Goal: Task Accomplishment & Management: Manage account settings

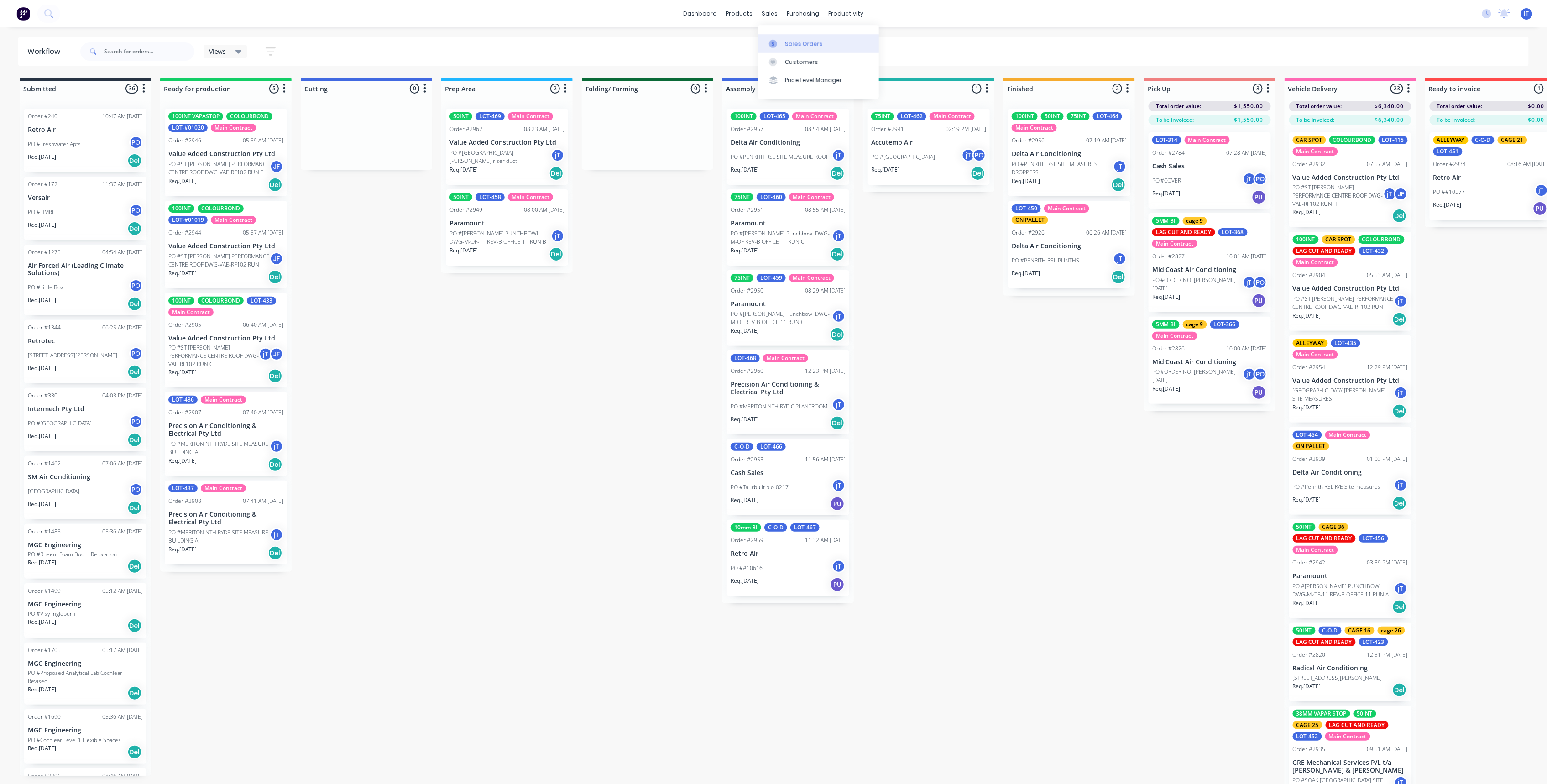
click at [824, 47] on link "Sales Orders" at bounding box center [819, 43] width 121 height 18
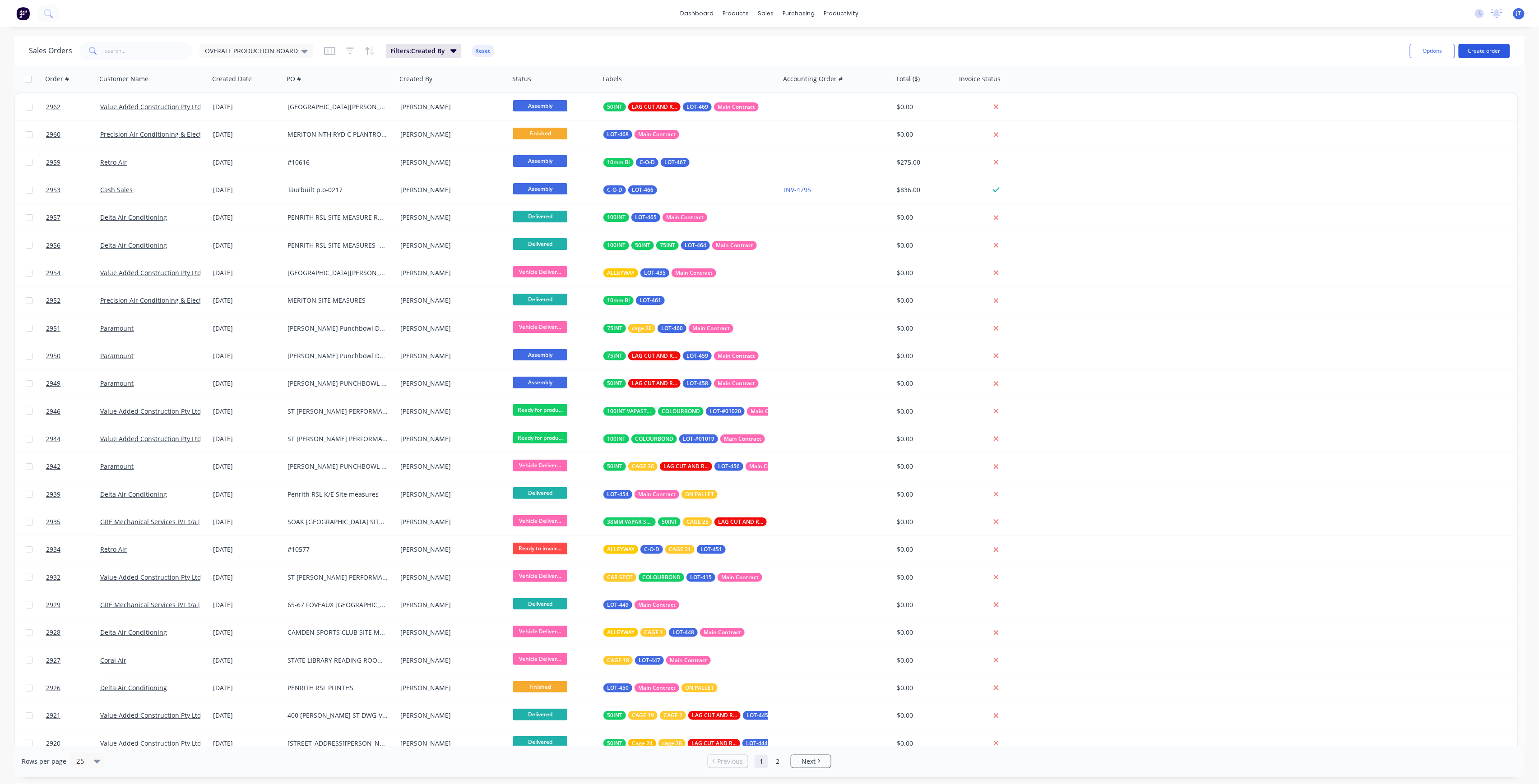
click at [1486, 49] on button "Create order" at bounding box center [1485, 51] width 51 height 14
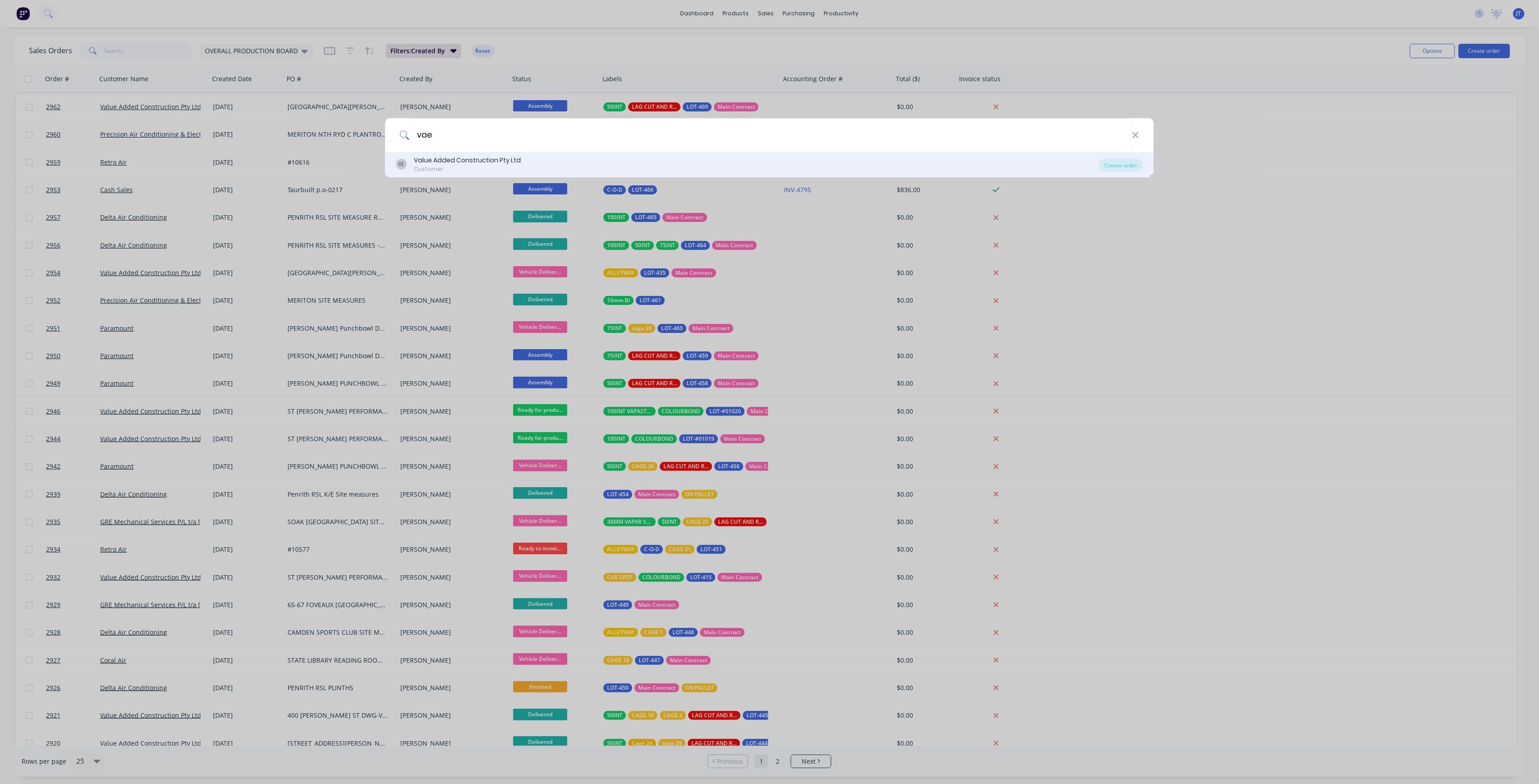
type input "vae"
click at [483, 161] on div "Value Added Construction Pty Ltd" at bounding box center [467, 161] width 107 height 10
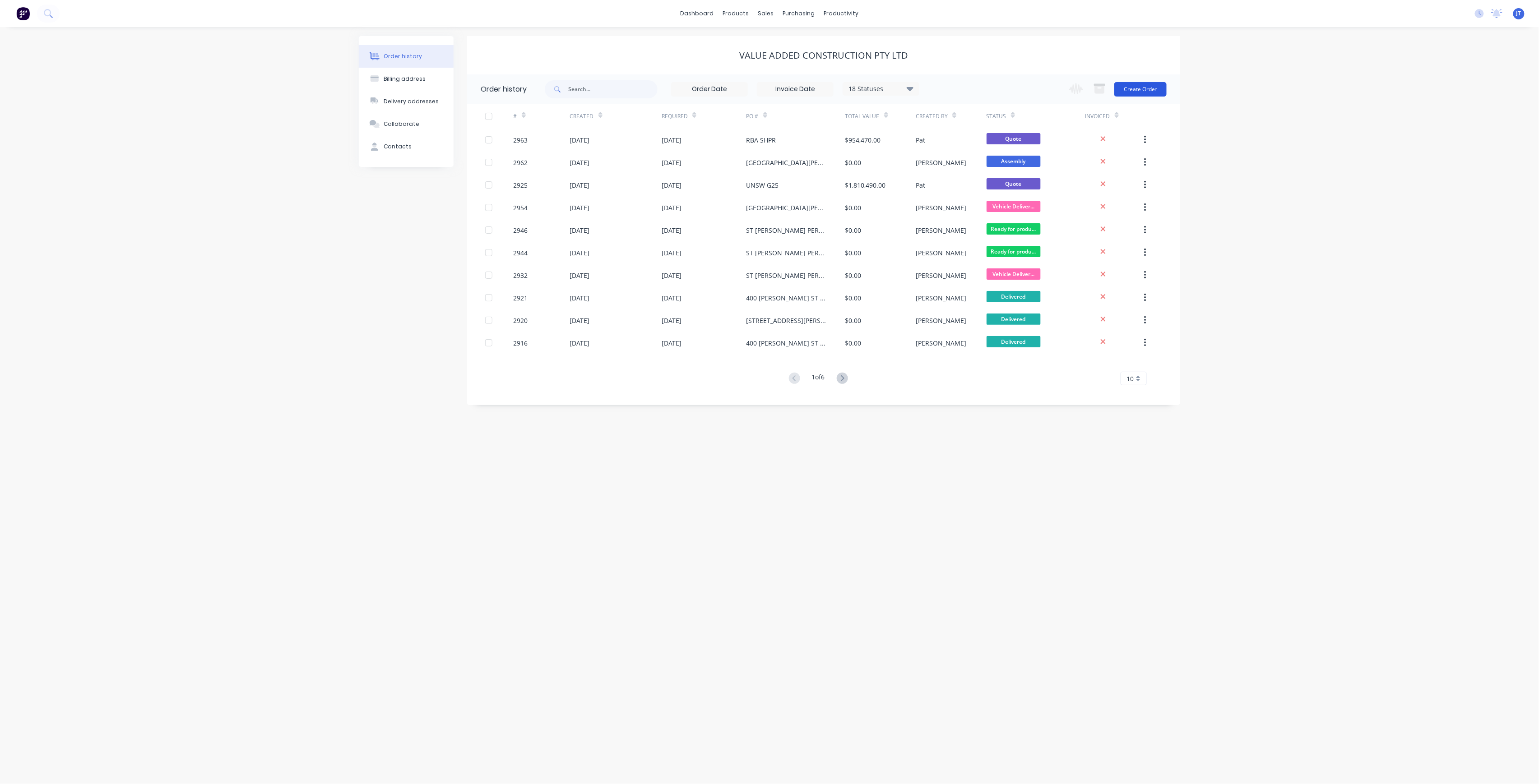
click at [1140, 83] on button "Create Order" at bounding box center [1141, 89] width 53 height 14
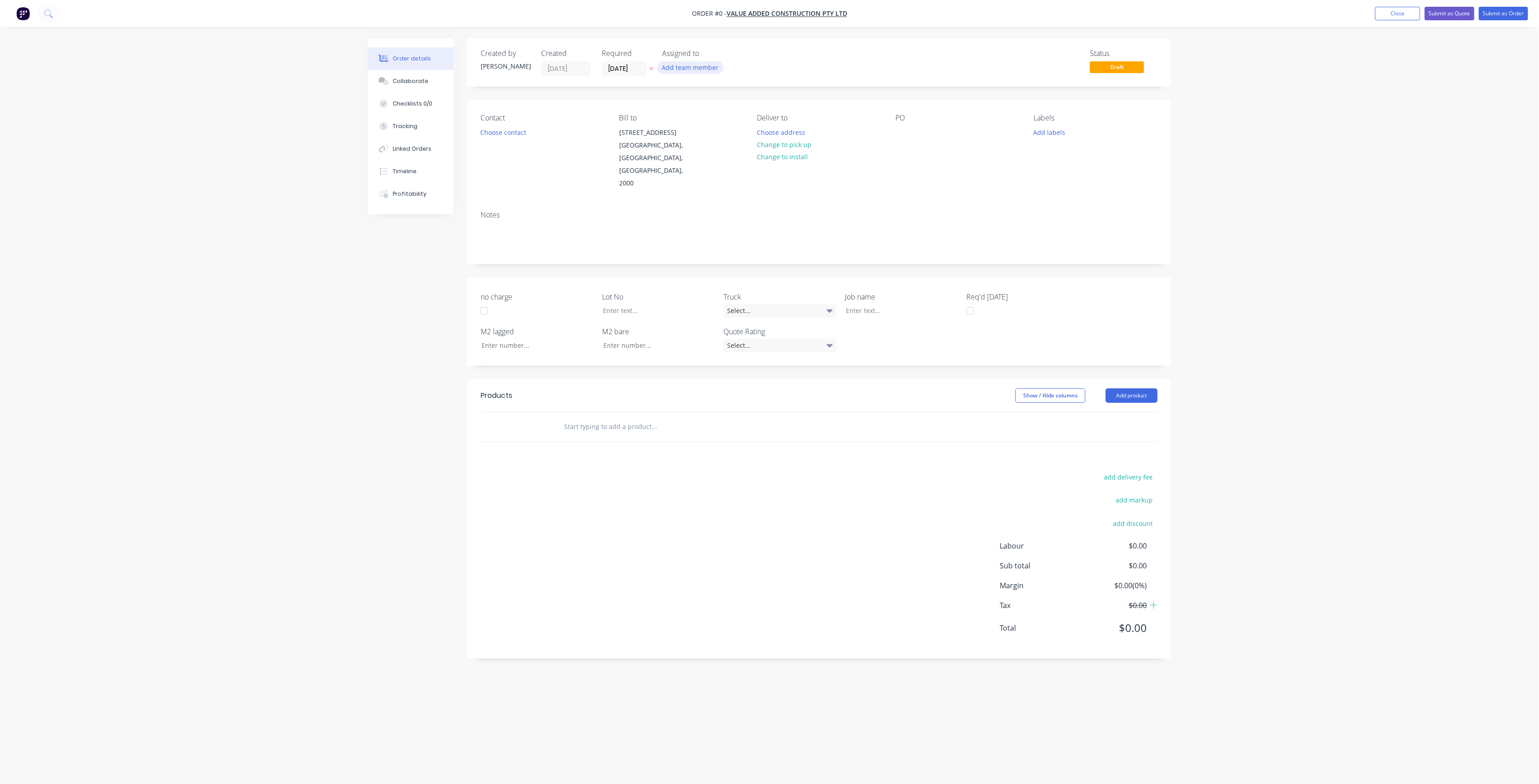
click at [673, 73] on button "Add team member" at bounding box center [690, 67] width 66 height 12
click at [706, 120] on div "[PERSON_NAME] (You)" at bounding box center [735, 118] width 90 height 10
click at [634, 64] on div "Order details Collaborate Checklists 0/0 Tracking Linked Orders Timeline Profit…" at bounding box center [770, 374] width 821 height 673
click at [641, 71] on input "[DATE]" at bounding box center [624, 68] width 44 height 14
click at [663, 183] on div "1" at bounding box center [669, 185] width 14 height 14
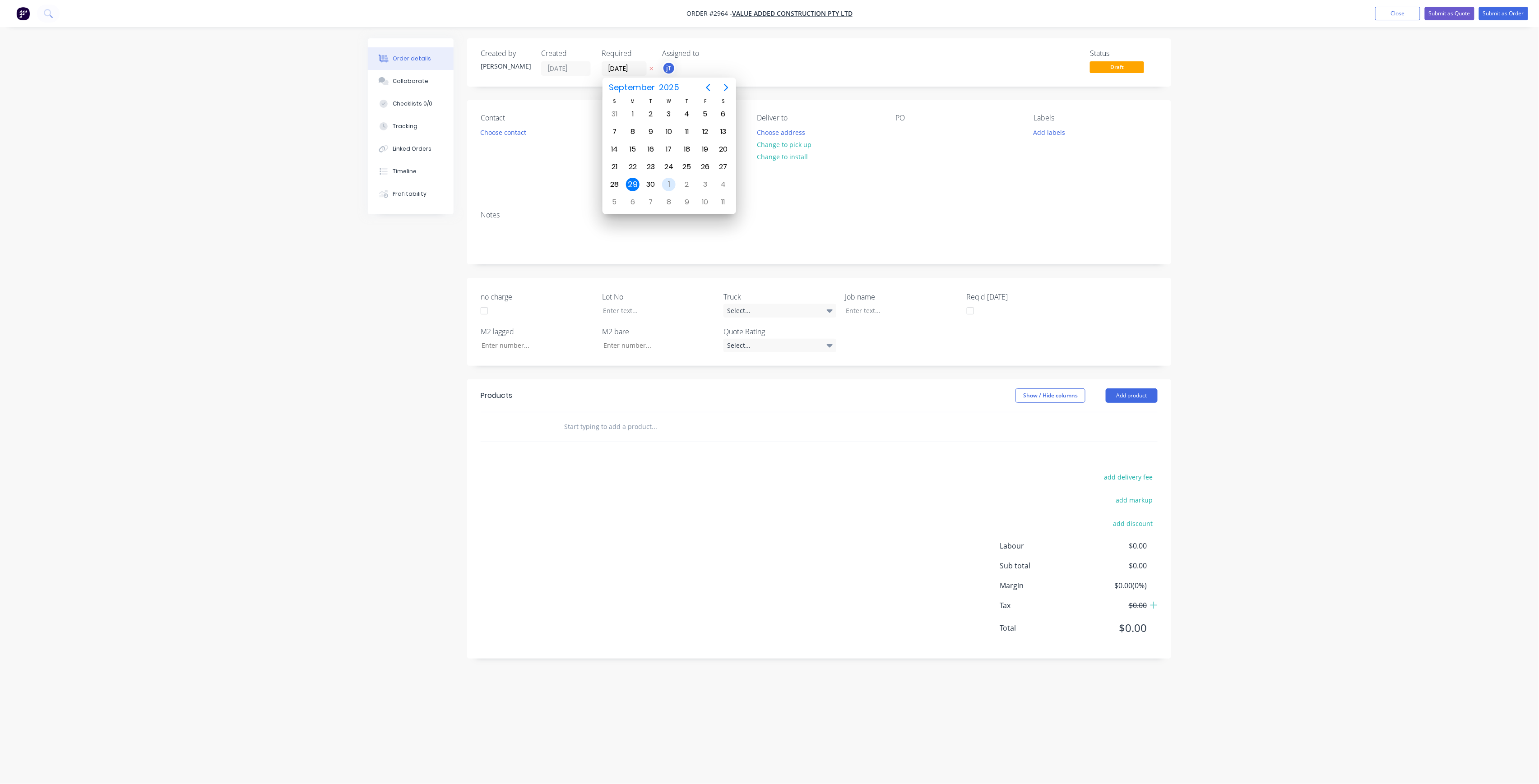
type input "[DATE]"
click at [488, 127] on button "Choose contact" at bounding box center [503, 132] width 56 height 12
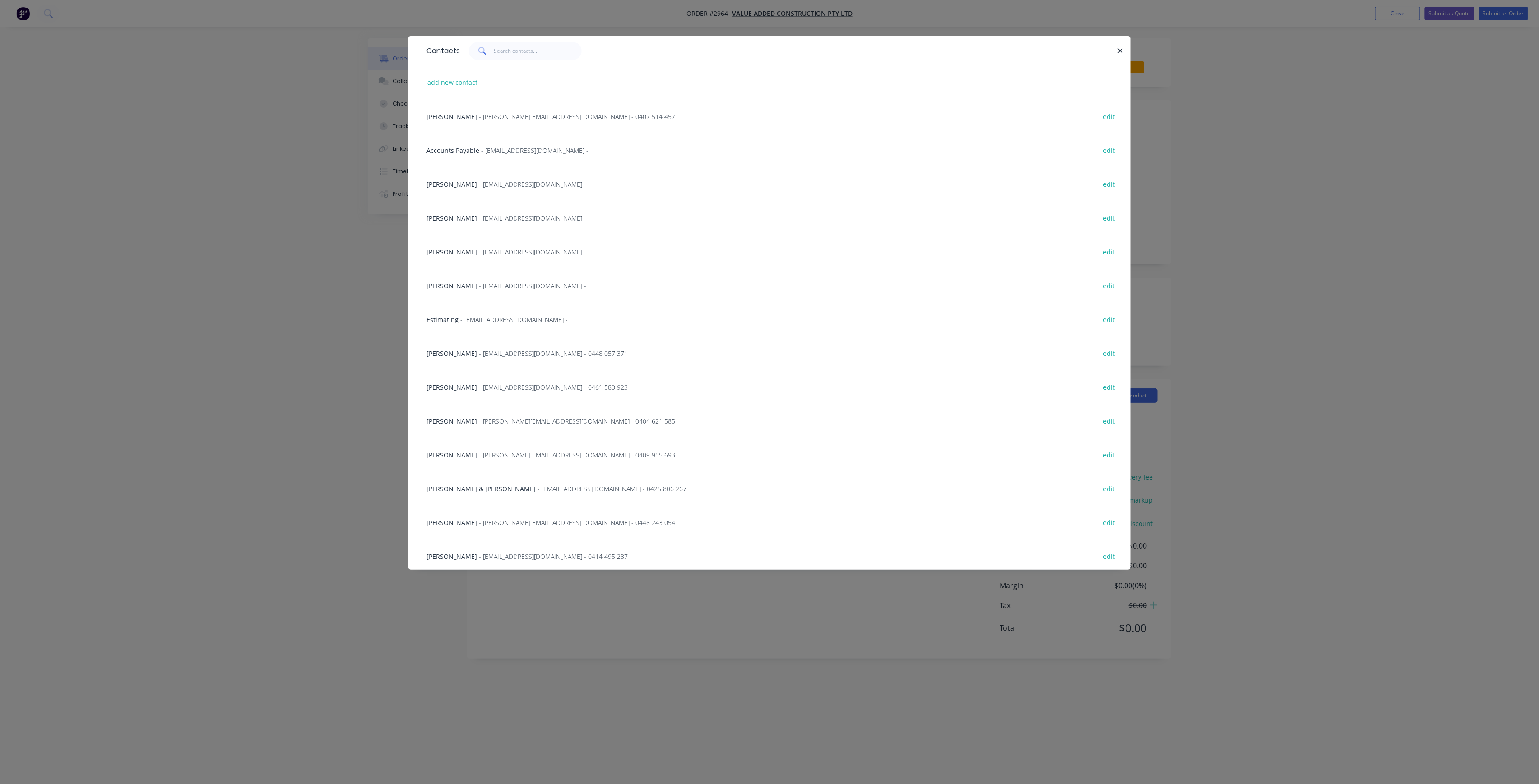
click at [459, 352] on span "[PERSON_NAME]" at bounding box center [452, 353] width 51 height 8
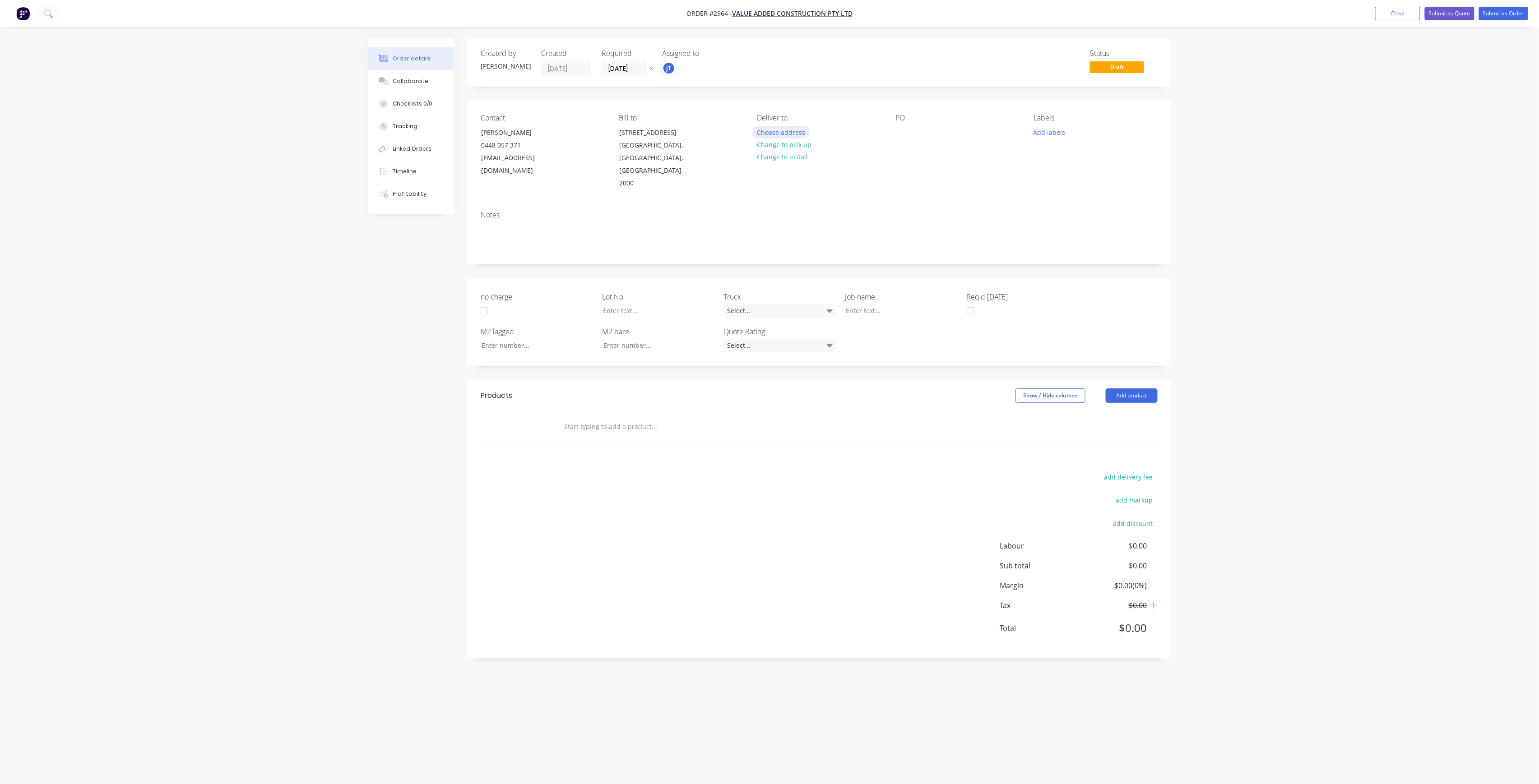
click at [796, 131] on button "Choose address" at bounding box center [781, 132] width 58 height 12
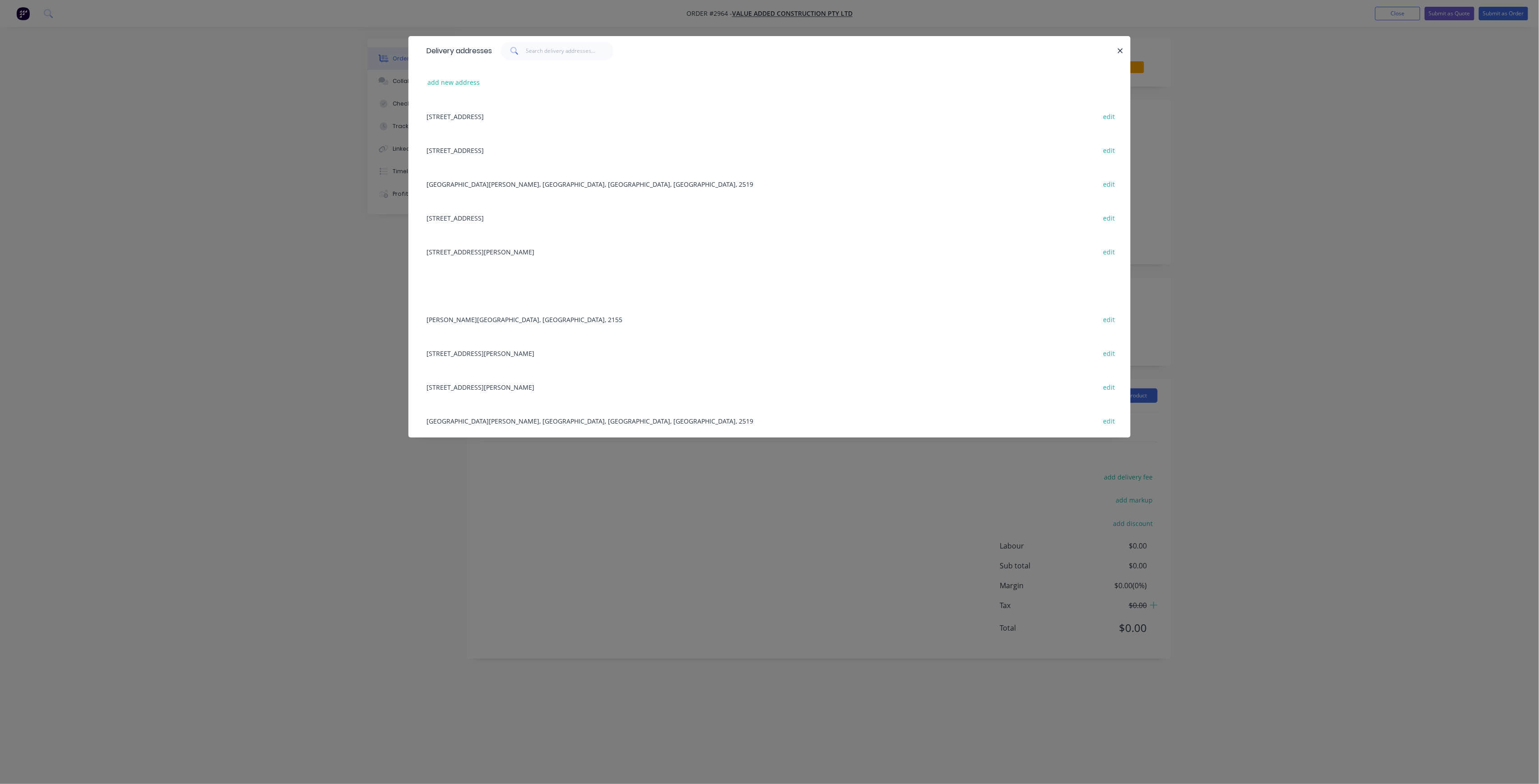
click at [516, 185] on div "[GEOGRAPHIC_DATA][PERSON_NAME], [GEOGRAPHIC_DATA], [GEOGRAPHIC_DATA], [GEOGRAPH…" at bounding box center [769, 184] width 695 height 34
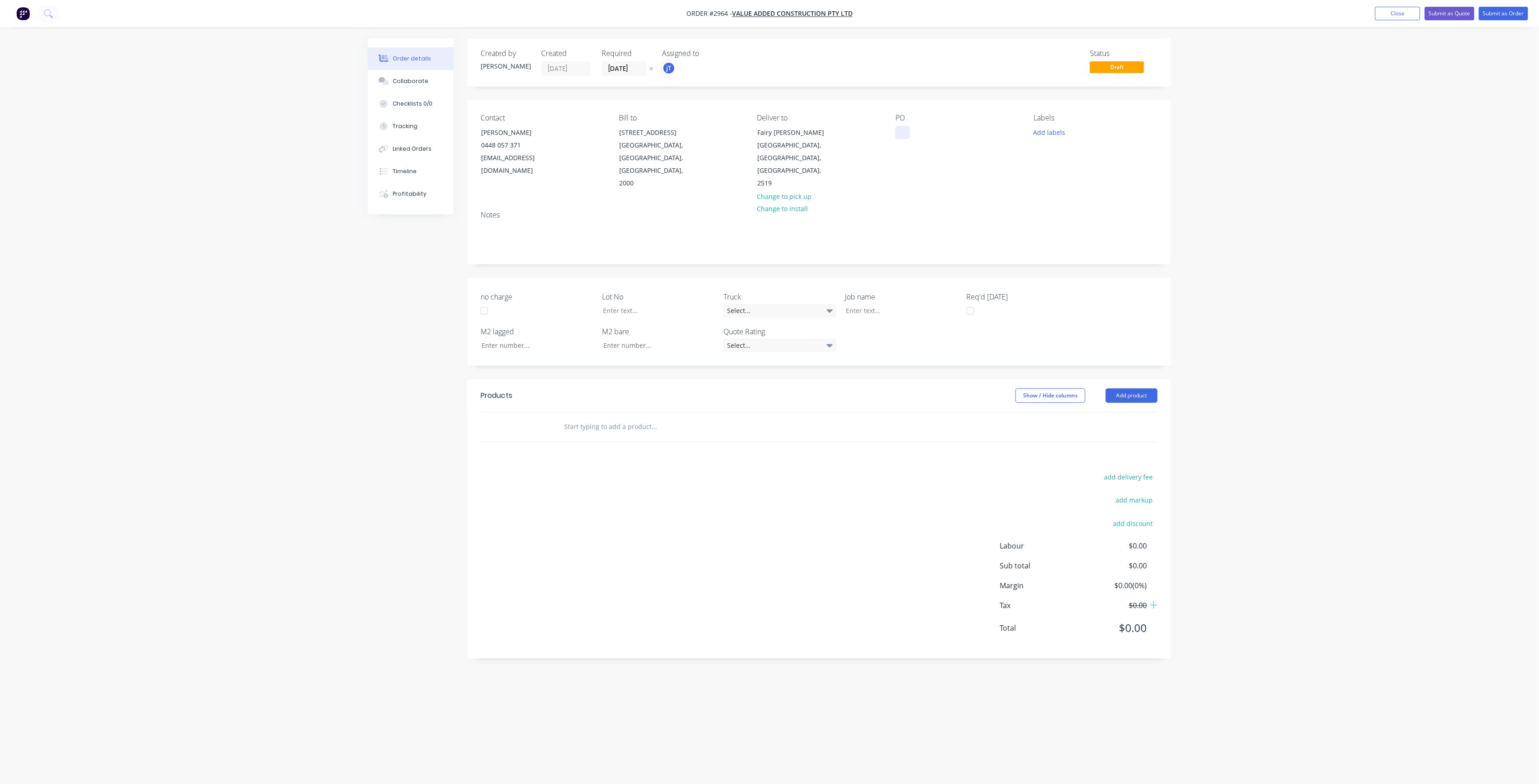
click at [905, 134] on div at bounding box center [903, 133] width 14 height 13
click at [995, 132] on div "[GEOGRAPHIC_DATA][PERSON_NAME]" at bounding box center [952, 137] width 113 height 23
drag, startPoint x: 1053, startPoint y: 133, endPoint x: 1073, endPoint y: 132, distance: 20.0
click at [1053, 133] on button "Add labels" at bounding box center [1049, 132] width 41 height 12
click at [1080, 157] on input "text" at bounding box center [1109, 159] width 94 height 18
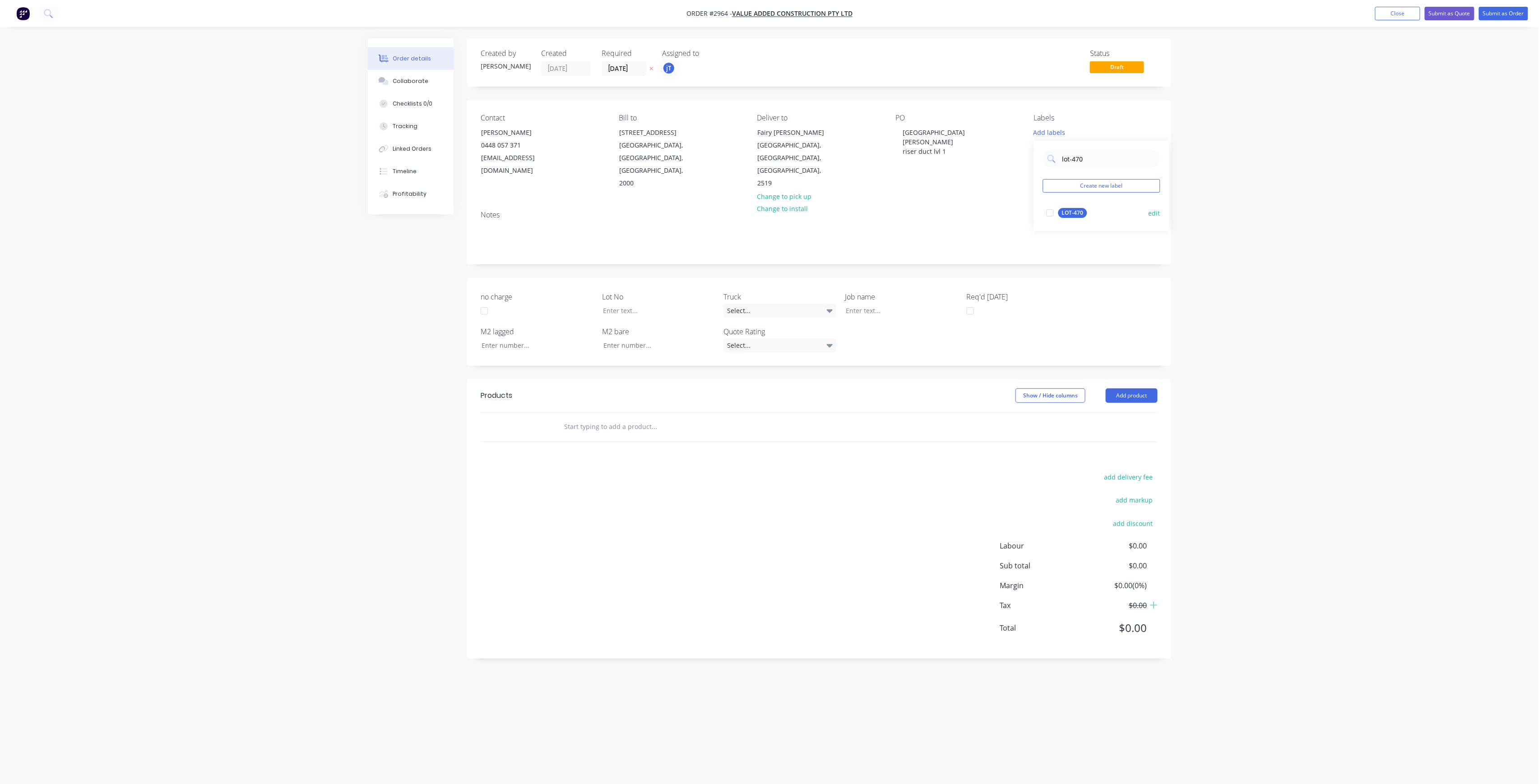
click at [1069, 211] on div "LOT-470" at bounding box center [1072, 213] width 29 height 10
drag, startPoint x: 1099, startPoint y: 159, endPoint x: 1038, endPoint y: 172, distance: 62.4
click at [1038, 172] on div "lot-470 Create new label LOT-470 edit" at bounding box center [1102, 182] width 136 height 90
click at [1069, 207] on div "Main Contract" at bounding box center [1080, 208] width 45 height 10
click at [1056, 166] on div "main Create new label Main Contract edit" at bounding box center [1102, 182] width 136 height 90
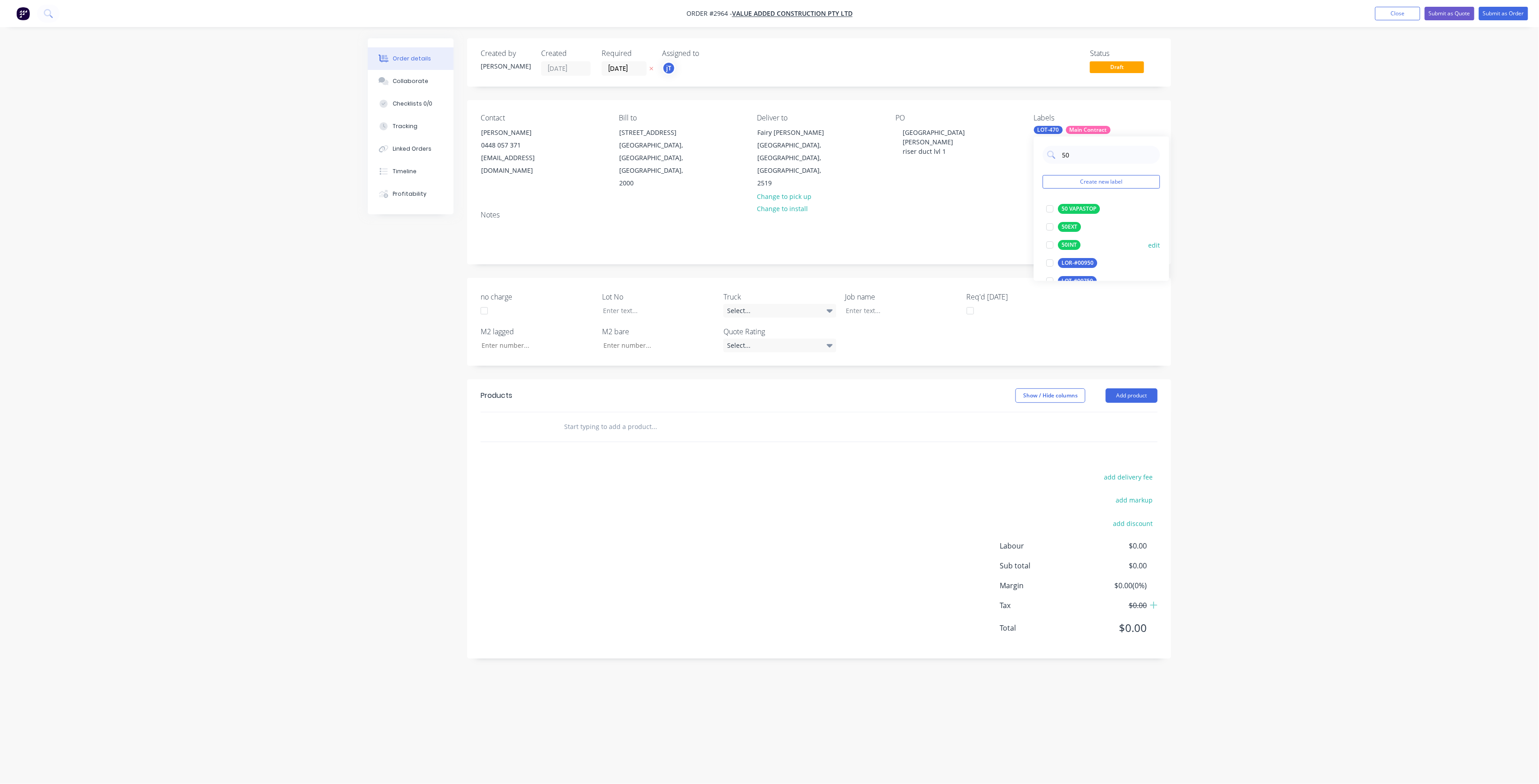
type input "50"
click at [1068, 246] on div "50INT" at bounding box center [1069, 245] width 23 height 10
click at [1077, 230] on div "50 VAPASTOP" at bounding box center [1079, 227] width 42 height 10
click at [916, 261] on div "Created by [PERSON_NAME] Created [DATE] Required [DATE] Assigned to jT Status D…" at bounding box center [819, 348] width 704 height 620
click at [670, 304] on div at bounding box center [652, 310] width 113 height 13
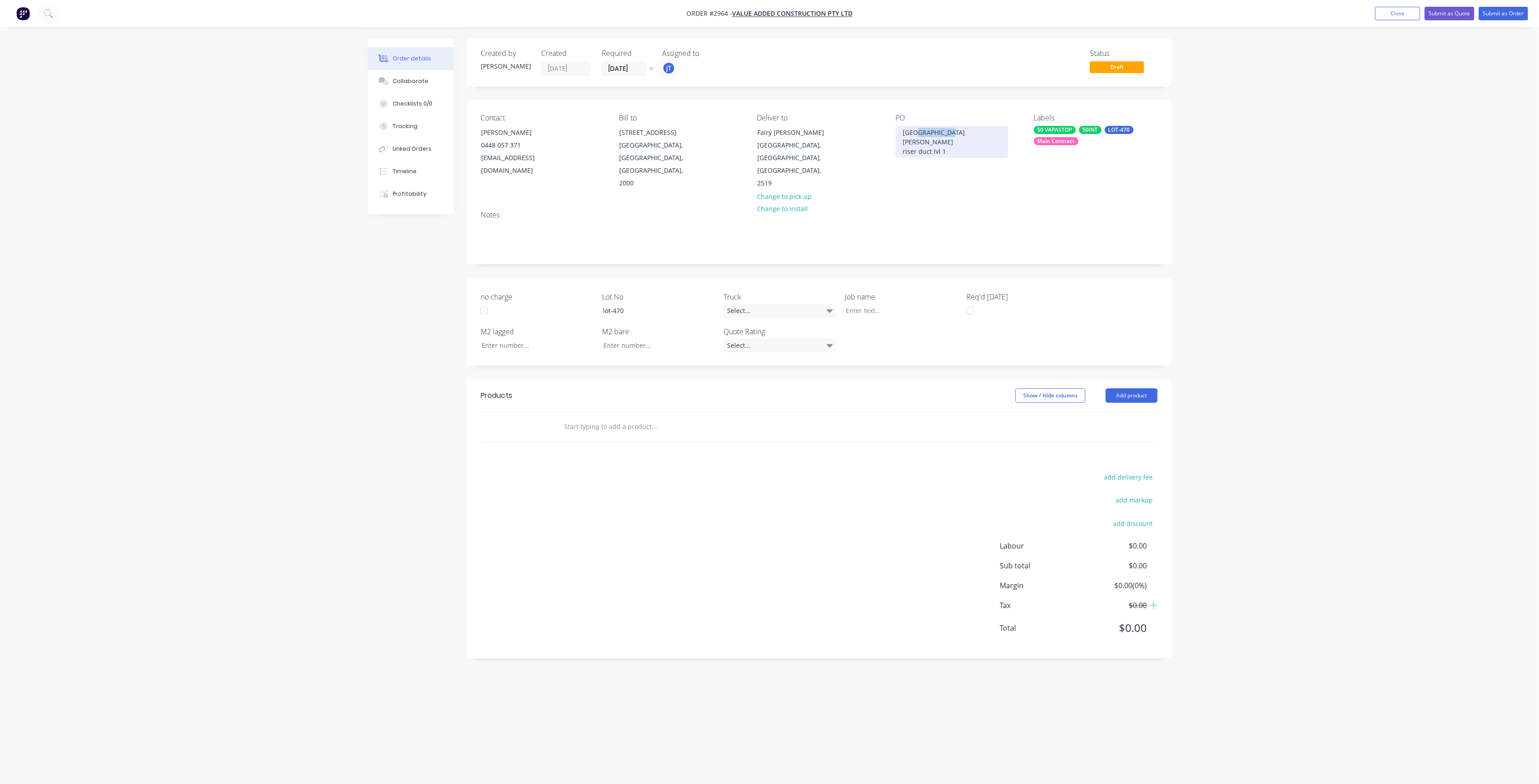
drag, startPoint x: 943, startPoint y: 136, endPoint x: 912, endPoint y: 130, distance: 31.6
click at [912, 130] on div "st [PERSON_NAME] Performance Centre riser duct lvl 1" at bounding box center [952, 142] width 113 height 32
click at [962, 148] on div "st [PERSON_NAME] Performance Centre riser duct lvl 1" at bounding box center [952, 142] width 113 height 32
drag, startPoint x: 944, startPoint y: 140, endPoint x: 890, endPoint y: 136, distance: 54.1
click at [890, 136] on div "Contact [PERSON_NAME] 0448 057 371 [EMAIL_ADDRESS][DOMAIN_NAME] Bill to [STREET…" at bounding box center [819, 152] width 704 height 103
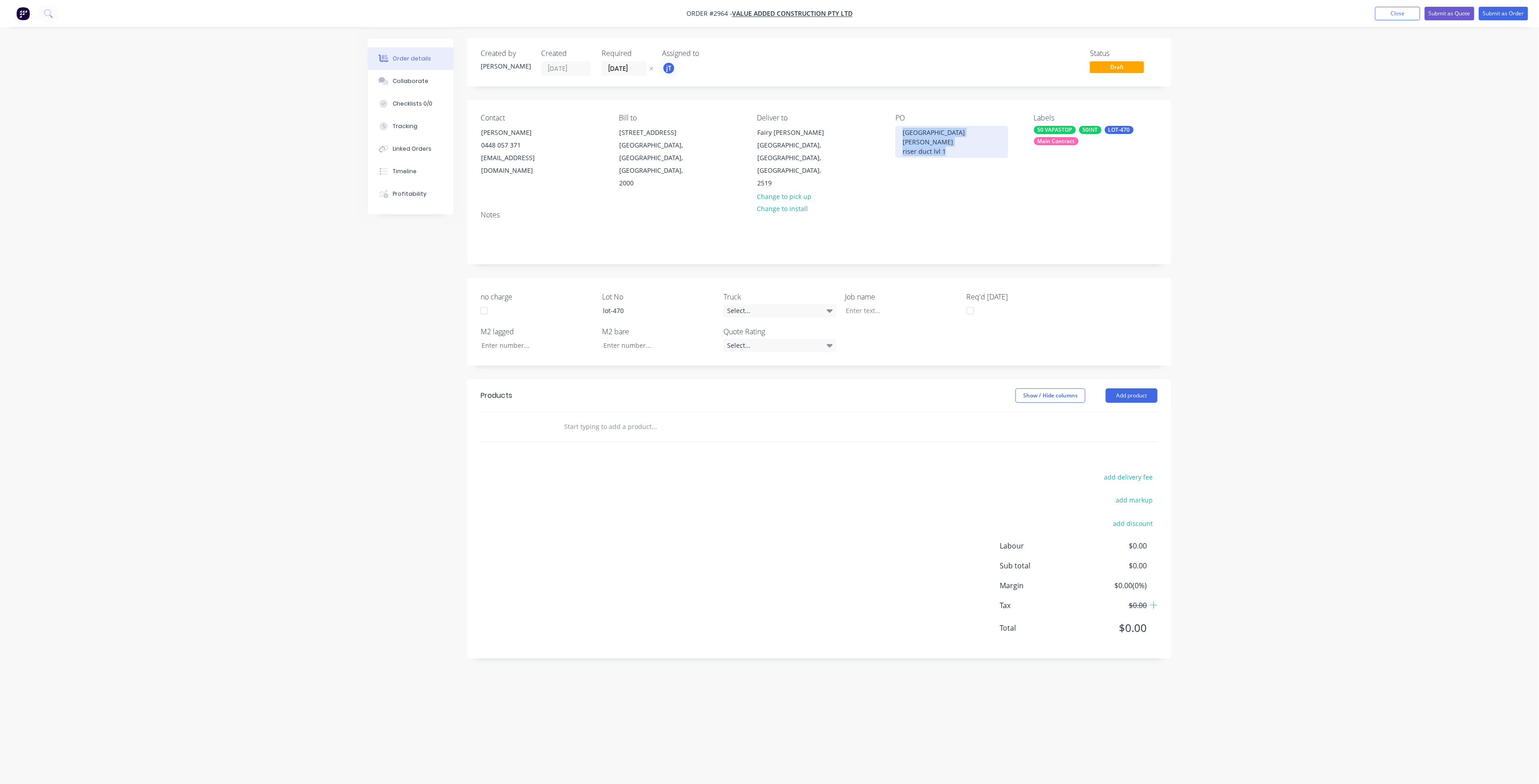
copy div "st [PERSON_NAME] Performance Centre riser duct lvl 1"
click at [893, 304] on div at bounding box center [895, 310] width 113 height 13
paste div
drag, startPoint x: 645, startPoint y: 428, endPoint x: 634, endPoint y: 392, distance: 37.6
click at [643, 428] on input "text" at bounding box center [654, 436] width 180 height 18
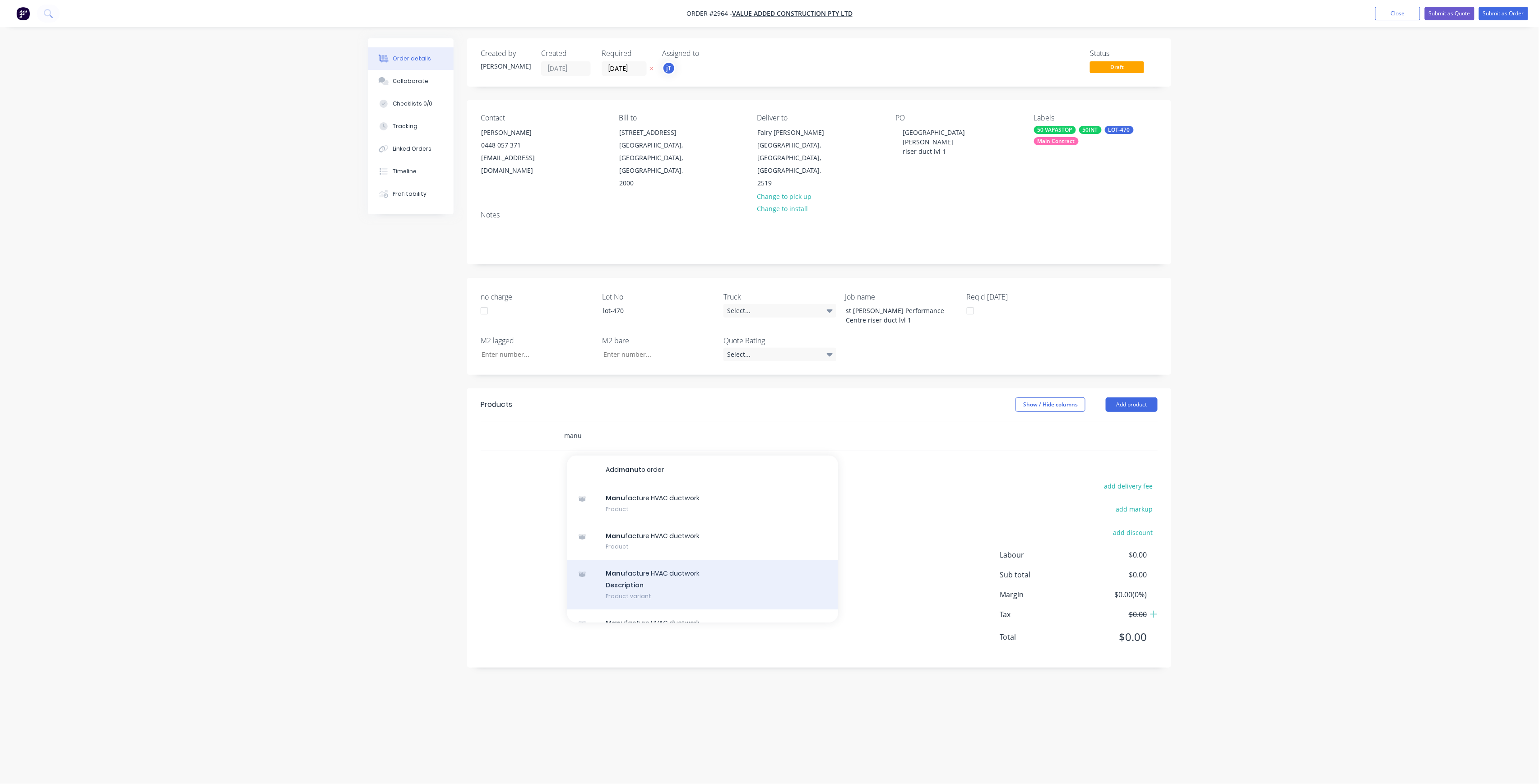
type input "manu"
click at [661, 565] on div "Manu facture HVAC ductwork Description Product variant" at bounding box center [703, 584] width 271 height 50
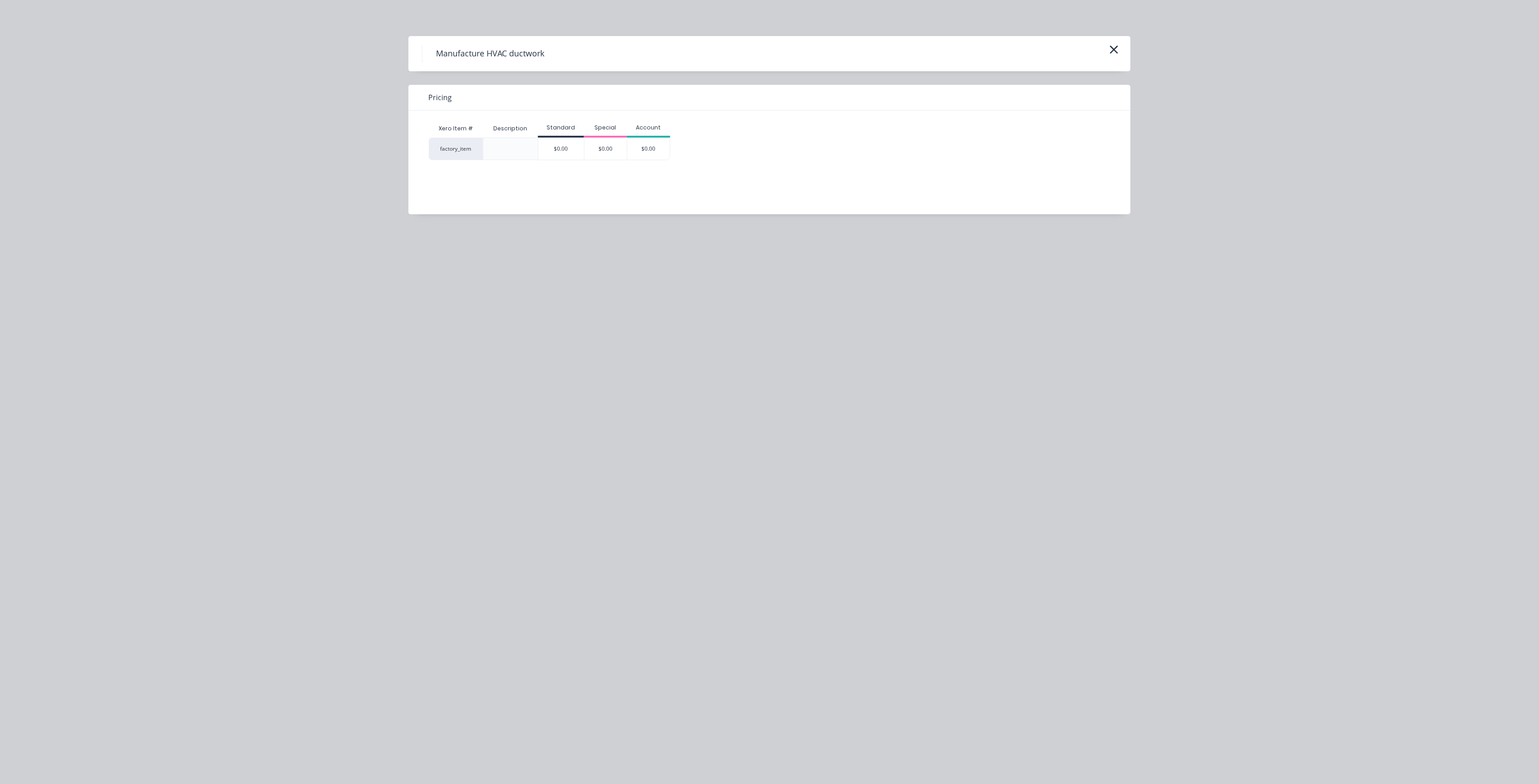
click at [554, 150] on div "$0.00" at bounding box center [561, 149] width 45 height 21
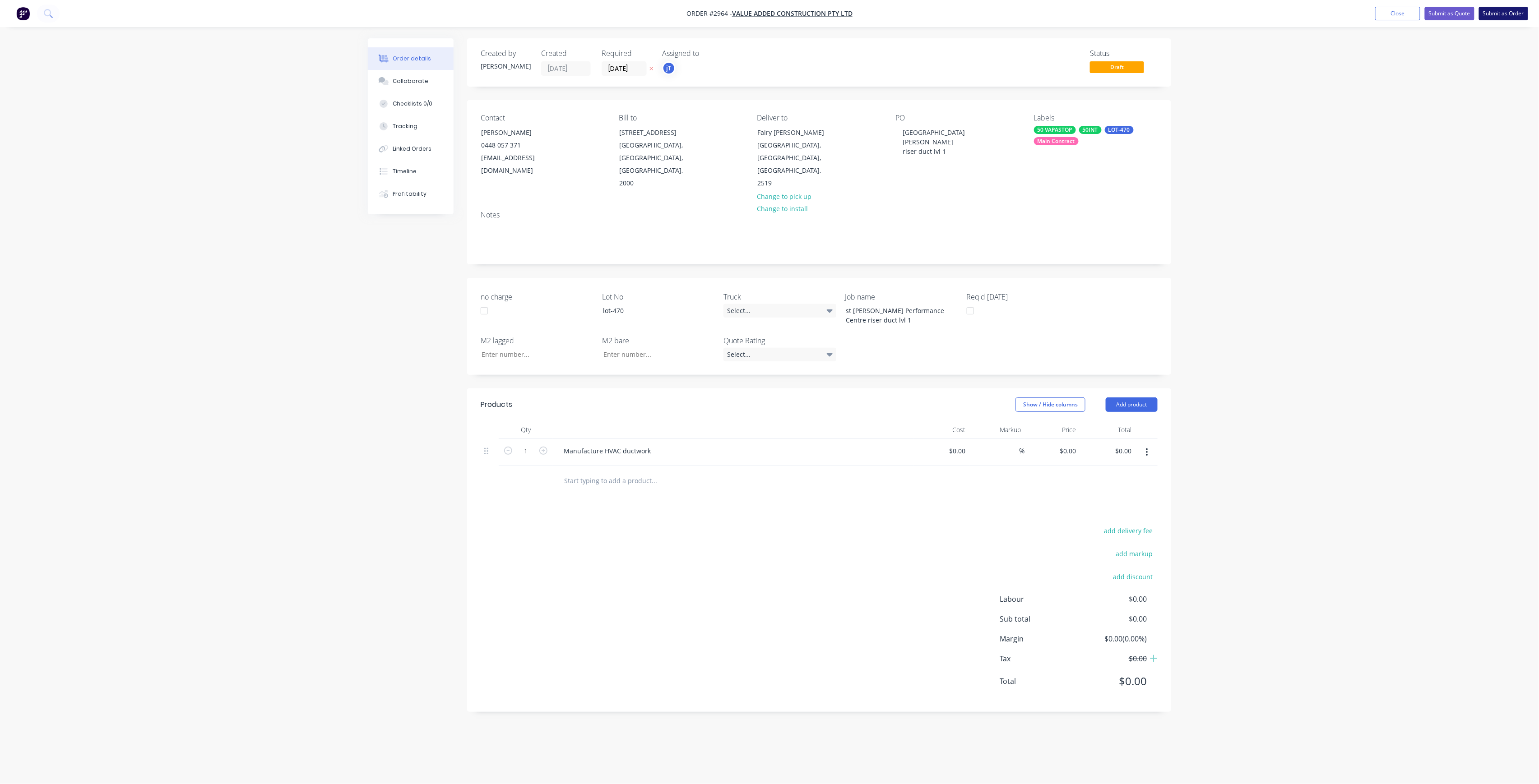
click at [1491, 7] on button "Submit as Order" at bounding box center [1504, 13] width 49 height 14
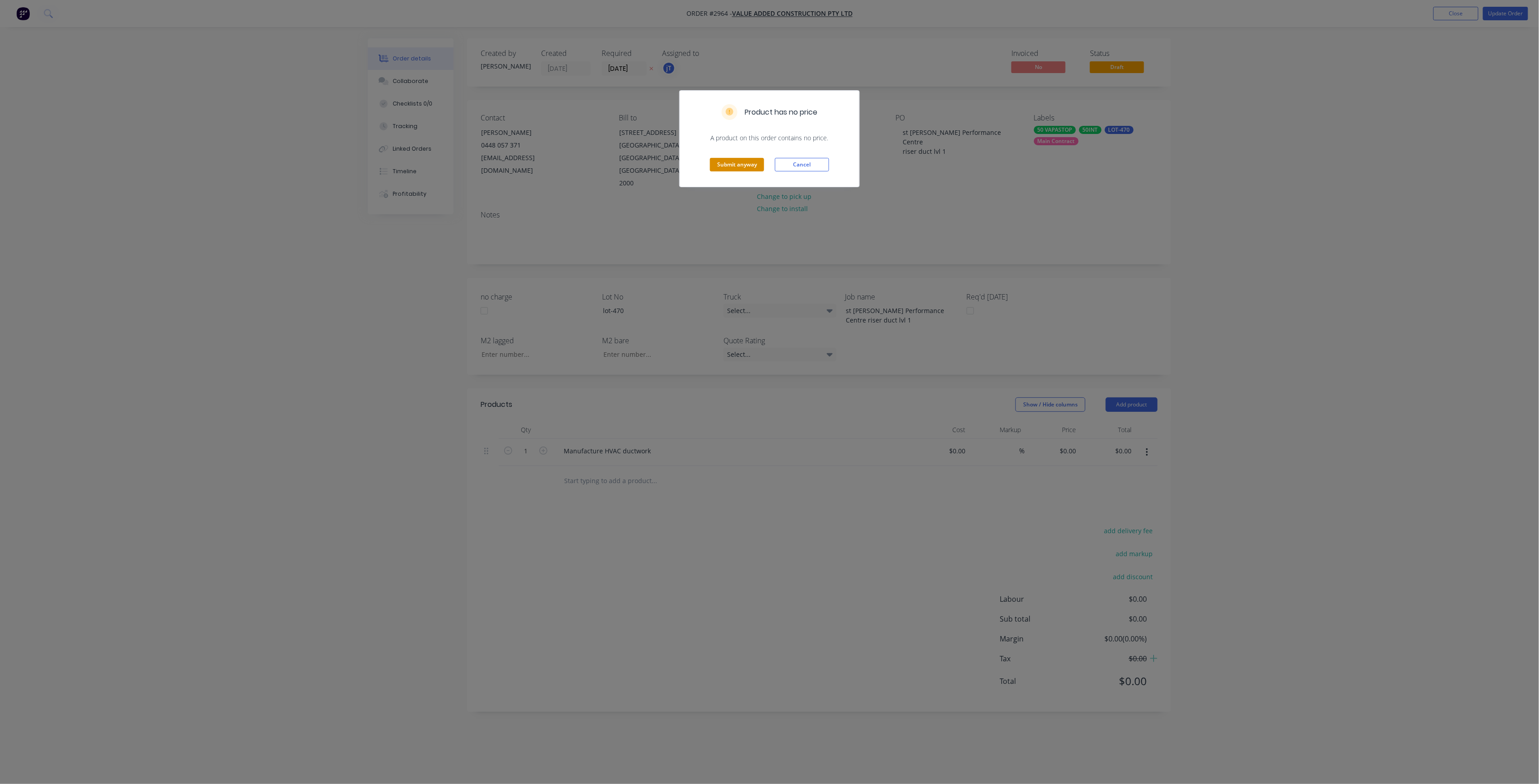
click at [712, 159] on div "Submit anyway Cancel" at bounding box center [770, 165] width 180 height 44
click at [710, 162] on button "Submit anyway" at bounding box center [737, 164] width 54 height 14
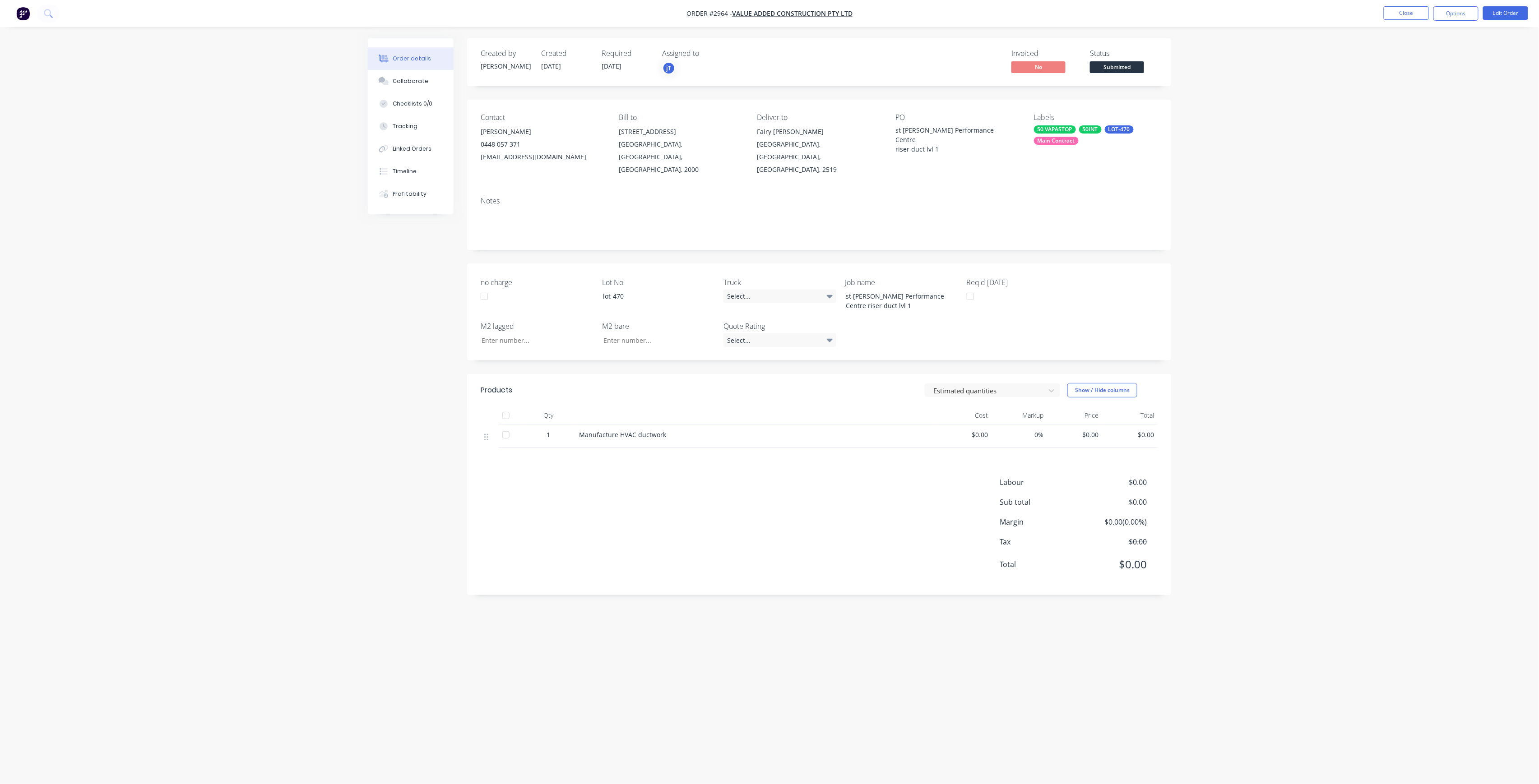
click at [1114, 73] on button "Submitted" at bounding box center [1117, 68] width 54 height 14
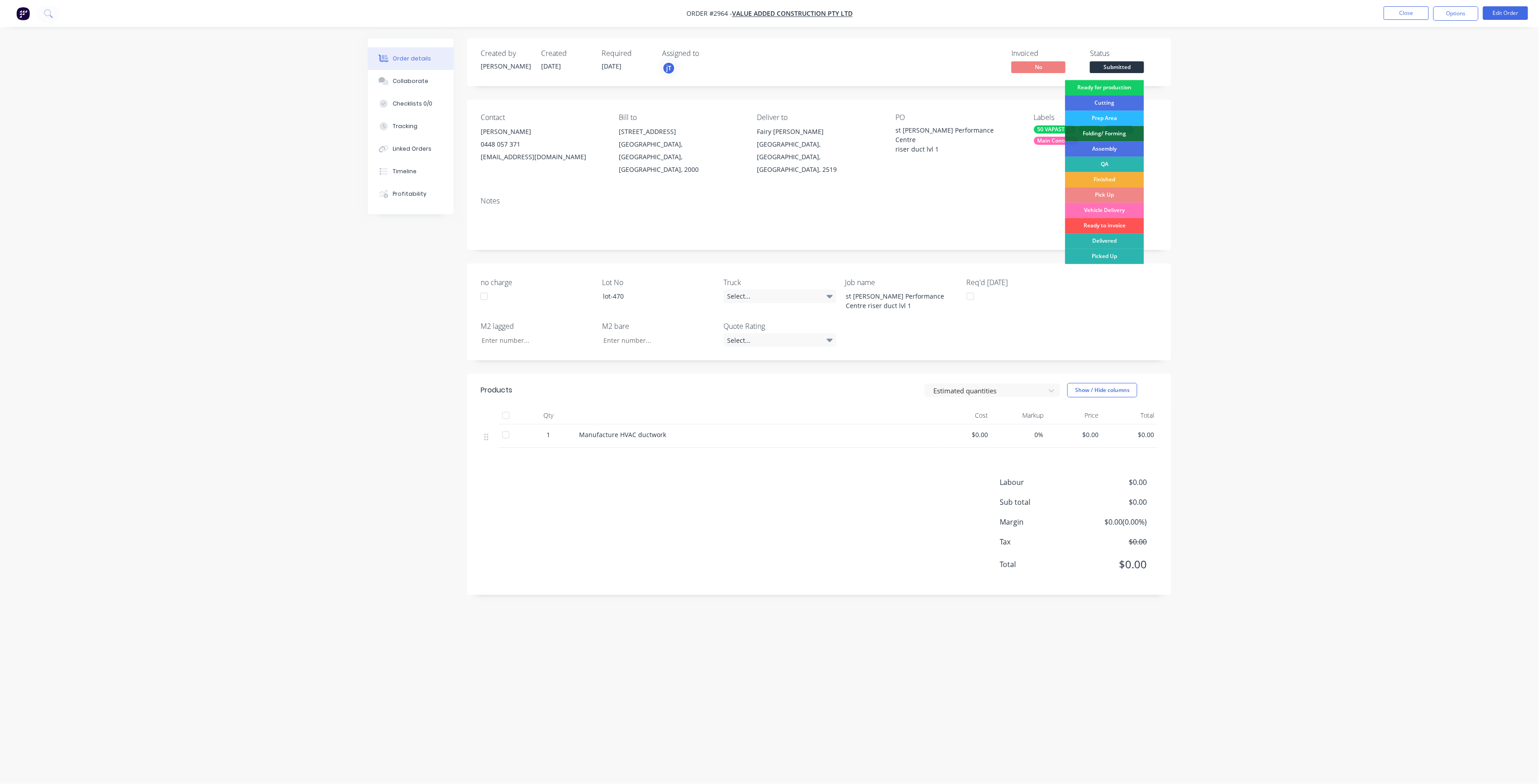
click at [1138, 88] on div "Ready for production" at bounding box center [1105, 88] width 79 height 16
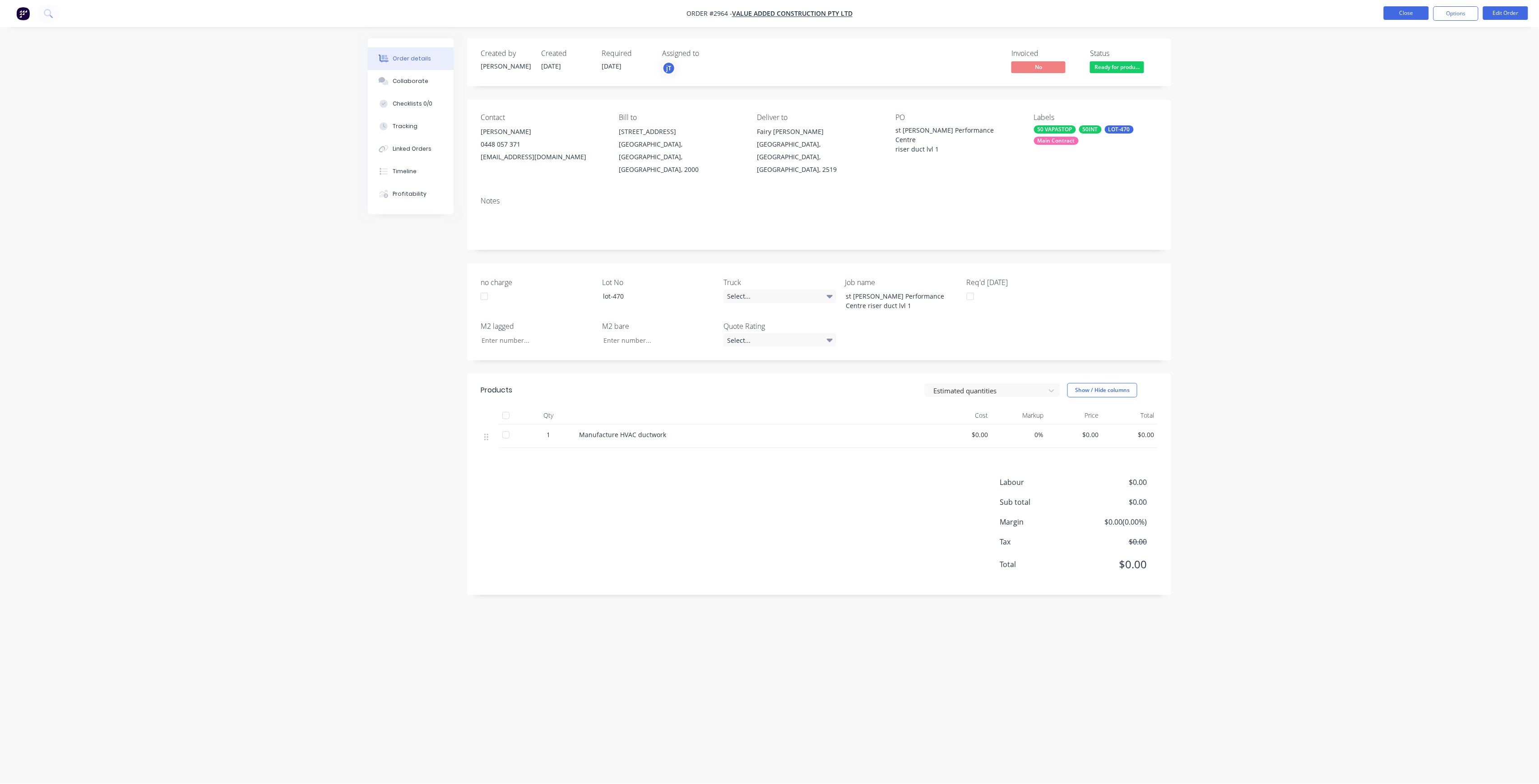
click at [1420, 17] on button "Close" at bounding box center [1406, 13] width 45 height 14
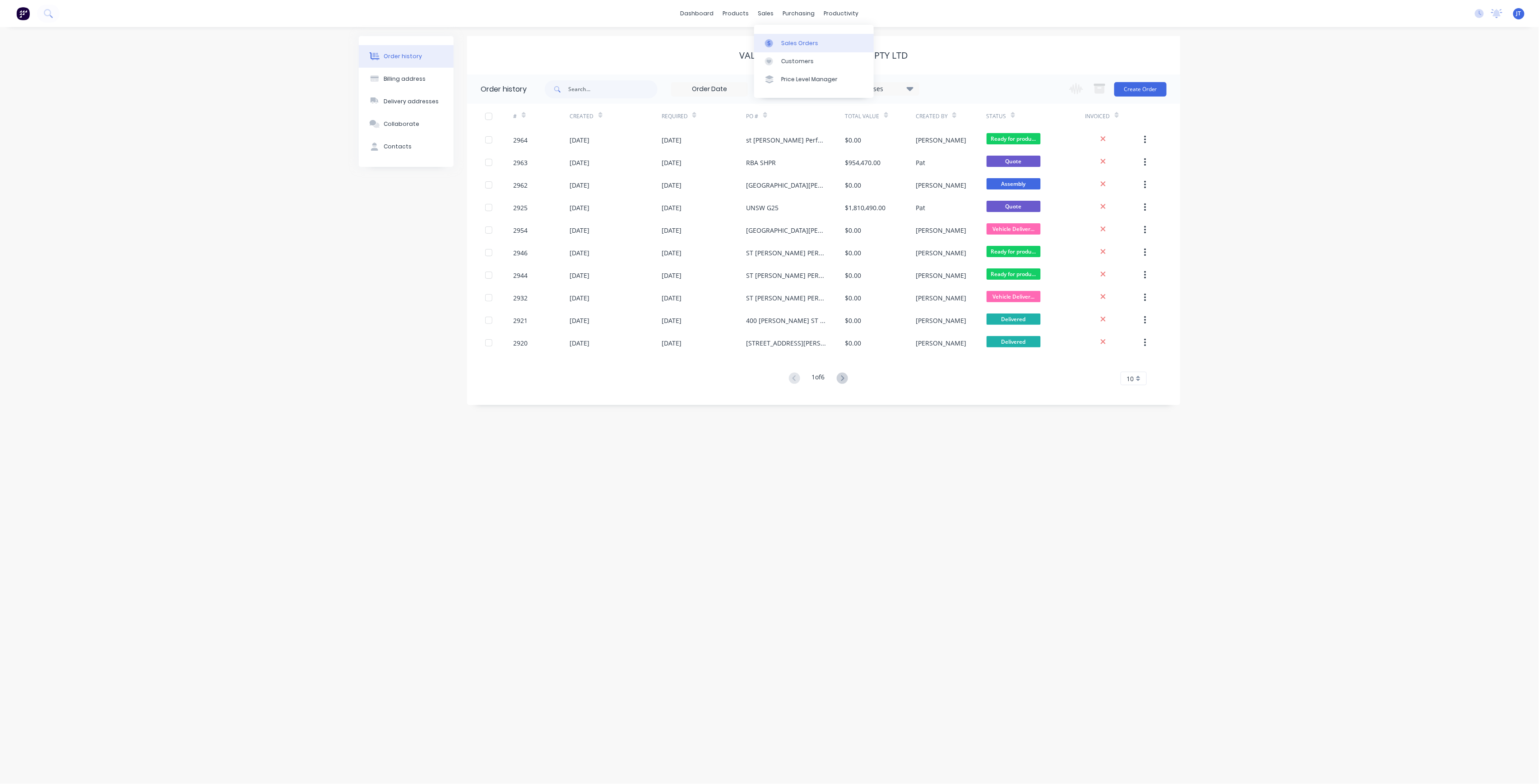
click at [813, 45] on div "Sales Orders" at bounding box center [800, 44] width 37 height 8
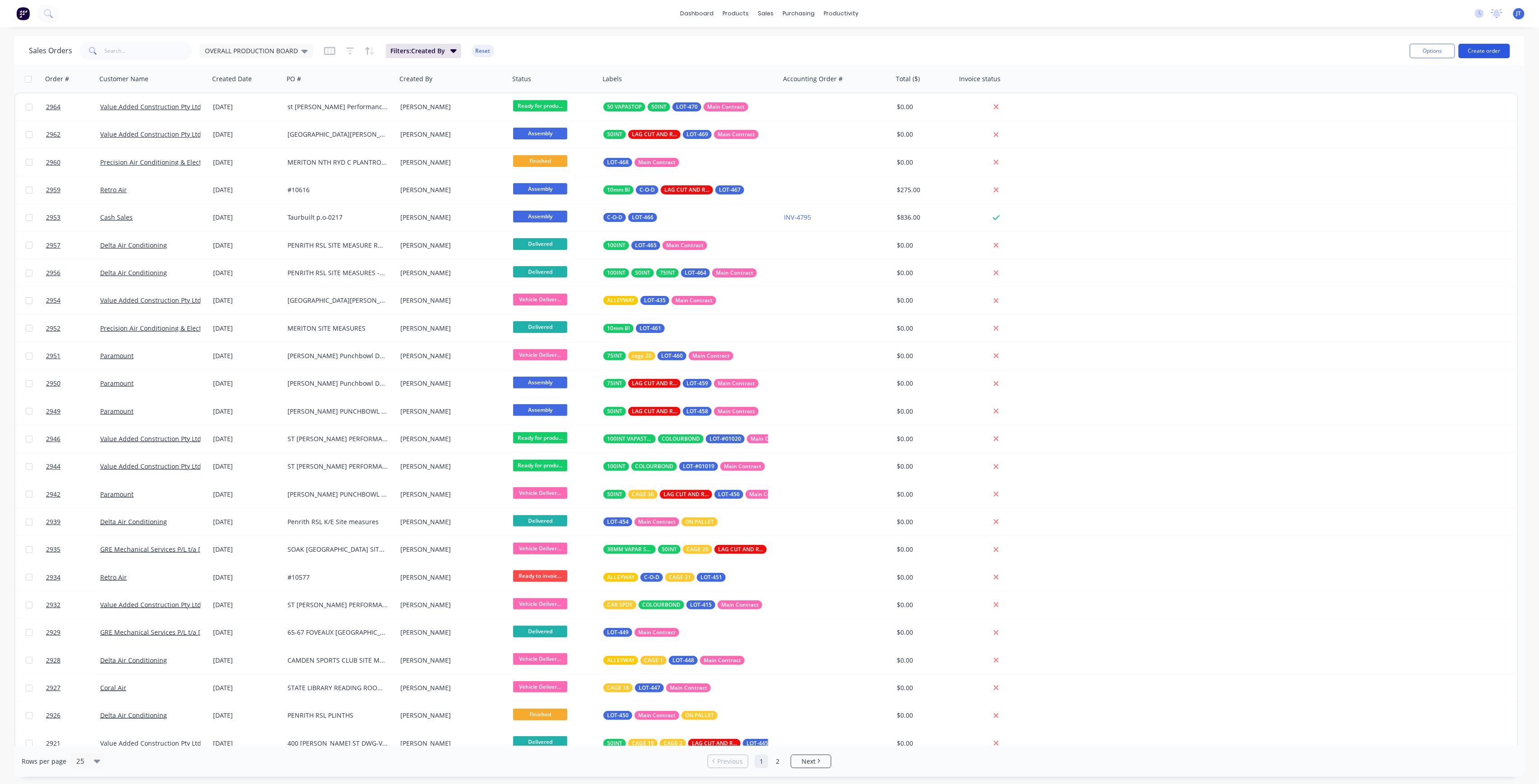
click at [1500, 54] on button "Create order" at bounding box center [1485, 51] width 51 height 14
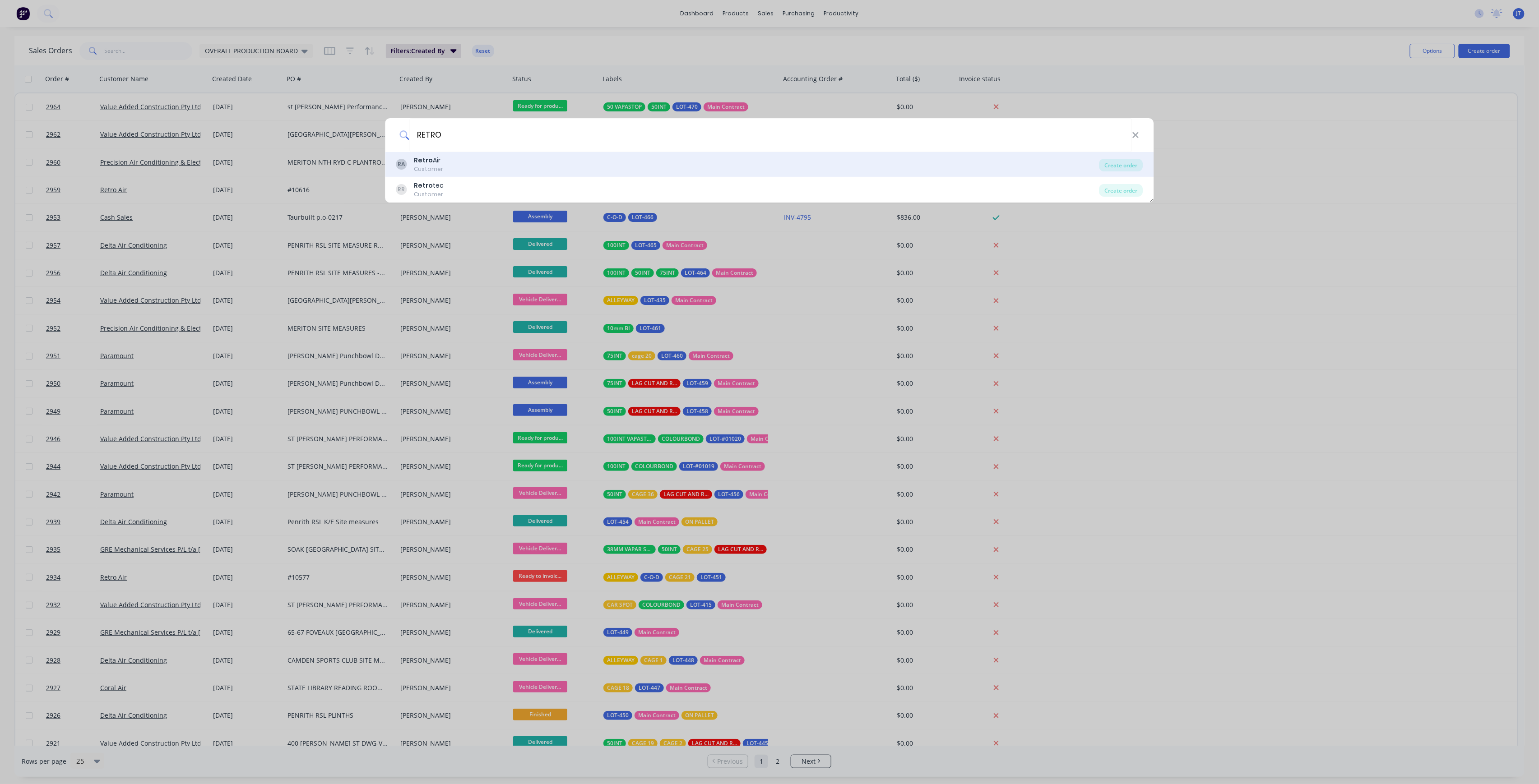
type input "RETRO"
click at [524, 170] on div "RA Retro Air Customer" at bounding box center [747, 164] width 703 height 17
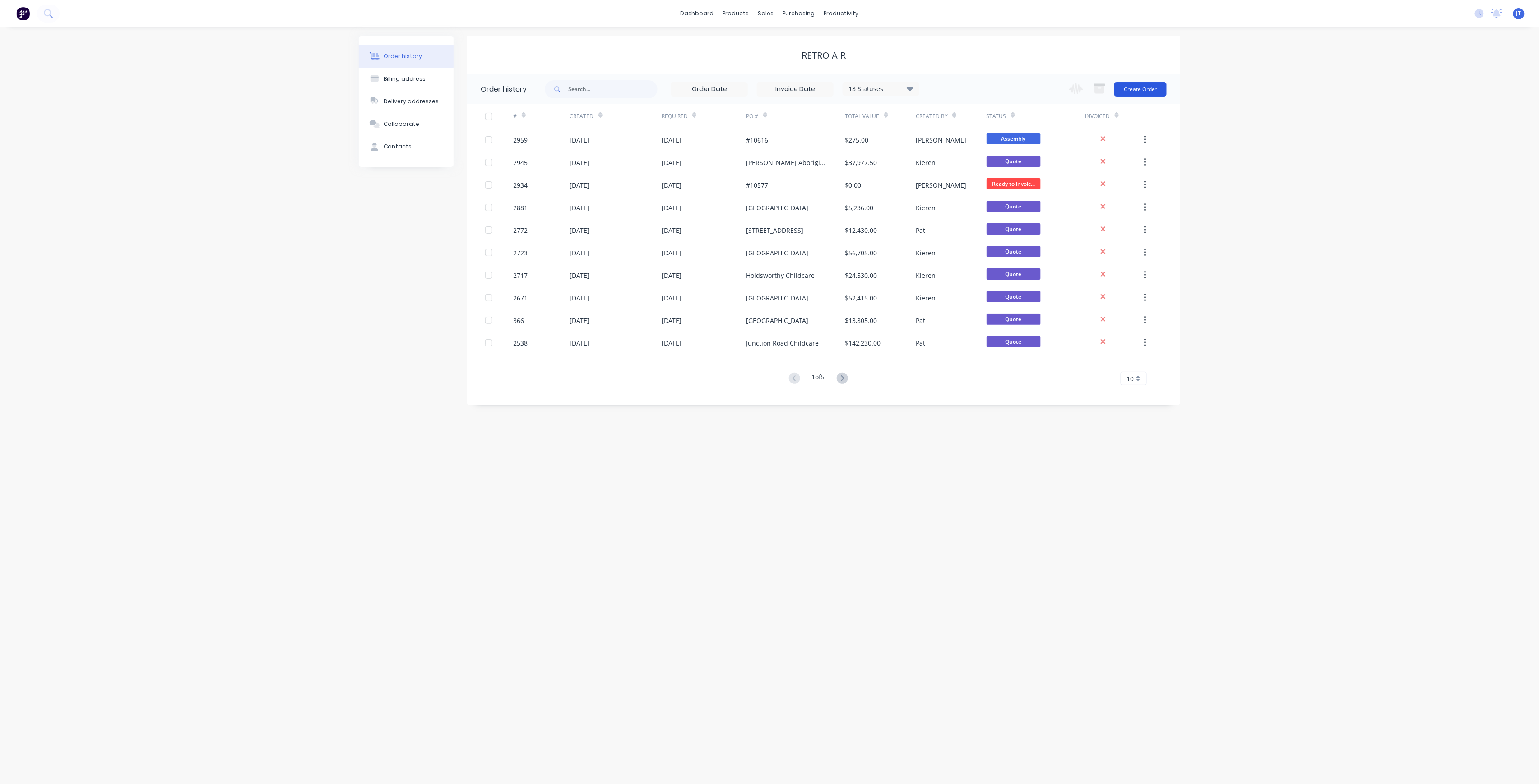
click at [1145, 88] on button "Create Order" at bounding box center [1141, 89] width 53 height 14
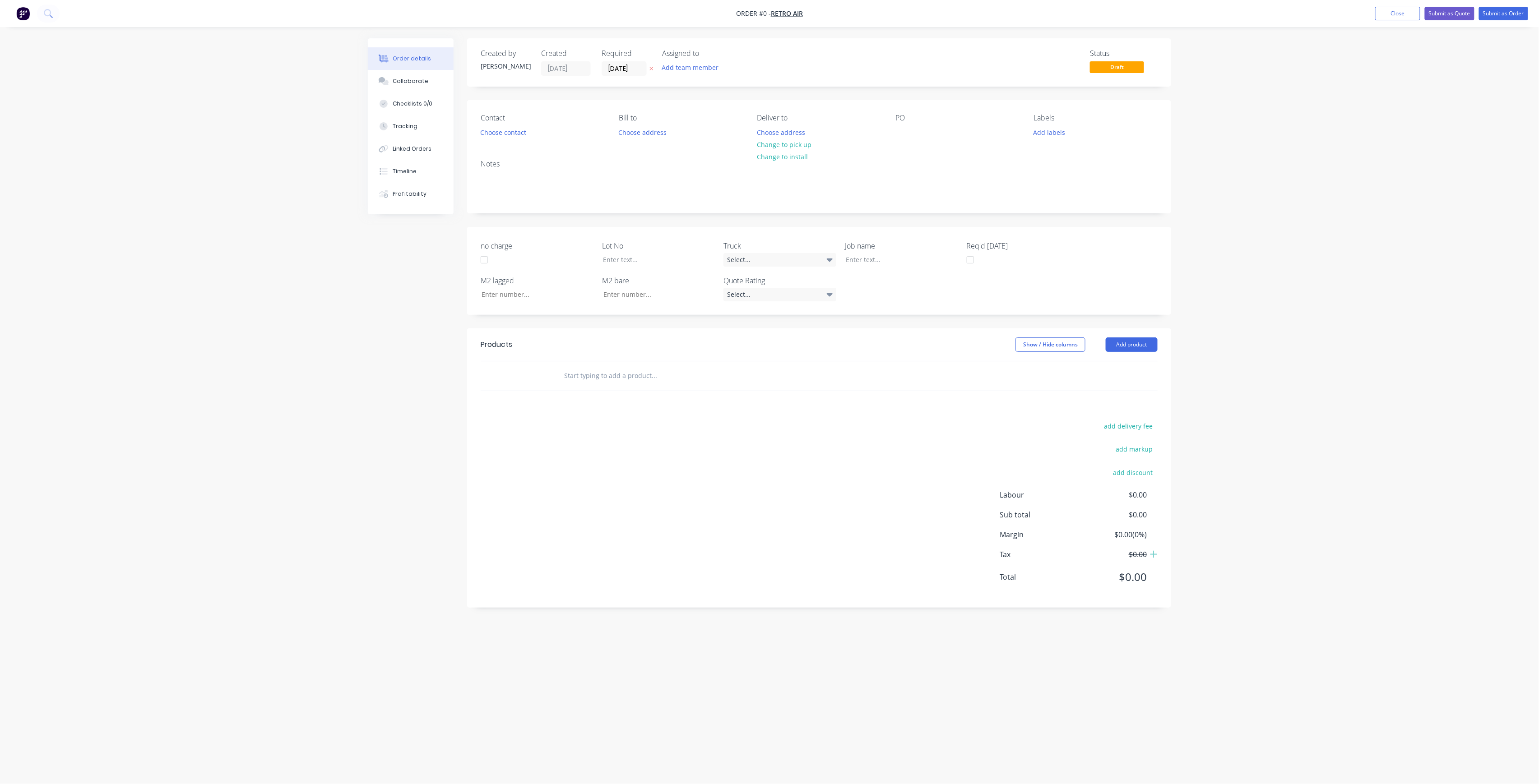
click at [704, 75] on div "Add team member" at bounding box center [707, 68] width 90 height 14
click at [708, 62] on button "Add team member" at bounding box center [690, 67] width 66 height 12
click at [705, 76] on div "Created by [PERSON_NAME] Created [DATE] Required [DATE] Assigned to Add team me…" at bounding box center [819, 62] width 704 height 48
click at [708, 67] on button "Add team member" at bounding box center [690, 67] width 66 height 12
click at [703, 113] on div "[PERSON_NAME] (You)" at bounding box center [735, 118] width 90 height 10
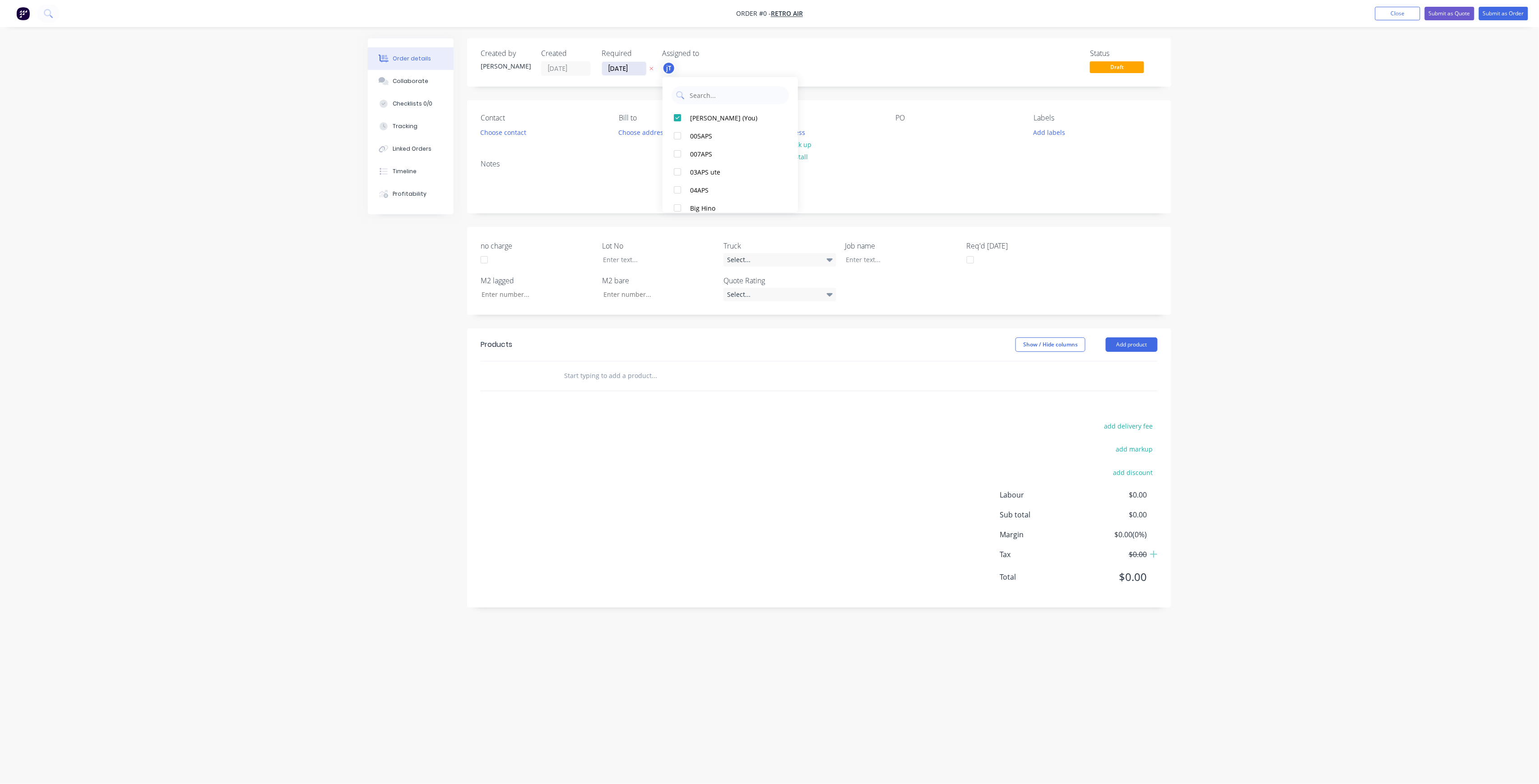
click at [639, 71] on div "Order details Collaborate Checklists 0/0 Tracking Linked Orders Timeline Profit…" at bounding box center [770, 374] width 821 height 673
click at [636, 69] on input "[DATE]" at bounding box center [624, 68] width 44 height 14
click at [656, 181] on div "30" at bounding box center [651, 185] width 14 height 14
type input "[DATE]"
click at [508, 129] on button "Choose contact" at bounding box center [503, 132] width 56 height 12
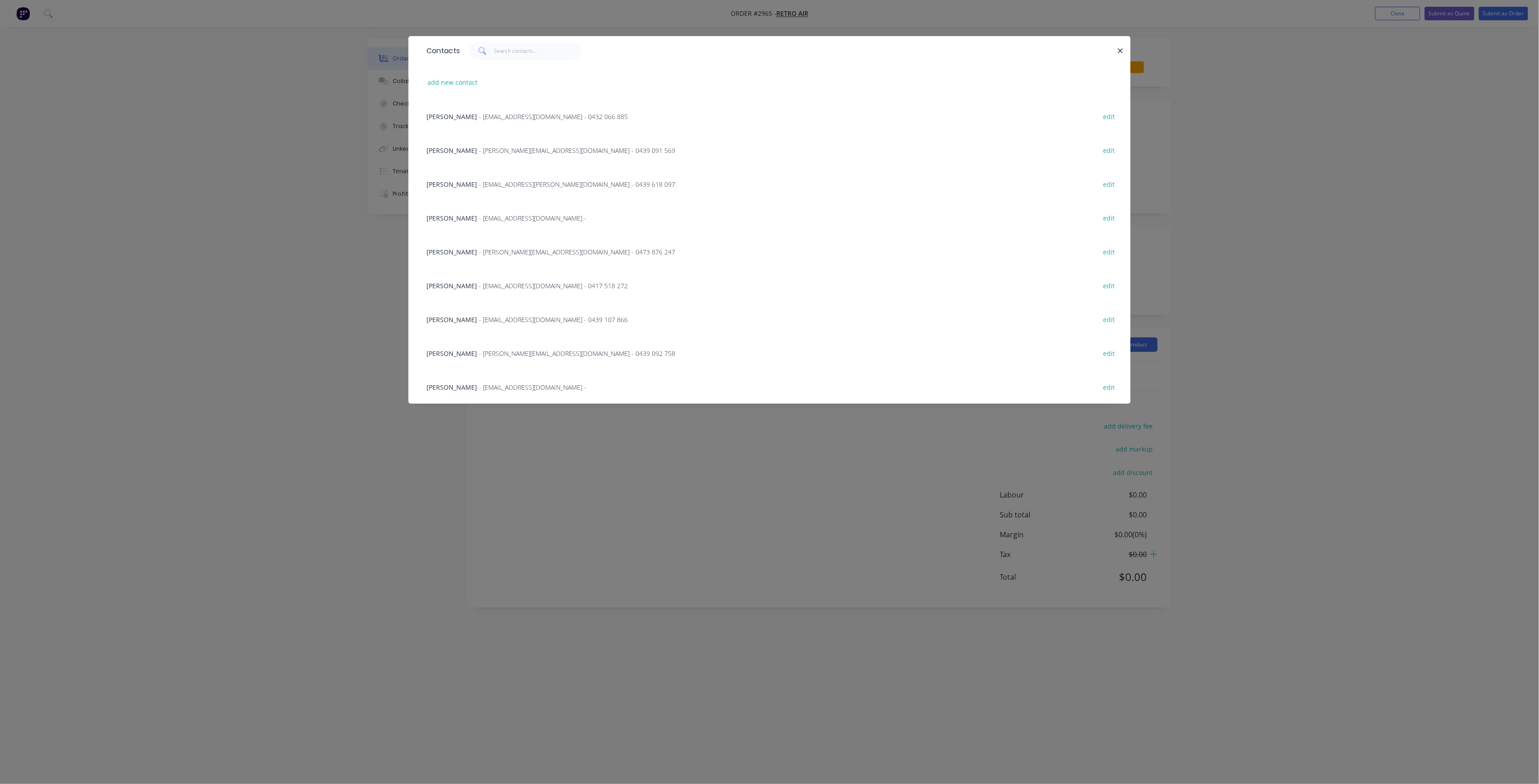
click at [489, 385] on span "- [EMAIL_ADDRESS][DOMAIN_NAME] -" at bounding box center [533, 387] width 108 height 8
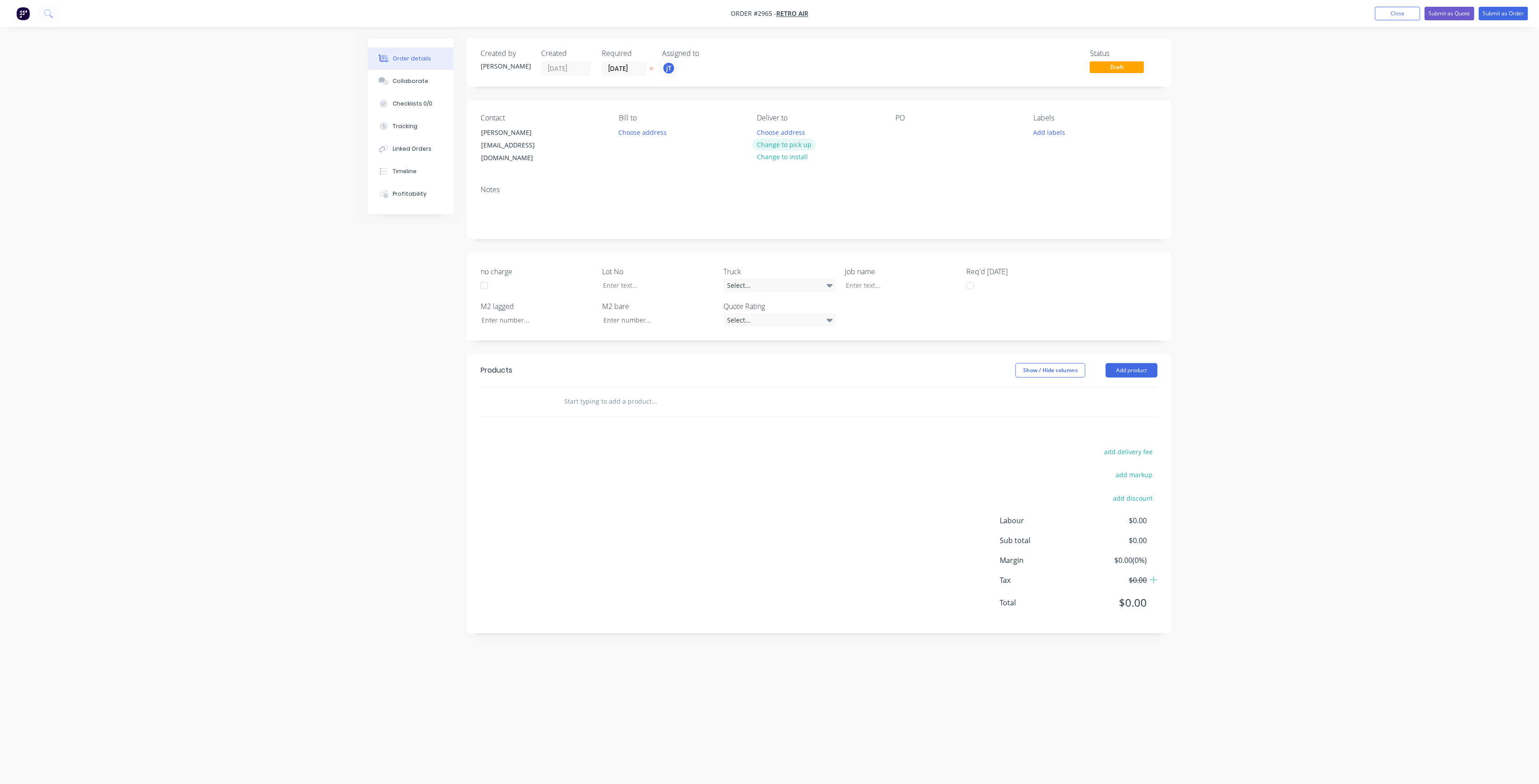
click at [809, 143] on button "Change to pick up" at bounding box center [784, 144] width 64 height 12
click at [902, 136] on div at bounding box center [903, 133] width 14 height 13
click at [1049, 136] on button "Add labels" at bounding box center [1049, 132] width 41 height 12
click at [1120, 161] on input "text" at bounding box center [1109, 159] width 94 height 18
click at [1073, 211] on div "LOT-472" at bounding box center [1072, 213] width 29 height 10
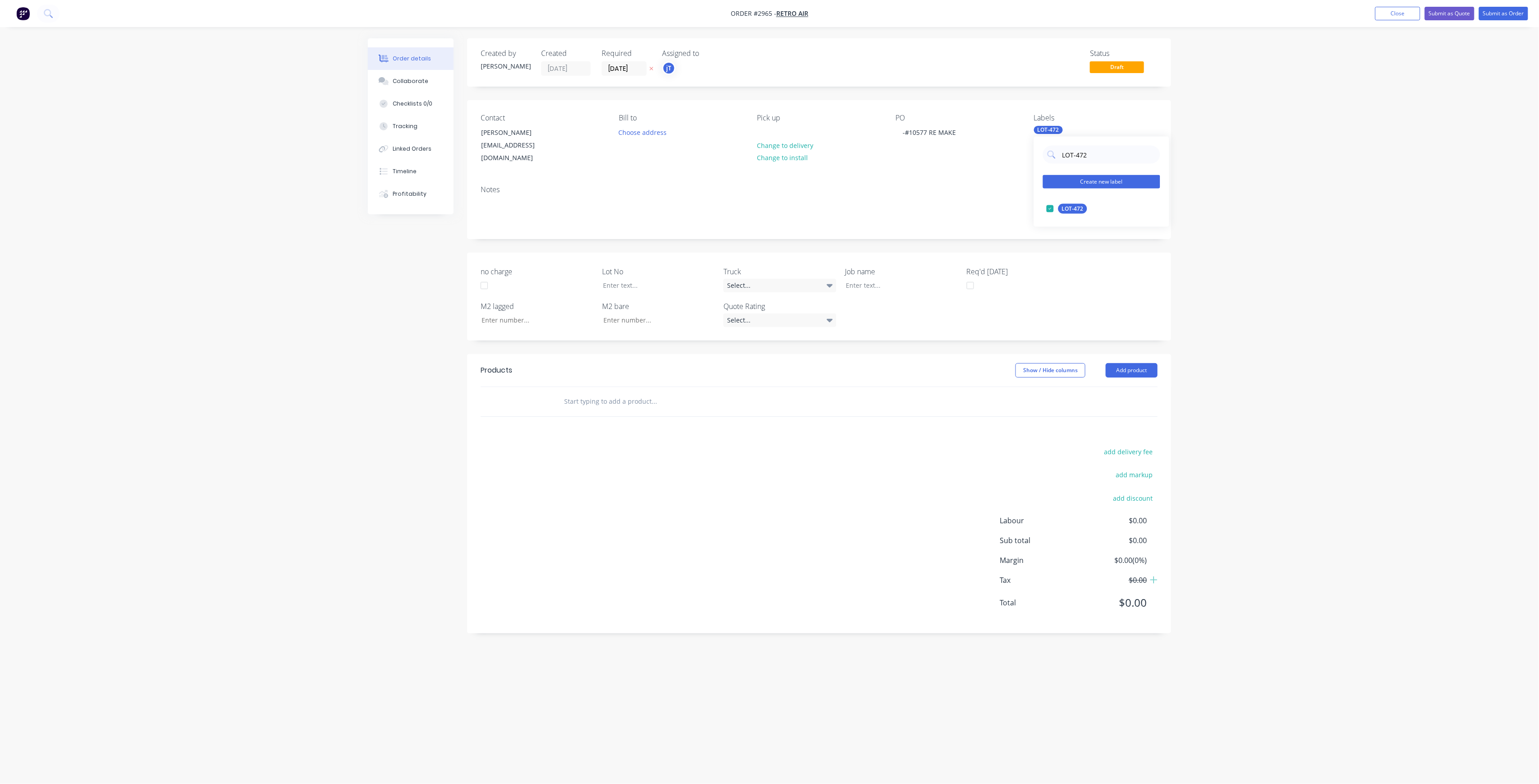
drag, startPoint x: 1064, startPoint y: 176, endPoint x: 1049, endPoint y: 182, distance: 16.2
click at [1049, 182] on div "LOT-472 Create new label LOT-472 edit" at bounding box center [1102, 182] width 136 height 90
type input "C-O"
click at [1075, 206] on div "C-O-D" at bounding box center [1069, 208] width 23 height 10
click at [674, 279] on div at bounding box center [652, 285] width 113 height 13
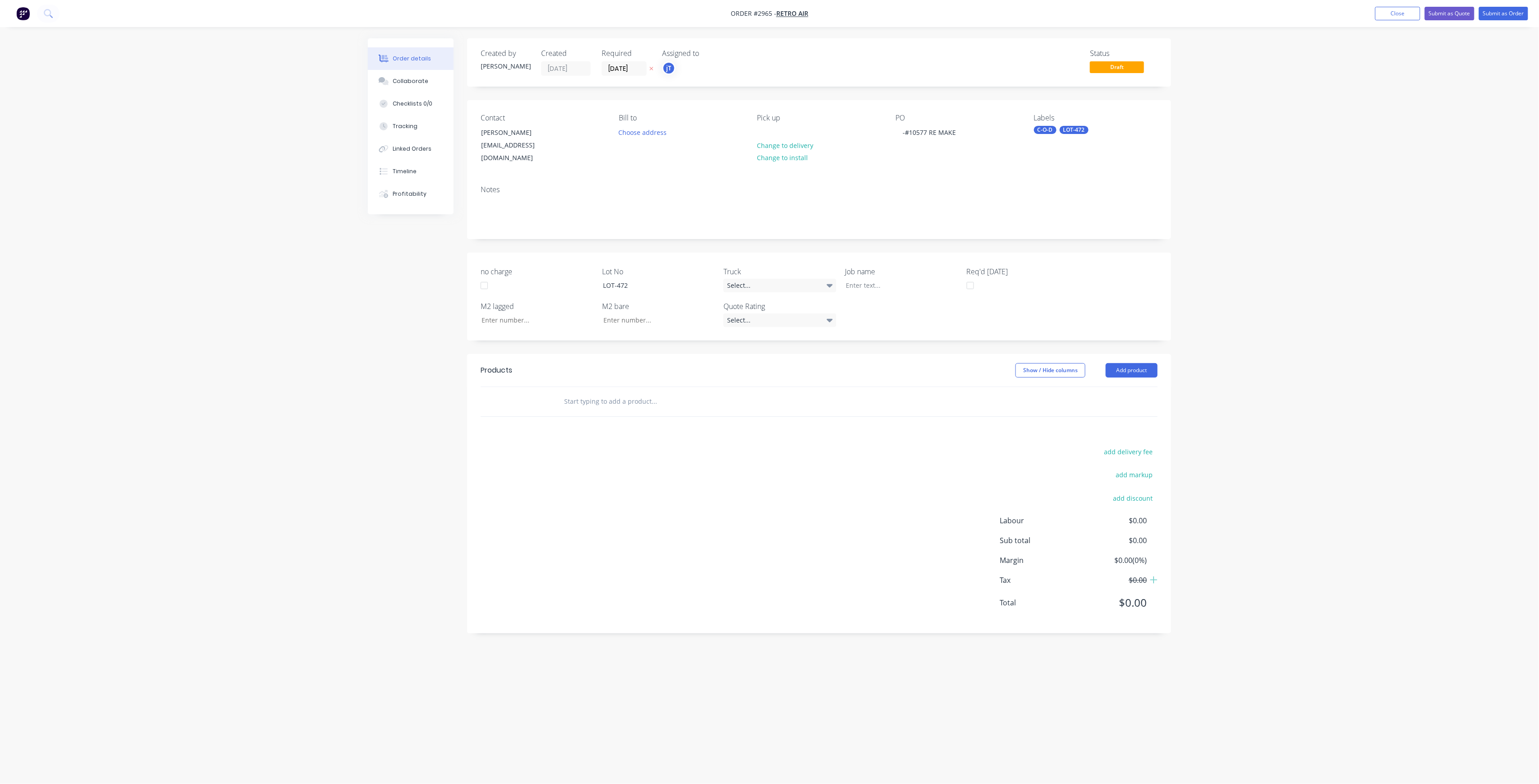
click at [962, 112] on div "Contact [PERSON_NAME] [PERSON_NAME][EMAIL_ADDRESS][DOMAIN_NAME] Bill to Choose …" at bounding box center [819, 139] width 704 height 78
click at [959, 127] on div "PO -#10577 RE MAKE" at bounding box center [957, 139] width 124 height 51
drag, startPoint x: 946, startPoint y: 140, endPoint x: 961, endPoint y: 139, distance: 15.0
click at [947, 141] on div "PO -#10577 RE MAKE" at bounding box center [957, 139] width 124 height 51
click at [961, 137] on div "-#10577 RE MAKE" at bounding box center [929, 133] width 68 height 13
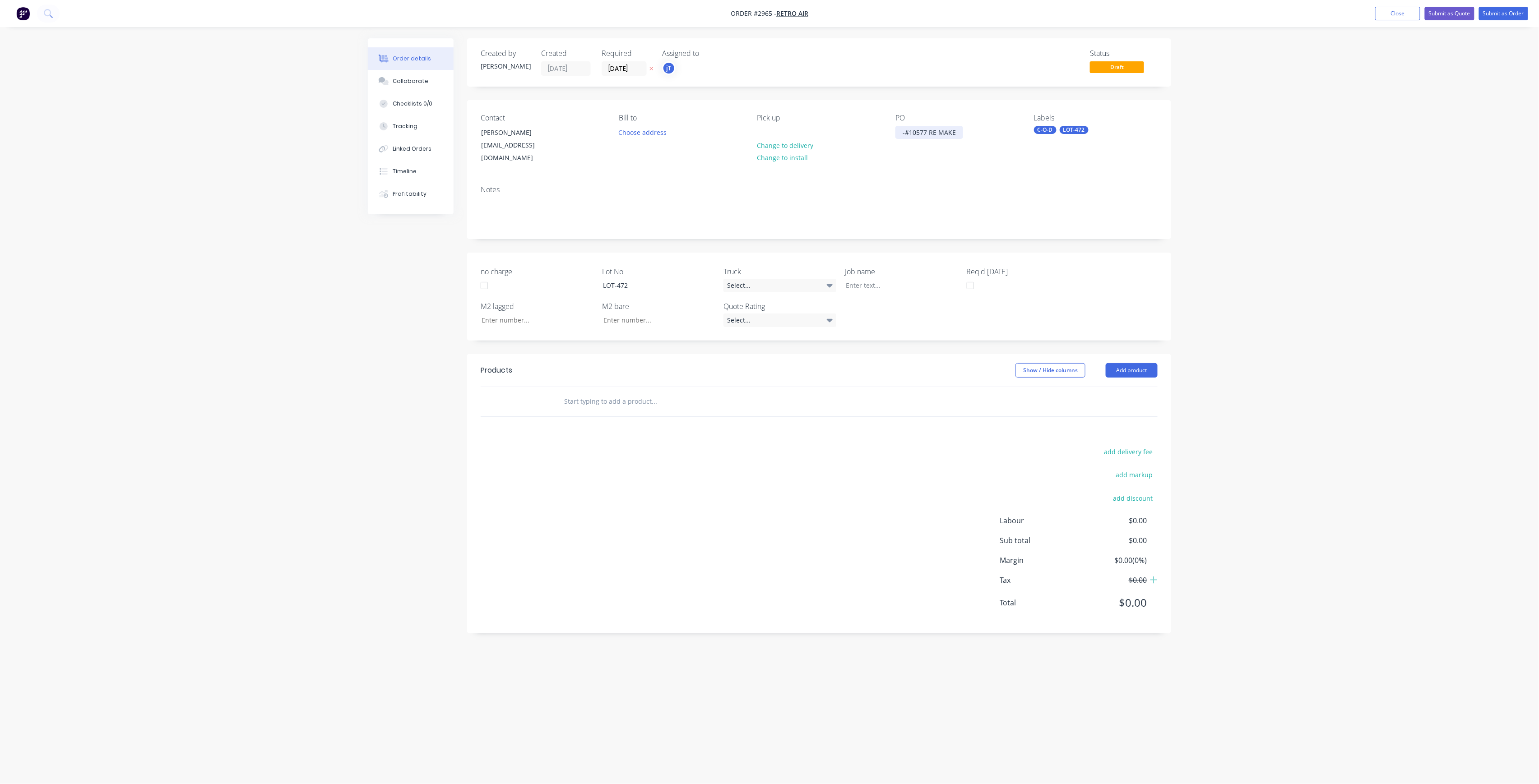
click at [931, 137] on div "-#10577 RE MAKE" at bounding box center [929, 133] width 68 height 13
drag, startPoint x: 938, startPoint y: 150, endPoint x: 898, endPoint y: 134, distance: 43.1
click at [898, 134] on div "-#10577 Lovells WRS RE MAKE" at bounding box center [921, 142] width 50 height 32
copy div "-#10577 Lovells WRS RE MAKE"
click at [860, 279] on div at bounding box center [895, 285] width 113 height 13
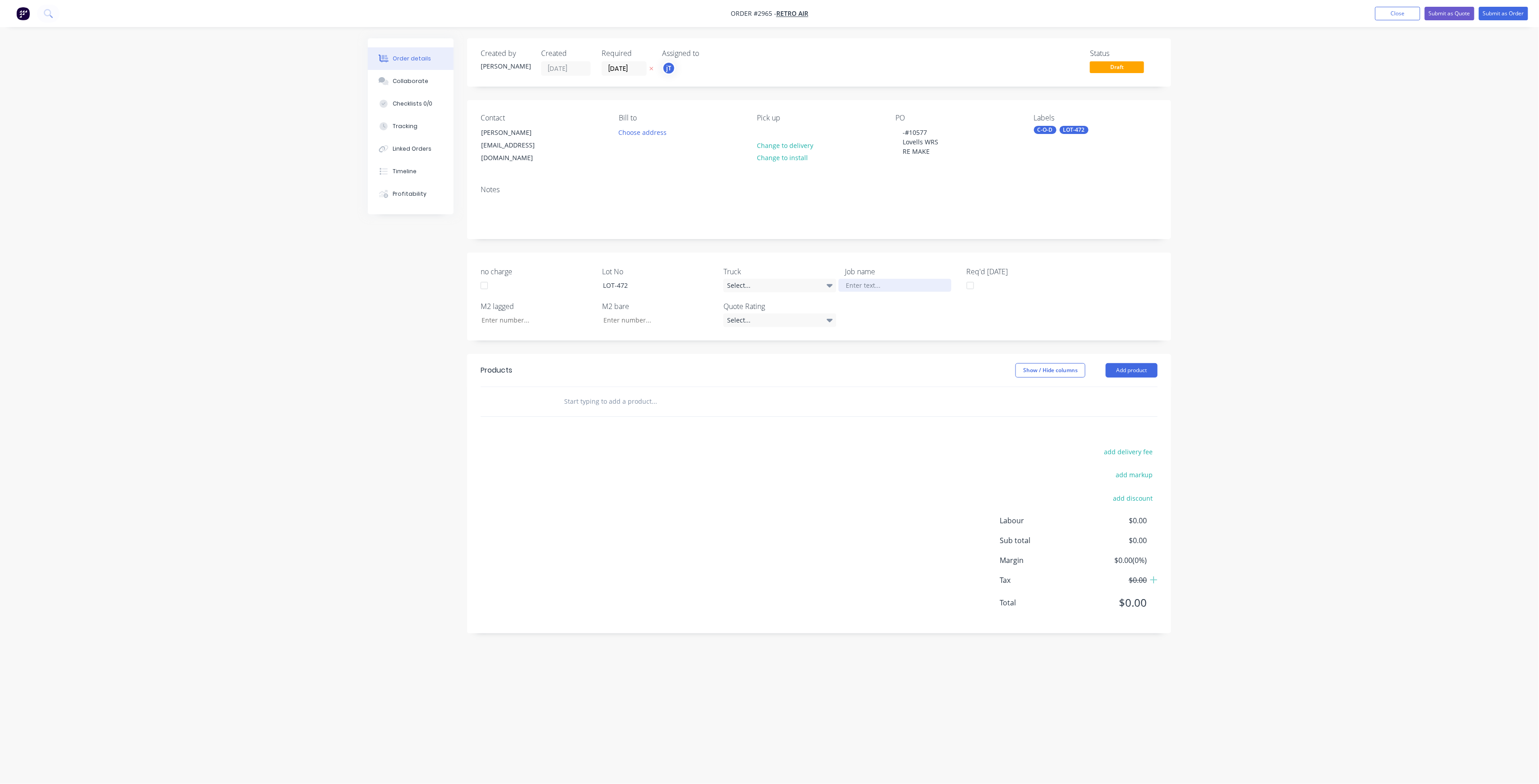
paste div
click at [615, 397] on input "text" at bounding box center [654, 401] width 180 height 18
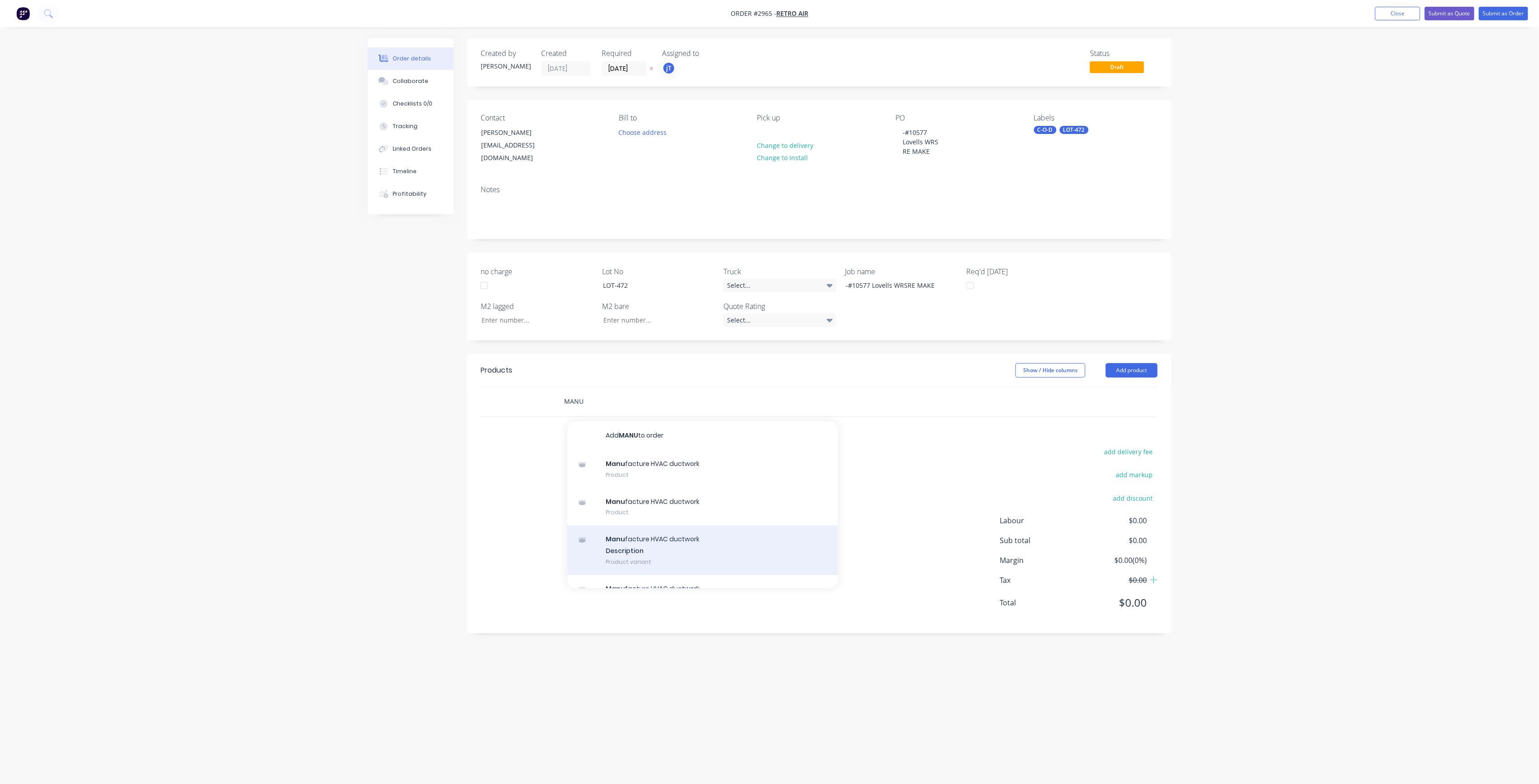
type input "MANU"
click at [690, 540] on div "Manu facture HVAC ductwork Description Product variant" at bounding box center [703, 550] width 271 height 50
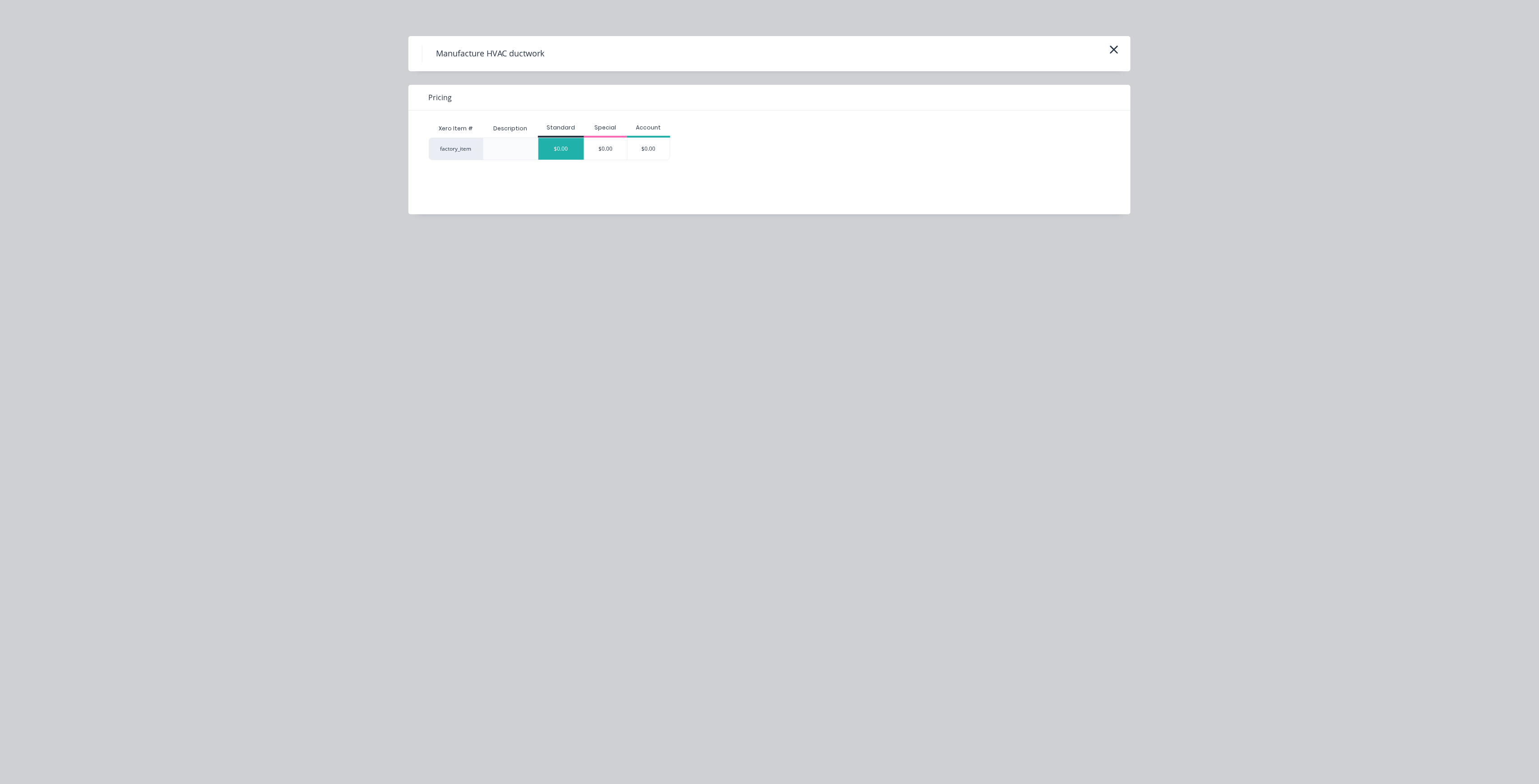
click at [574, 152] on div "$0.00" at bounding box center [561, 149] width 45 height 21
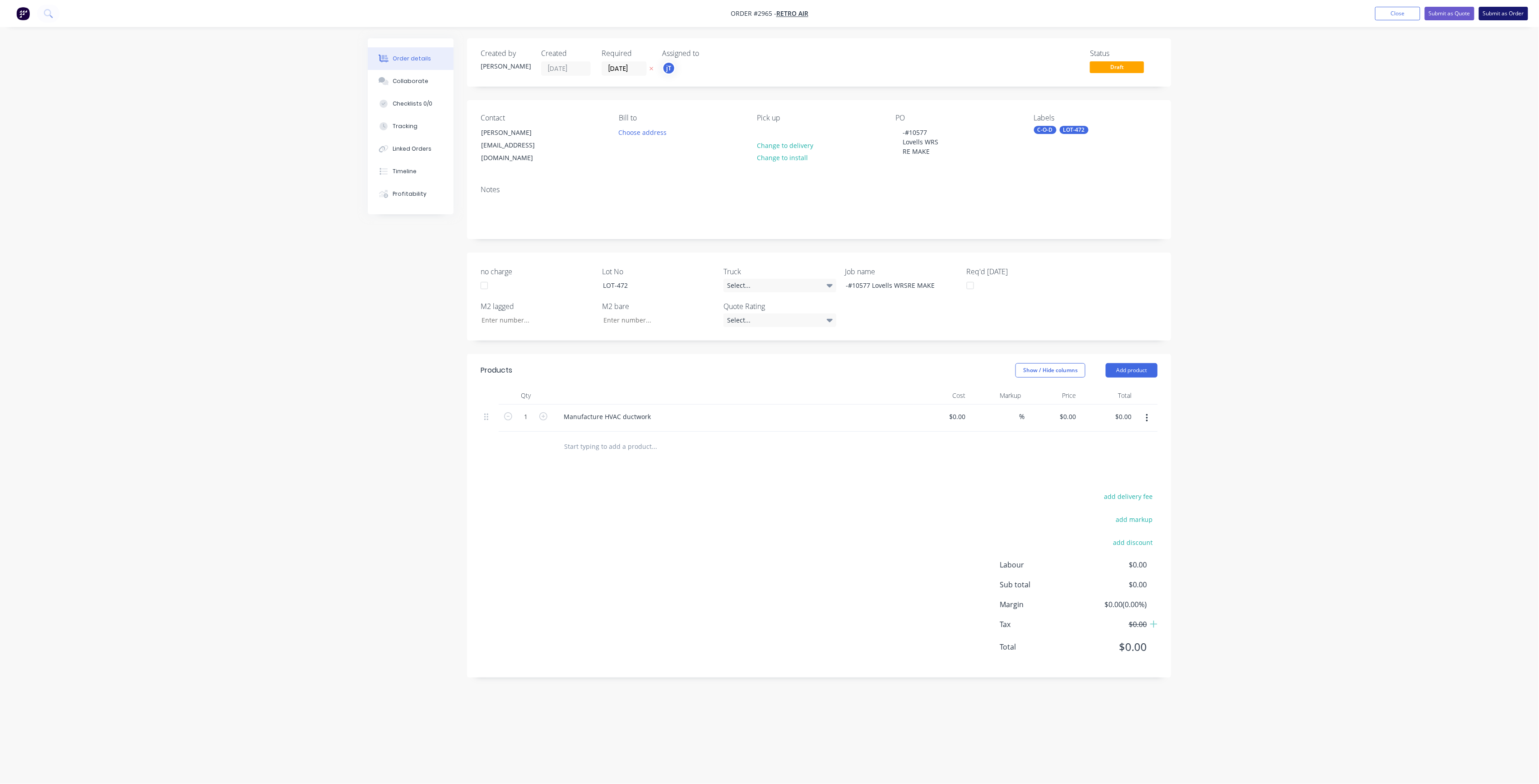
click at [1526, 16] on button "Submit as Order" at bounding box center [1504, 13] width 49 height 14
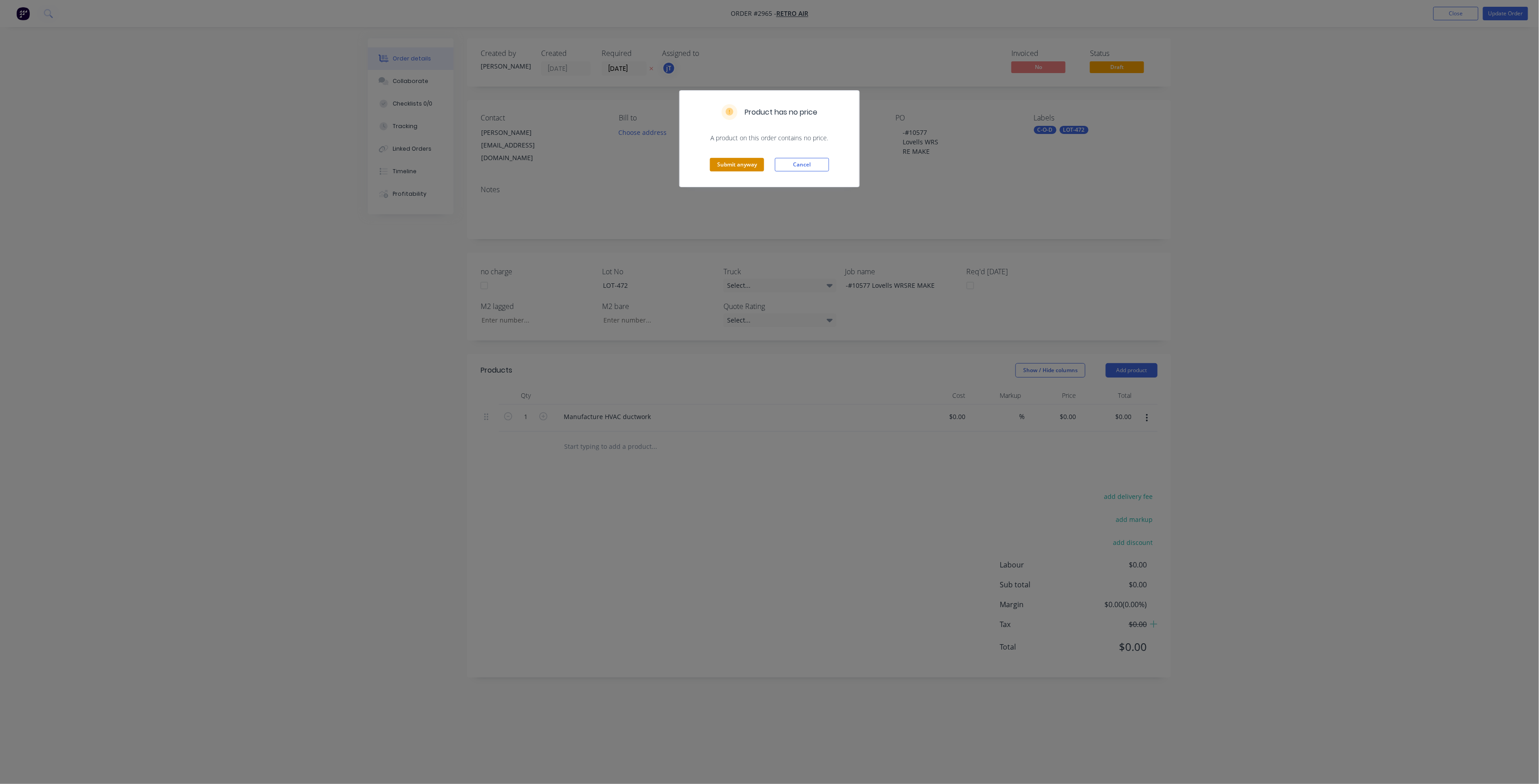
click at [735, 168] on button "Submit anyway" at bounding box center [737, 164] width 54 height 14
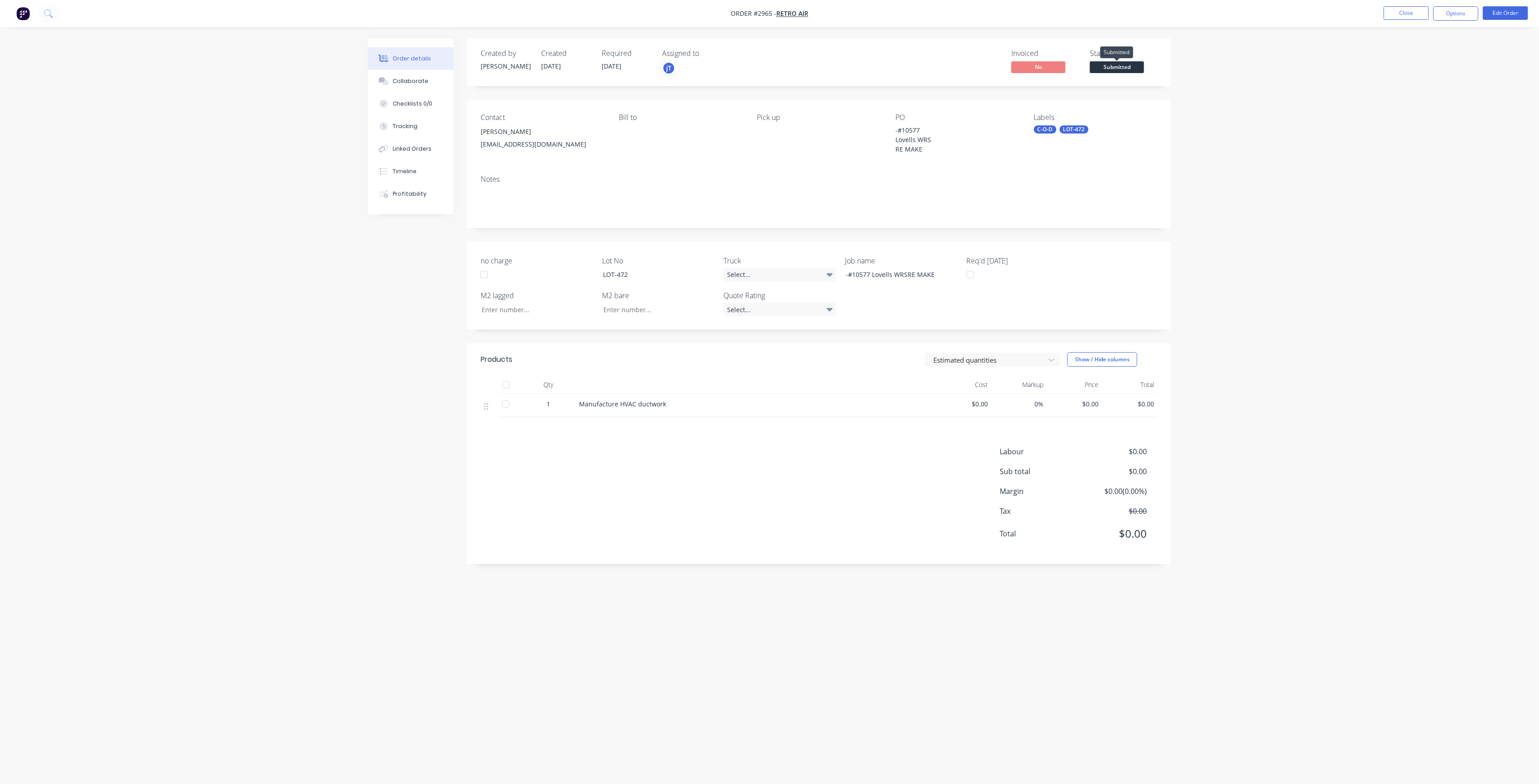
click at [1132, 66] on span "Submitted" at bounding box center [1117, 67] width 54 height 11
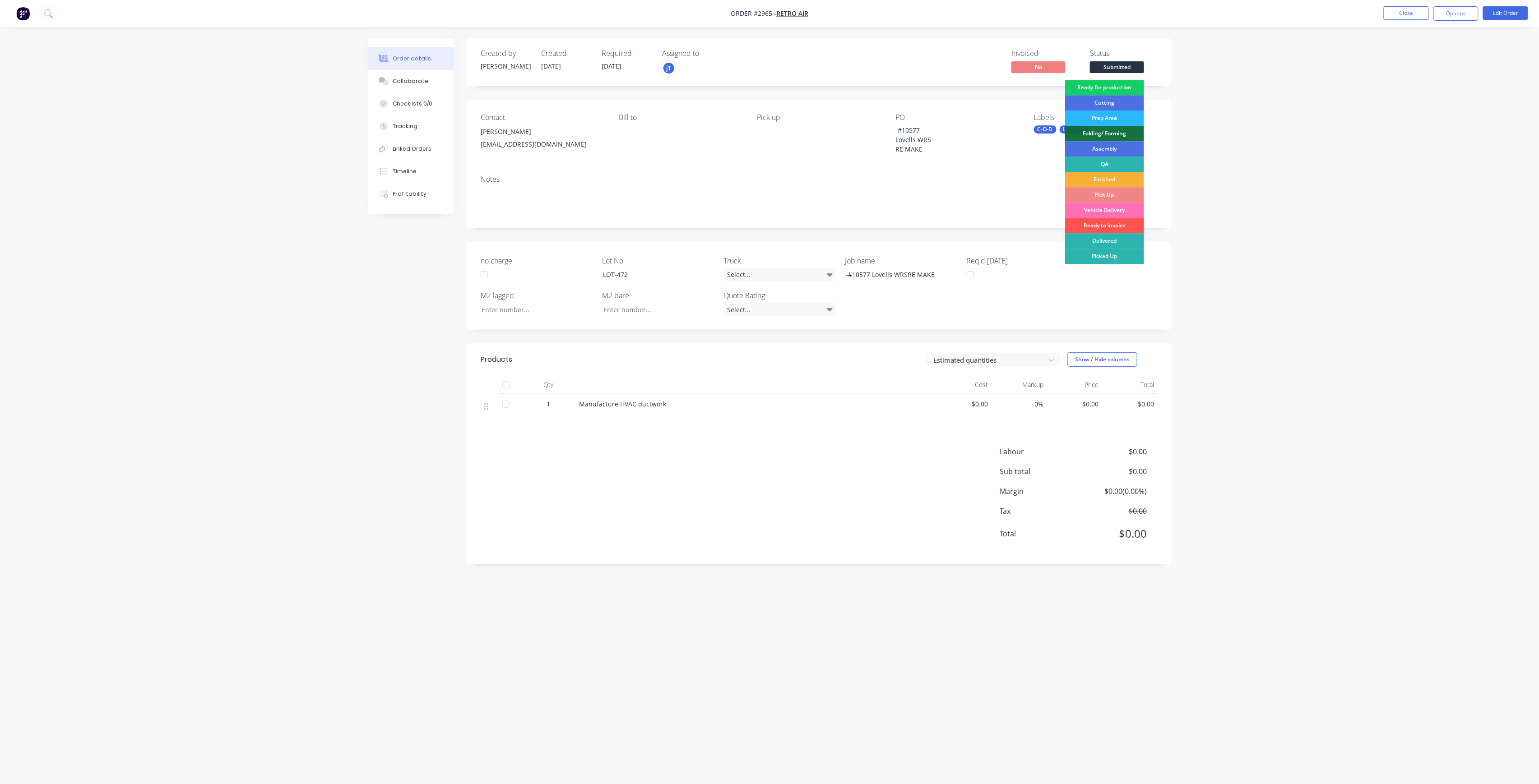
click at [1130, 90] on div "Ready for production" at bounding box center [1105, 88] width 79 height 16
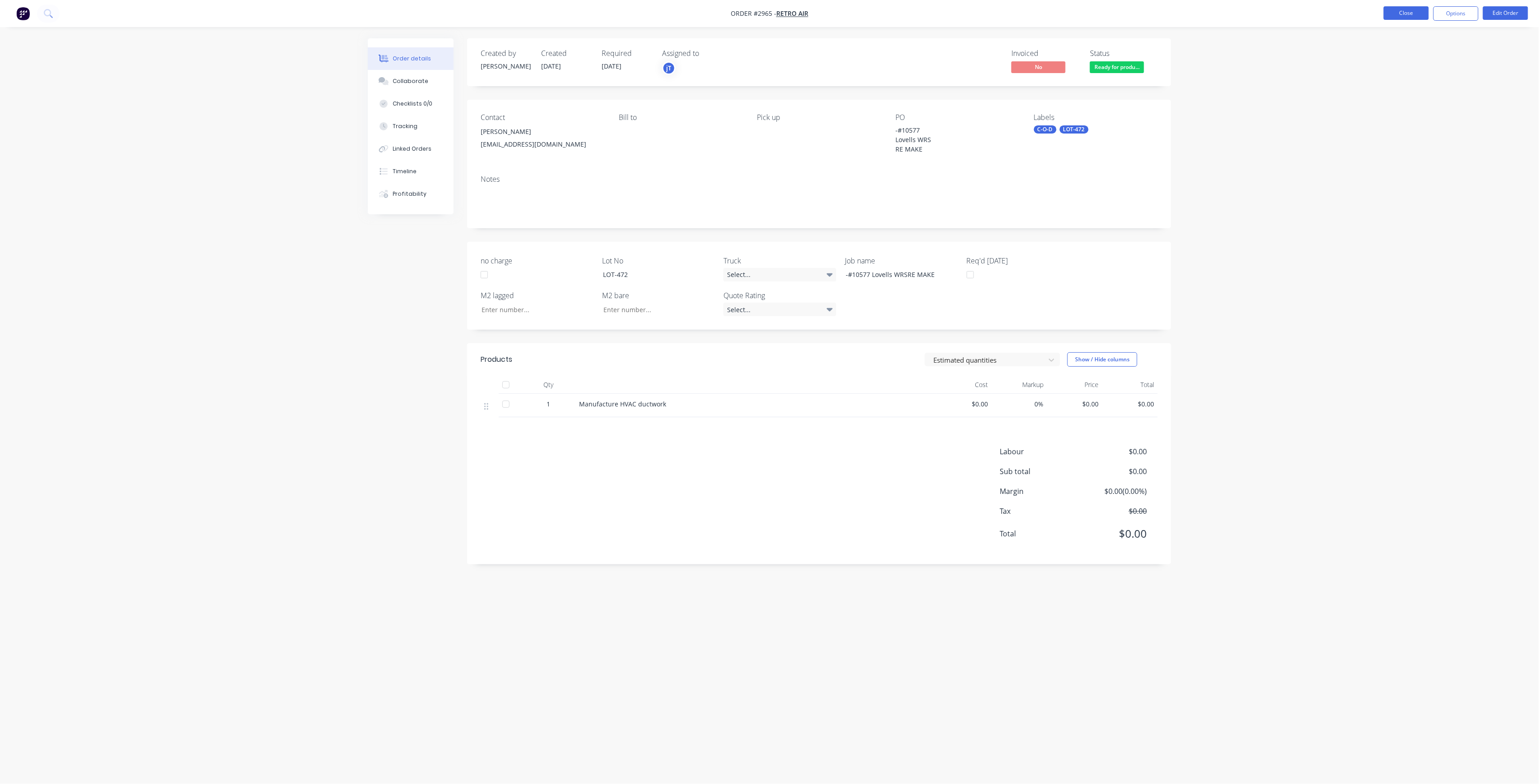
click at [1390, 10] on button "Close" at bounding box center [1406, 13] width 45 height 14
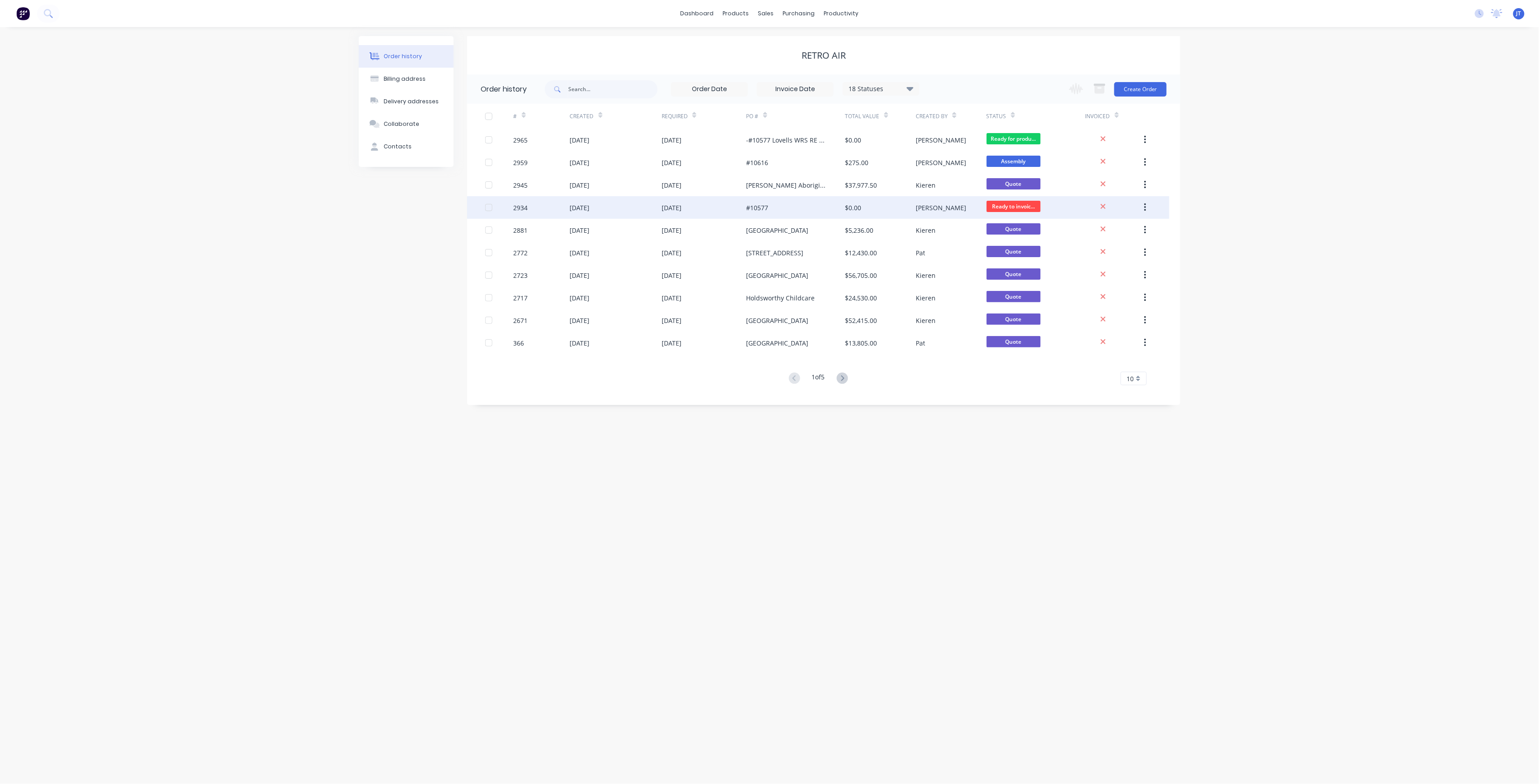
click at [795, 208] on div "#10577" at bounding box center [795, 208] width 99 height 23
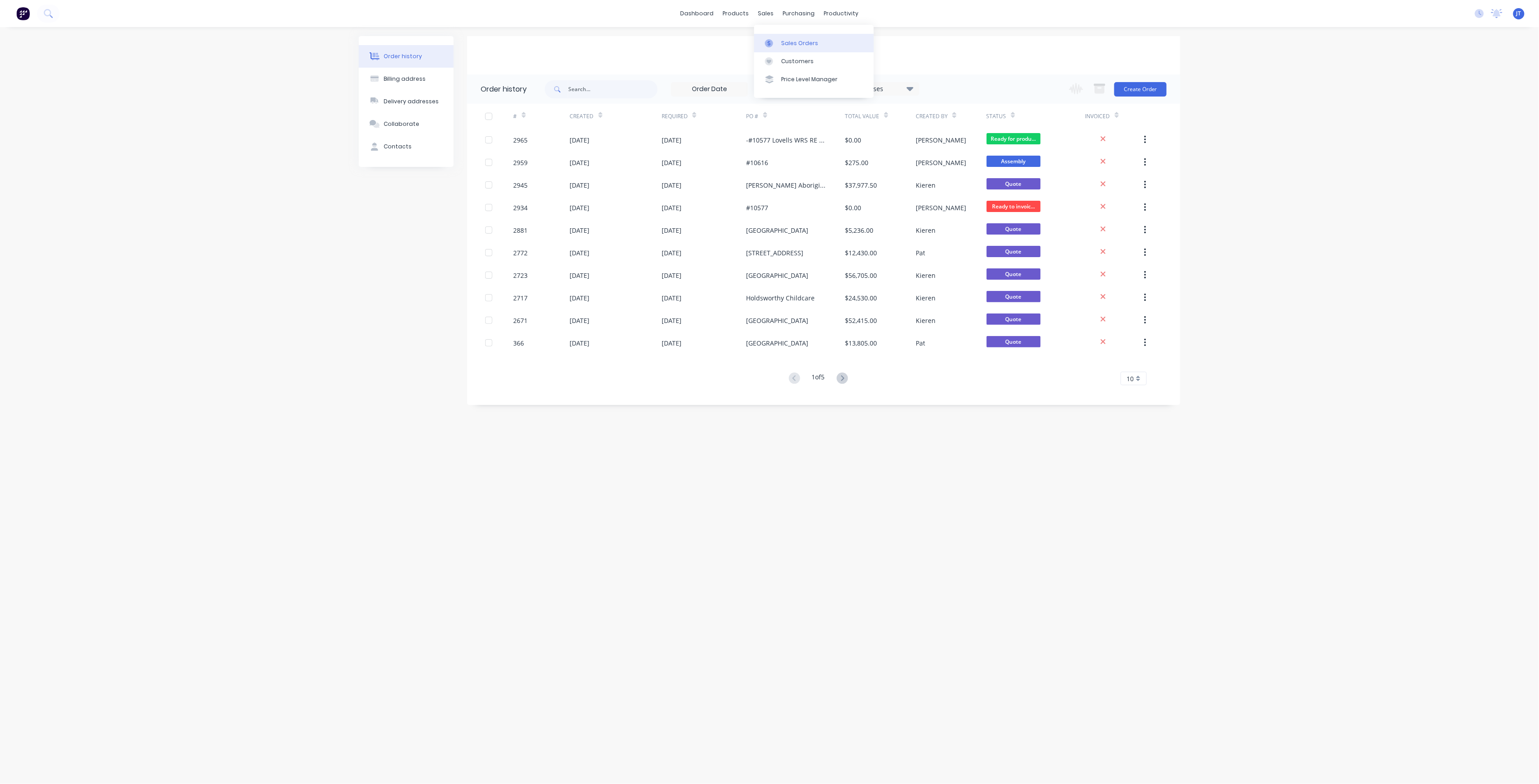
click at [793, 45] on div "Sales Orders" at bounding box center [800, 44] width 37 height 8
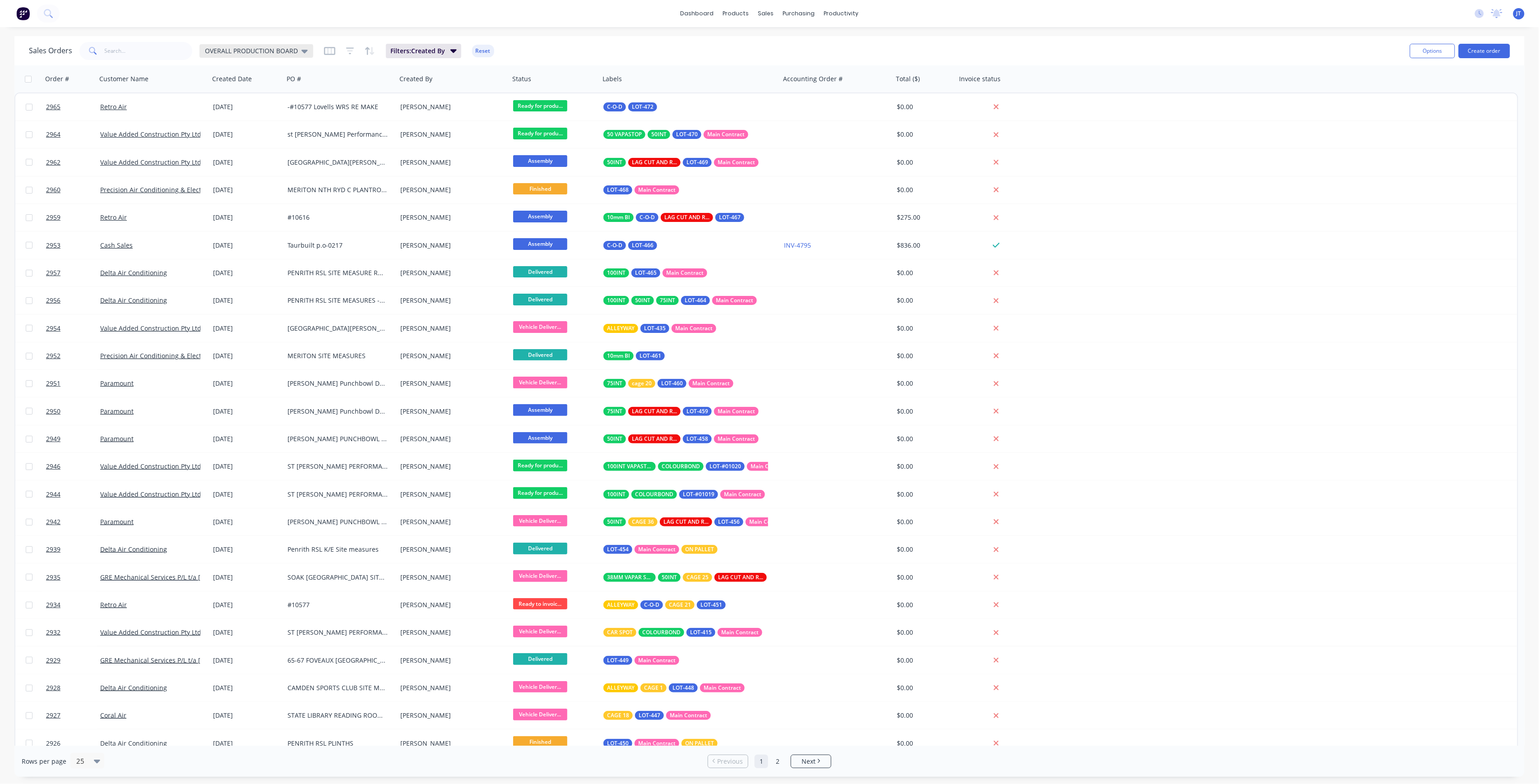
click at [286, 57] on div "OVERALL PRODUCTION BOARD" at bounding box center [256, 51] width 114 height 14
click at [249, 161] on button "Invoicing Required" at bounding box center [253, 163] width 103 height 10
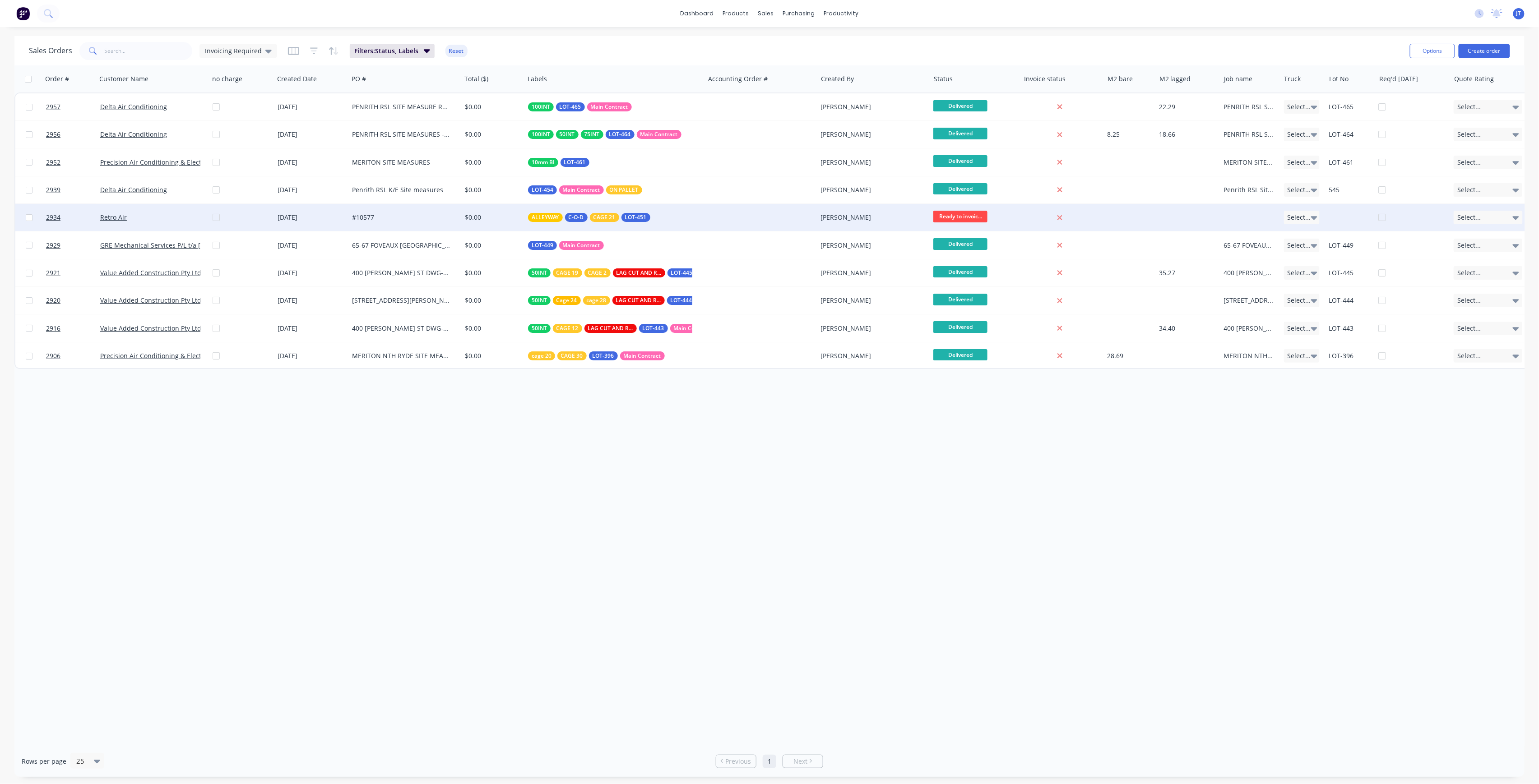
click at [215, 219] on div at bounding box center [245, 217] width 65 height 27
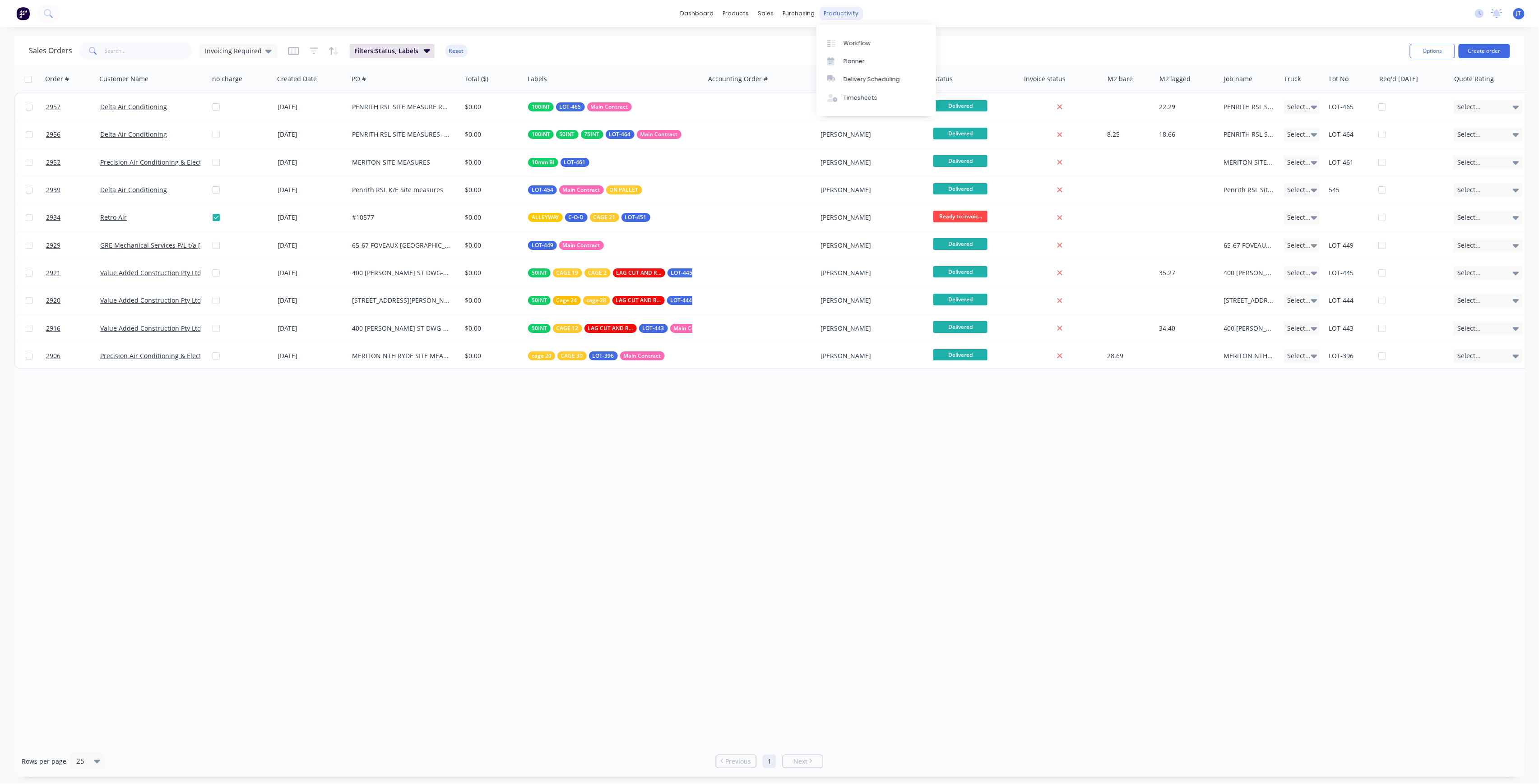
click at [850, 11] on div "productivity" at bounding box center [841, 13] width 44 height 14
click at [839, 44] on div at bounding box center [834, 44] width 14 height 8
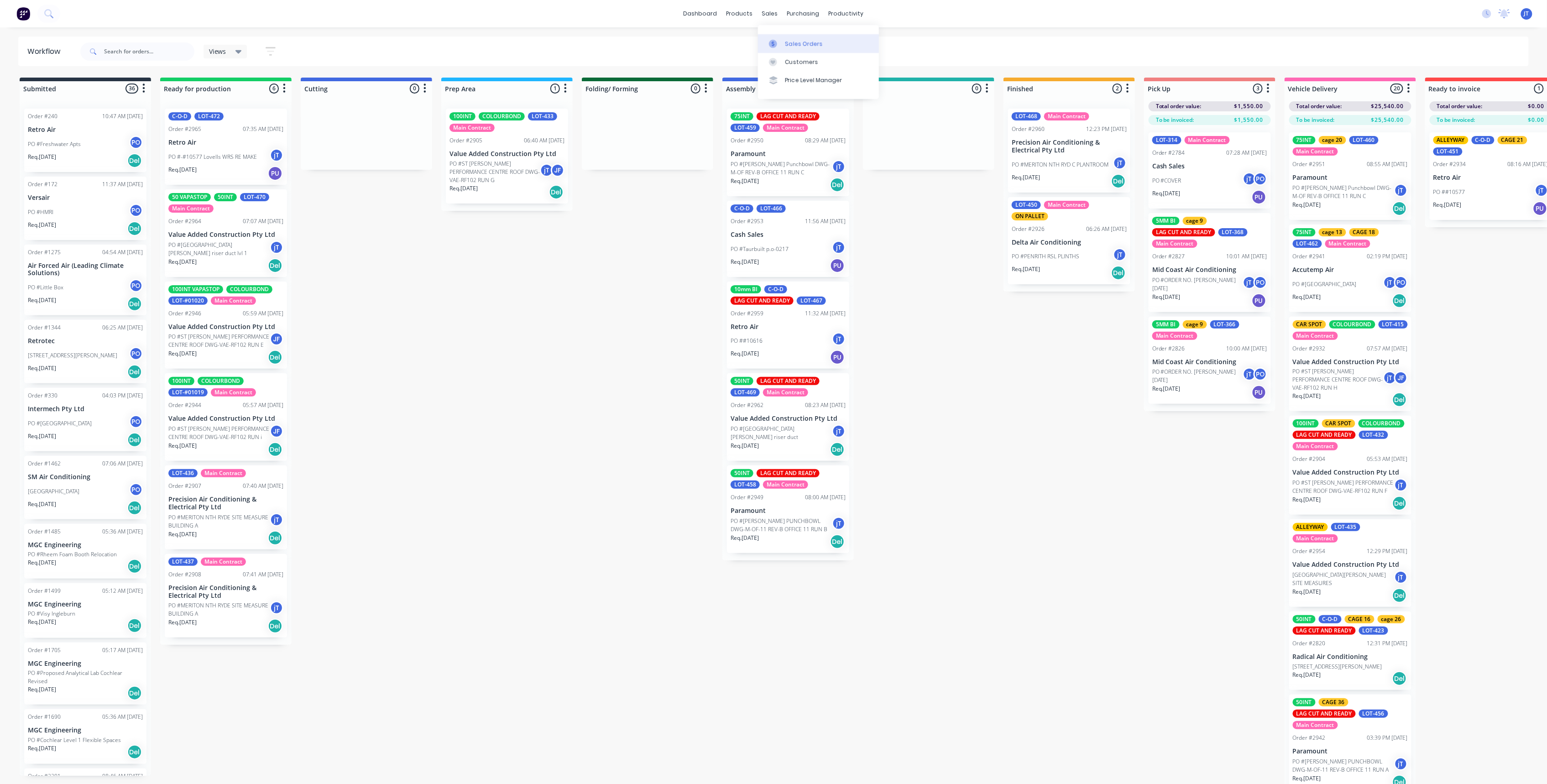
click at [812, 48] on link "Sales Orders" at bounding box center [819, 43] width 121 height 18
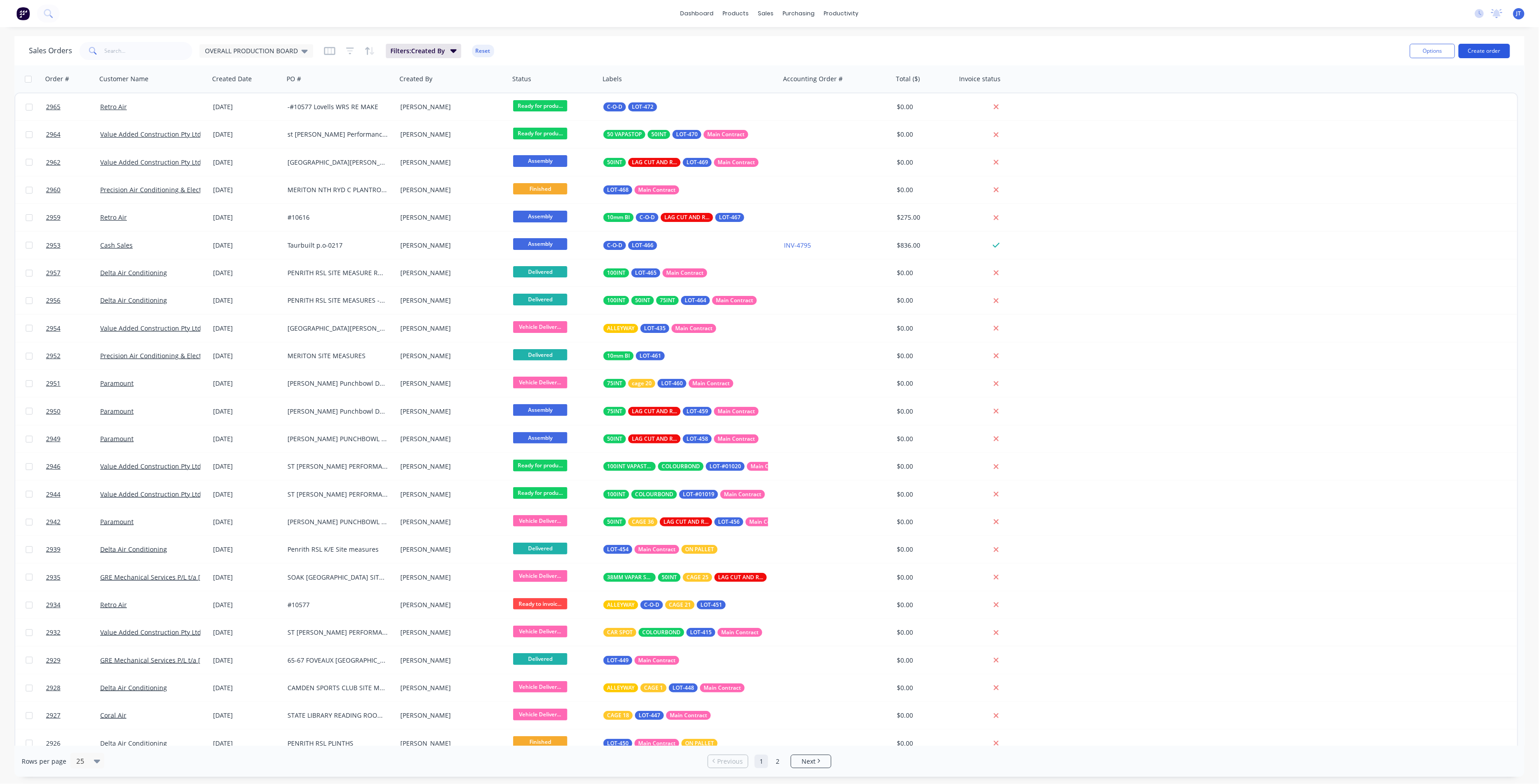
click at [1483, 54] on button "Create order" at bounding box center [1485, 51] width 51 height 14
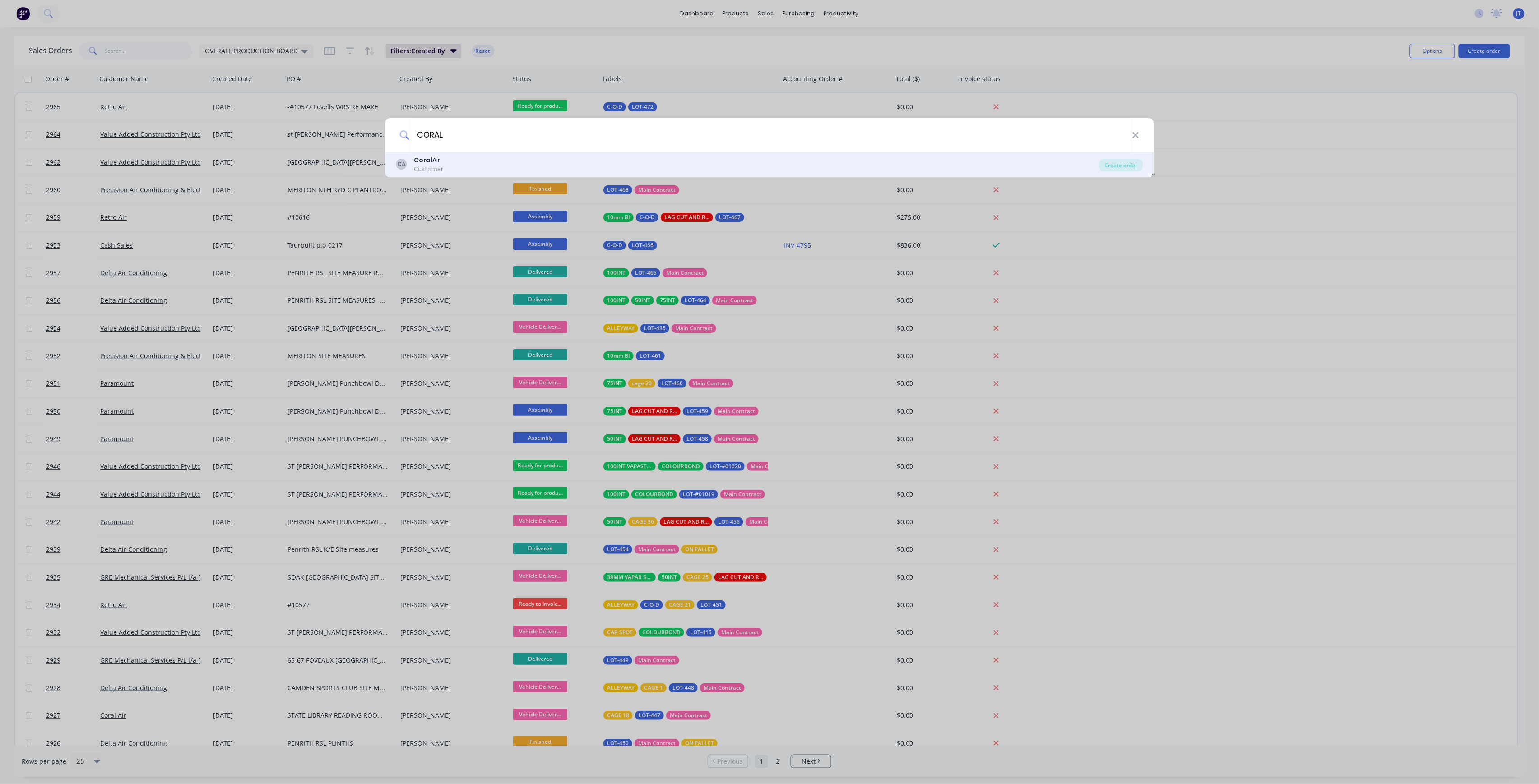
type input "CORAL"
click at [558, 171] on div "CA Coral Air Customer" at bounding box center [747, 164] width 703 height 17
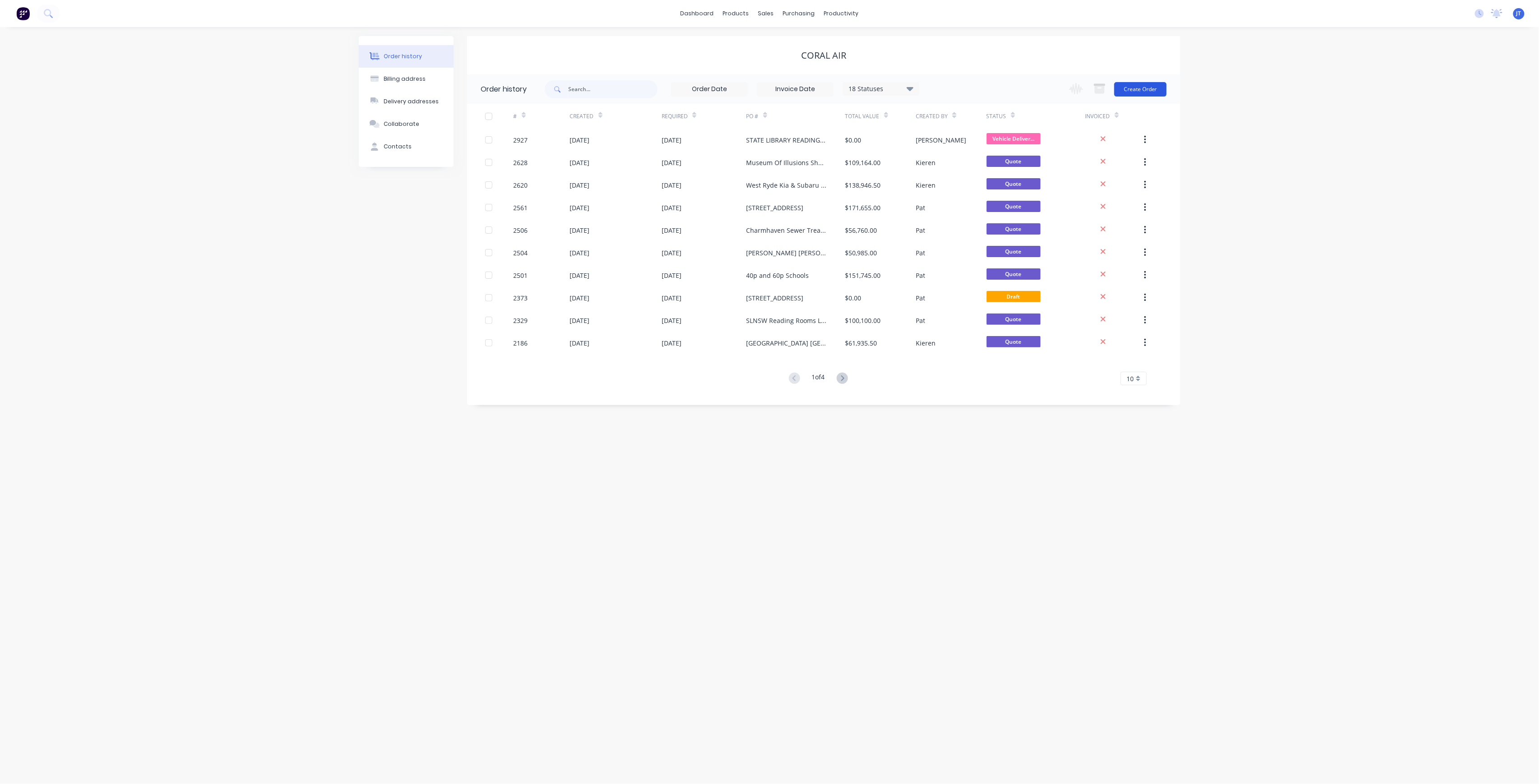
click at [1149, 87] on button "Create Order" at bounding box center [1141, 89] width 53 height 14
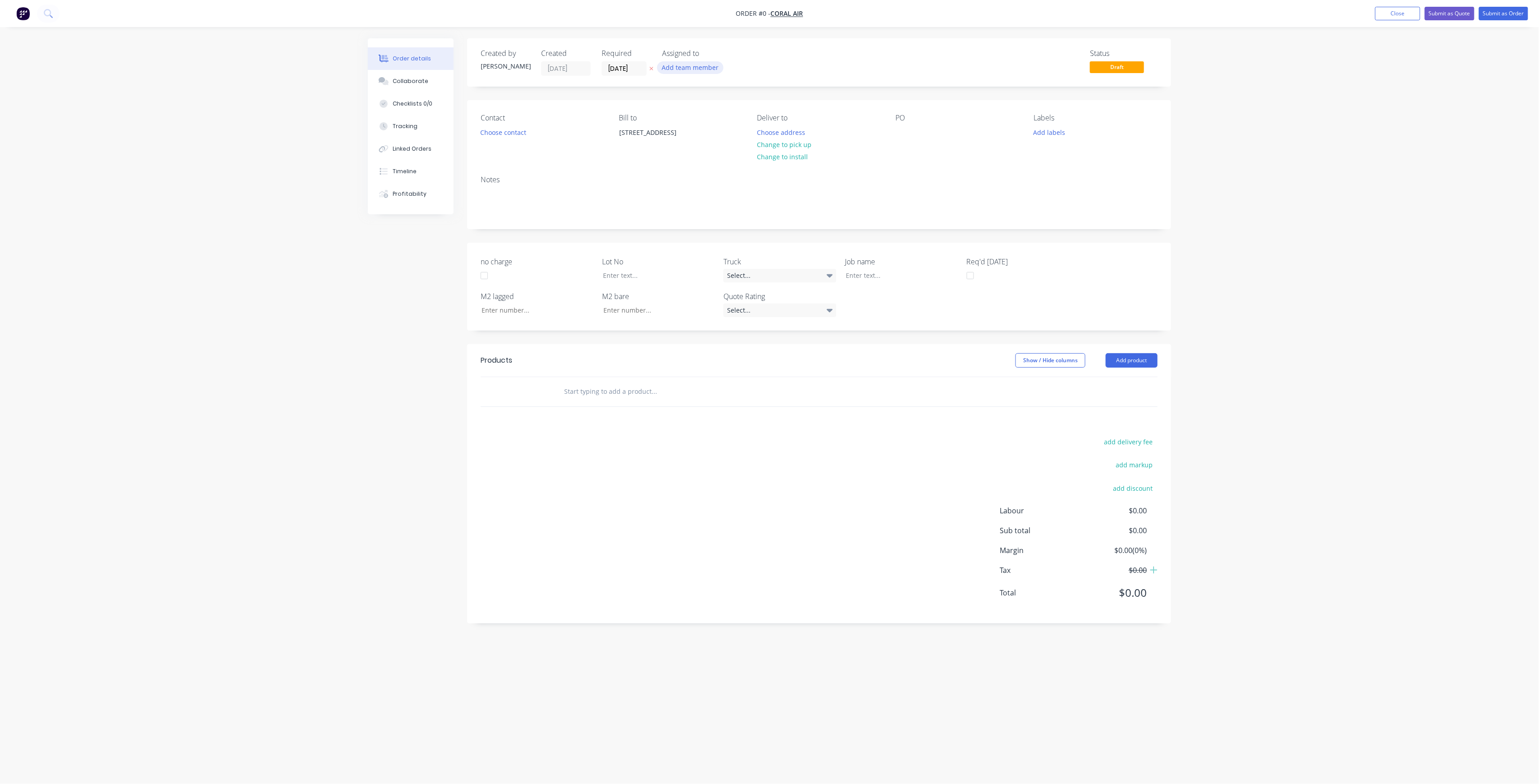
click at [698, 69] on button "Add team member" at bounding box center [690, 67] width 66 height 12
click at [714, 115] on div "[PERSON_NAME] (You)" at bounding box center [735, 118] width 90 height 10
click at [507, 134] on div "Creating draft order... Loading... Order details Collaborate Checklists 0/0 Tra…" at bounding box center [770, 374] width 821 height 673
click at [517, 137] on button "Choose contact" at bounding box center [503, 132] width 56 height 12
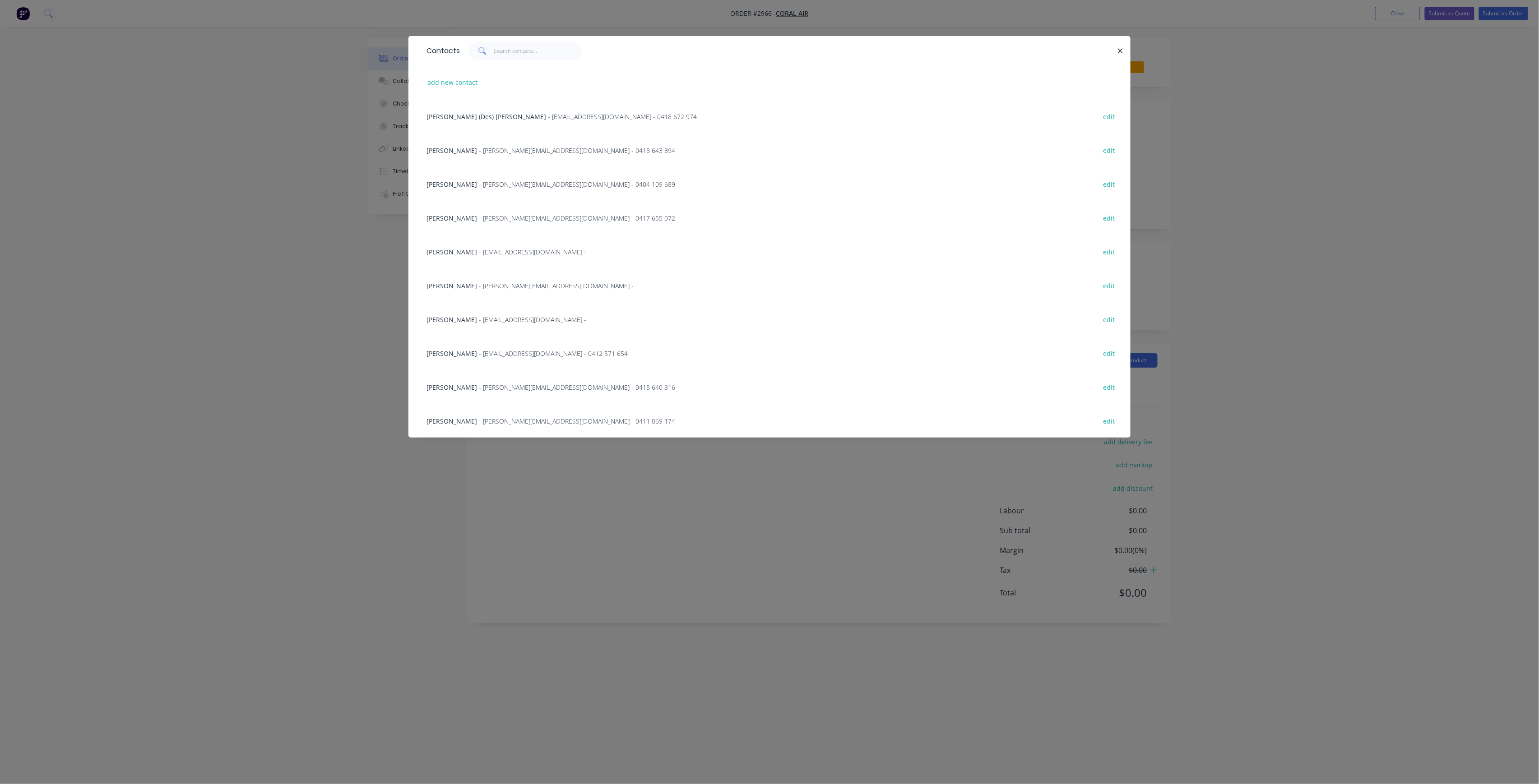
click at [556, 417] on span "- [PERSON_NAME][EMAIL_ADDRESS][DOMAIN_NAME] - 0411 869 174" at bounding box center [577, 421] width 197 height 8
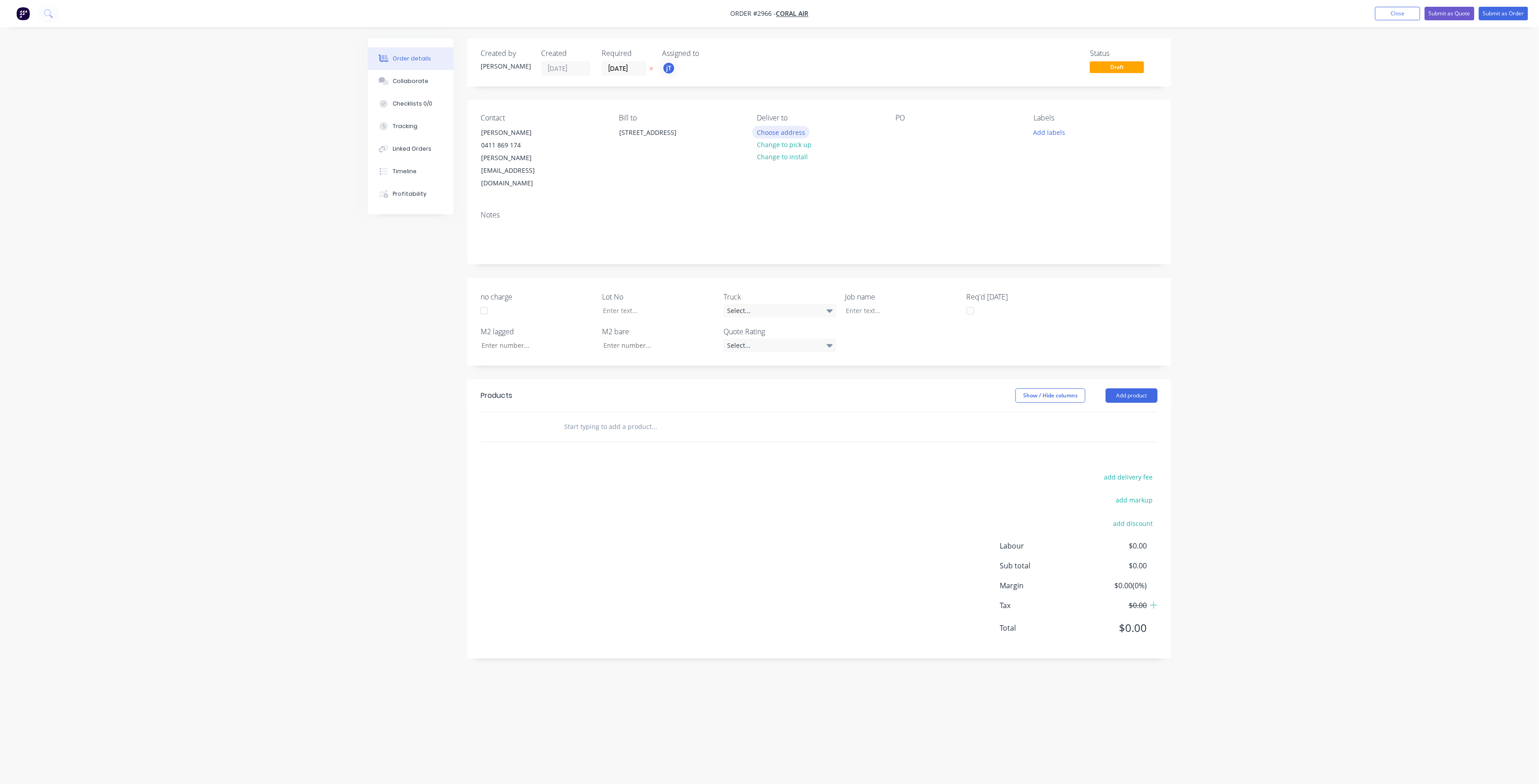
click at [783, 131] on button "Choose address" at bounding box center [781, 132] width 58 height 12
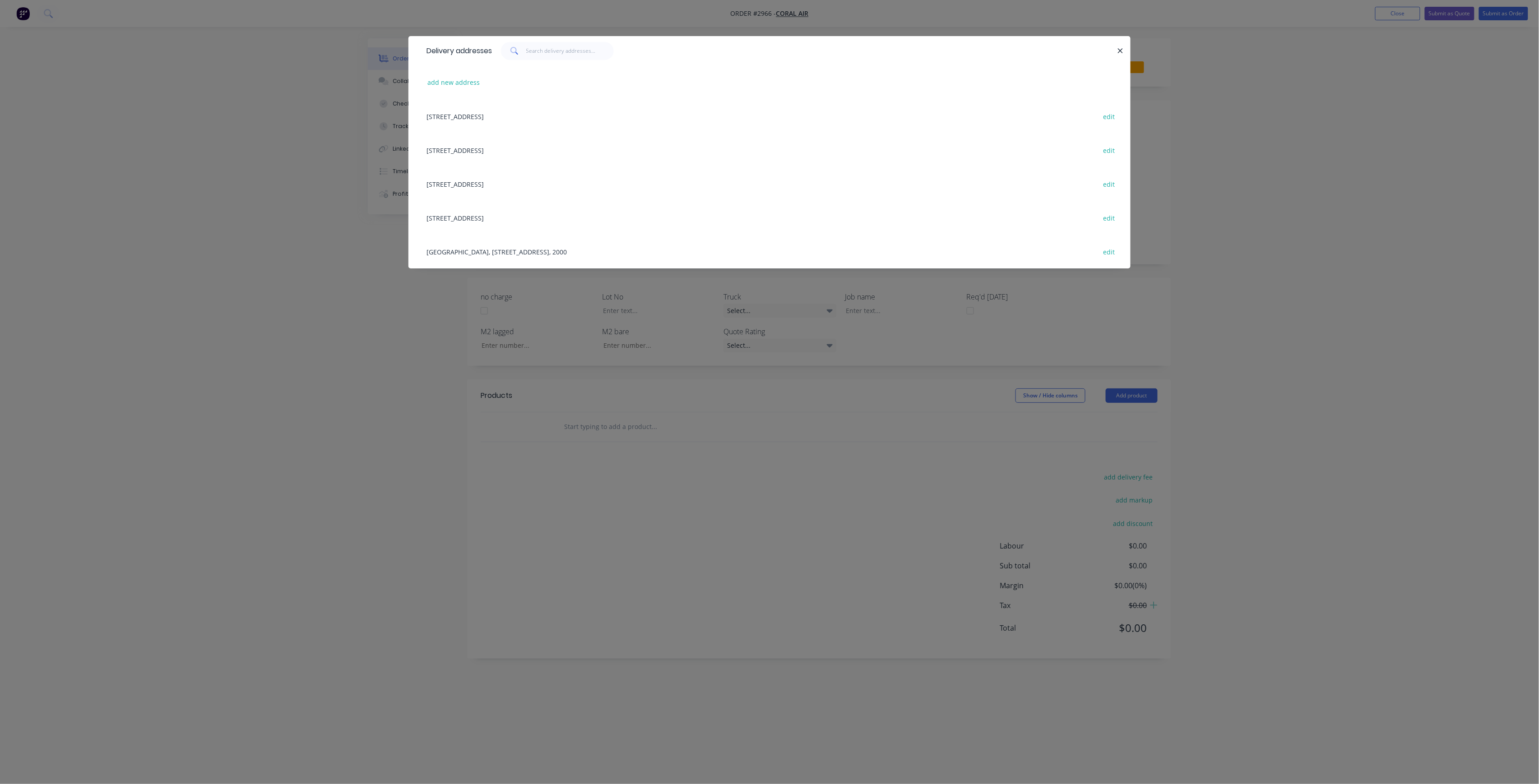
drag, startPoint x: 381, startPoint y: 294, endPoint x: 587, endPoint y: 262, distance: 208.5
click at [381, 294] on div "Delivery addresses add new address [STREET_ADDRESS] edit [STREET_ADDRESS] edit …" at bounding box center [770, 392] width 1539 height 784
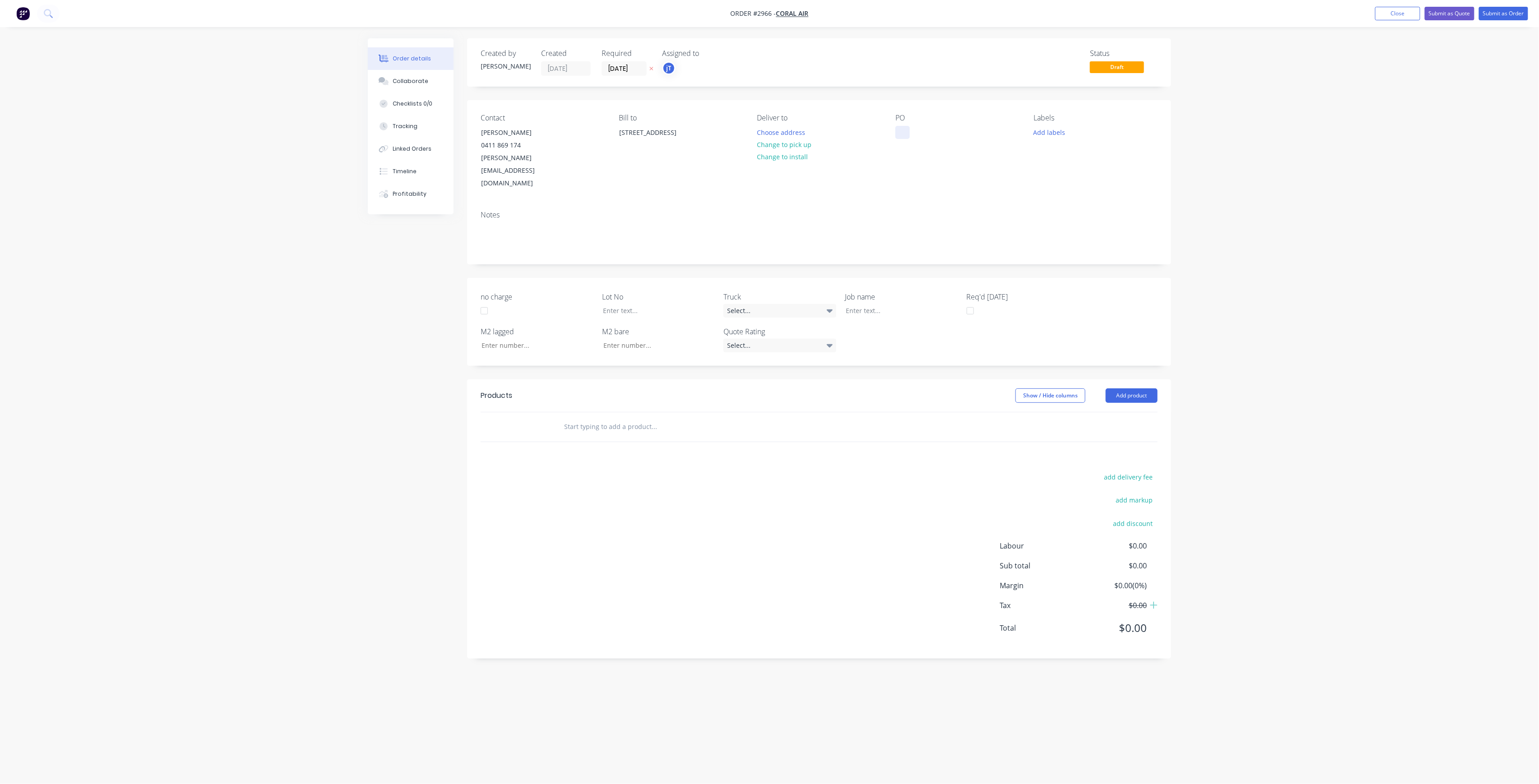
click at [901, 132] on div at bounding box center [903, 133] width 14 height 13
click at [1053, 127] on button "Add labels" at bounding box center [1049, 132] width 41 height 12
click at [1069, 148] on div "Create new label #00672 edit #00725 edit #00798 edit #00919 edit #00984 edit #0…" at bounding box center [1102, 213] width 136 height 144
click at [1064, 155] on input "text" at bounding box center [1109, 159] width 94 height 18
click at [1073, 210] on div "lot-473" at bounding box center [1071, 213] width 25 height 10
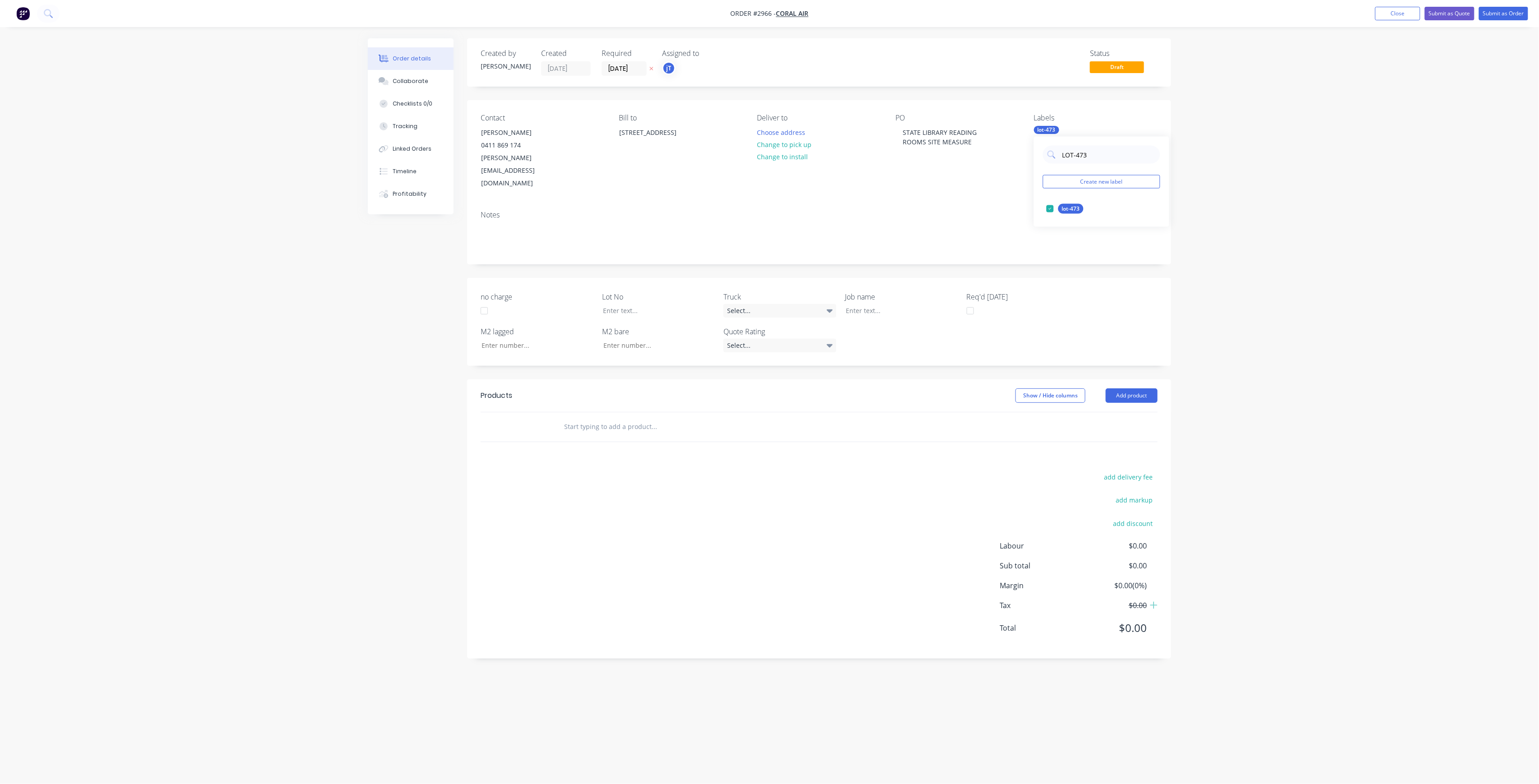
drag, startPoint x: 1087, startPoint y: 158, endPoint x: 1027, endPoint y: 165, distance: 60.4
click at [1027, 165] on body "Order #2966 - Coral Air Add product Close Submit as Quote Submit as Order Order…" at bounding box center [770, 392] width 1539 height 784
drag, startPoint x: 1097, startPoint y: 144, endPoint x: 1037, endPoint y: 165, distance: 63.6
click at [1036, 165] on div "LOT-473 Create new label lot-473 edit" at bounding box center [1102, 182] width 136 height 90
click at [1078, 173] on div "LOT-473 Create new label lot-473 edit" at bounding box center [1102, 182] width 136 height 90
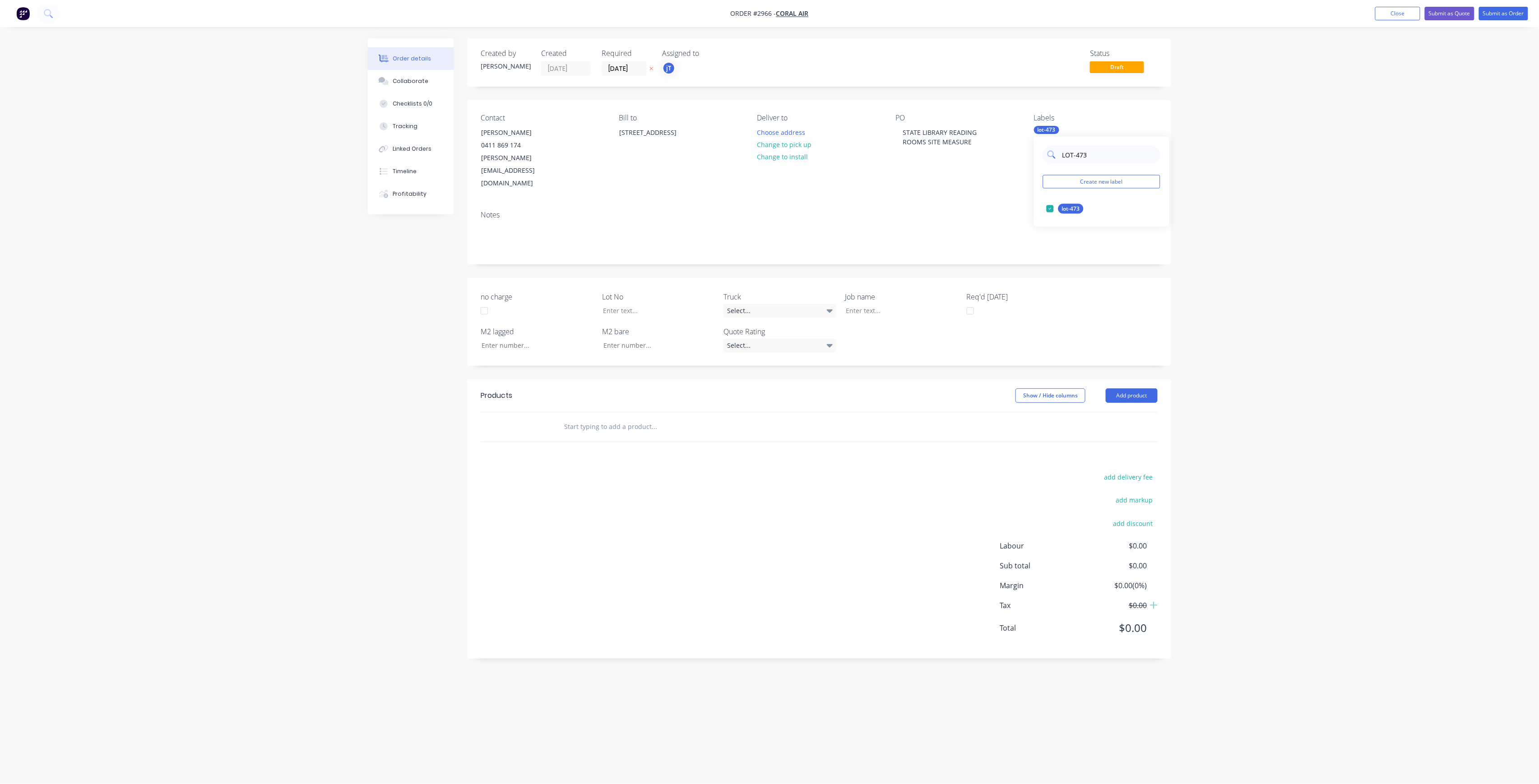
drag, startPoint x: 1095, startPoint y: 158, endPoint x: 1053, endPoint y: 161, distance: 42.1
click at [1053, 161] on div "LOT-473" at bounding box center [1102, 155] width 117 height 18
type input "MAIN"
click at [1099, 204] on button "Main Contract" at bounding box center [1075, 208] width 64 height 13
click at [864, 304] on div at bounding box center [895, 310] width 113 height 13
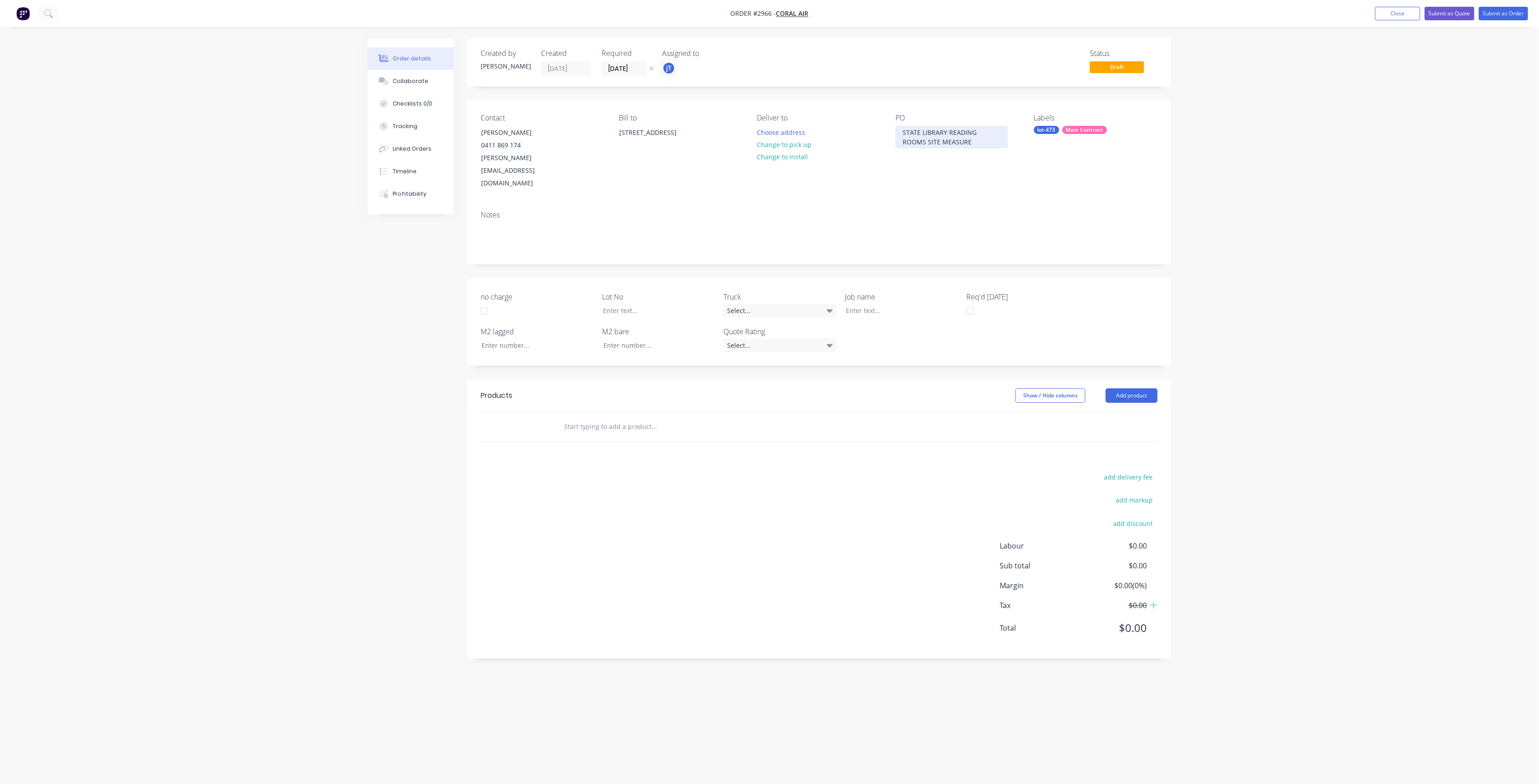
click at [943, 148] on div "STATE LIBRARY READING ROOMS SITE MEASURE" at bounding box center [952, 137] width 113 height 23
drag, startPoint x: 947, startPoint y: 139, endPoint x: 914, endPoint y: 134, distance: 33.4
click at [906, 134] on div "STATE LIBRARY READING ROOMS SITE MEASURE" at bounding box center [952, 137] width 113 height 23
copy div "[PERSON_NAME][GEOGRAPHIC_DATA] READING ROOMS SITE MEASURE"
click at [891, 304] on div at bounding box center [895, 310] width 113 height 13
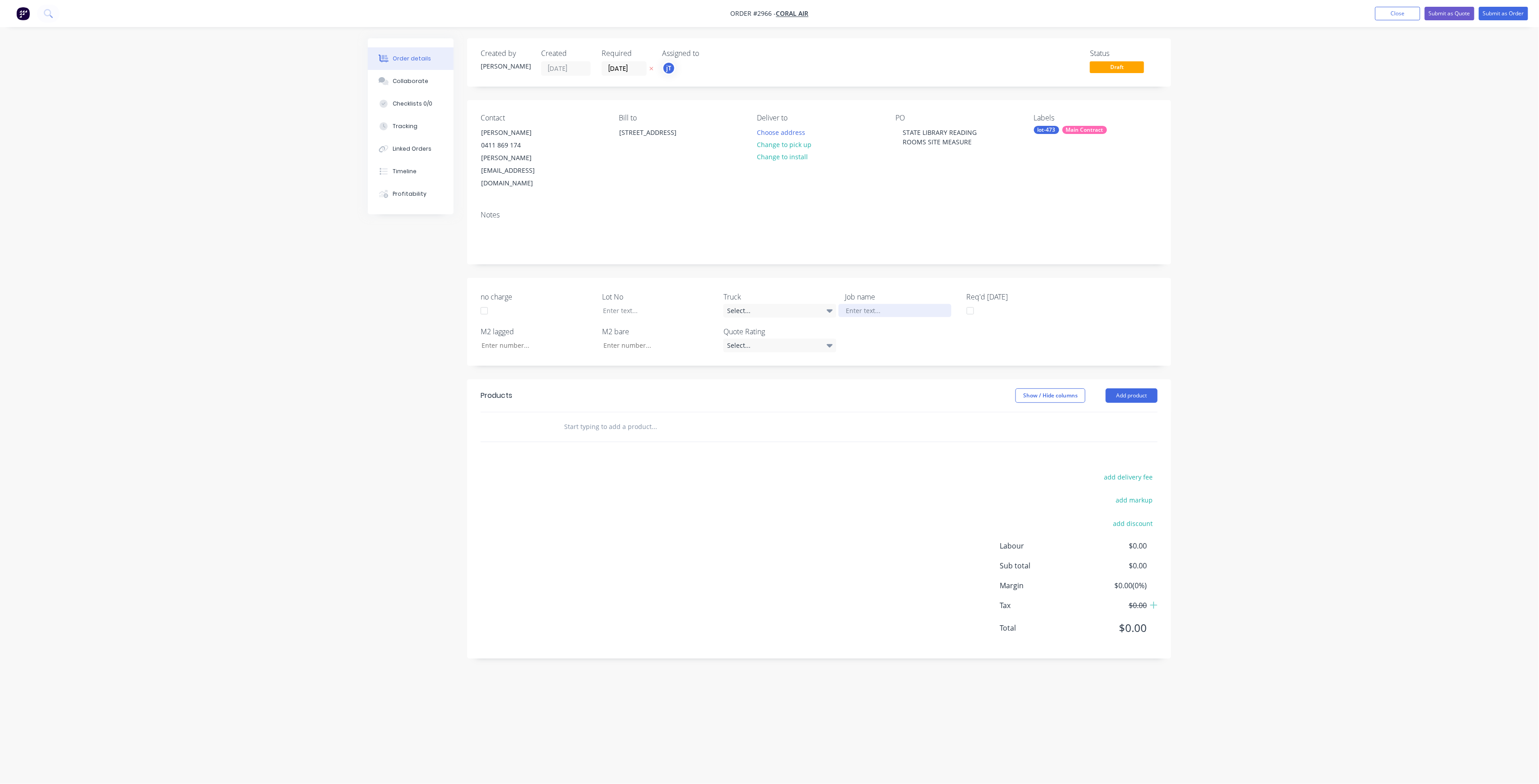
paste div
drag, startPoint x: 845, startPoint y: 285, endPoint x: 869, endPoint y: 271, distance: 27.8
click at [845, 304] on div "[PERSON_NAME][GEOGRAPHIC_DATA] READING ROOMS SITE MEASURE" at bounding box center [895, 320] width 113 height 32
click at [676, 304] on div at bounding box center [652, 310] width 113 height 13
click at [591, 422] on div at bounding box center [715, 436] width 325 height 29
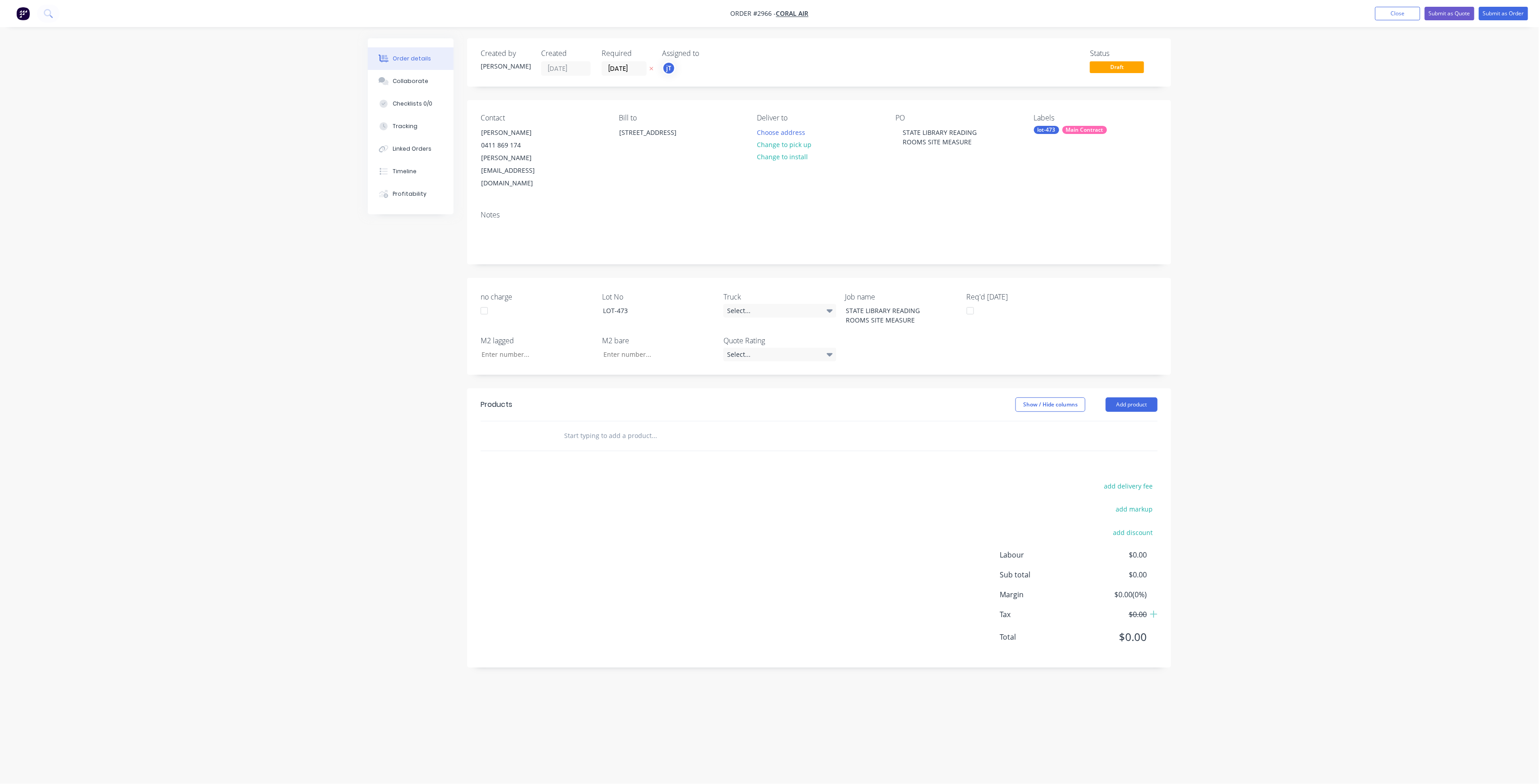
click at [602, 427] on input "text" at bounding box center [654, 436] width 180 height 18
type input "MANU"
click at [645, 572] on div "Manu facture HVAC ductwork Description Product variant" at bounding box center [703, 584] width 271 height 50
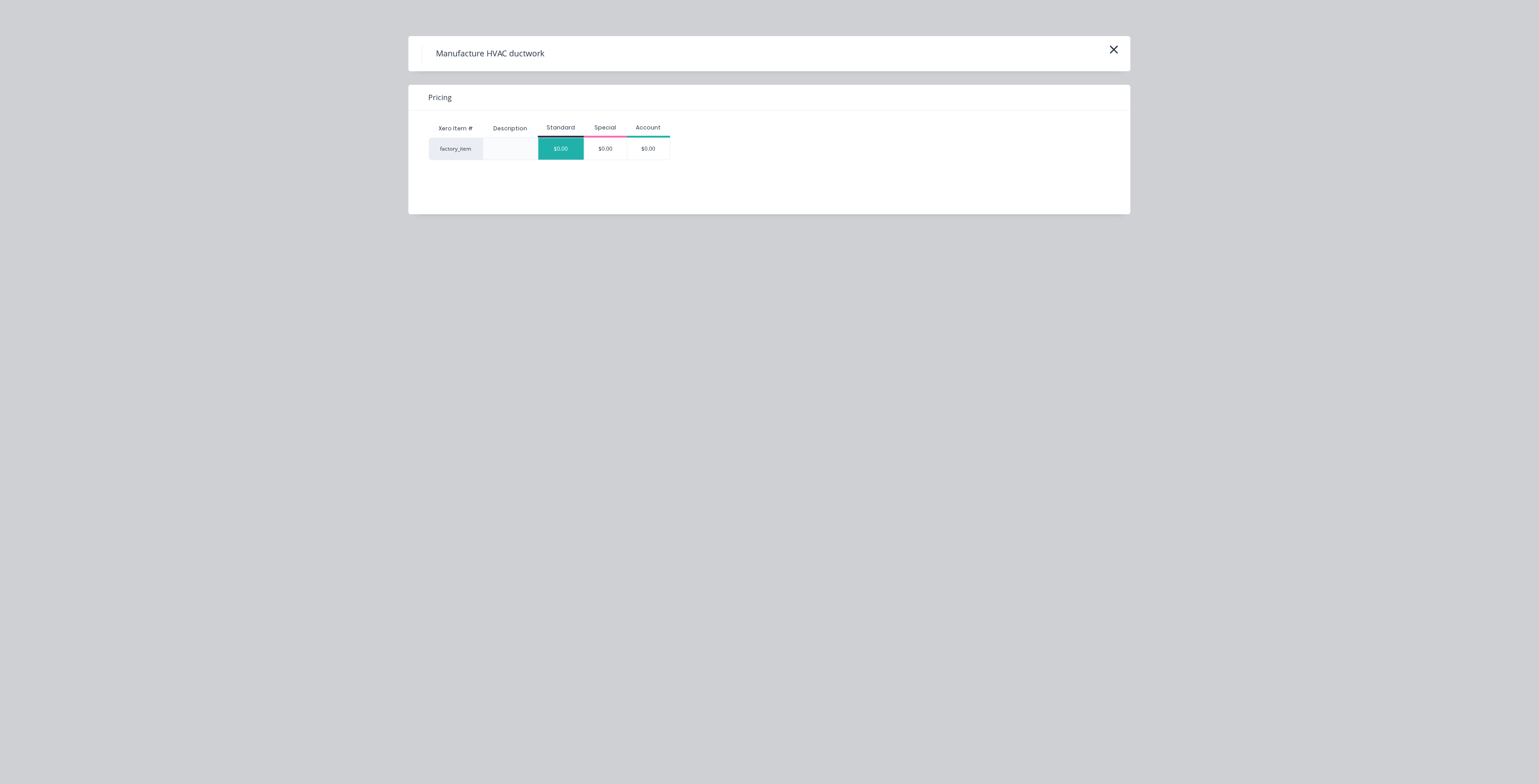
click at [564, 141] on div "$0.00" at bounding box center [561, 149] width 45 height 21
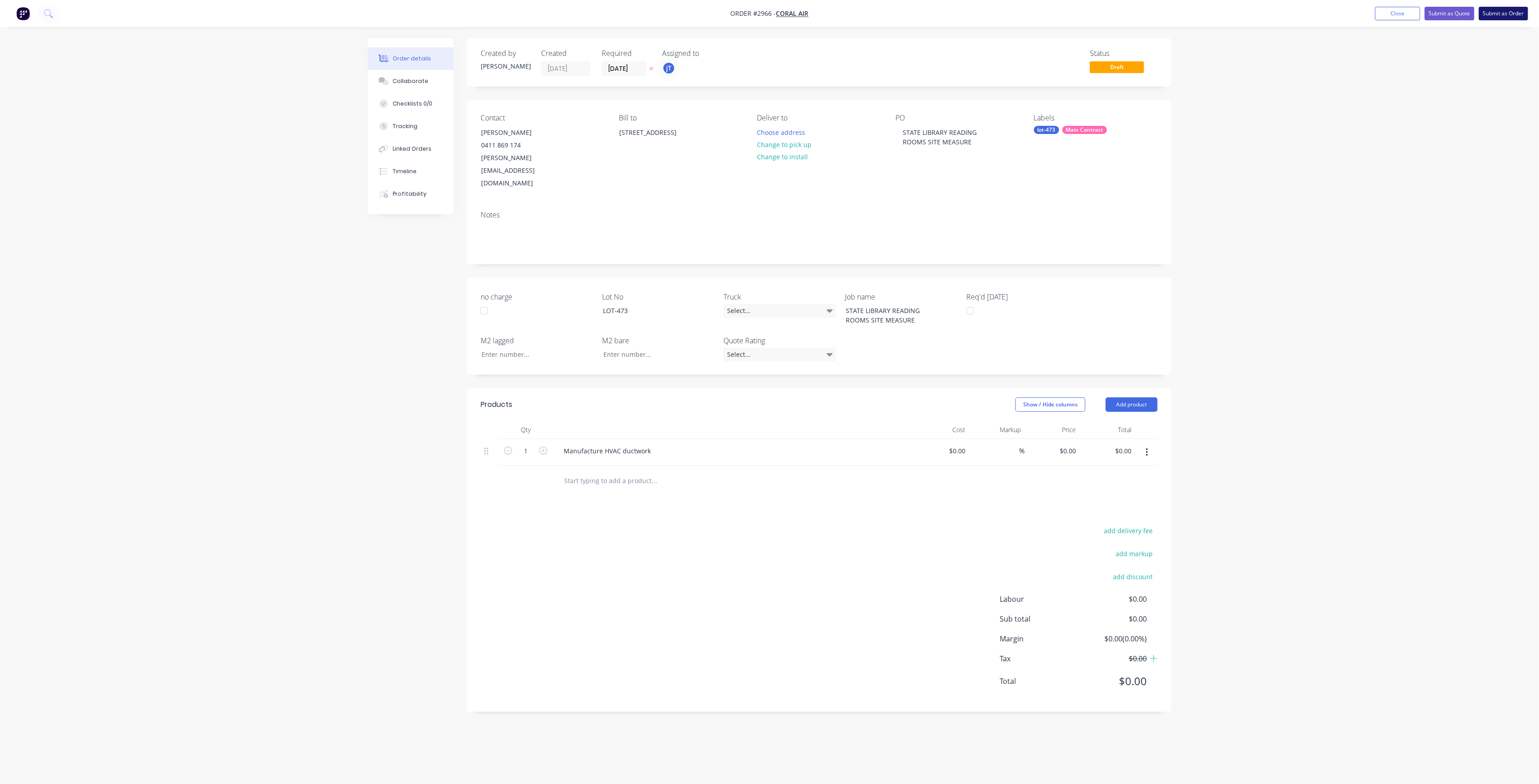
click at [1506, 13] on button "Submit as Order" at bounding box center [1504, 13] width 49 height 14
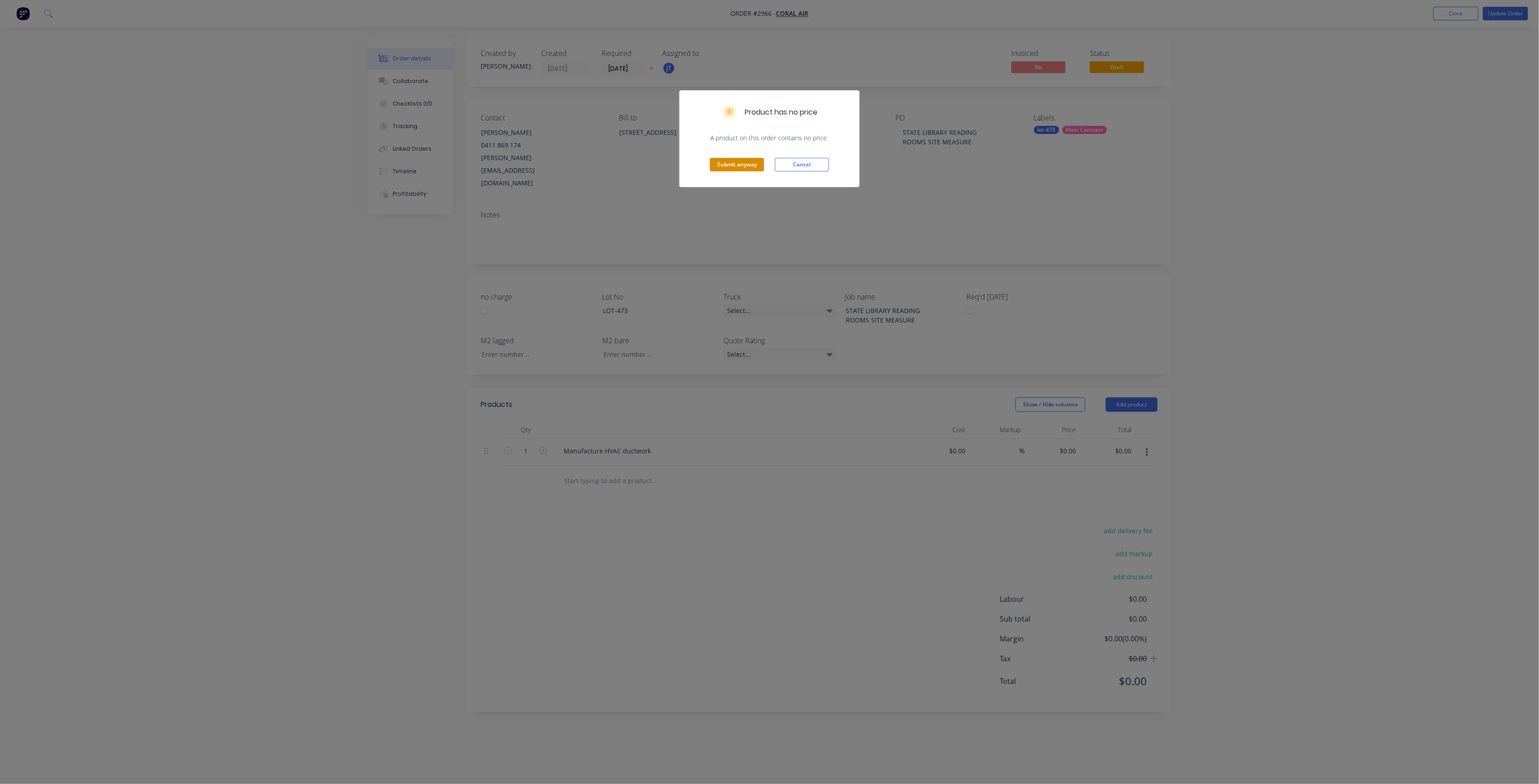
click at [751, 169] on button "Submit anyway" at bounding box center [737, 164] width 54 height 14
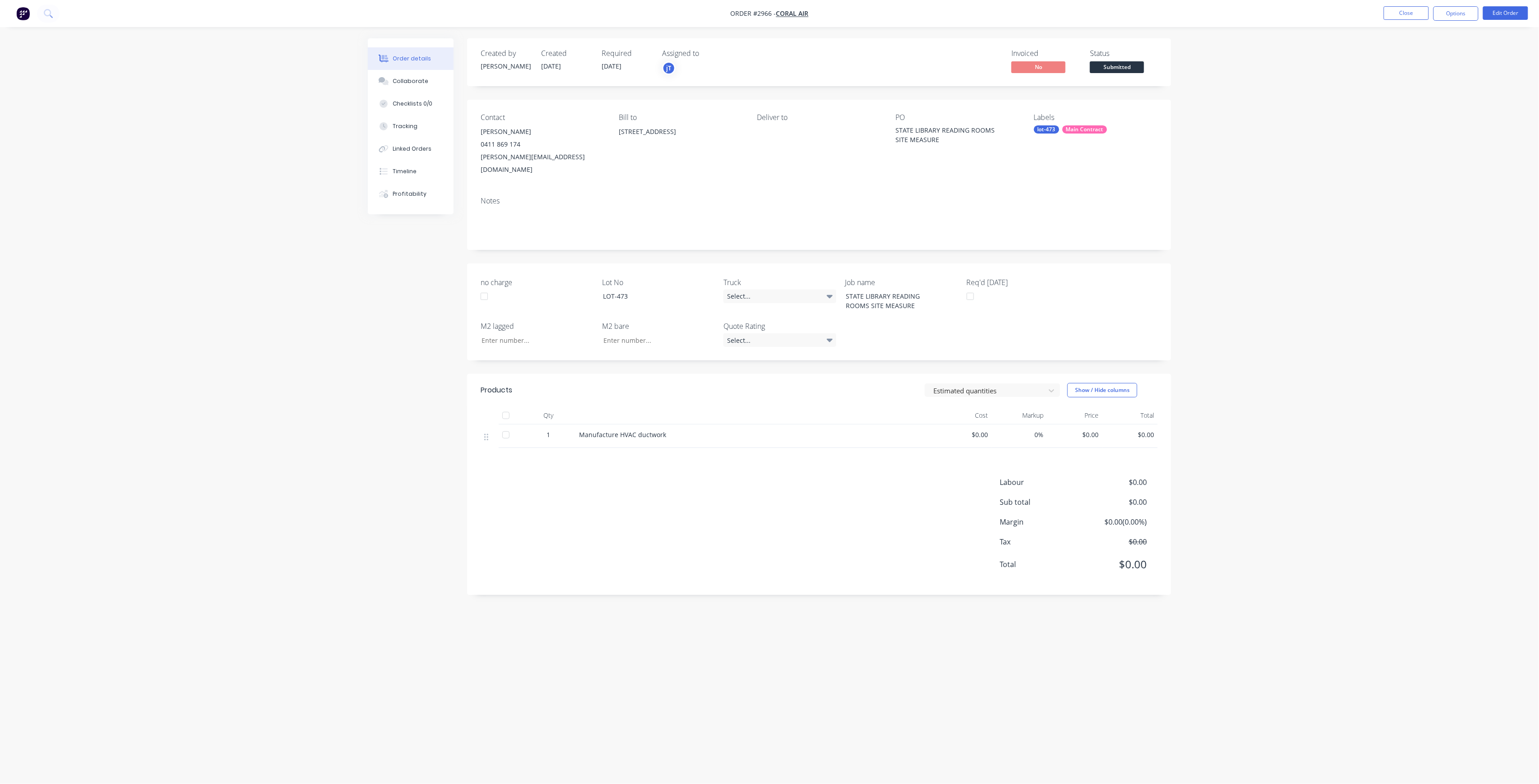
click at [1132, 71] on span "Submitted" at bounding box center [1117, 67] width 54 height 11
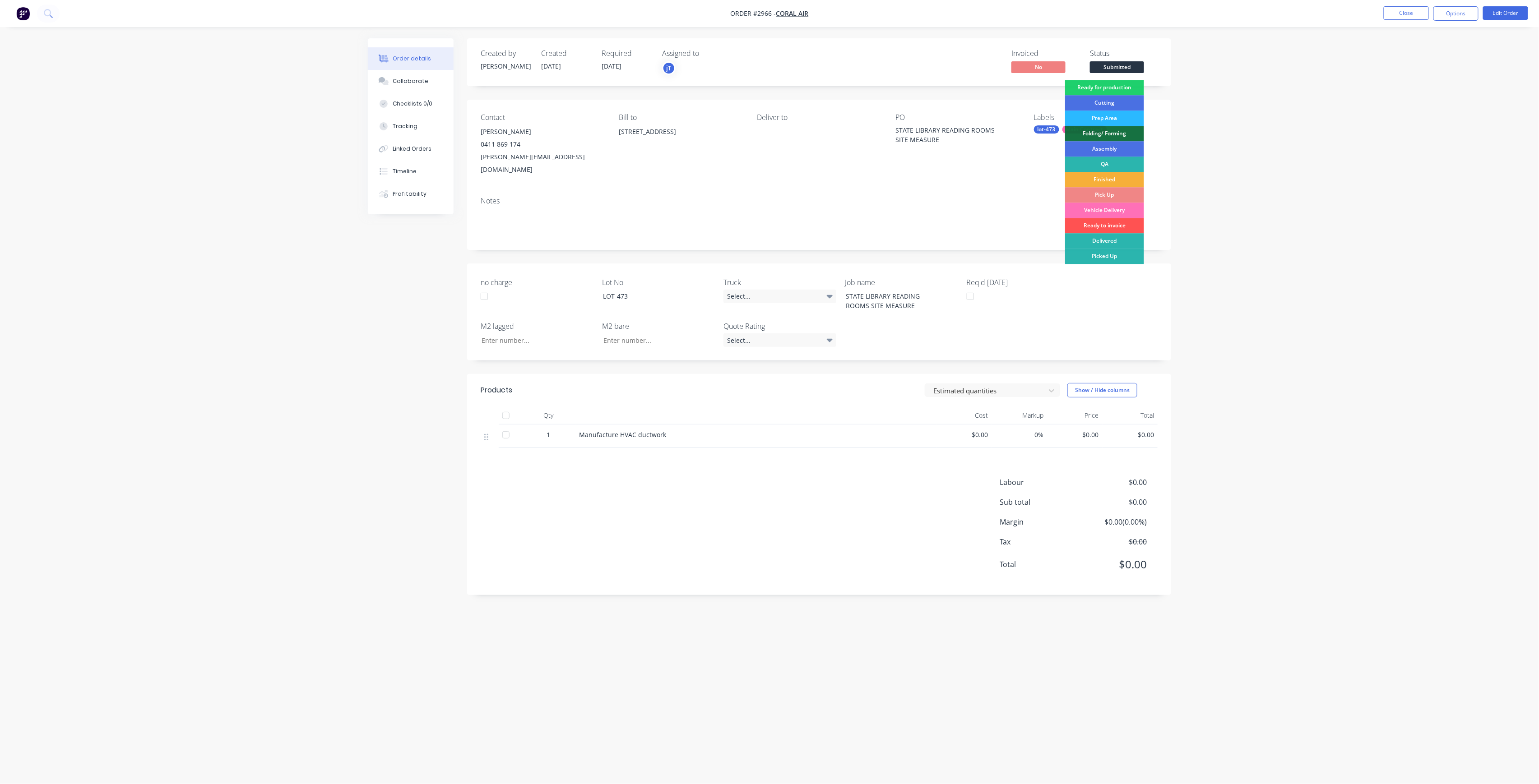
click at [1127, 82] on div "Ready for production" at bounding box center [1105, 88] width 79 height 16
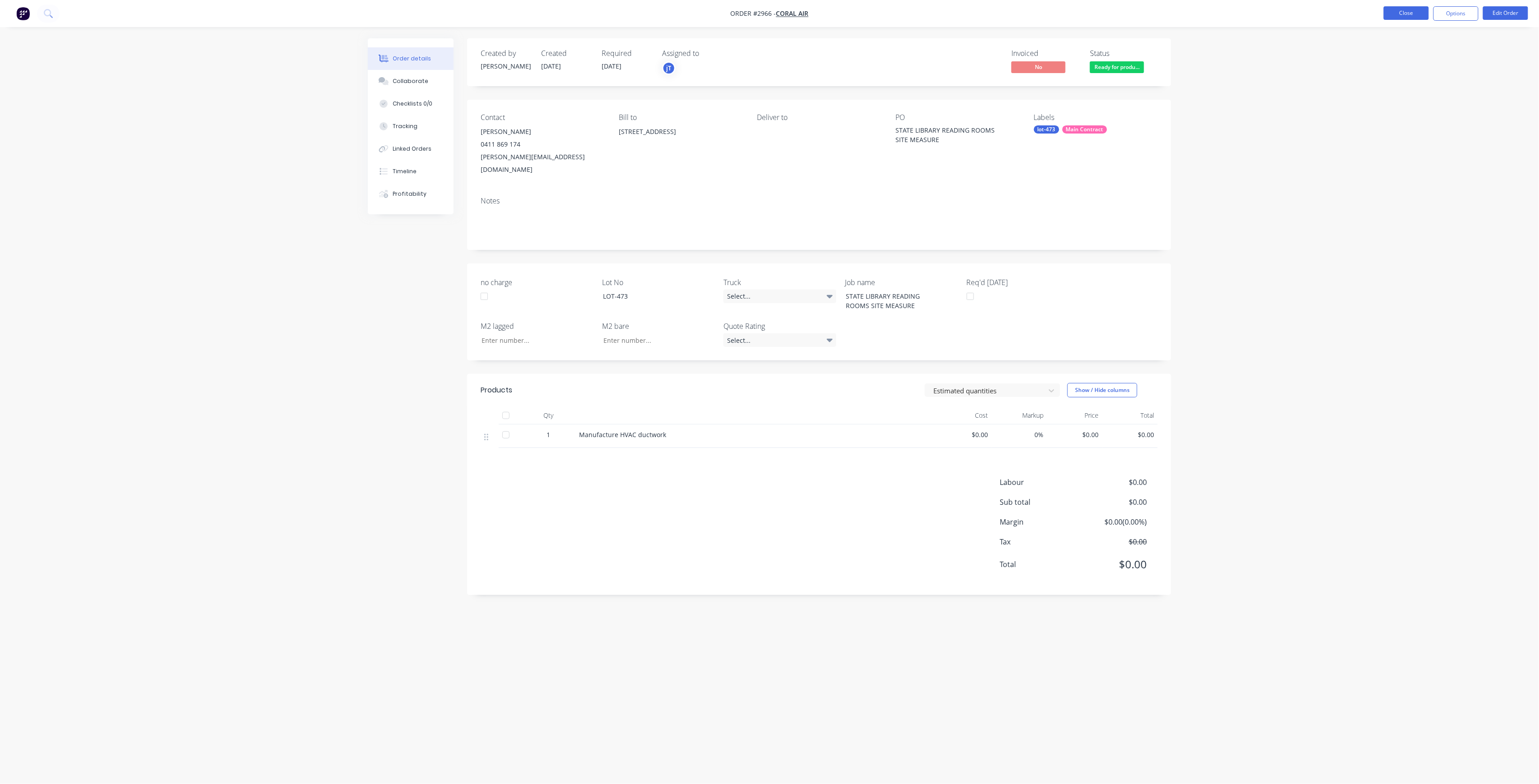
click at [1405, 14] on button "Close" at bounding box center [1406, 13] width 45 height 14
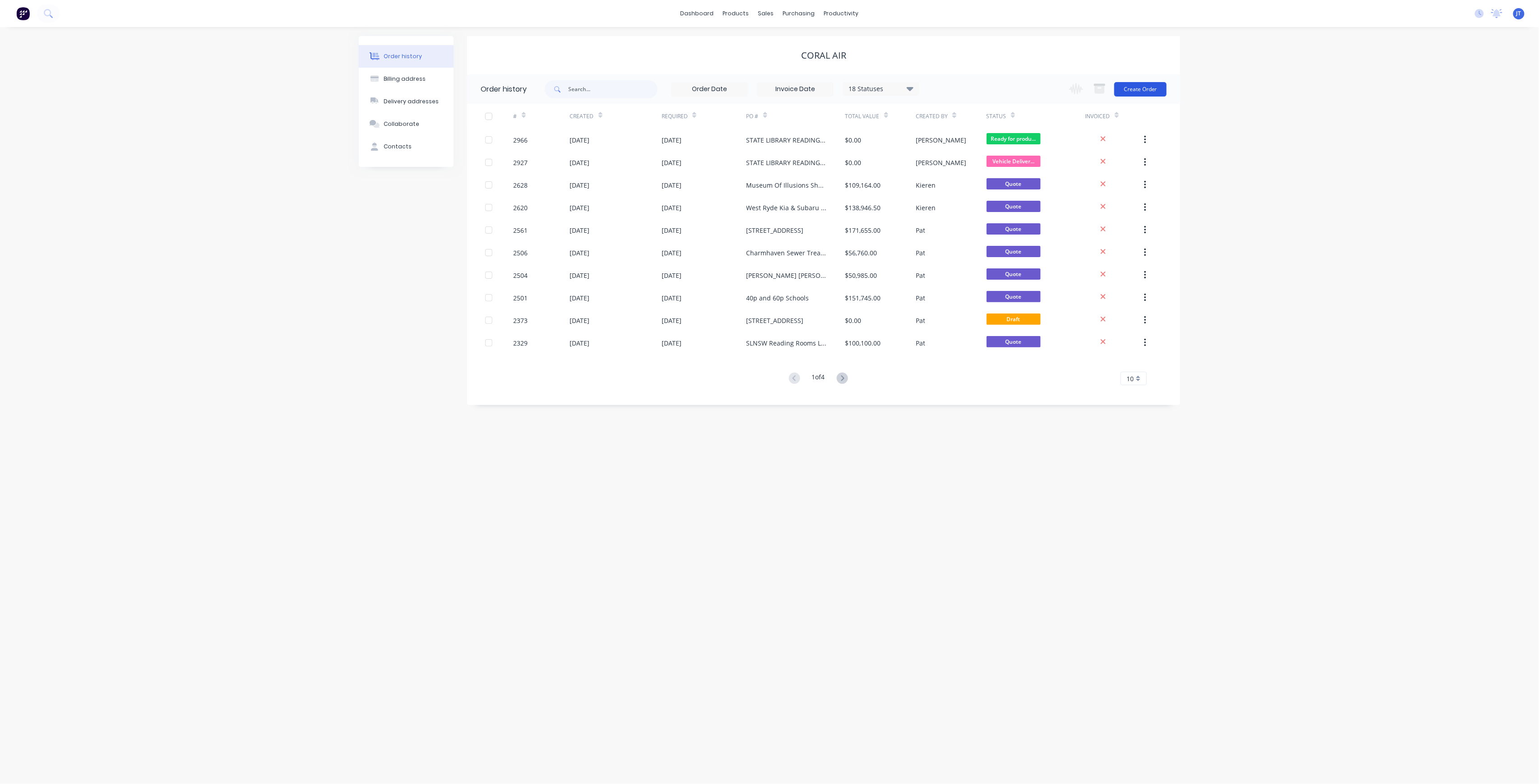
click at [1146, 87] on button "Create Order" at bounding box center [1141, 89] width 53 height 14
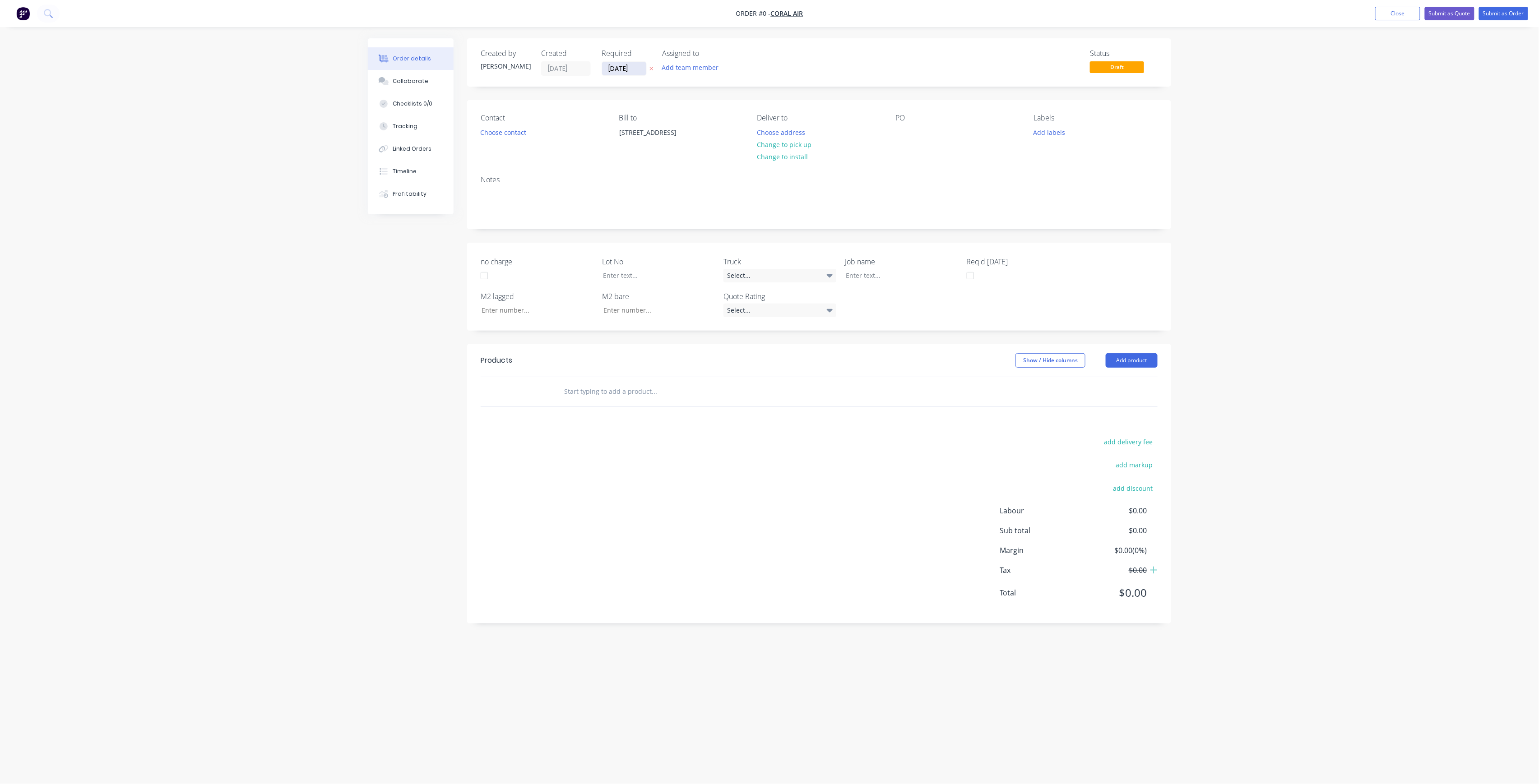
click at [636, 66] on input "[DATE]" at bounding box center [624, 68] width 44 height 14
click at [675, 181] on div "1" at bounding box center [669, 185] width 14 height 14
type input "[DATE]"
click at [697, 76] on div "Assigned to Add team member" at bounding box center [707, 62] width 90 height 27
click at [709, 64] on button "Add team member" at bounding box center [690, 67] width 66 height 12
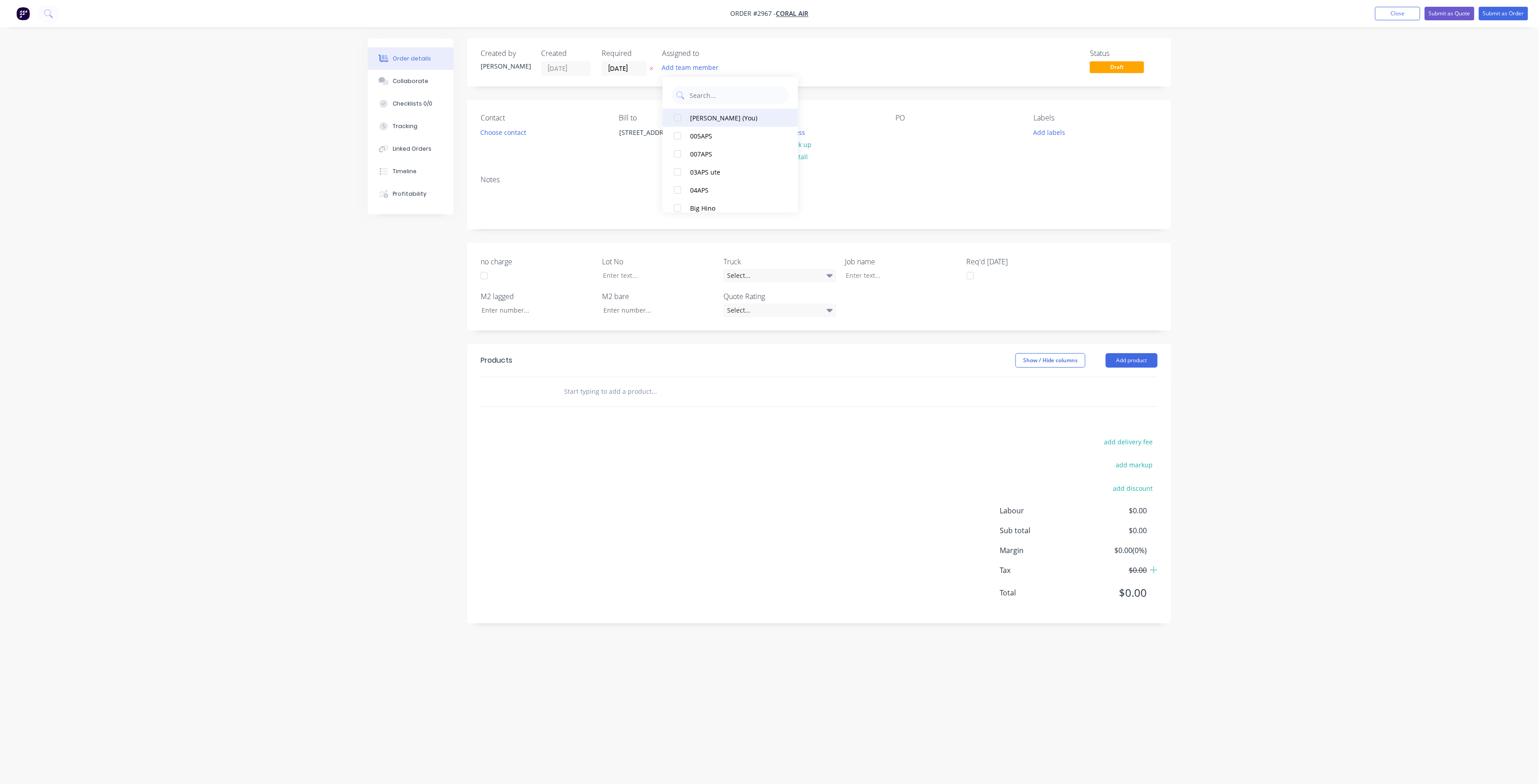
click at [710, 119] on div "[PERSON_NAME] (You)" at bounding box center [735, 118] width 90 height 10
click at [502, 130] on button "Choose contact" at bounding box center [503, 132] width 56 height 12
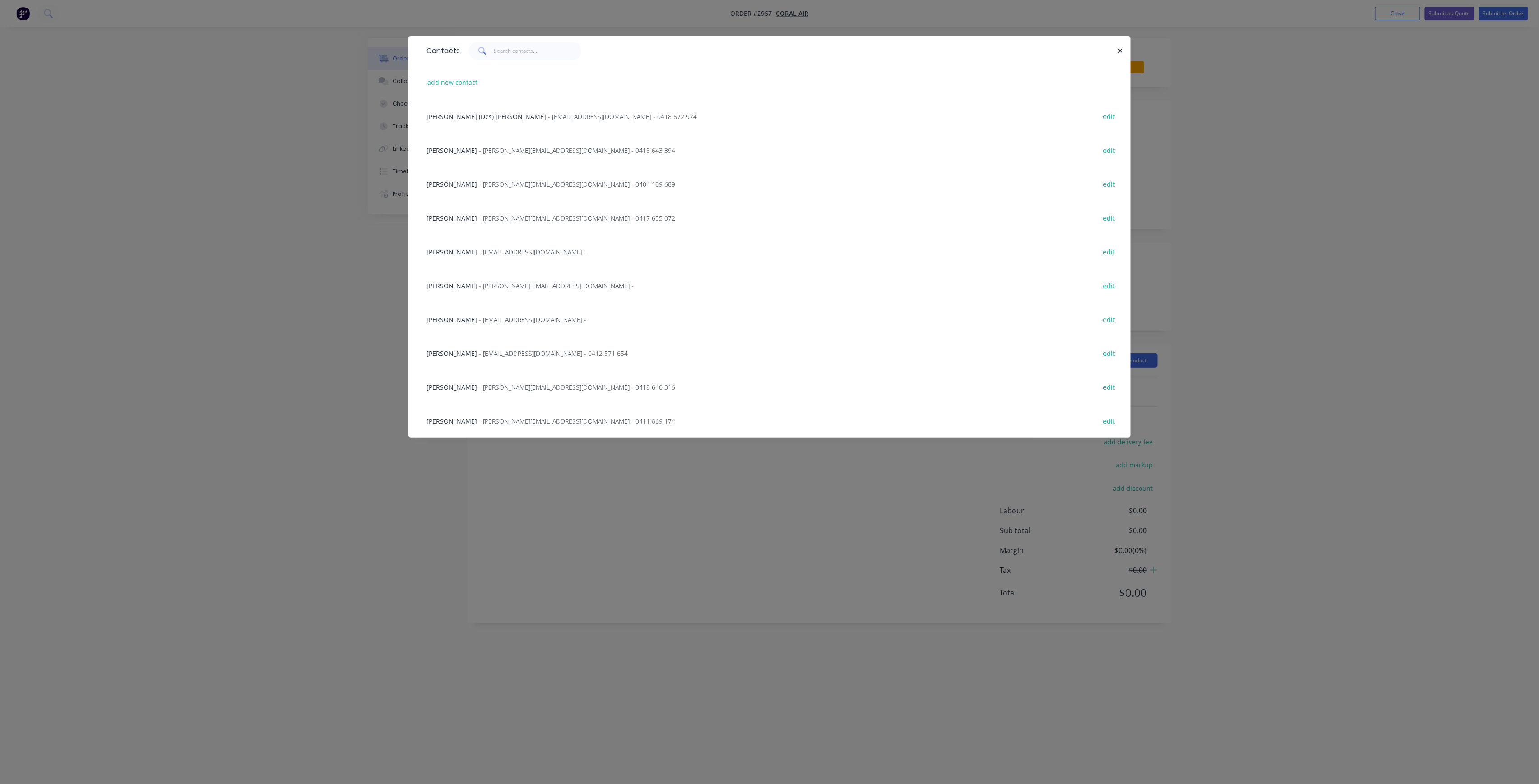
click at [479, 356] on div "[PERSON_NAME] - [EMAIL_ADDRESS][DOMAIN_NAME] - 0412 571 654" at bounding box center [527, 353] width 201 height 10
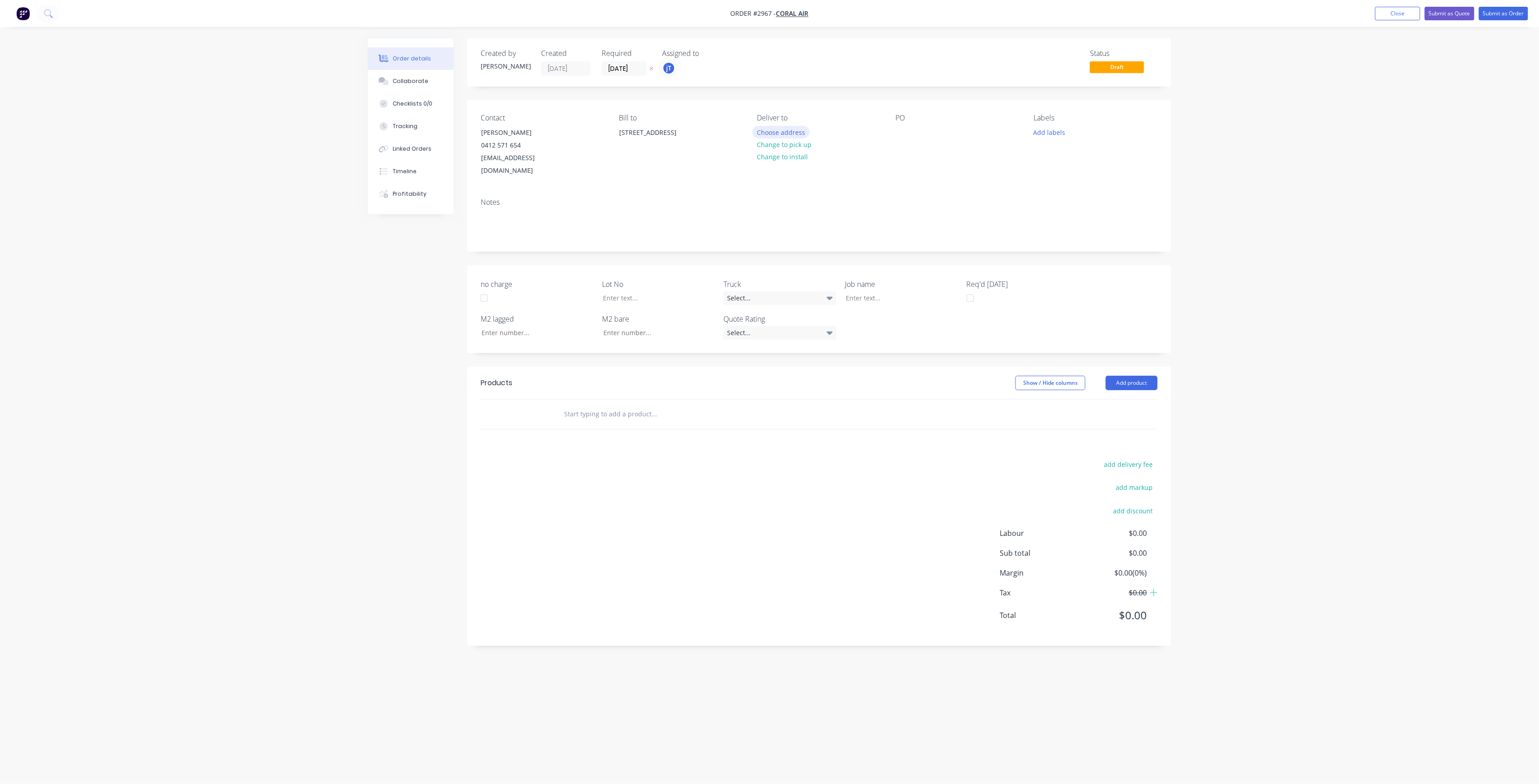
click at [783, 134] on button "Choose address" at bounding box center [781, 132] width 58 height 12
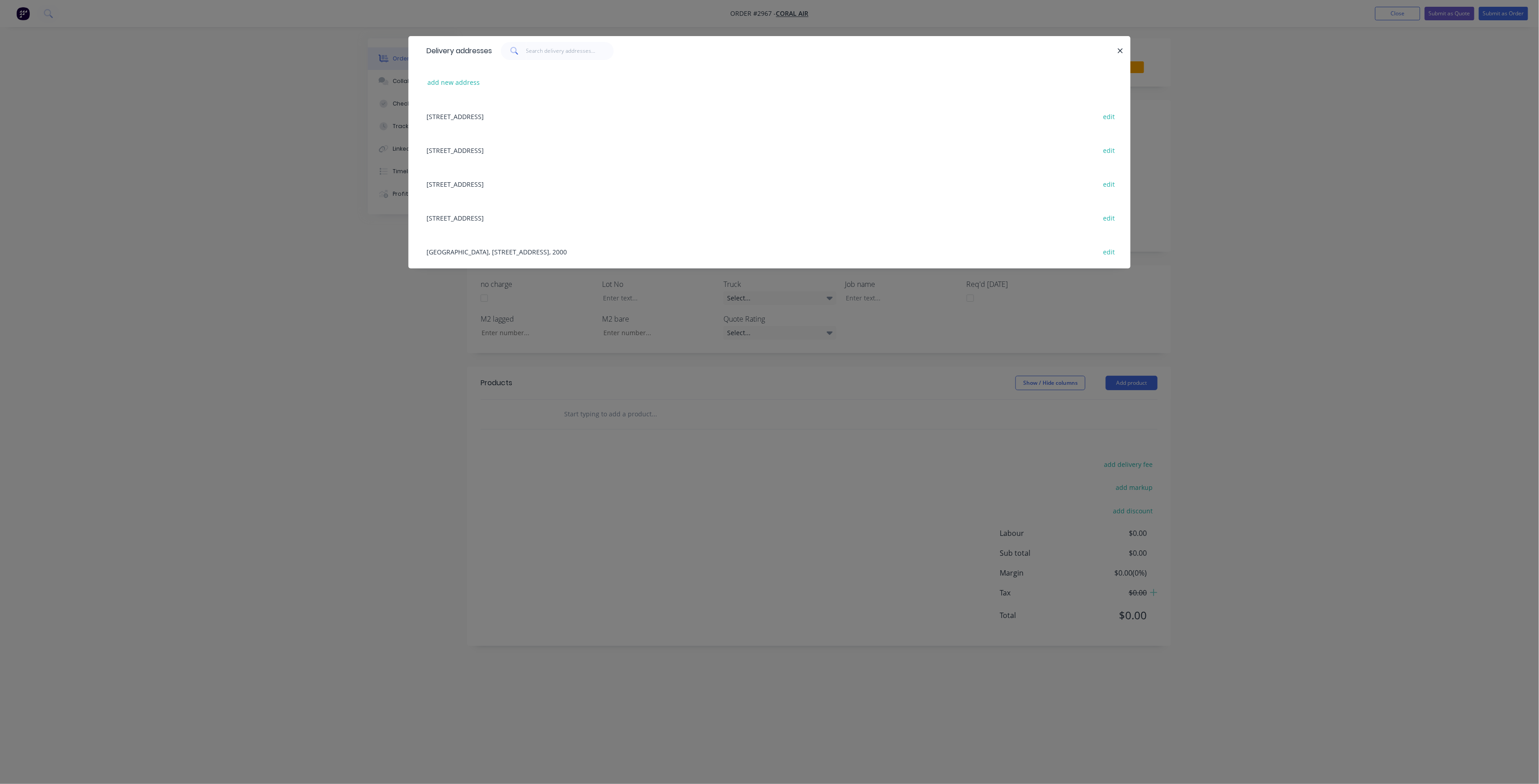
drag, startPoint x: 281, startPoint y: 345, endPoint x: 352, endPoint y: 338, distance: 71.3
click at [281, 345] on div "Delivery addresses add new address [STREET_ADDRESS] edit [STREET_ADDRESS] edit …" at bounding box center [770, 392] width 1539 height 784
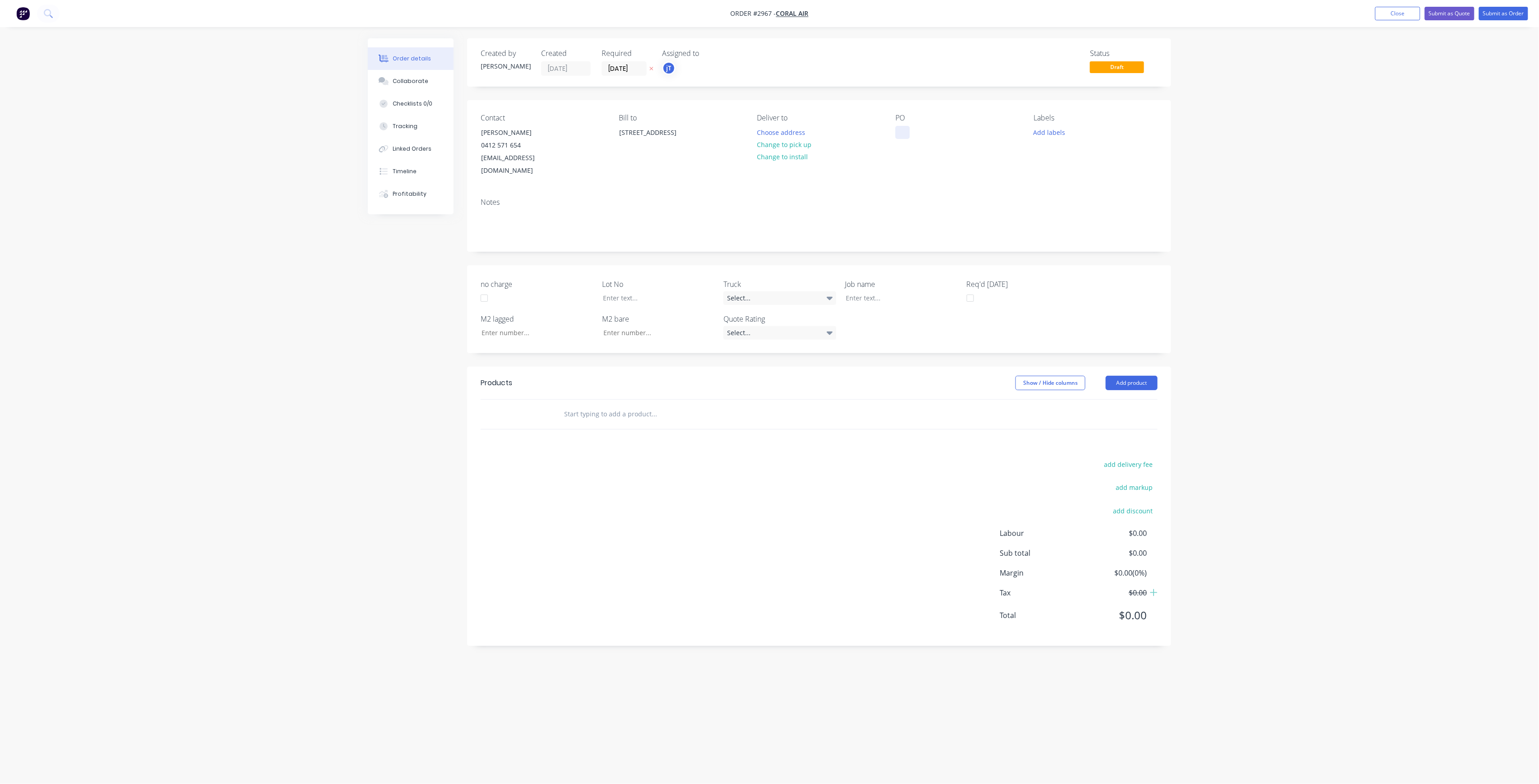
click at [902, 131] on div at bounding box center [903, 133] width 14 height 13
click at [1058, 130] on button "Add labels" at bounding box center [1049, 132] width 41 height 12
click at [1080, 163] on input "text" at bounding box center [1109, 159] width 94 height 18
click at [1076, 217] on div "LOT-474" at bounding box center [1072, 213] width 29 height 10
drag, startPoint x: 1084, startPoint y: 159, endPoint x: 1060, endPoint y: 164, distance: 24.5
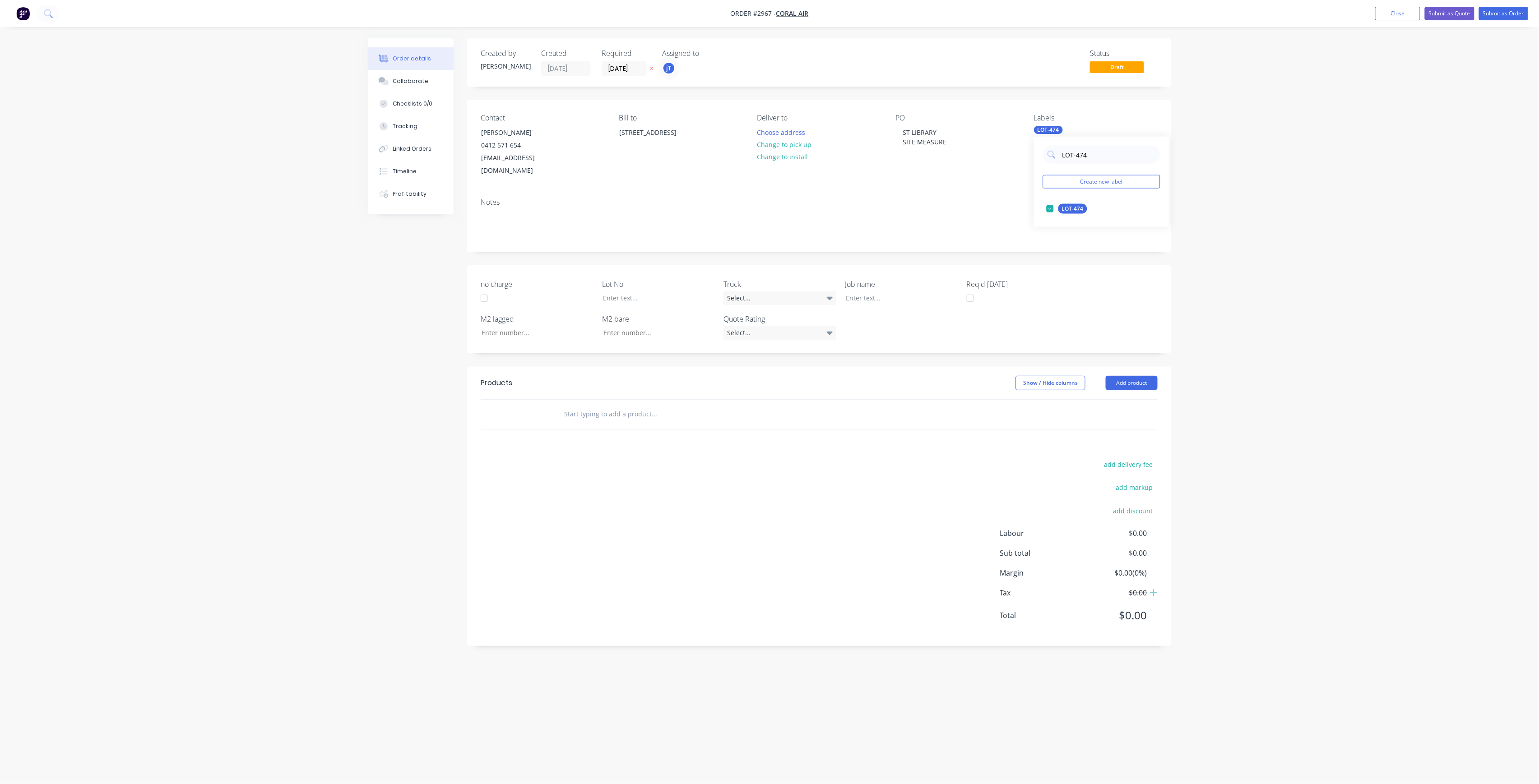
click at [1060, 164] on div "LOT-474 Create new label LOT-474 edit" at bounding box center [1102, 182] width 136 height 90
type input "MAIN"
click at [1083, 211] on div "Main Contract" at bounding box center [1080, 208] width 45 height 10
click at [656, 291] on div at bounding box center [652, 298] width 113 height 13
click at [878, 291] on div at bounding box center [895, 298] width 113 height 13
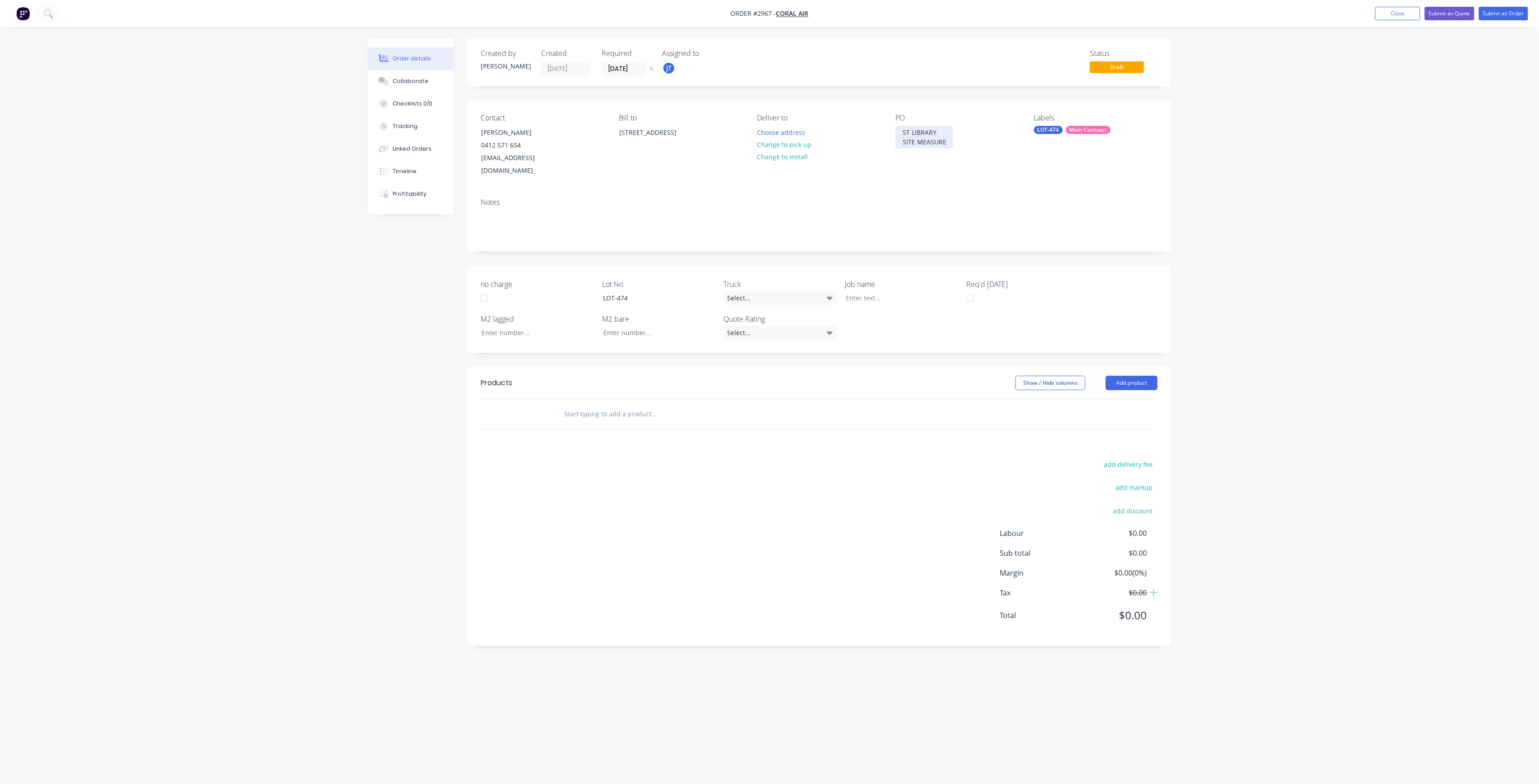
click at [912, 133] on div "ST LIBRARY SITE MEASURE" at bounding box center [924, 137] width 58 height 23
click at [912, 133] on div "[GEOGRAPHIC_DATA] SITE MEASURE" at bounding box center [934, 137] width 76 height 23
click at [864, 291] on div at bounding box center [895, 298] width 113 height 13
click at [856, 296] on div "STATE LIBRARY SITEMEASURE" at bounding box center [895, 303] width 113 height 23
drag, startPoint x: 609, startPoint y: 417, endPoint x: 609, endPoint y: 405, distance: 12.0
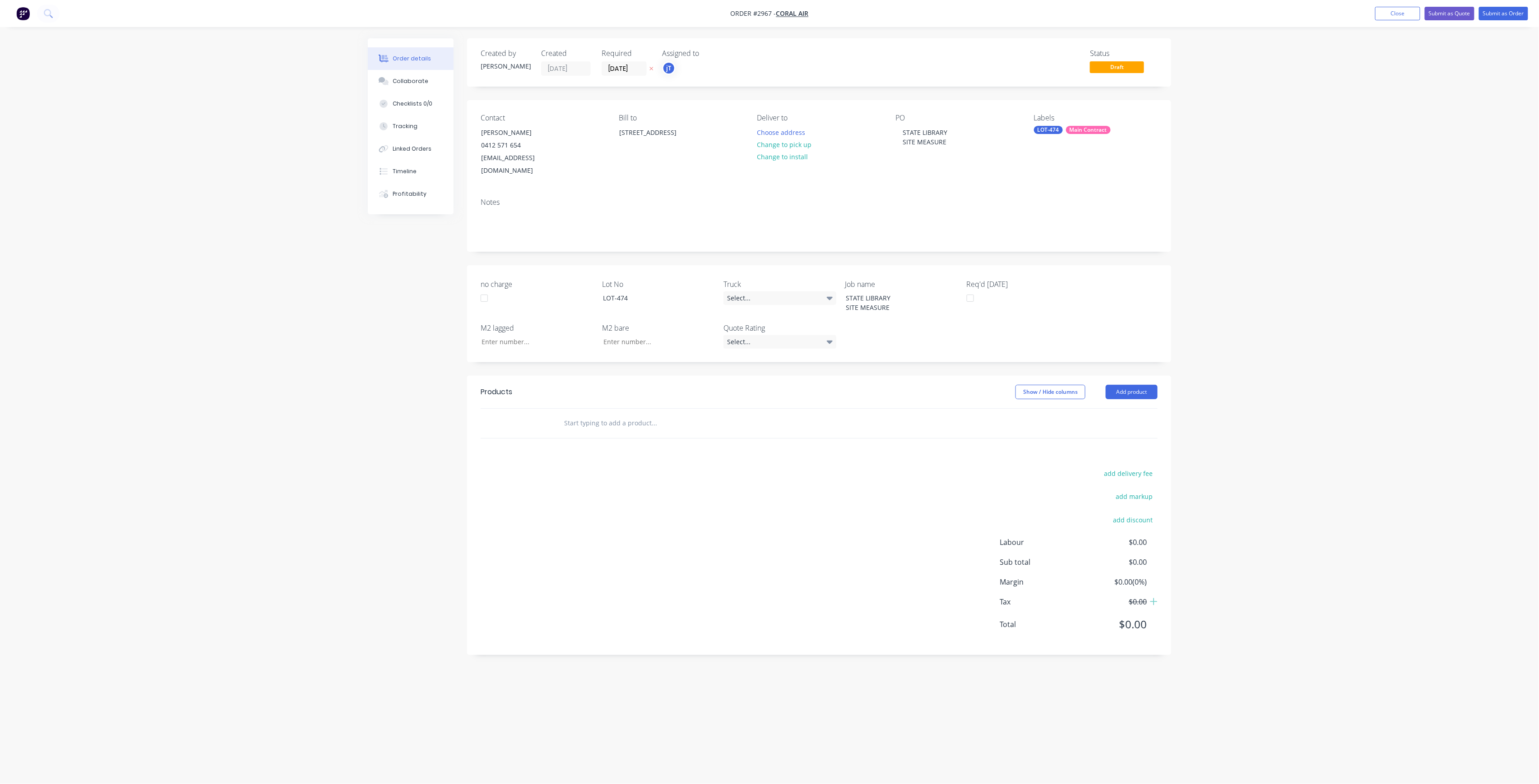
click at [608, 417] on input "text" at bounding box center [654, 423] width 180 height 18
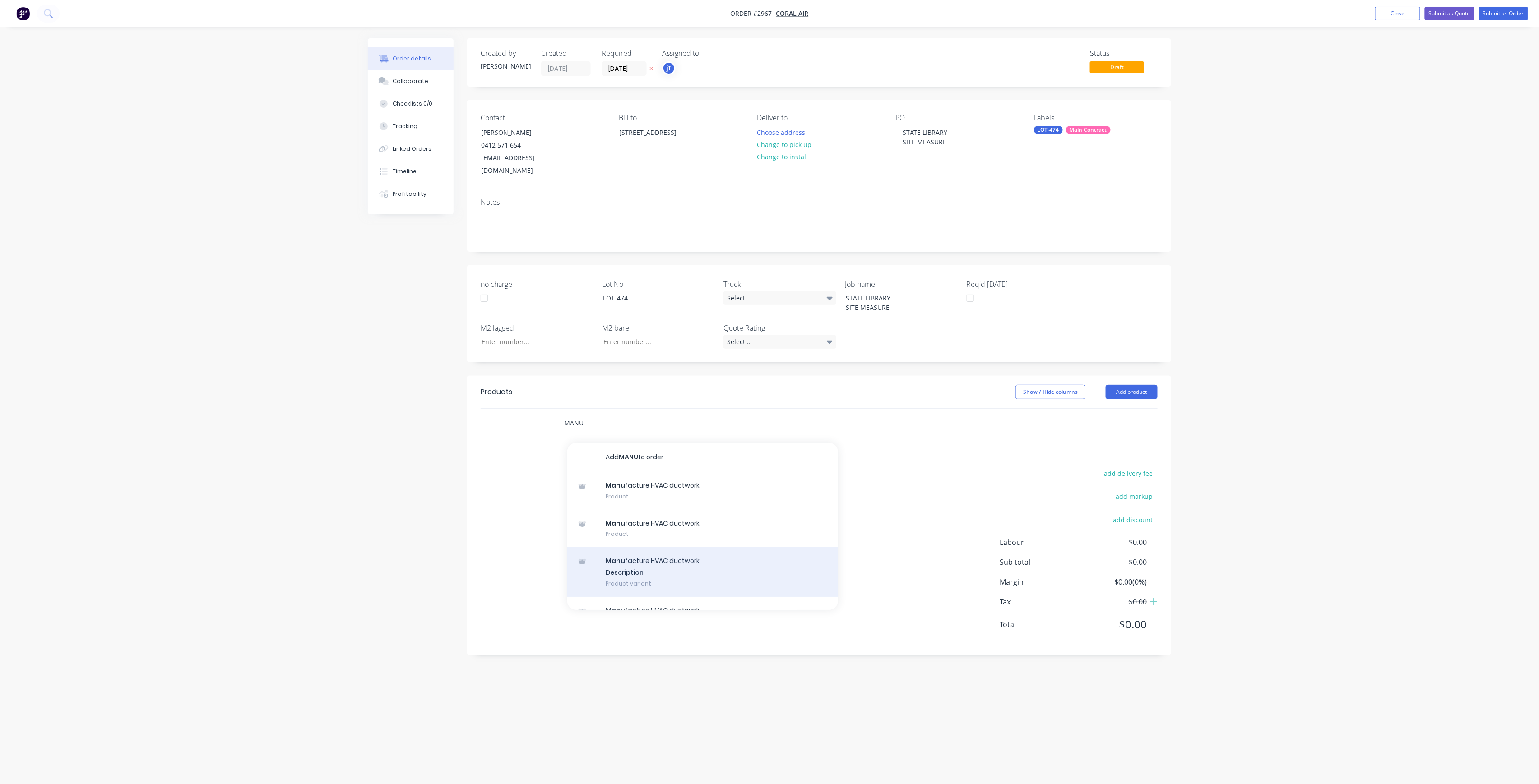
type input "MANU"
click at [694, 565] on div "Manu facture HVAC ductwork Description Product variant" at bounding box center [703, 571] width 271 height 50
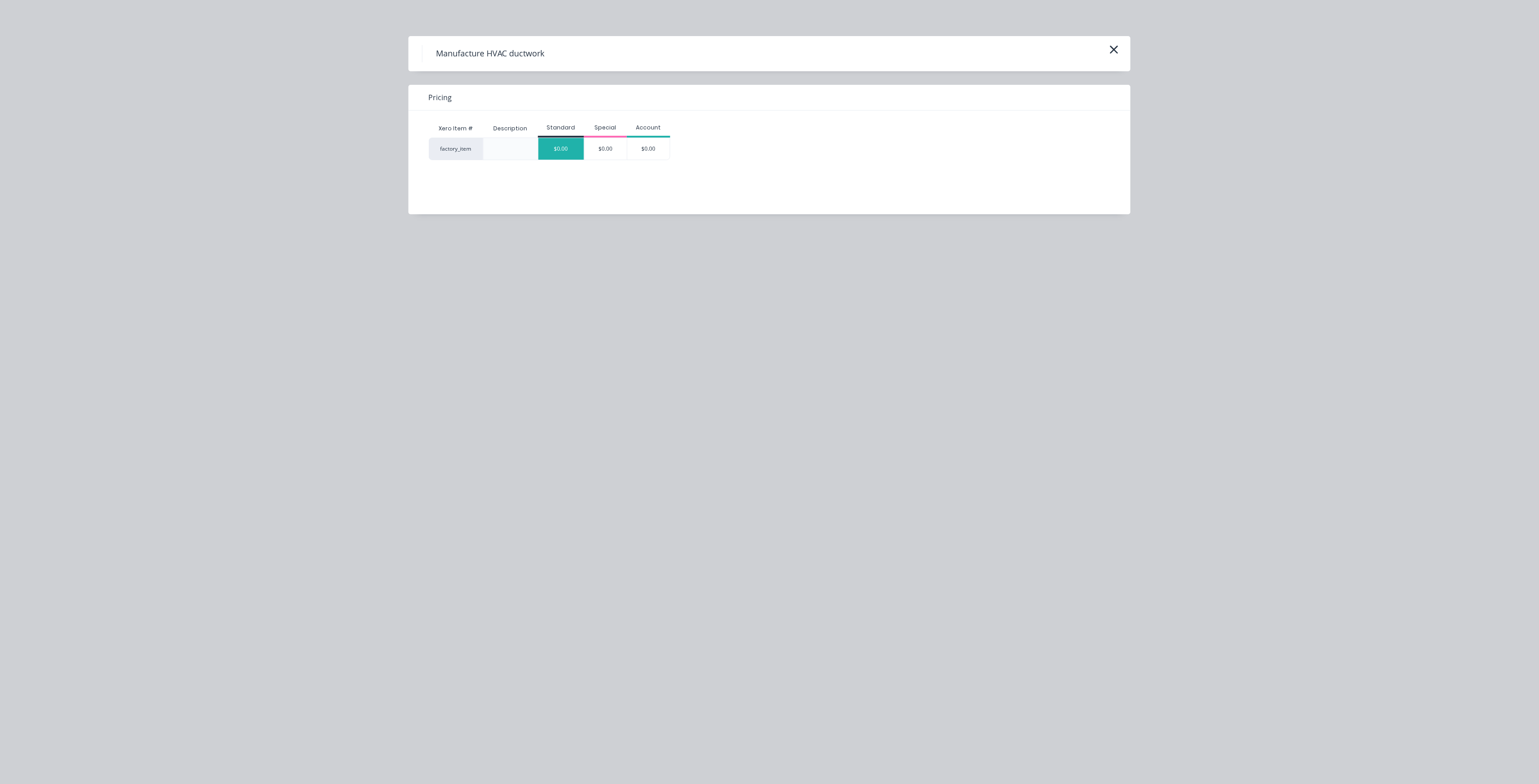
click at [559, 150] on div "$0.00" at bounding box center [561, 149] width 45 height 21
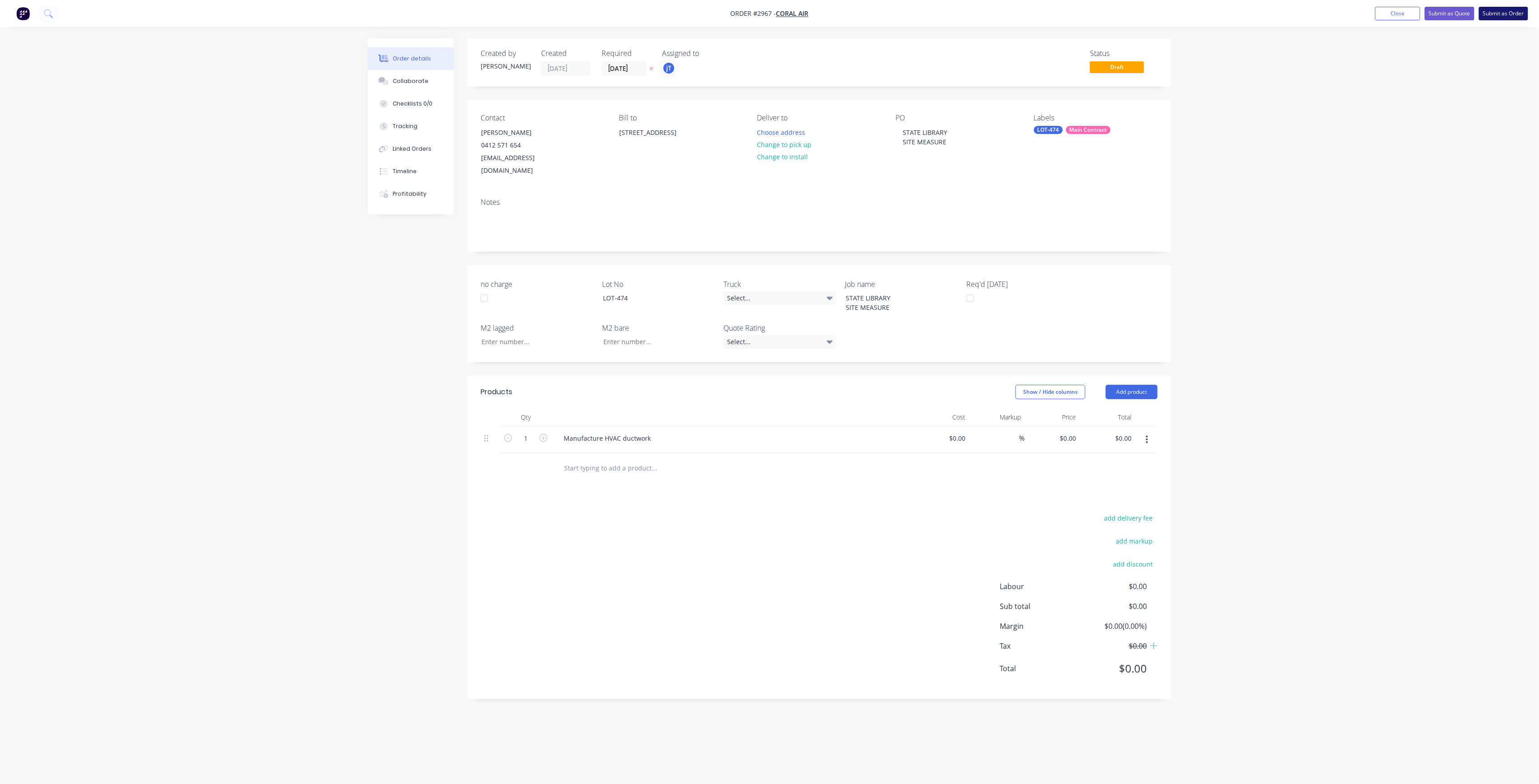
click at [1500, 10] on button "Submit as Order" at bounding box center [1504, 13] width 49 height 14
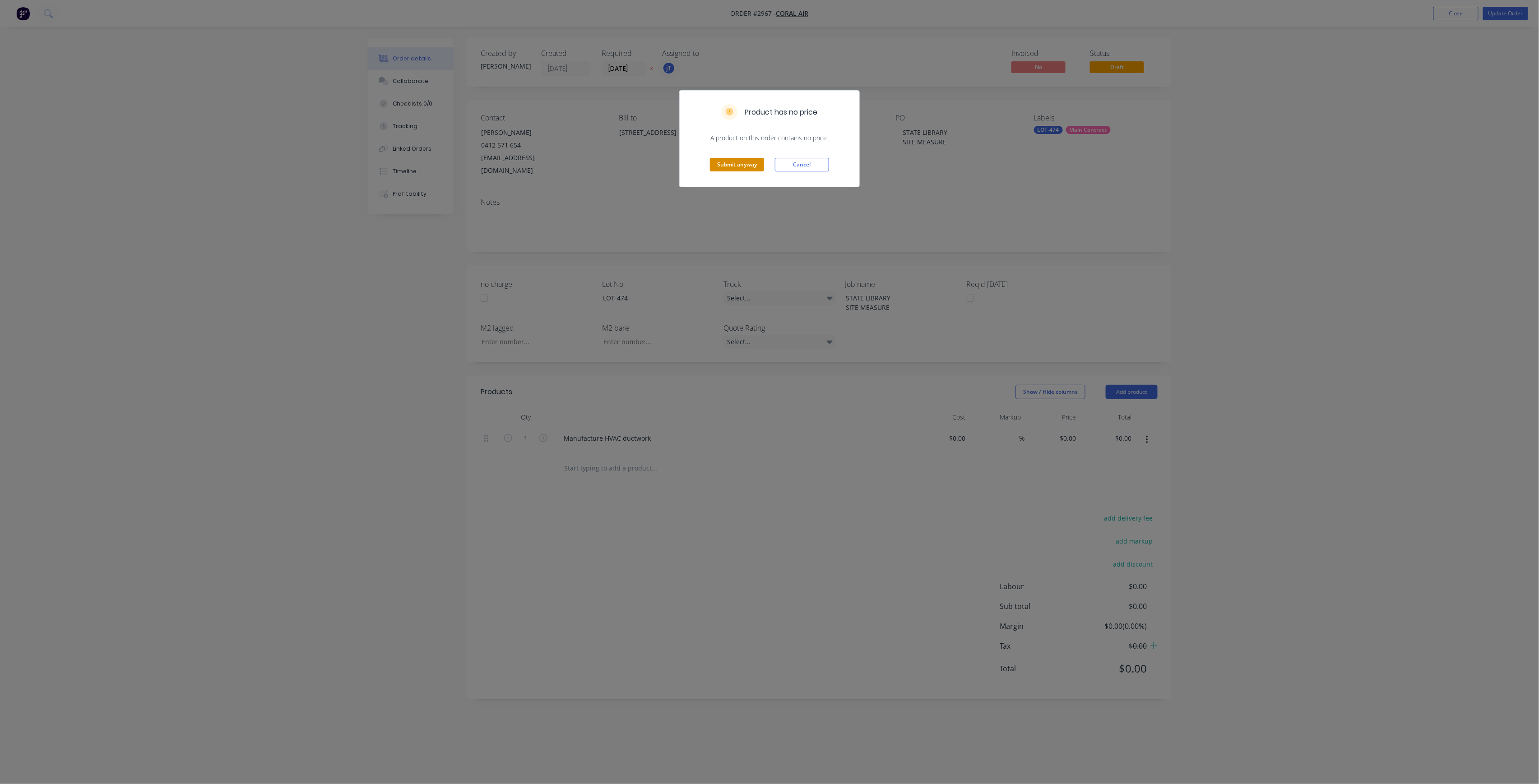
click at [741, 162] on button "Submit anyway" at bounding box center [737, 164] width 54 height 14
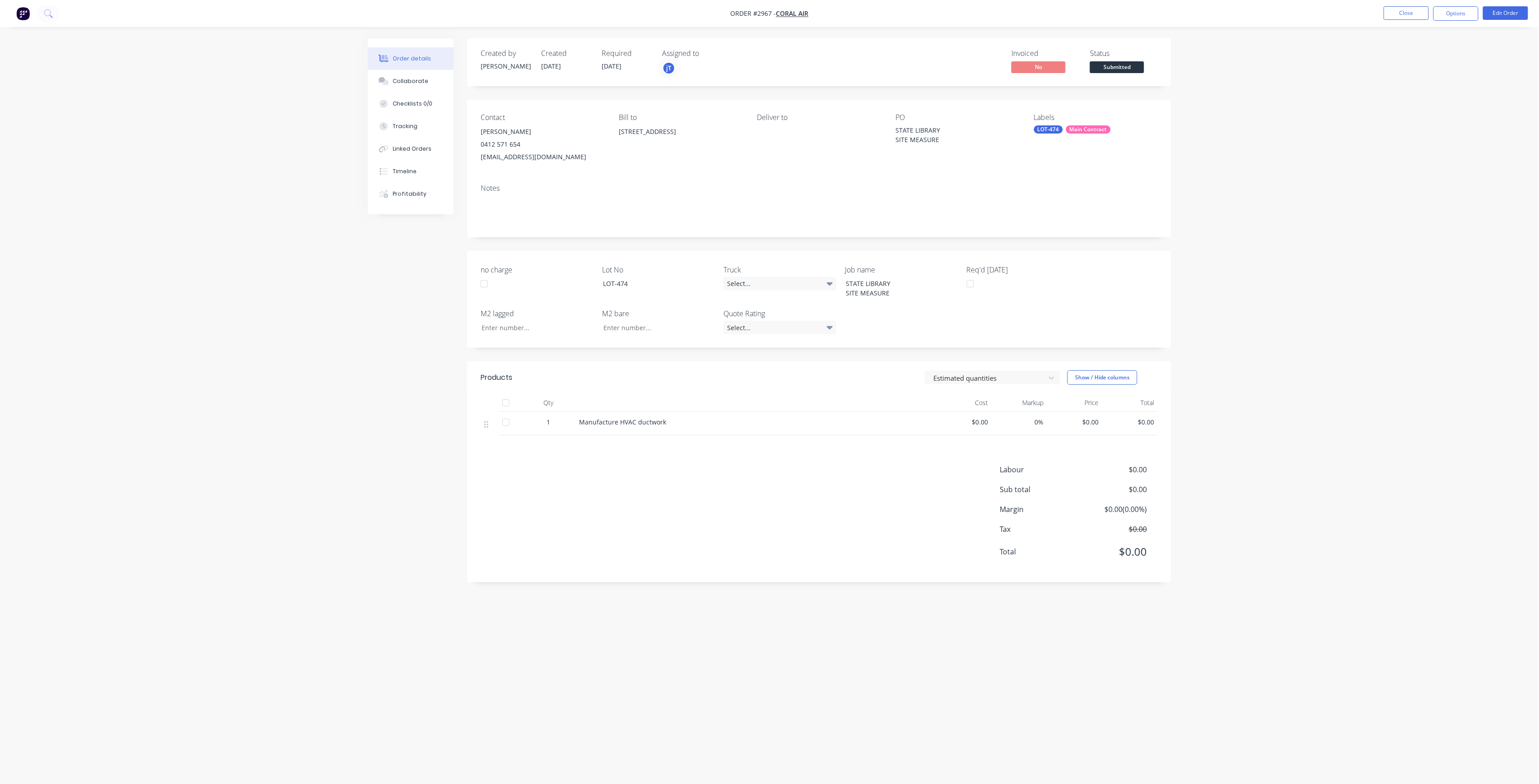
click at [1117, 73] on button "Submitted" at bounding box center [1117, 68] width 54 height 14
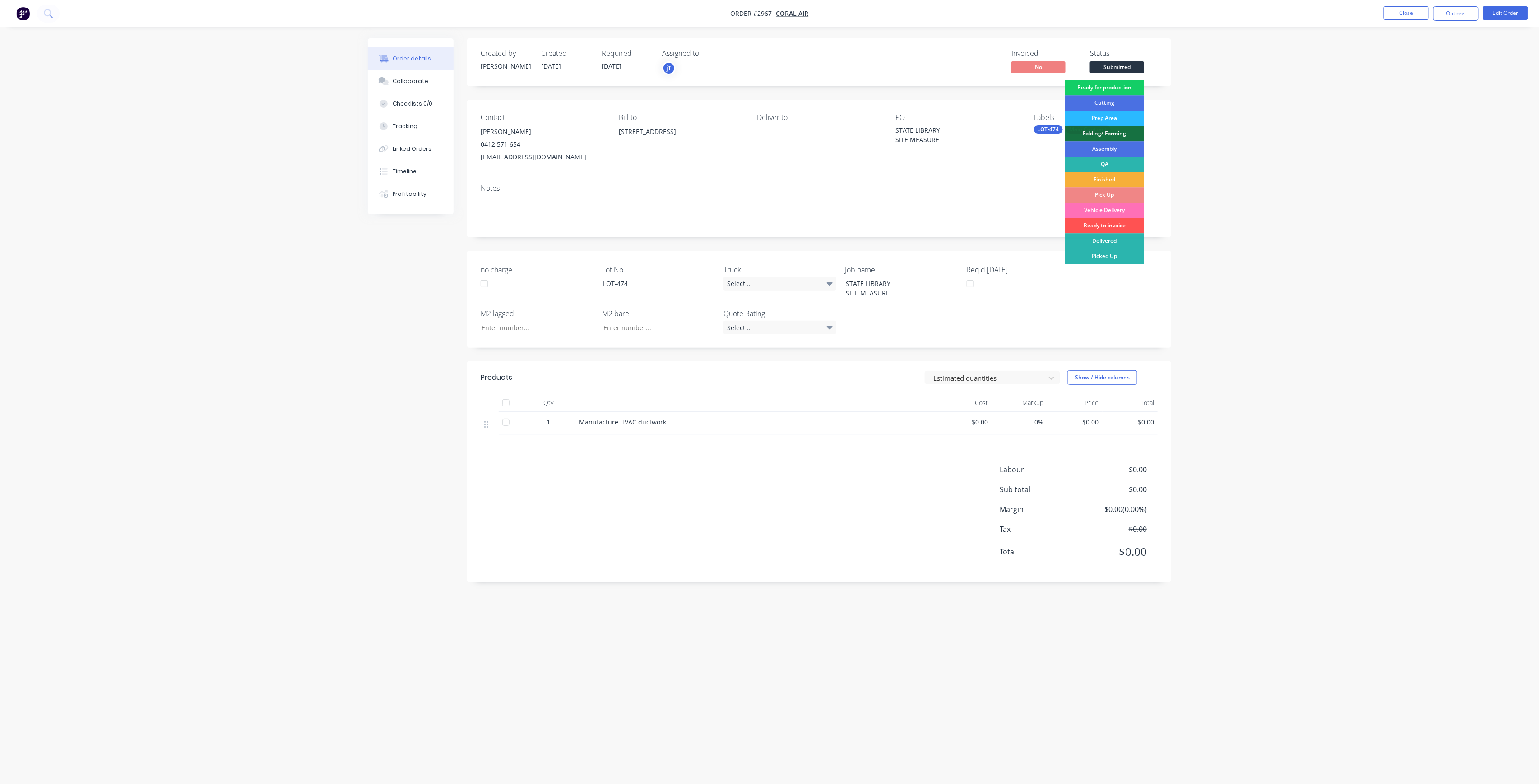
click at [1105, 93] on div "Ready for production" at bounding box center [1105, 88] width 79 height 16
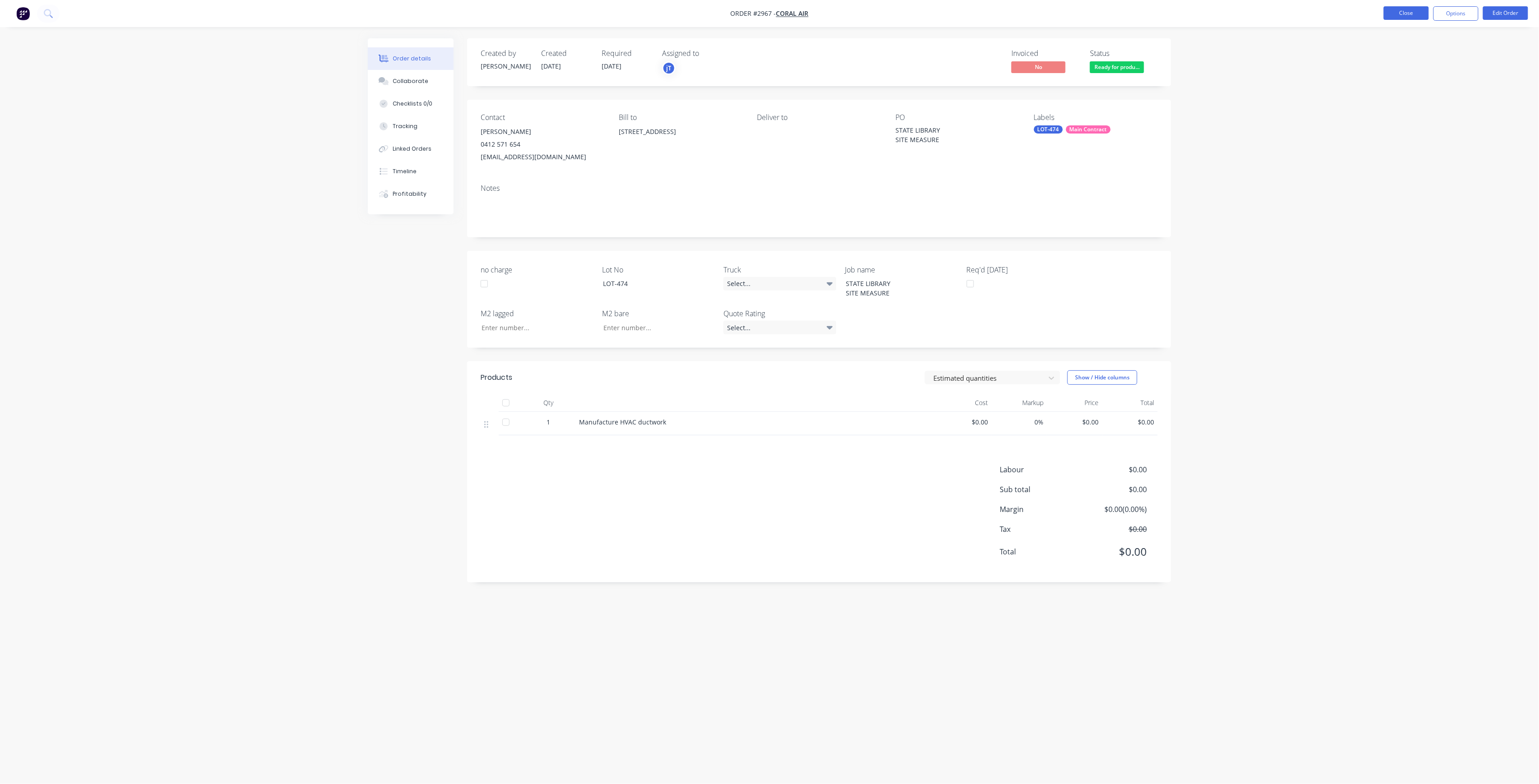
click at [1409, 14] on button "Close" at bounding box center [1406, 13] width 45 height 14
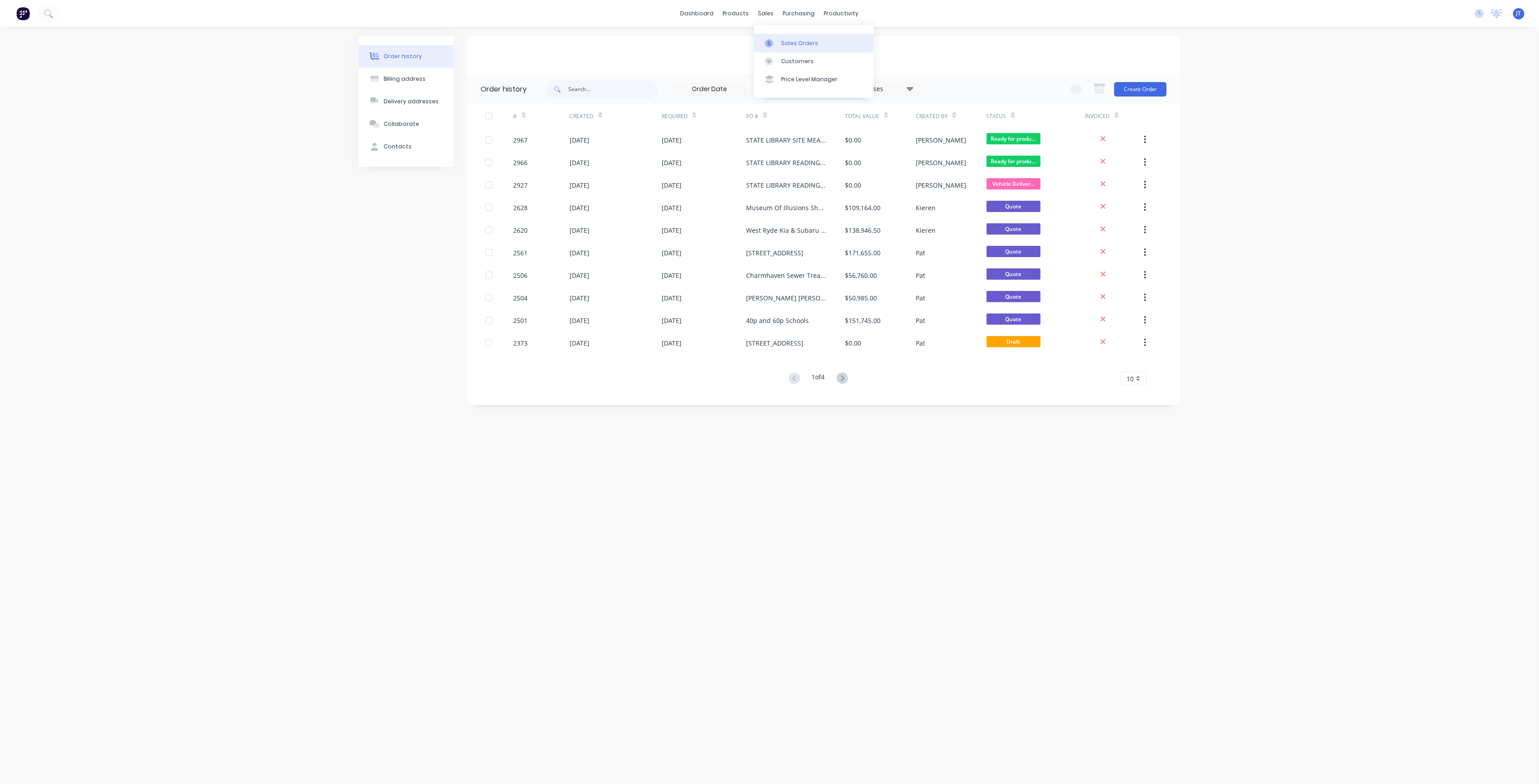
click at [810, 44] on div "Sales Orders" at bounding box center [800, 44] width 37 height 8
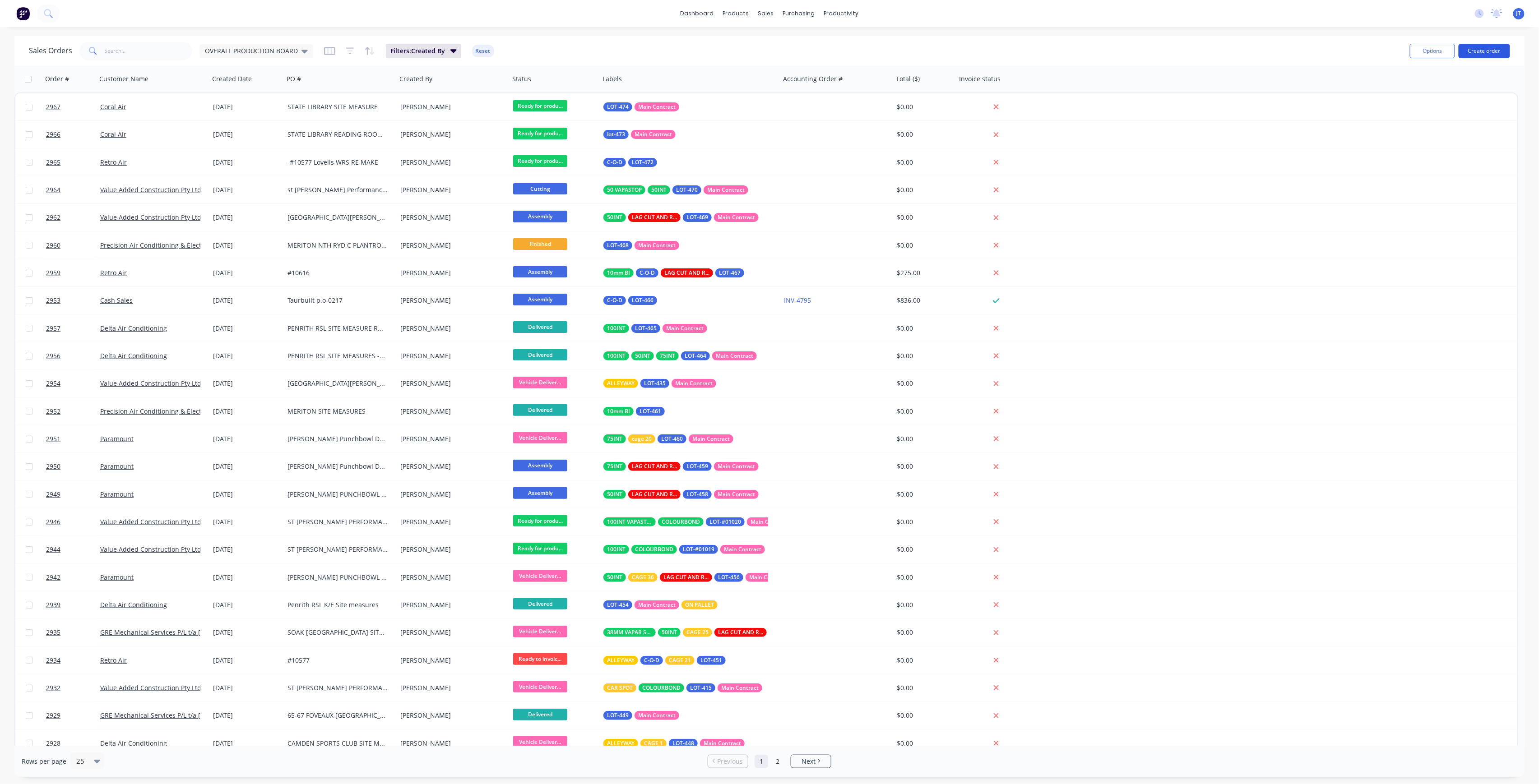
click at [1479, 49] on button "Create order" at bounding box center [1485, 51] width 51 height 14
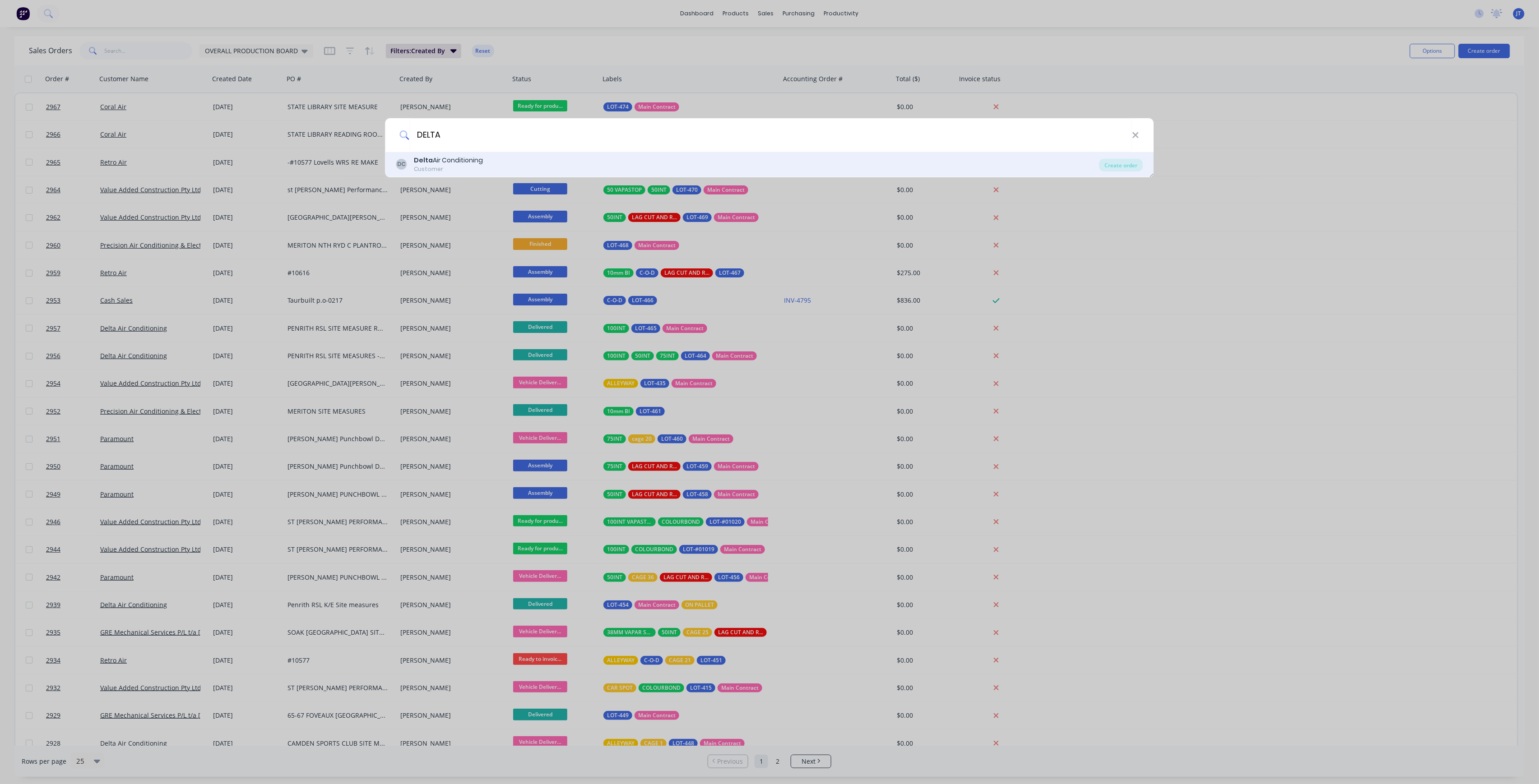
type input "DELTA"
click at [459, 166] on div "Customer" at bounding box center [449, 169] width 69 height 8
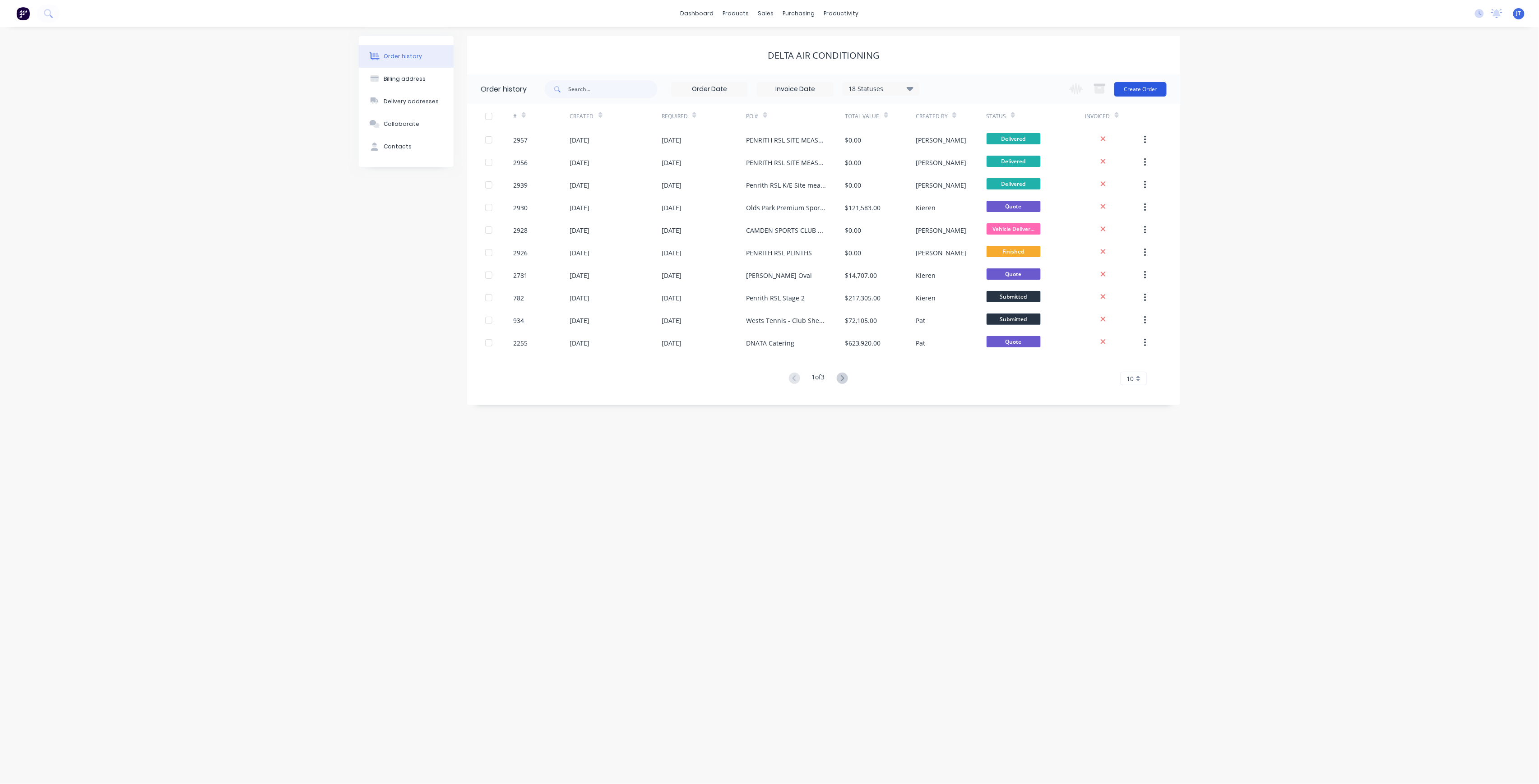
click at [1146, 90] on button "Create Order" at bounding box center [1141, 89] width 53 height 14
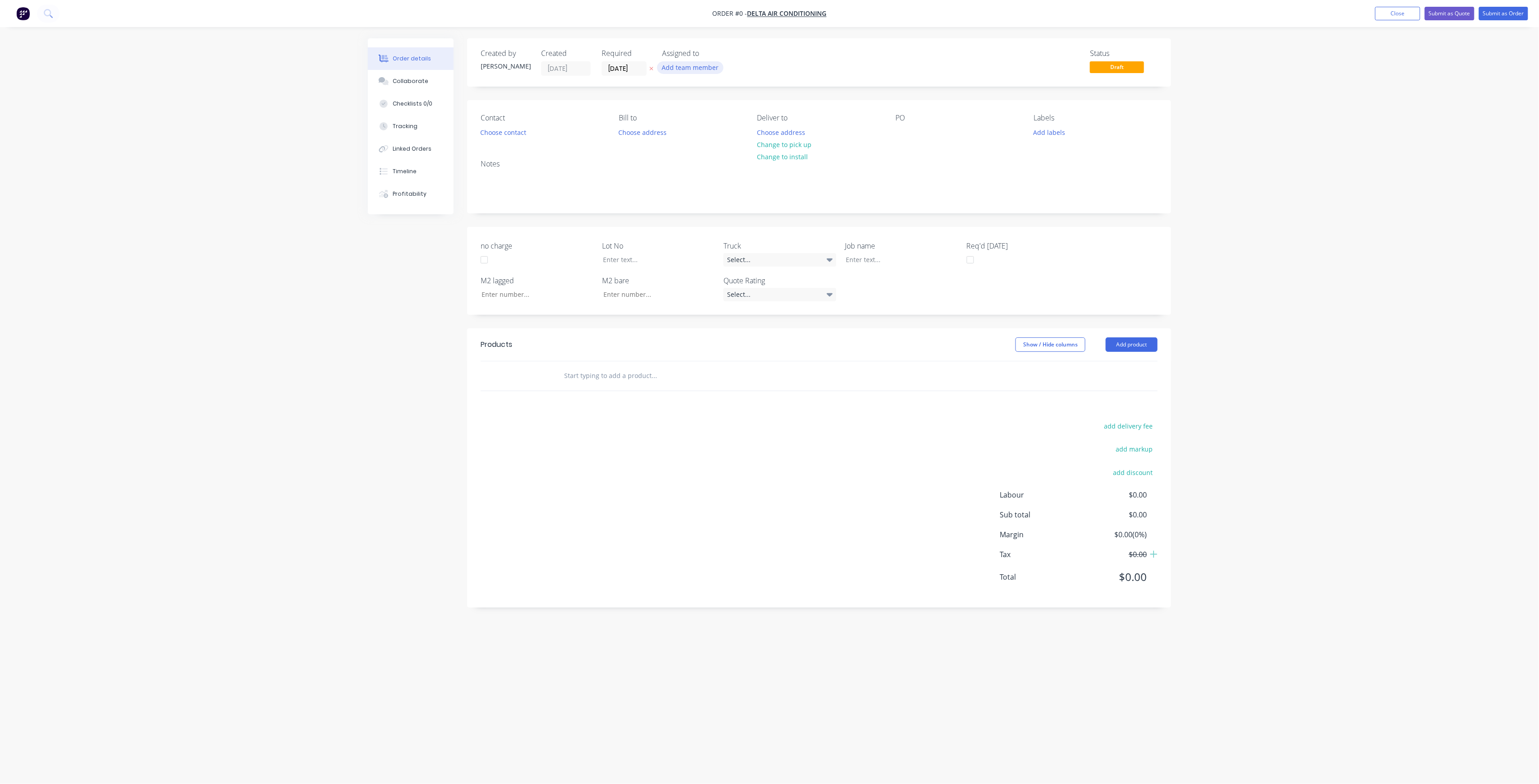
click at [694, 71] on button "Add team member" at bounding box center [690, 67] width 66 height 12
click at [719, 113] on div "[PERSON_NAME] (You)" at bounding box center [735, 118] width 90 height 10
click at [627, 72] on div "Order details Collaborate Checklists 0/0 Tracking Linked Orders Timeline Profit…" at bounding box center [770, 374] width 821 height 673
click at [636, 67] on input "[DATE]" at bounding box center [624, 68] width 44 height 14
click at [698, 185] on div "3" at bounding box center [705, 185] width 14 height 14
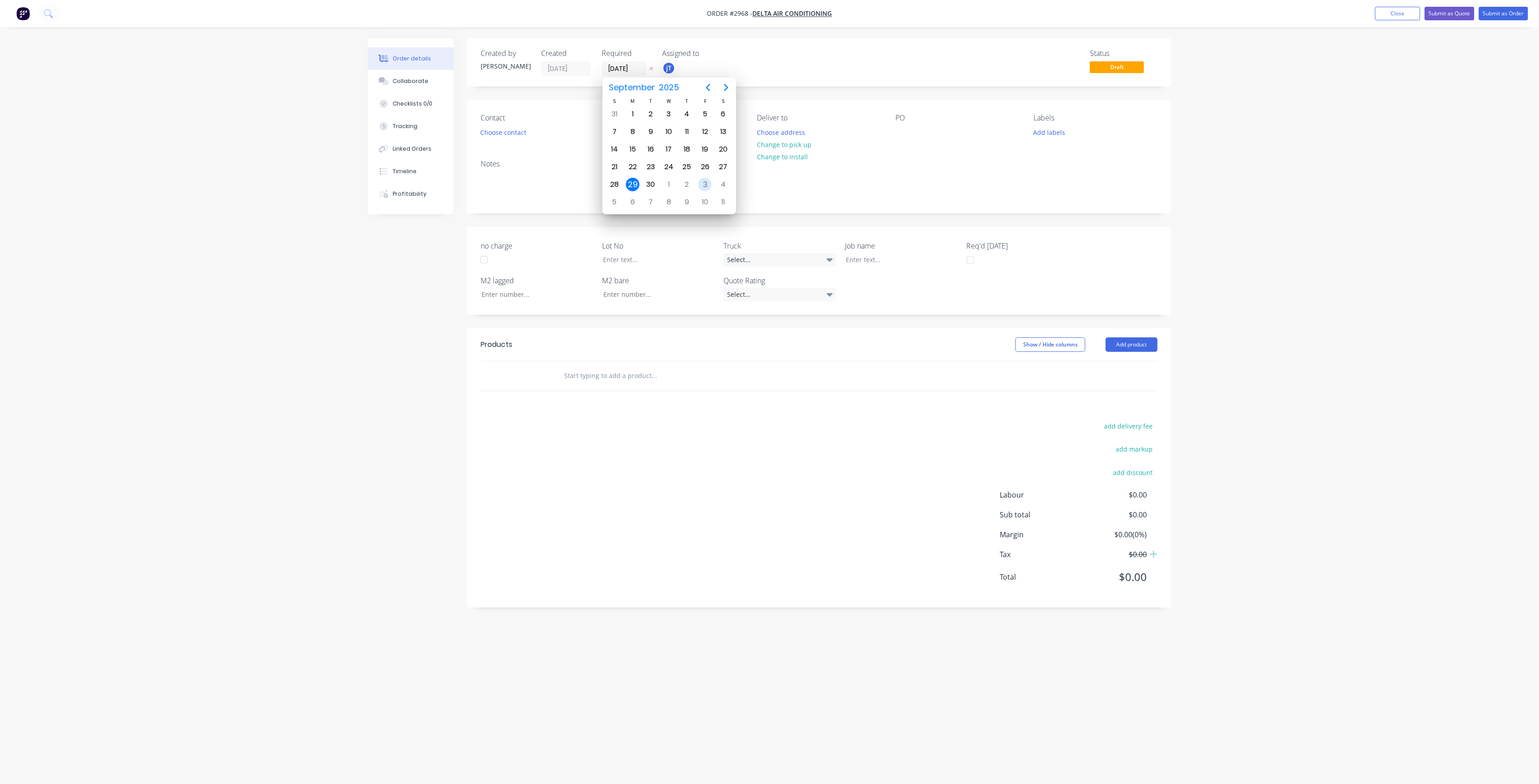
type input "[DATE]"
click at [511, 137] on button "Choose contact" at bounding box center [503, 132] width 56 height 12
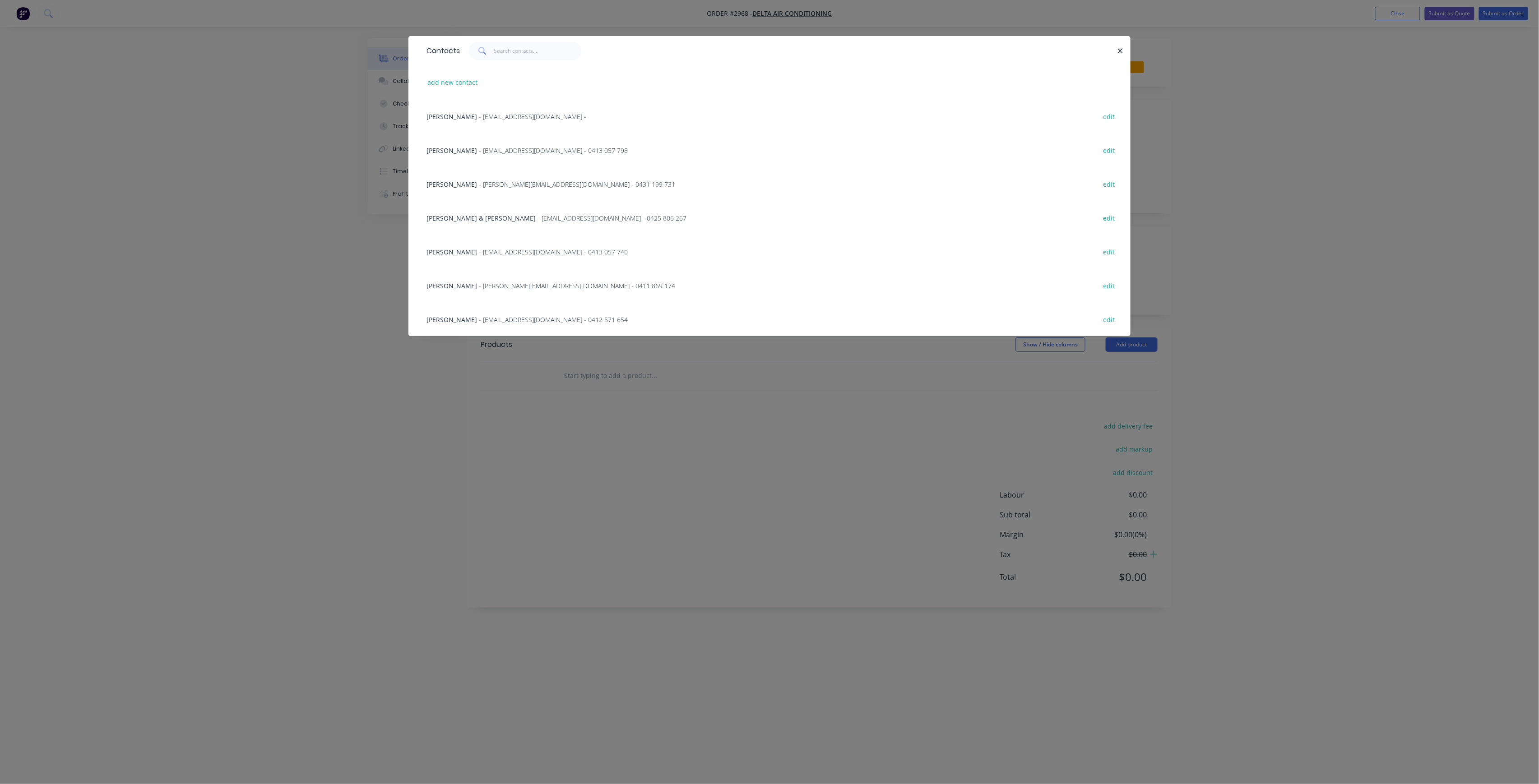
drag, startPoint x: 504, startPoint y: 285, endPoint x: 538, endPoint y: 253, distance: 46.7
click at [504, 286] on span "- [PERSON_NAME][EMAIL_ADDRESS][DOMAIN_NAME] - 0411 869 174" at bounding box center [577, 285] width 197 height 8
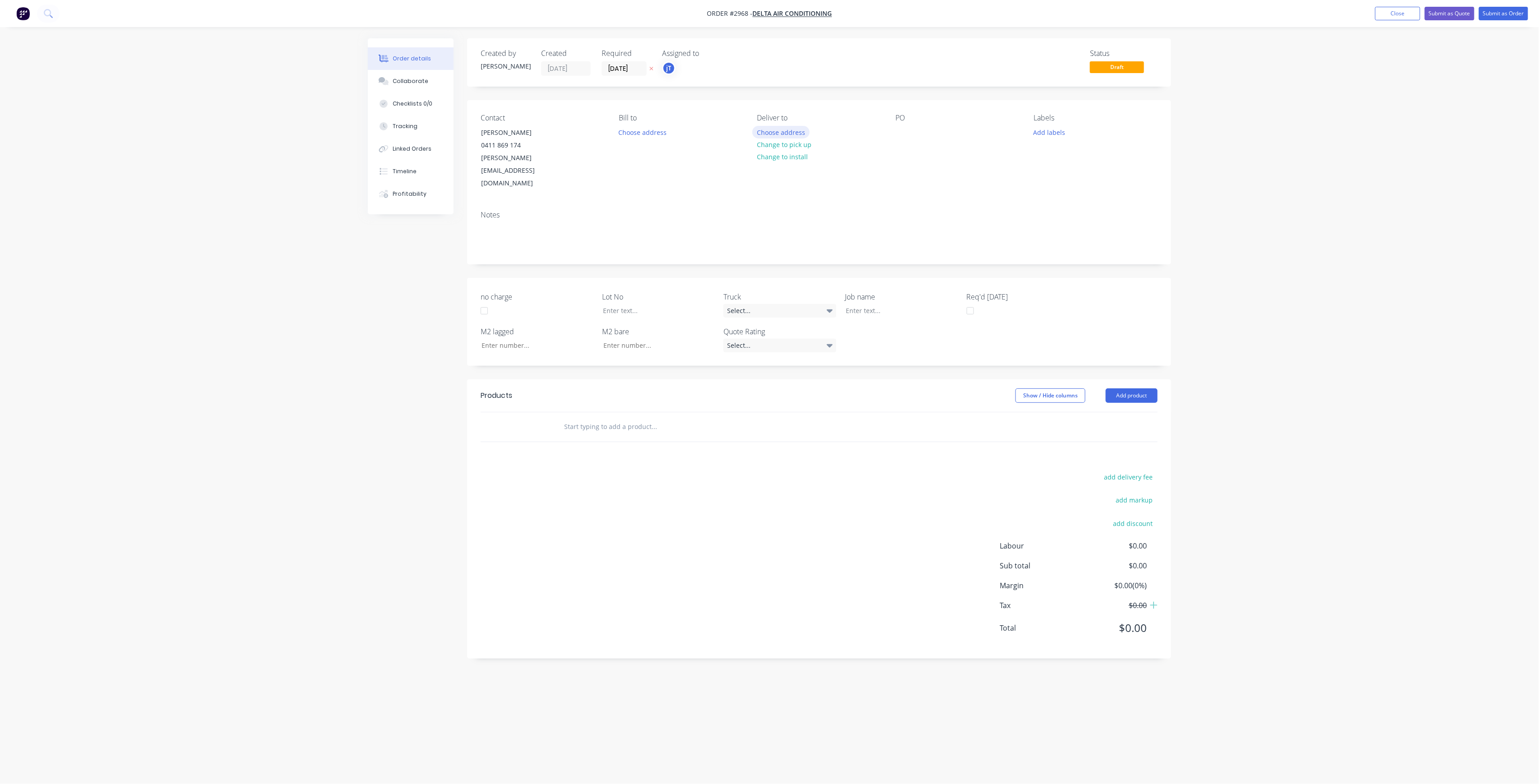
click at [761, 133] on button "Choose address" at bounding box center [781, 132] width 58 height 12
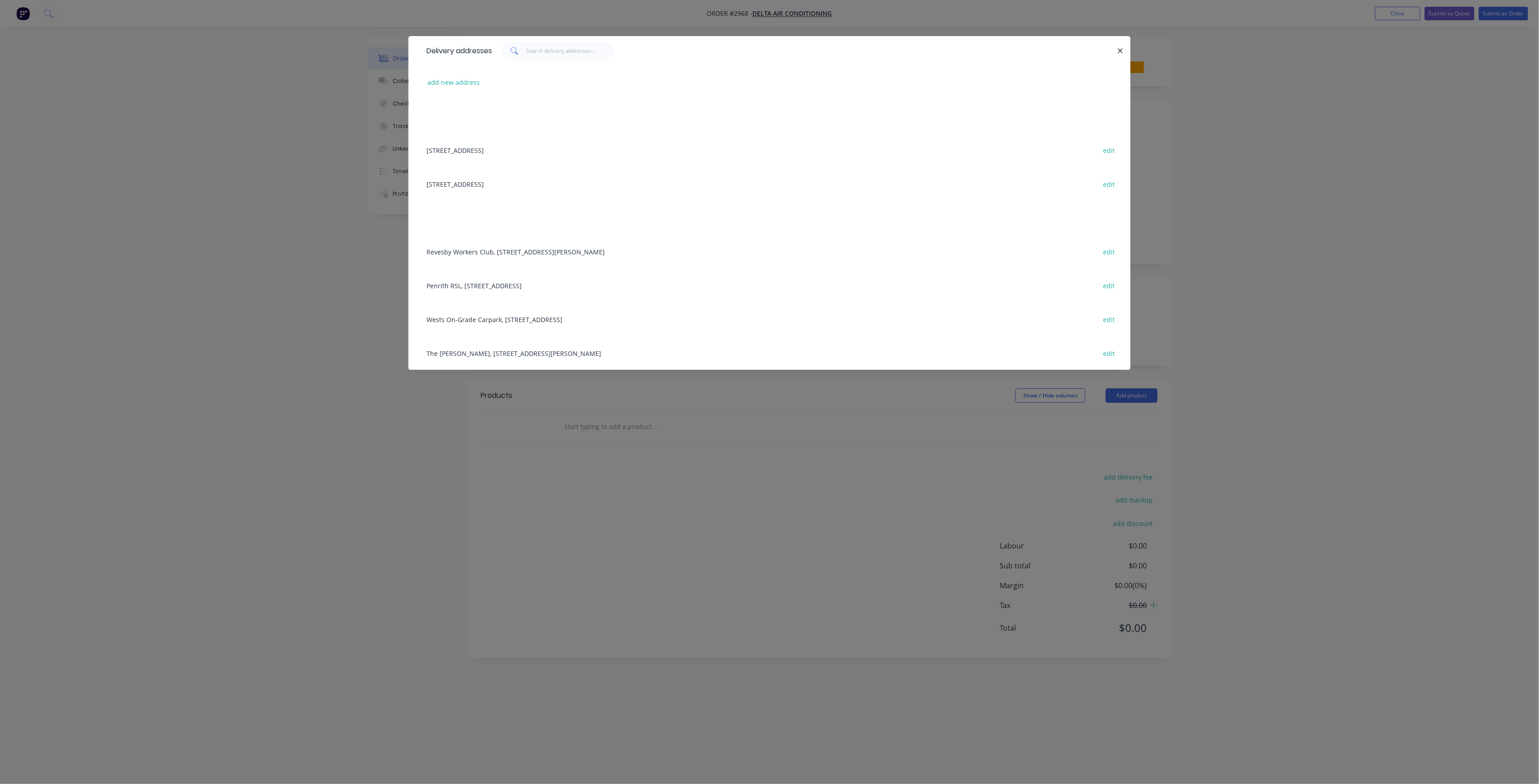
click at [556, 279] on div "Penrith RSL, [STREET_ADDRESS] edit" at bounding box center [769, 285] width 695 height 34
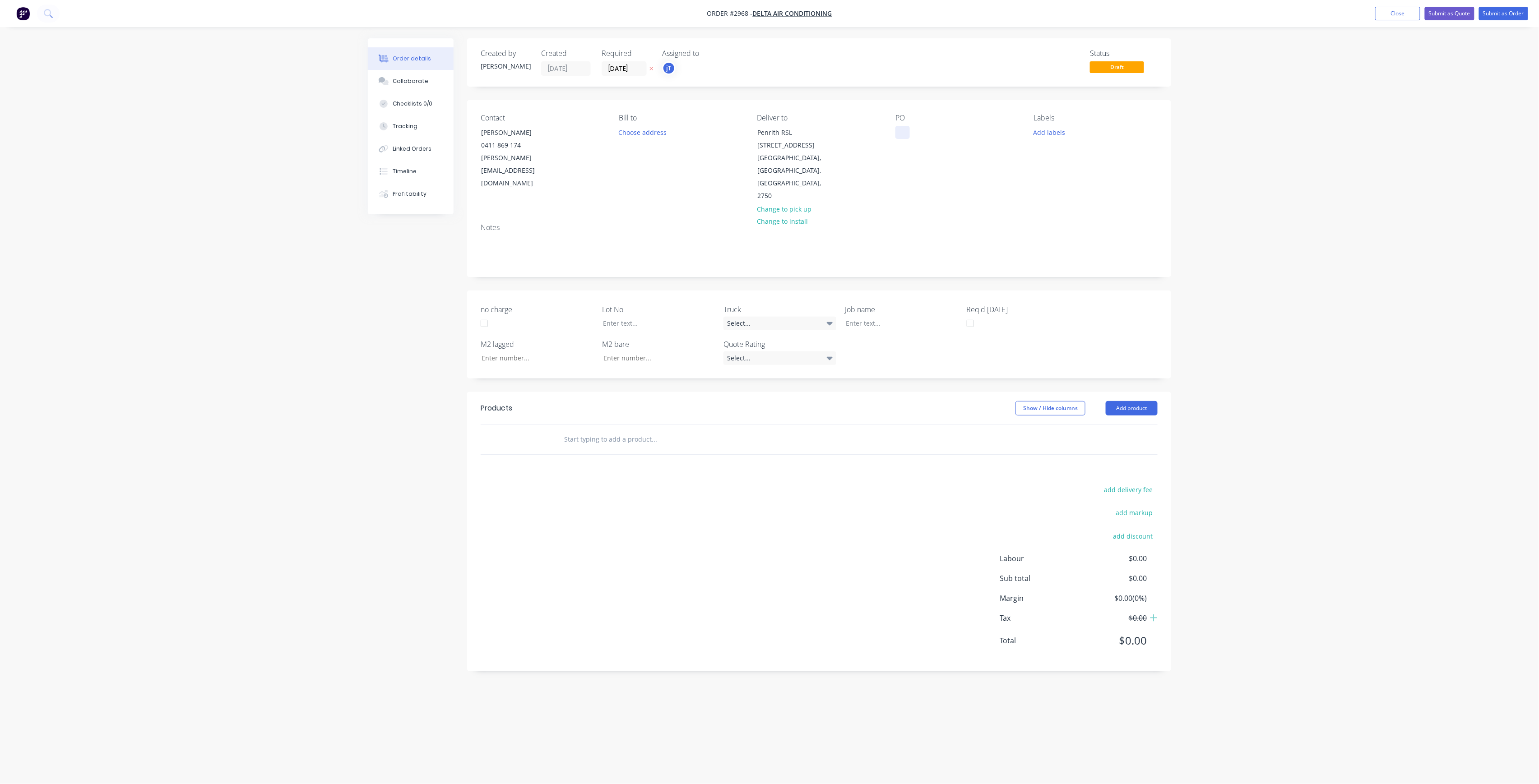
click at [898, 137] on div at bounding box center [903, 133] width 14 height 13
click at [943, 130] on div "PENRITH RSL SITE MEASURES" at bounding box center [946, 133] width 102 height 13
click at [1047, 132] on button "Add labels" at bounding box center [1049, 132] width 41 height 12
click at [1084, 152] on input "text" at bounding box center [1109, 159] width 94 height 18
drag, startPoint x: 1084, startPoint y: 161, endPoint x: 1060, endPoint y: 168, distance: 25.0
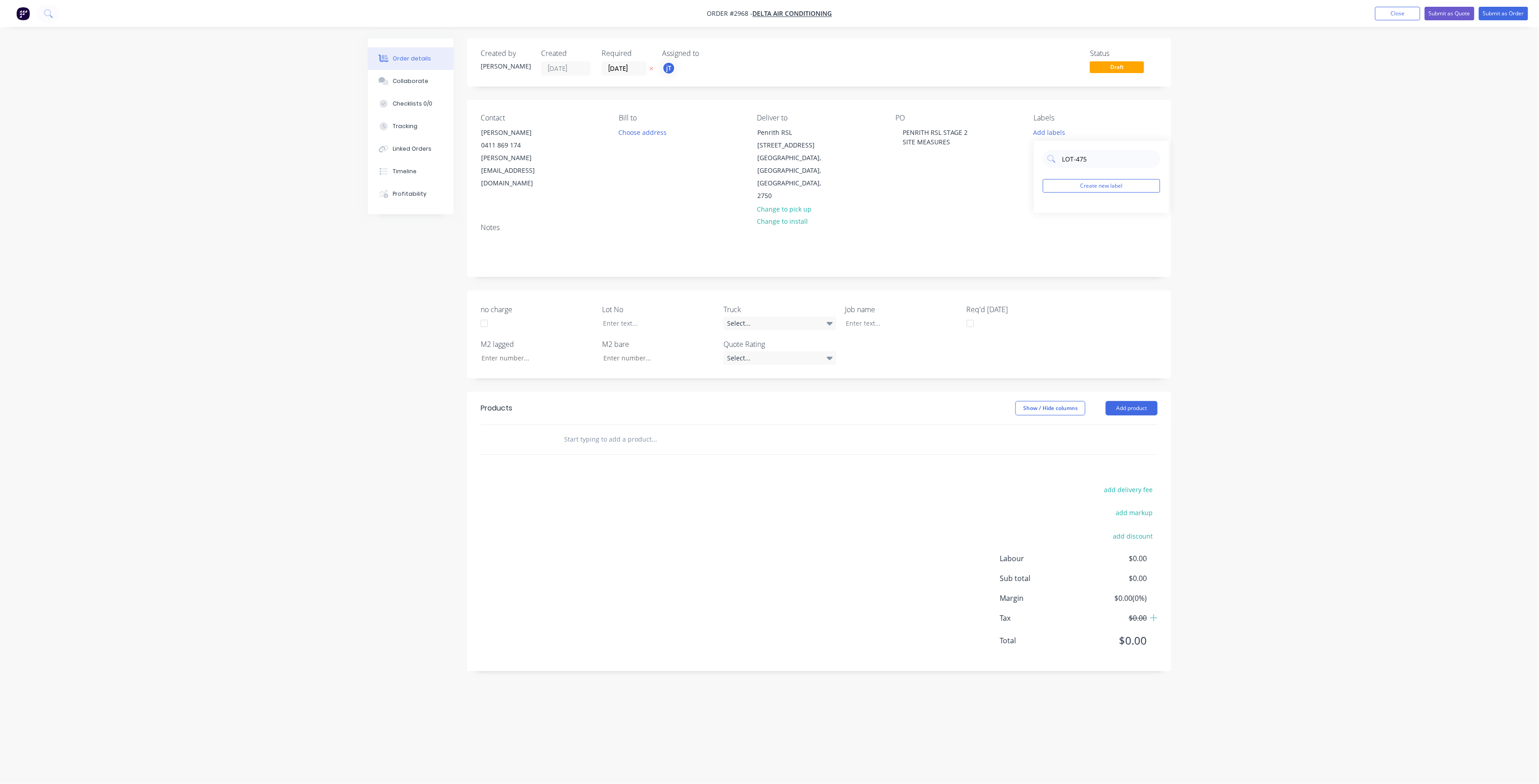
click at [1060, 168] on div "LOT-475 Create new label" at bounding box center [1102, 177] width 136 height 72
type input "LOT-475"
click at [1080, 181] on button "Create new label" at bounding box center [1102, 186] width 117 height 14
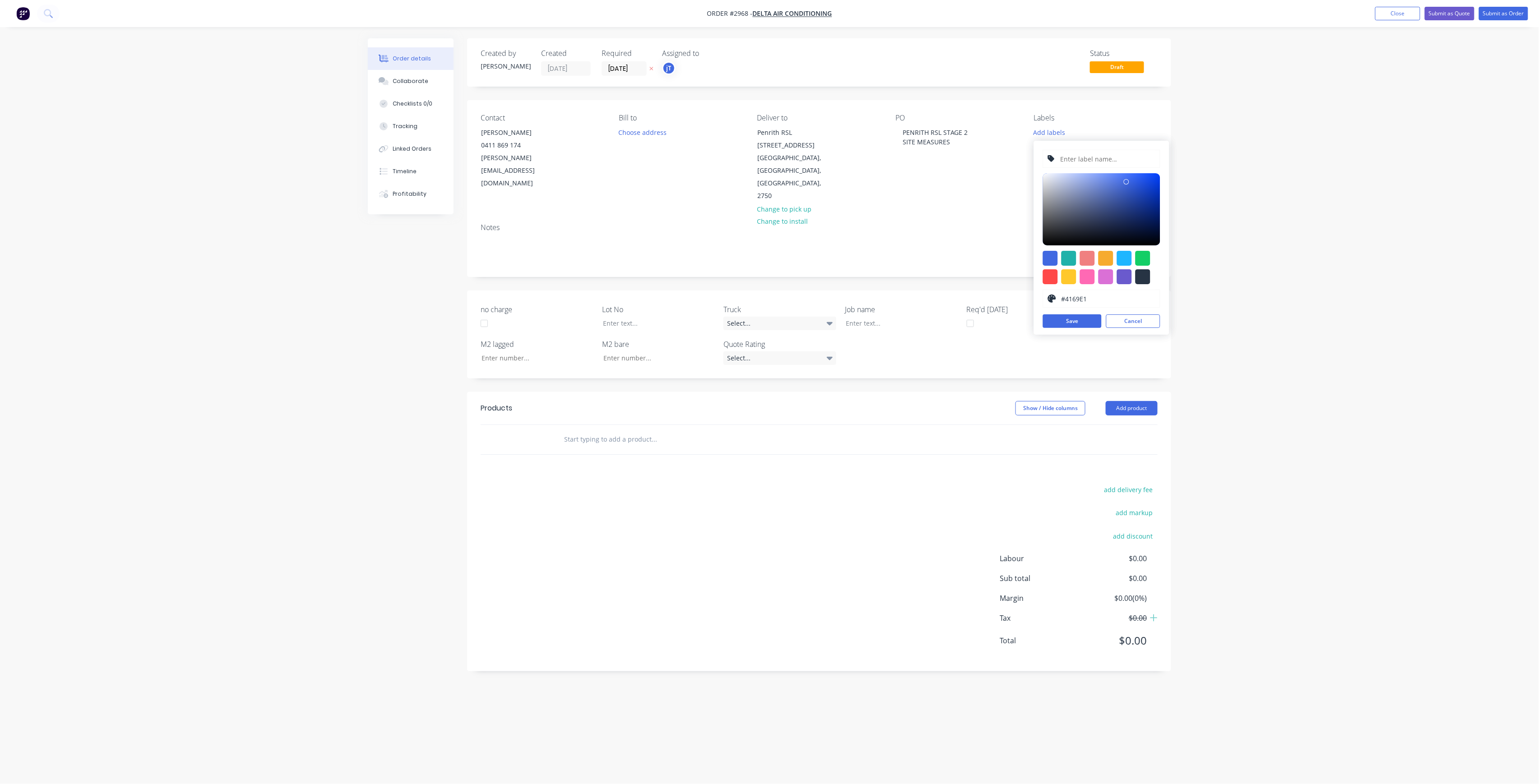
click at [1083, 167] on input "text" at bounding box center [1107, 159] width 96 height 17
paste input "LOT-475"
type input "LOT-475"
click at [1087, 316] on button "Save" at bounding box center [1072, 321] width 59 height 14
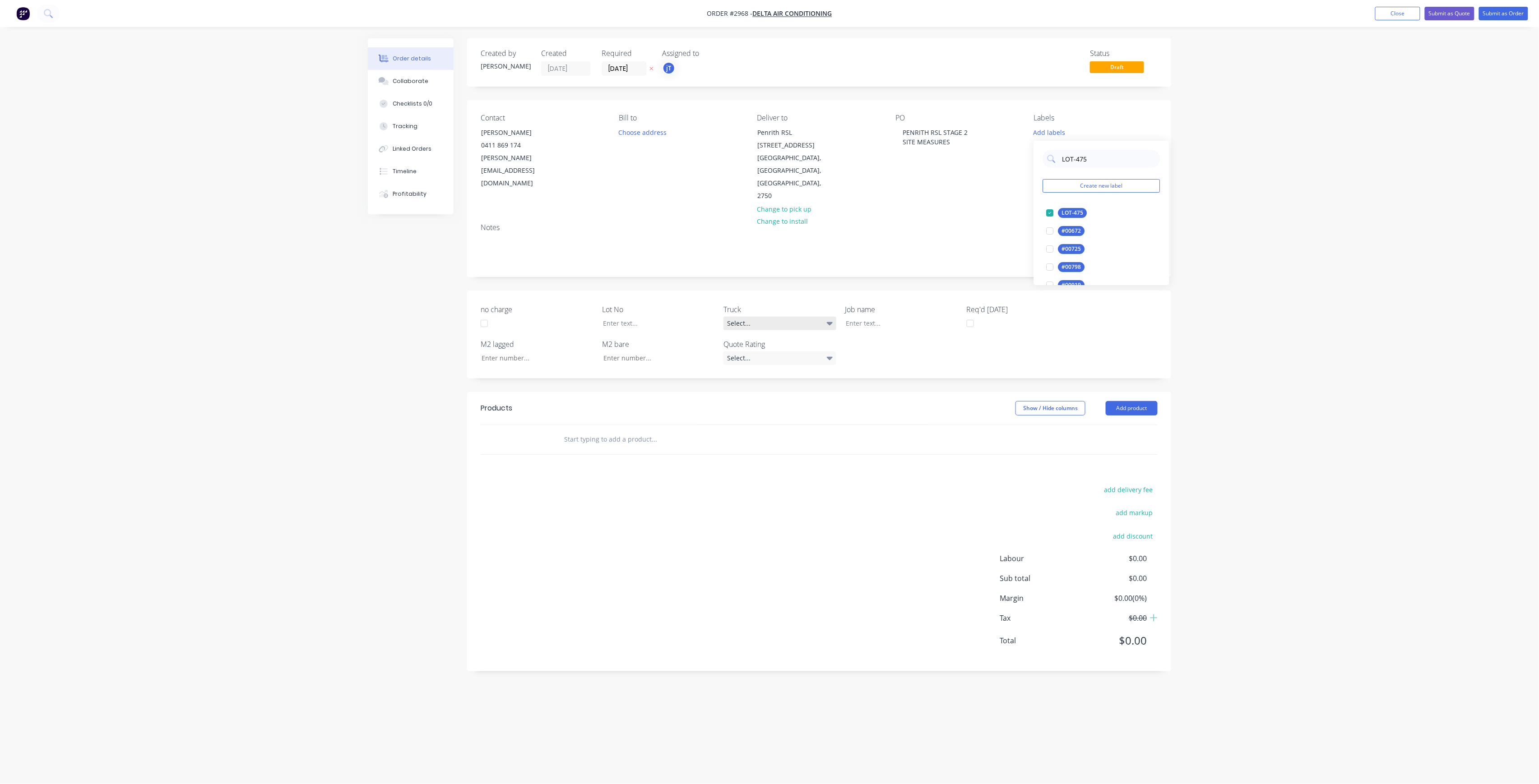
click at [817, 316] on div "Select..." at bounding box center [780, 323] width 113 height 14
click at [609, 316] on div at bounding box center [652, 323] width 113 height 13
drag, startPoint x: 959, startPoint y: 143, endPoint x: 902, endPoint y: 133, distance: 57.9
click at [902, 133] on div "PENRITH RSL STAGE 2 SITE MEASURES" at bounding box center [935, 137] width 79 height 23
copy div "PENRITH RSL STAGE 2 SITE MEASURES"
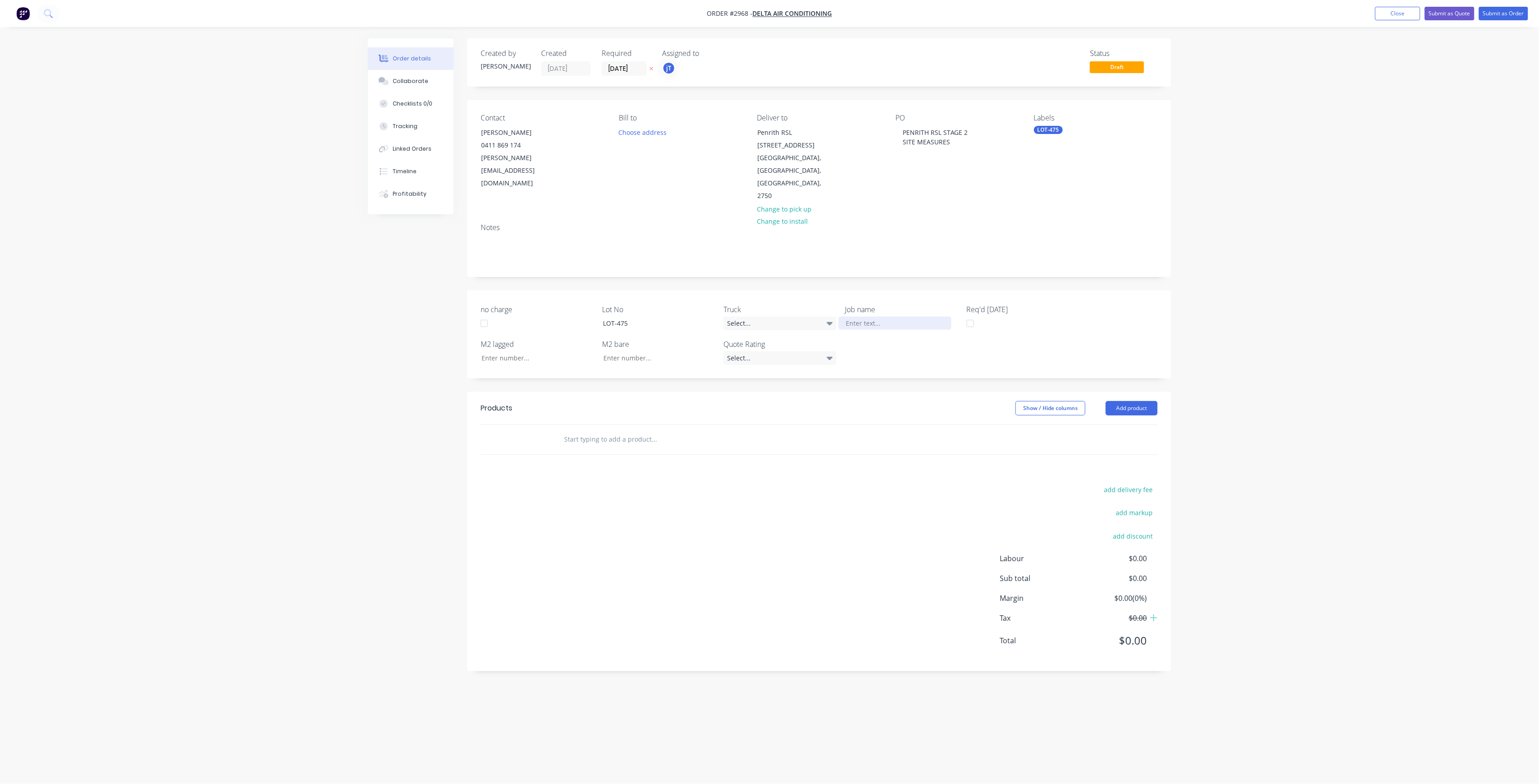
click at [897, 316] on div at bounding box center [895, 323] width 113 height 13
paste div
click at [630, 434] on div at bounding box center [715, 448] width 325 height 29
click at [634, 439] on input "text" at bounding box center [654, 448] width 180 height 18
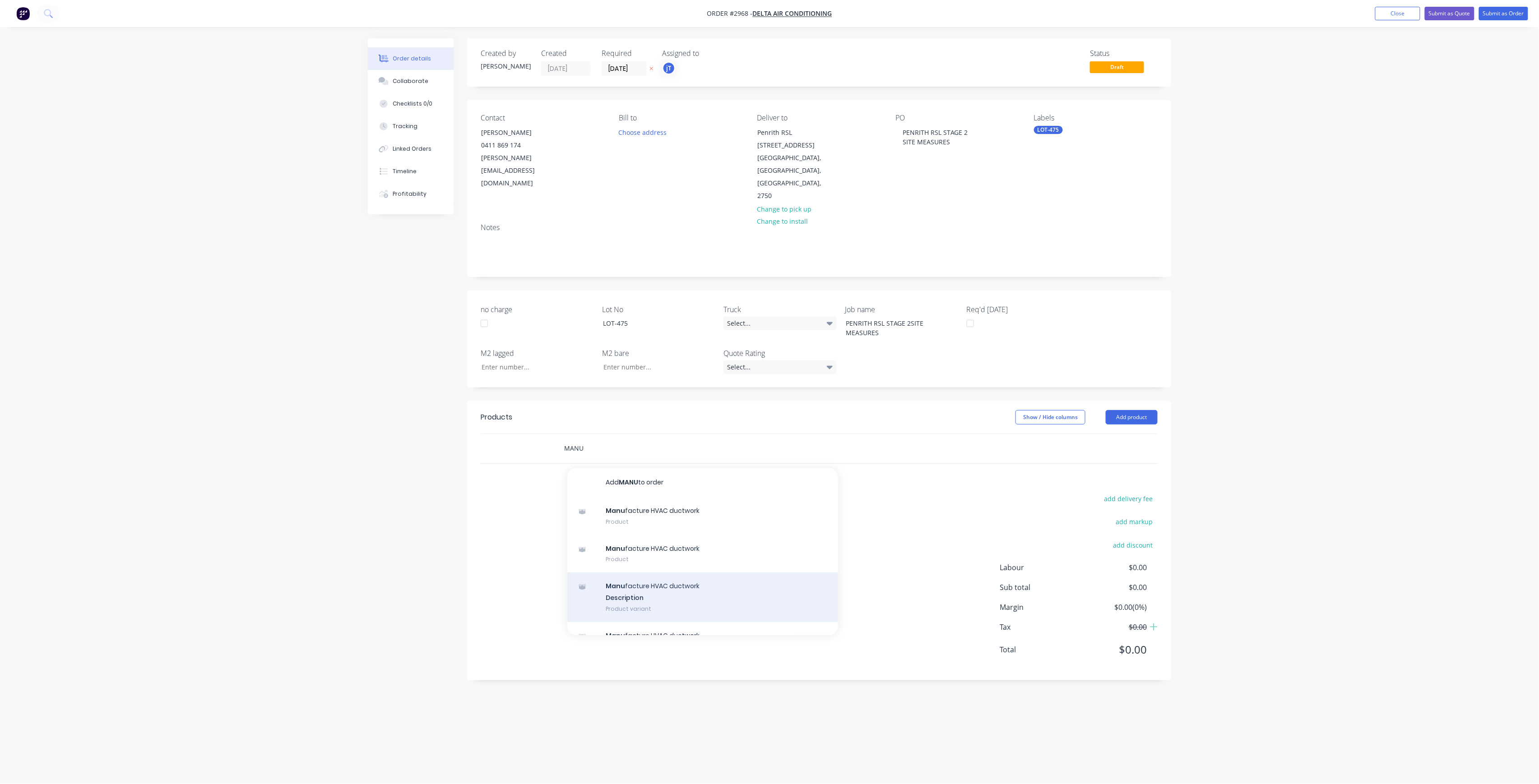
type input "MANU"
click at [743, 573] on div "Manu facture HVAC ductwork Description Product variant" at bounding box center [703, 597] width 271 height 50
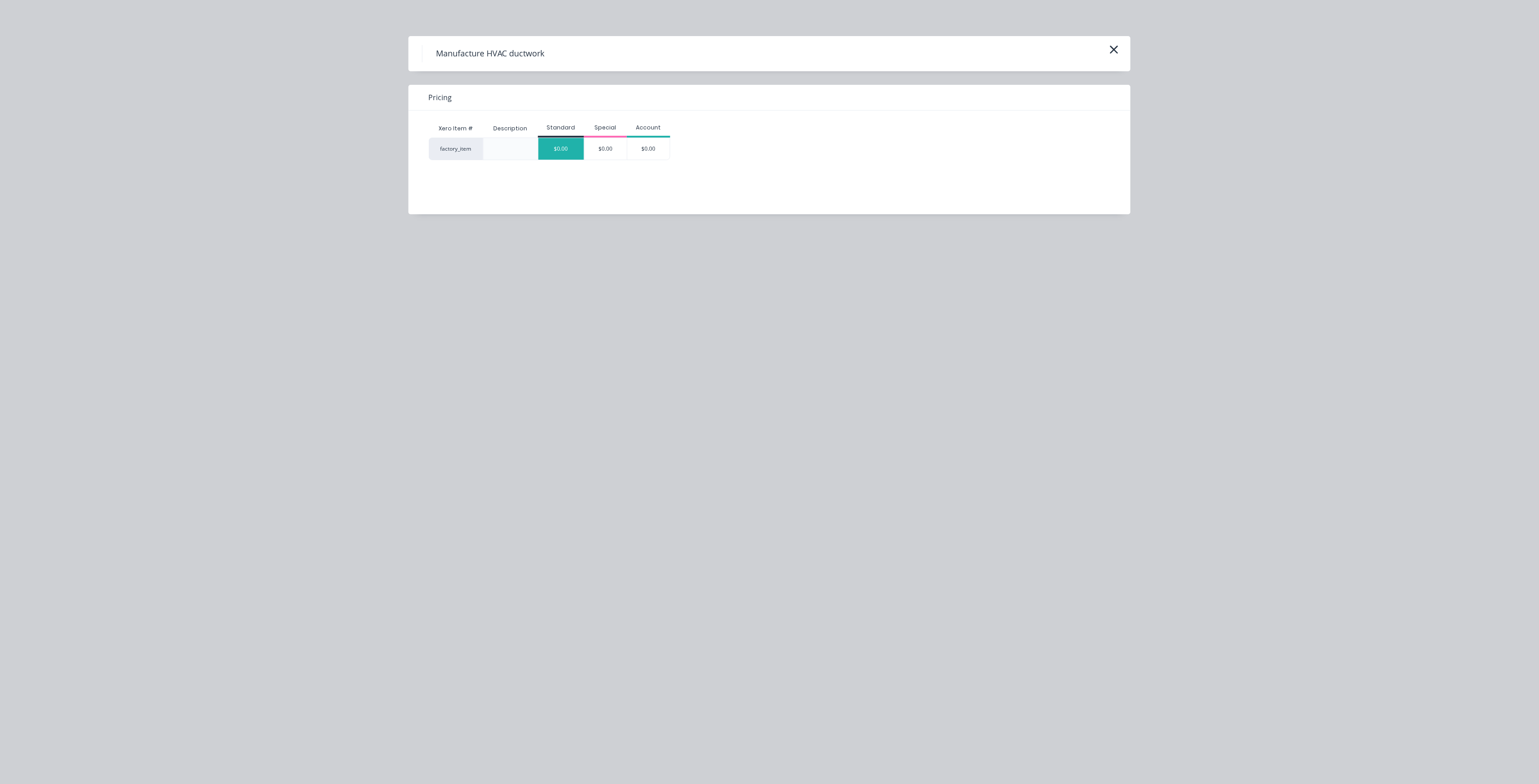
click at [568, 149] on div "$0.00" at bounding box center [561, 149] width 45 height 21
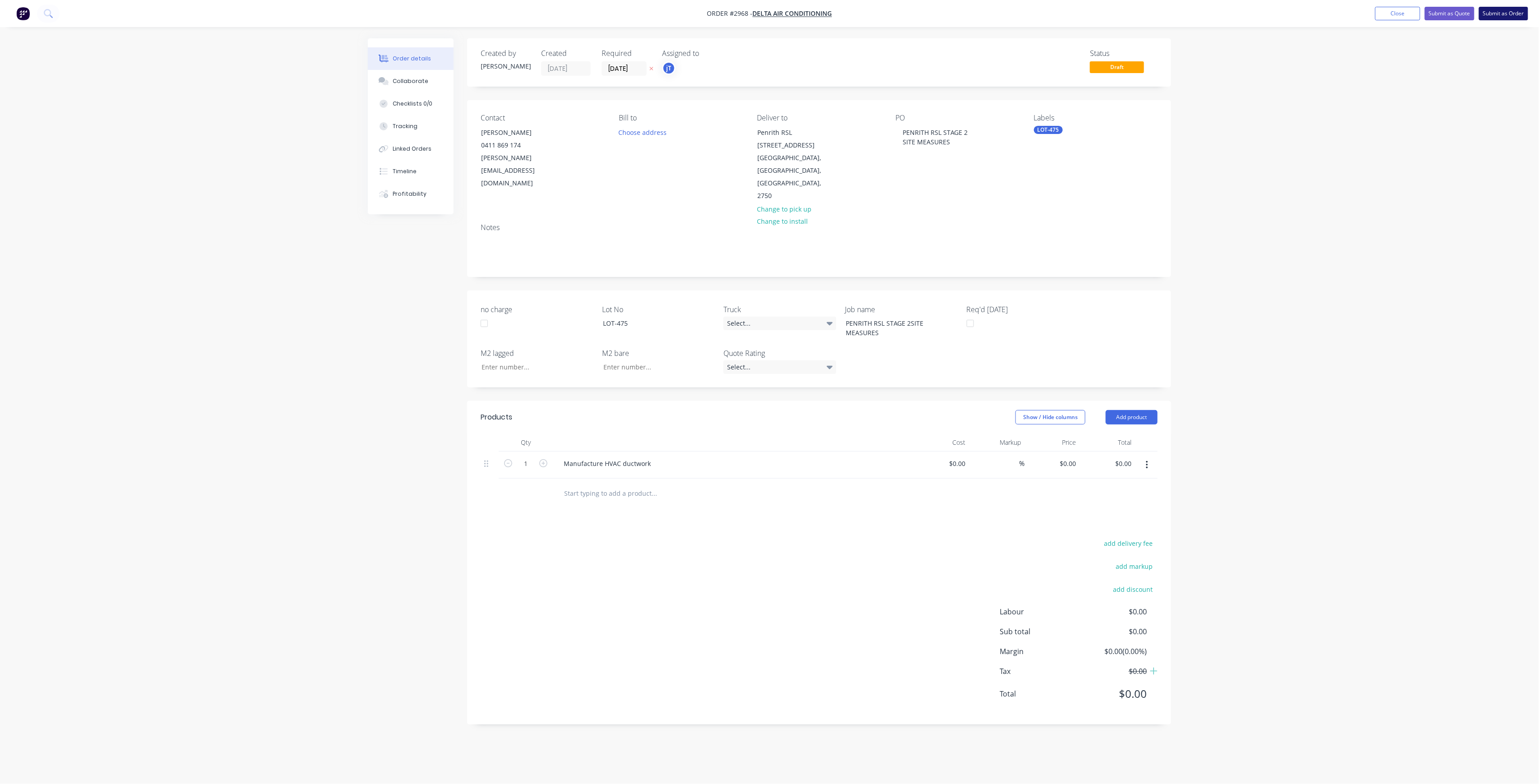
click at [1492, 17] on button "Submit as Order" at bounding box center [1504, 13] width 49 height 14
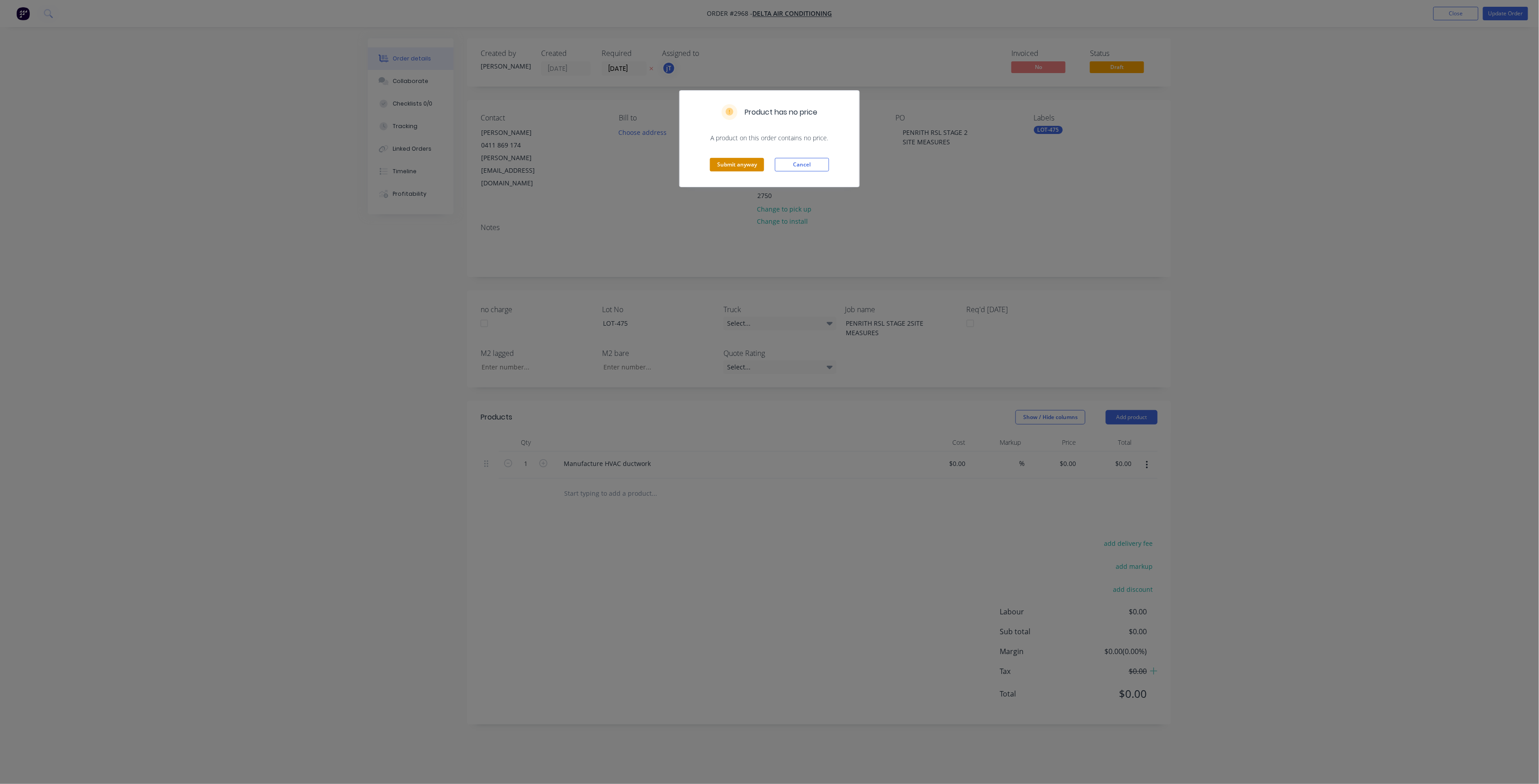
click at [754, 168] on button "Submit anyway" at bounding box center [737, 164] width 54 height 14
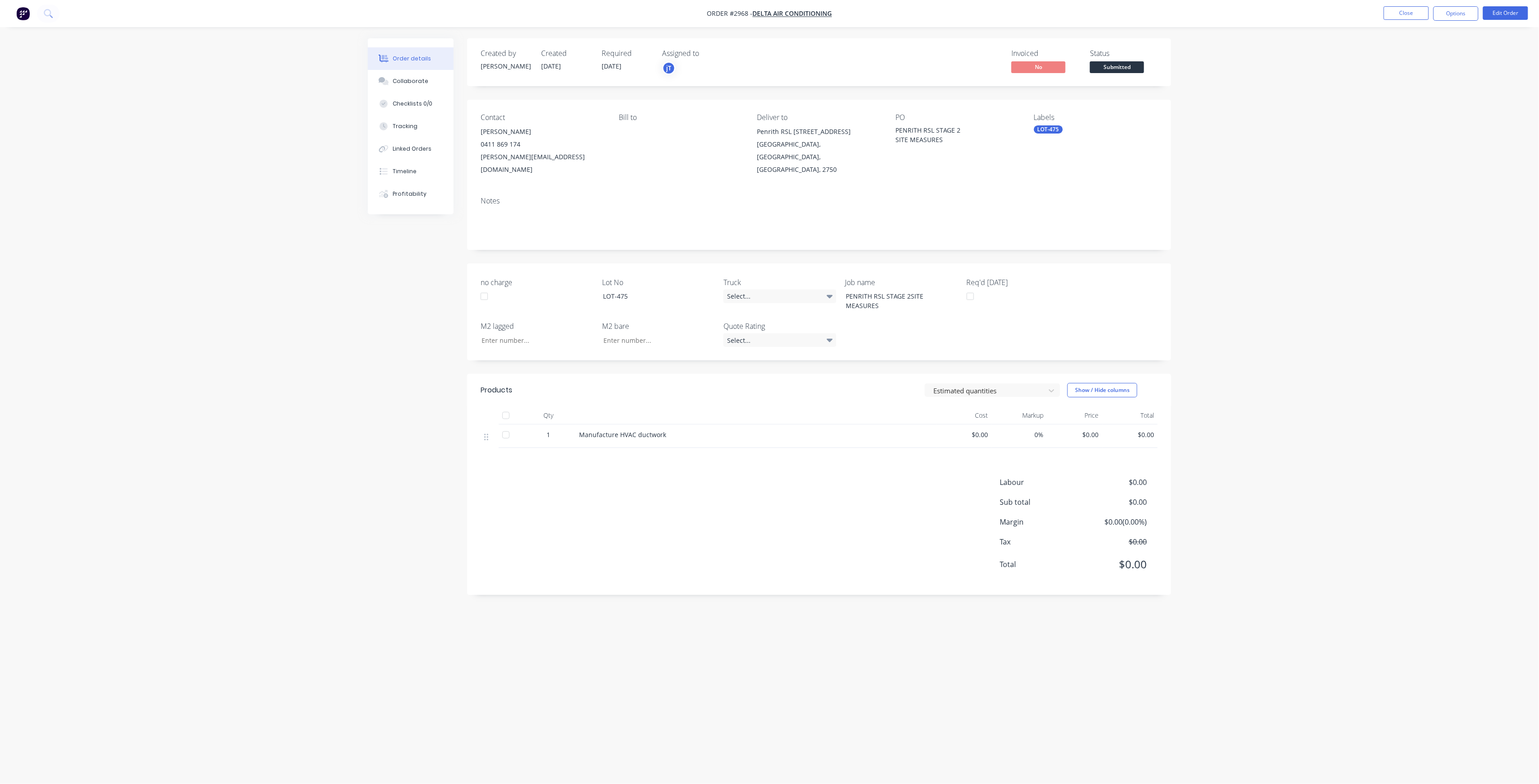
click at [1130, 67] on span "Submitted" at bounding box center [1117, 67] width 54 height 11
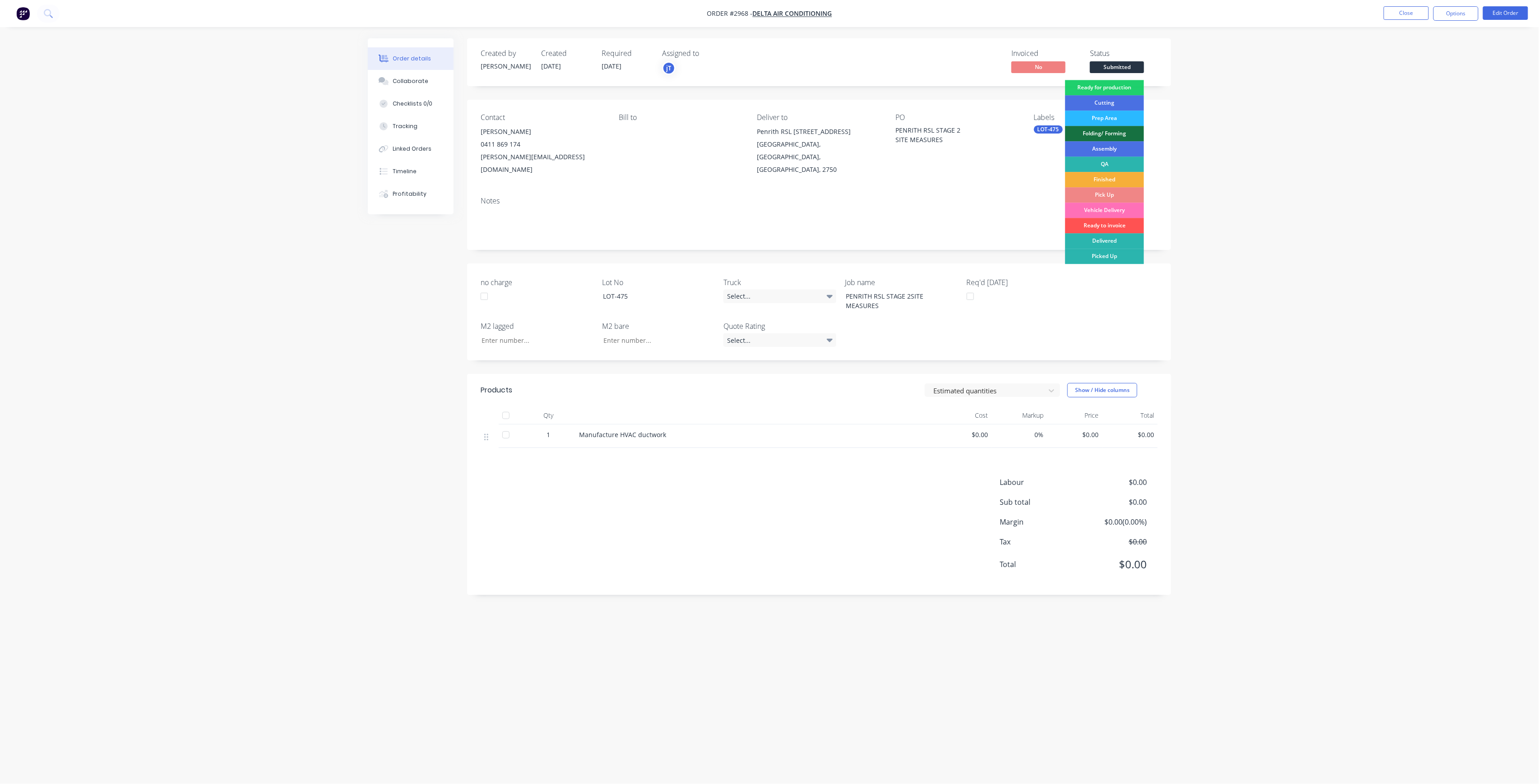
click at [1009, 136] on div "PO PENRITH RSL STAGE 2 SITE MEASURES" at bounding box center [957, 144] width 124 height 63
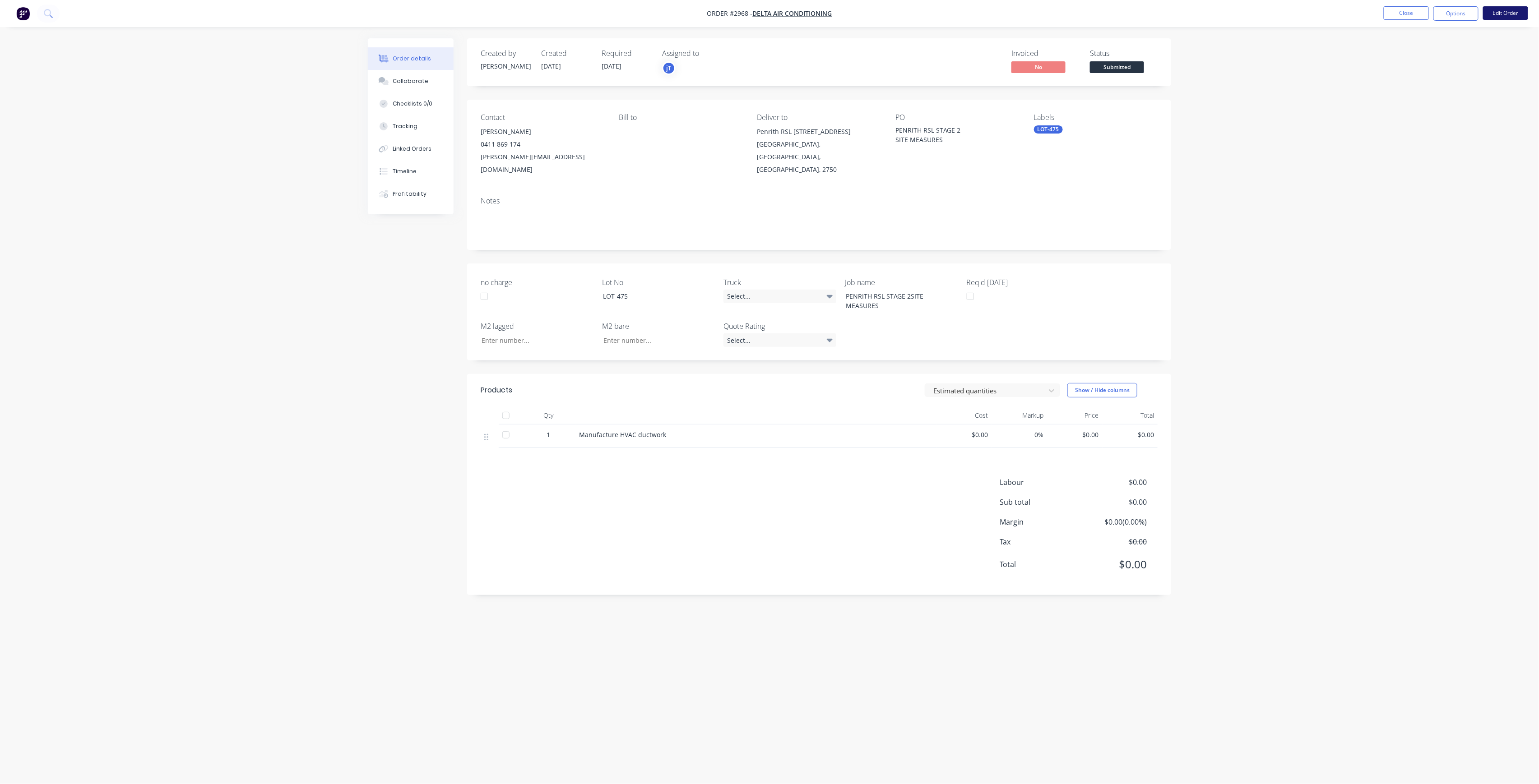
click at [1512, 17] on button "Edit Order" at bounding box center [1506, 13] width 45 height 14
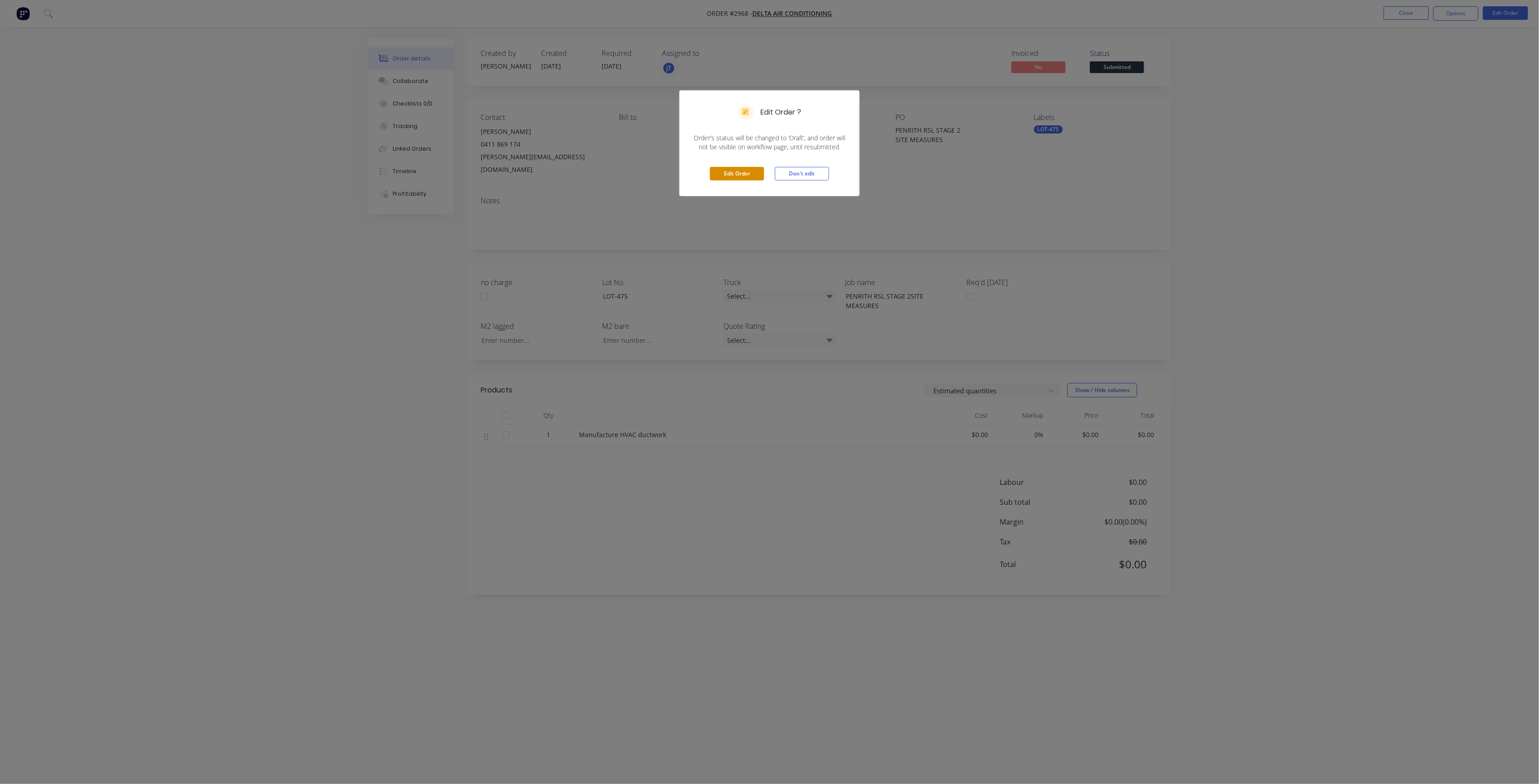
click at [764, 168] on div "Edit Order Don't edit" at bounding box center [770, 174] width 180 height 44
click at [746, 173] on button "Edit Order" at bounding box center [737, 174] width 54 height 14
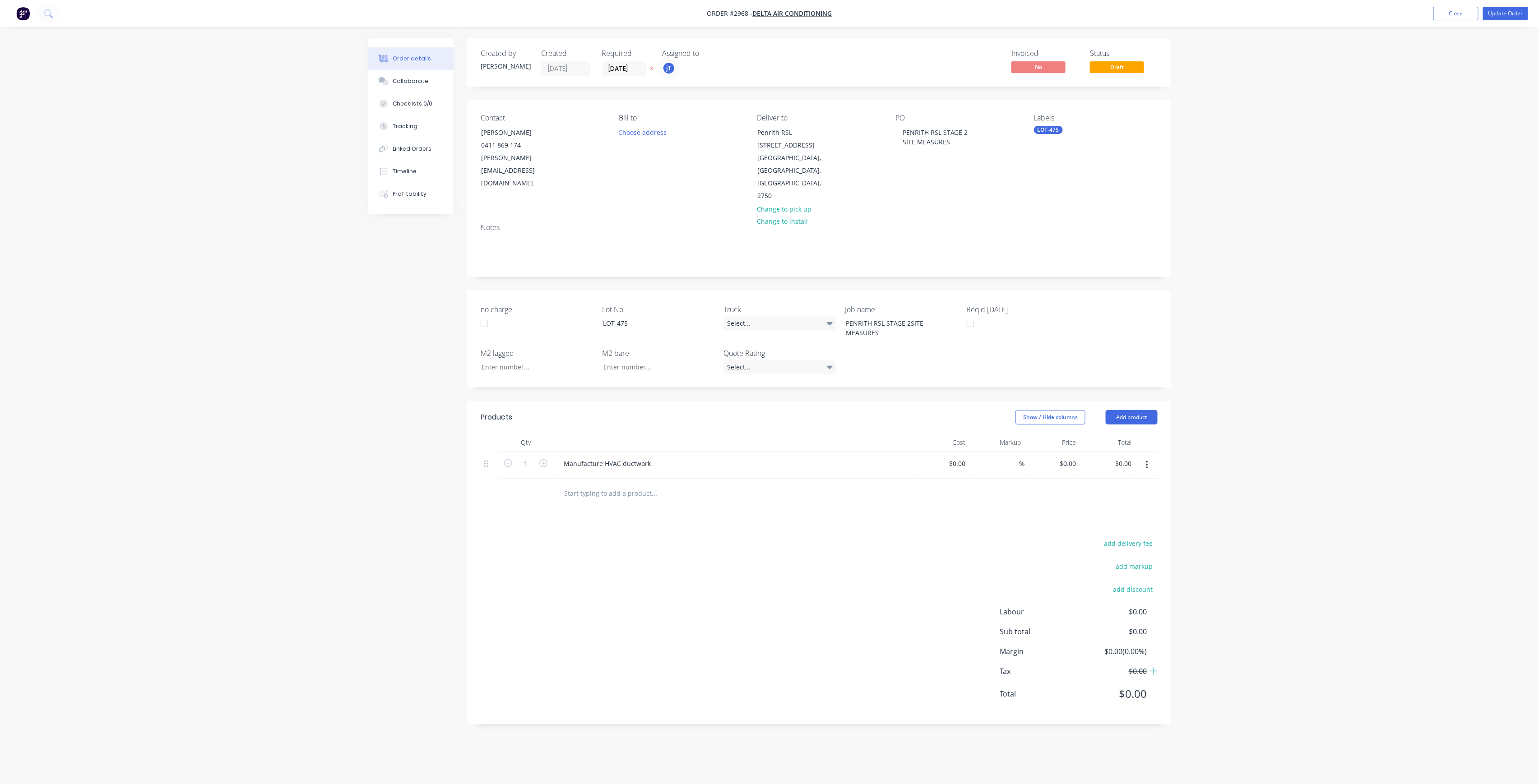
drag, startPoint x: 1075, startPoint y: 131, endPoint x: 1060, endPoint y: 134, distance: 15.3
click at [1074, 132] on div "LOT-475" at bounding box center [1096, 130] width 124 height 8
click at [1060, 134] on div "LOT-475" at bounding box center [1049, 130] width 29 height 8
click at [1062, 133] on div "LOT-475" at bounding box center [1096, 130] width 124 height 8
type input "MAIN"
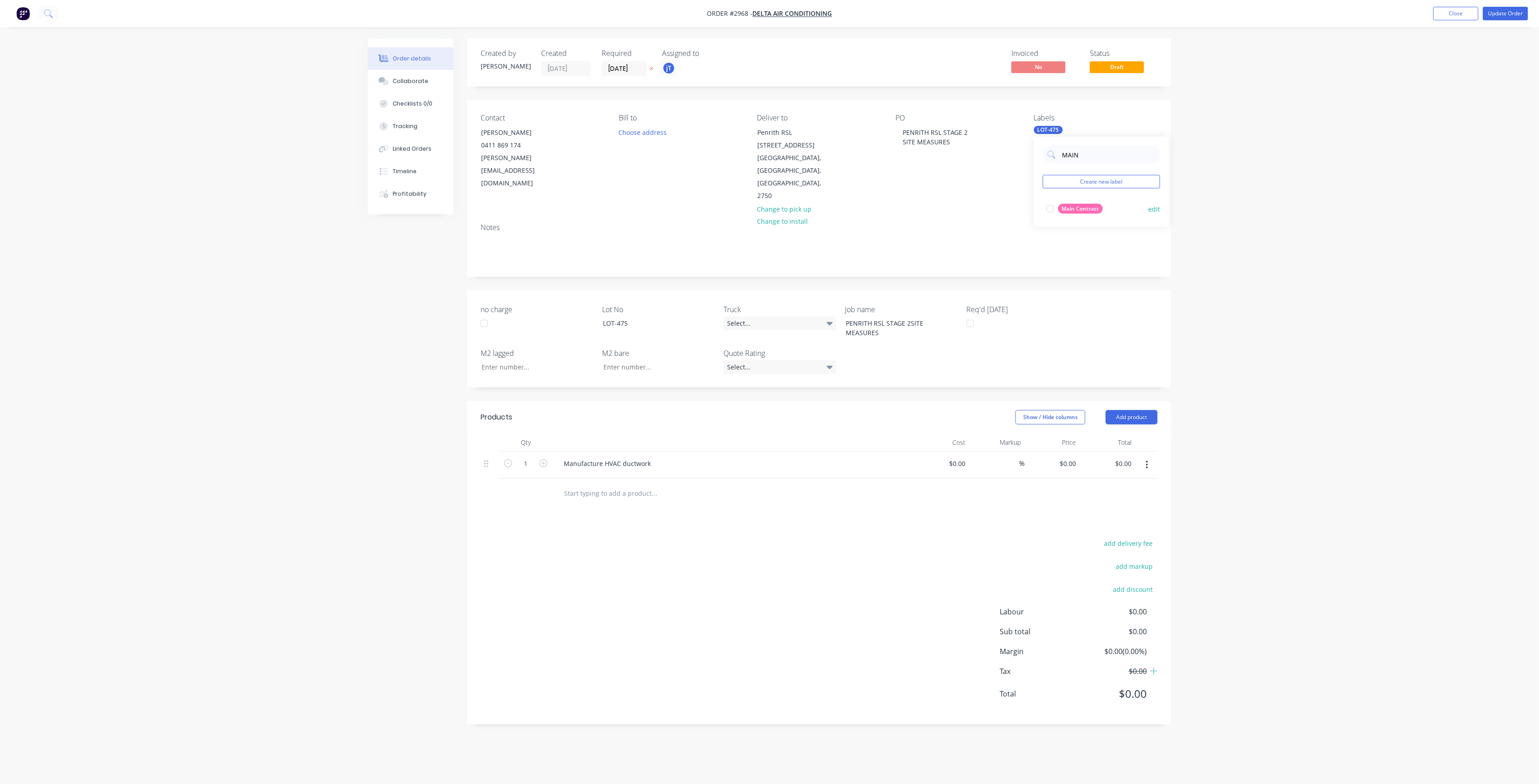
click at [1088, 212] on div "Main Contract" at bounding box center [1080, 208] width 45 height 10
click at [1297, 90] on div "Order details Collaborate Checklists 0/0 Tracking Linked Orders Timeline Profit…" at bounding box center [770, 392] width 1539 height 784
click at [1507, 12] on button "Update Order" at bounding box center [1506, 13] width 45 height 14
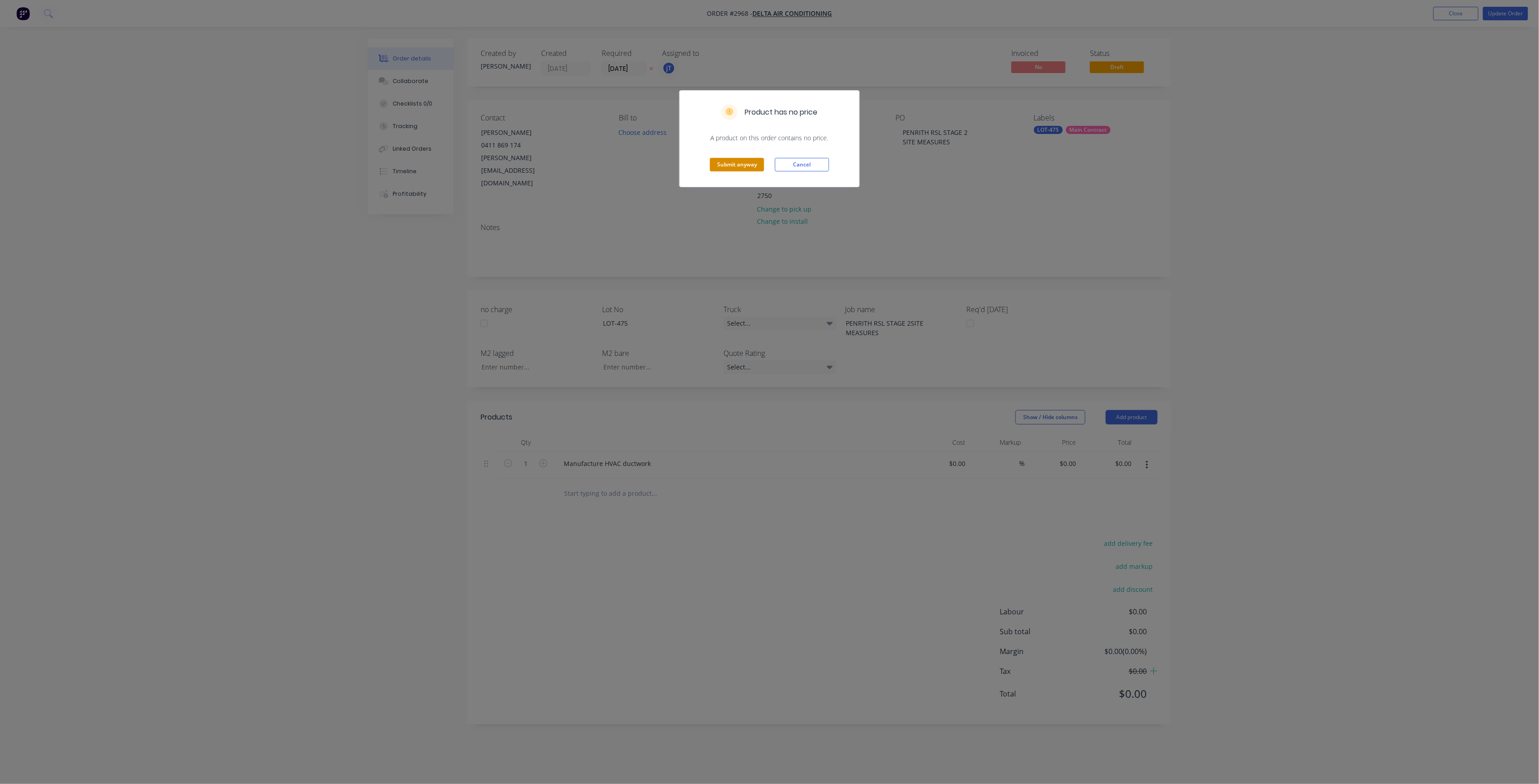
drag, startPoint x: 744, startPoint y: 164, endPoint x: 750, endPoint y: 163, distance: 6.1
click at [746, 164] on button "Submit anyway" at bounding box center [737, 164] width 54 height 14
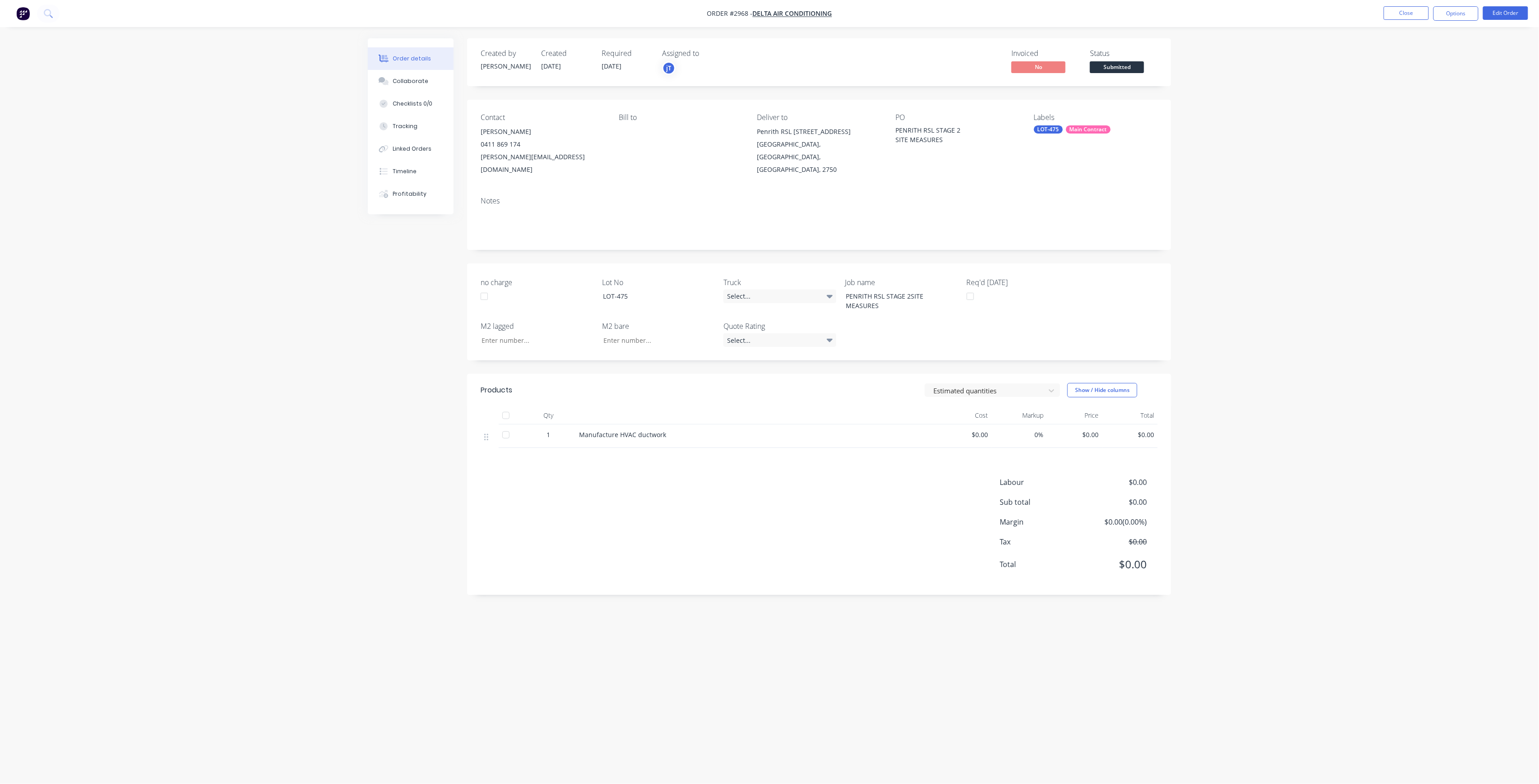
click at [1108, 60] on div "Status Submitted" at bounding box center [1123, 62] width 68 height 26
drag, startPoint x: 1108, startPoint y: 64, endPoint x: 1111, endPoint y: 69, distance: 5.8
click at [1108, 66] on span "Submitted" at bounding box center [1117, 67] width 54 height 11
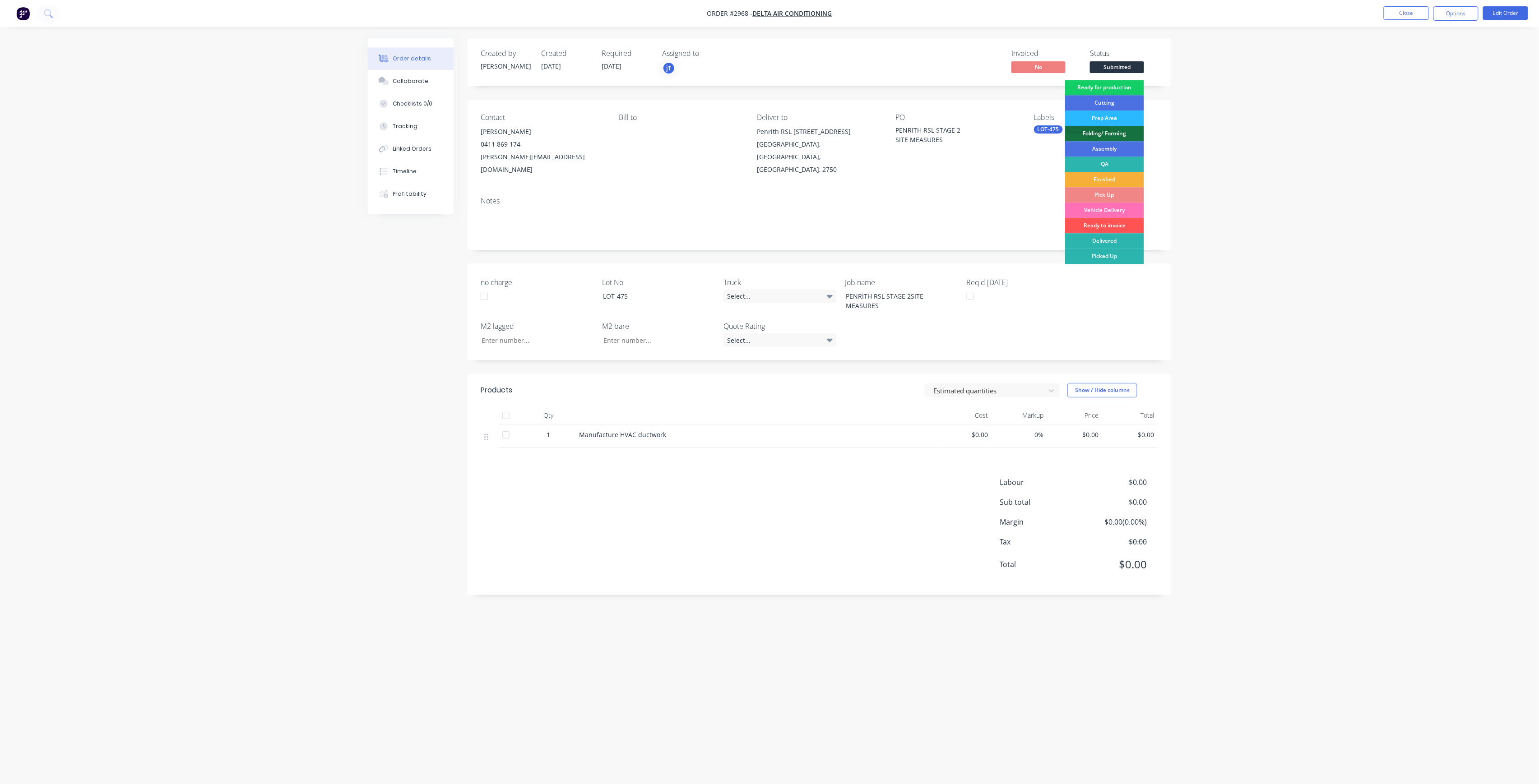
click at [1114, 85] on div "Ready for production" at bounding box center [1105, 88] width 79 height 16
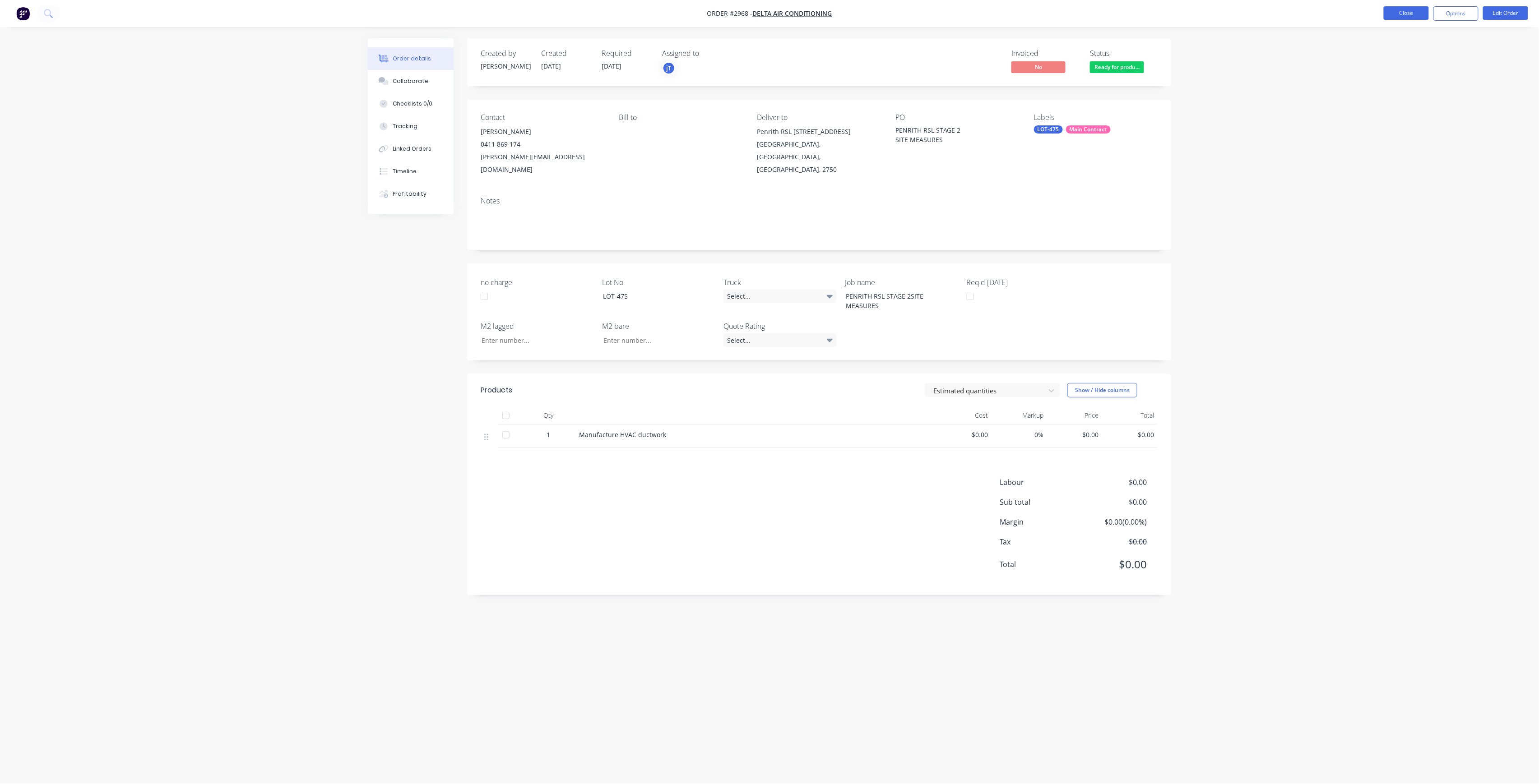
click at [1411, 13] on button "Close" at bounding box center [1406, 13] width 45 height 14
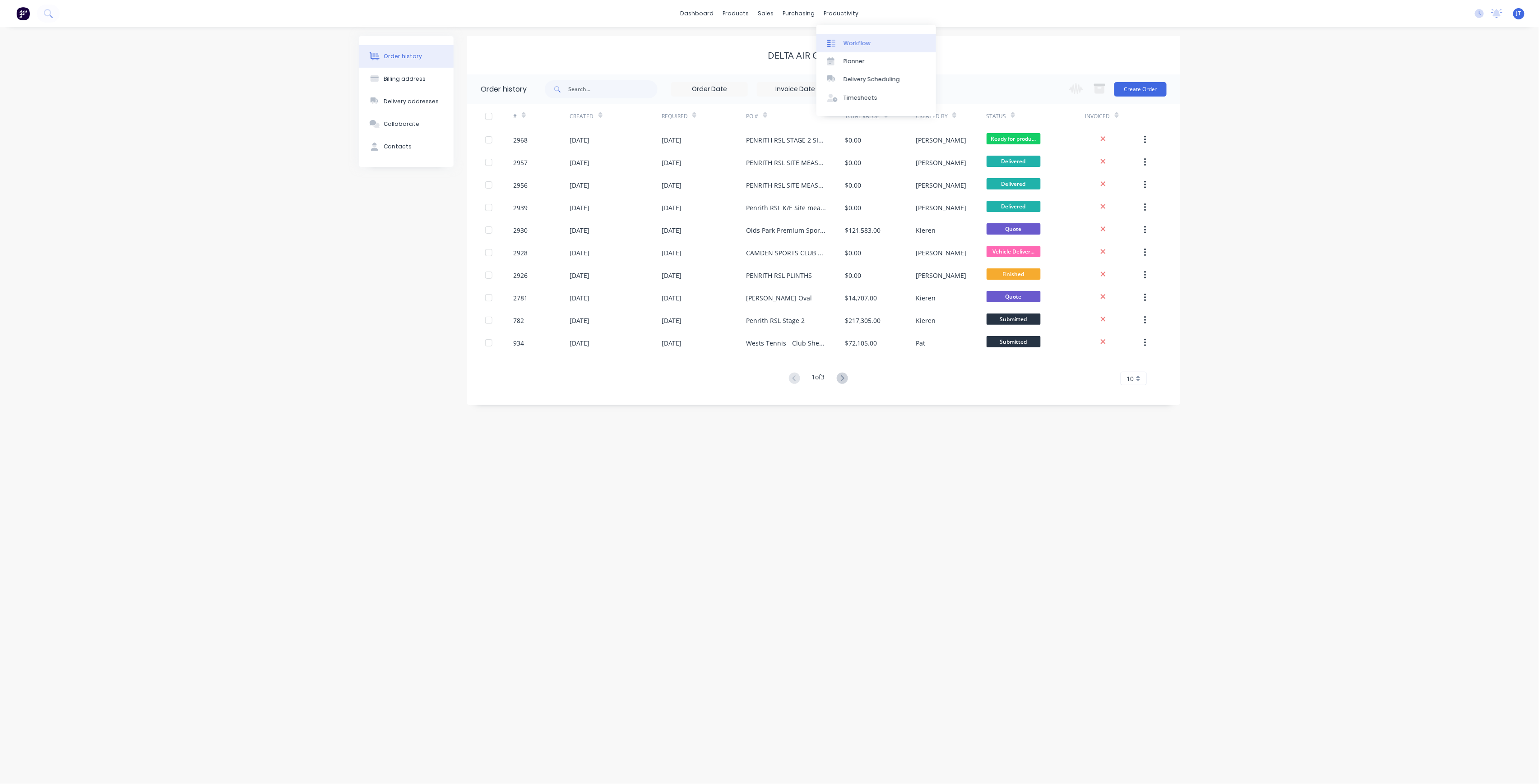
click at [866, 44] on div "Workflow" at bounding box center [857, 44] width 27 height 8
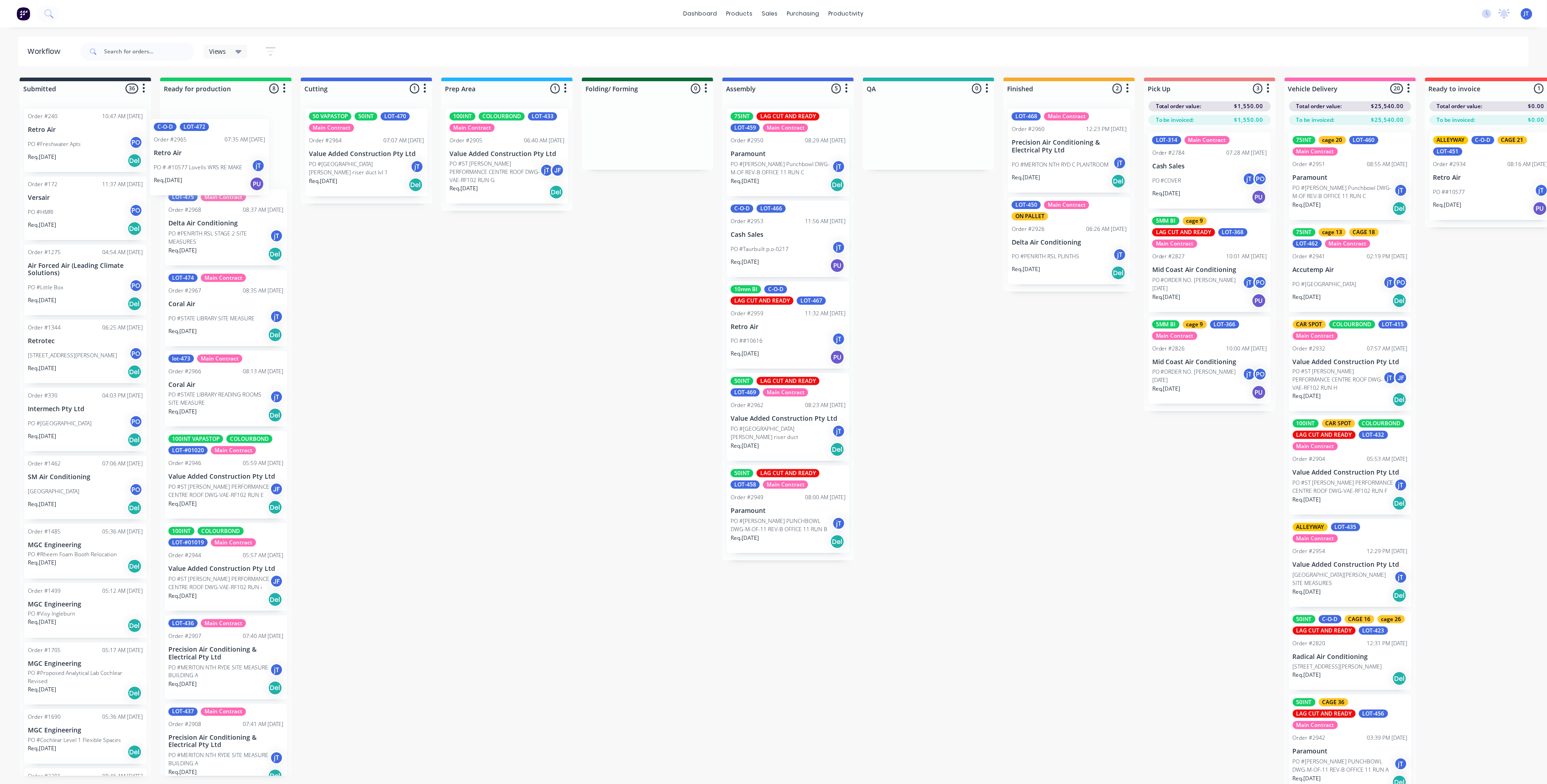
drag, startPoint x: 233, startPoint y: 402, endPoint x: 217, endPoint y: 167, distance: 235.5
click at [217, 167] on div "LOT-475 Main Contract Order #2968 08:37 AM [DATE] Delta Air Conditioning PO #PE…" at bounding box center [226, 439] width 132 height 675
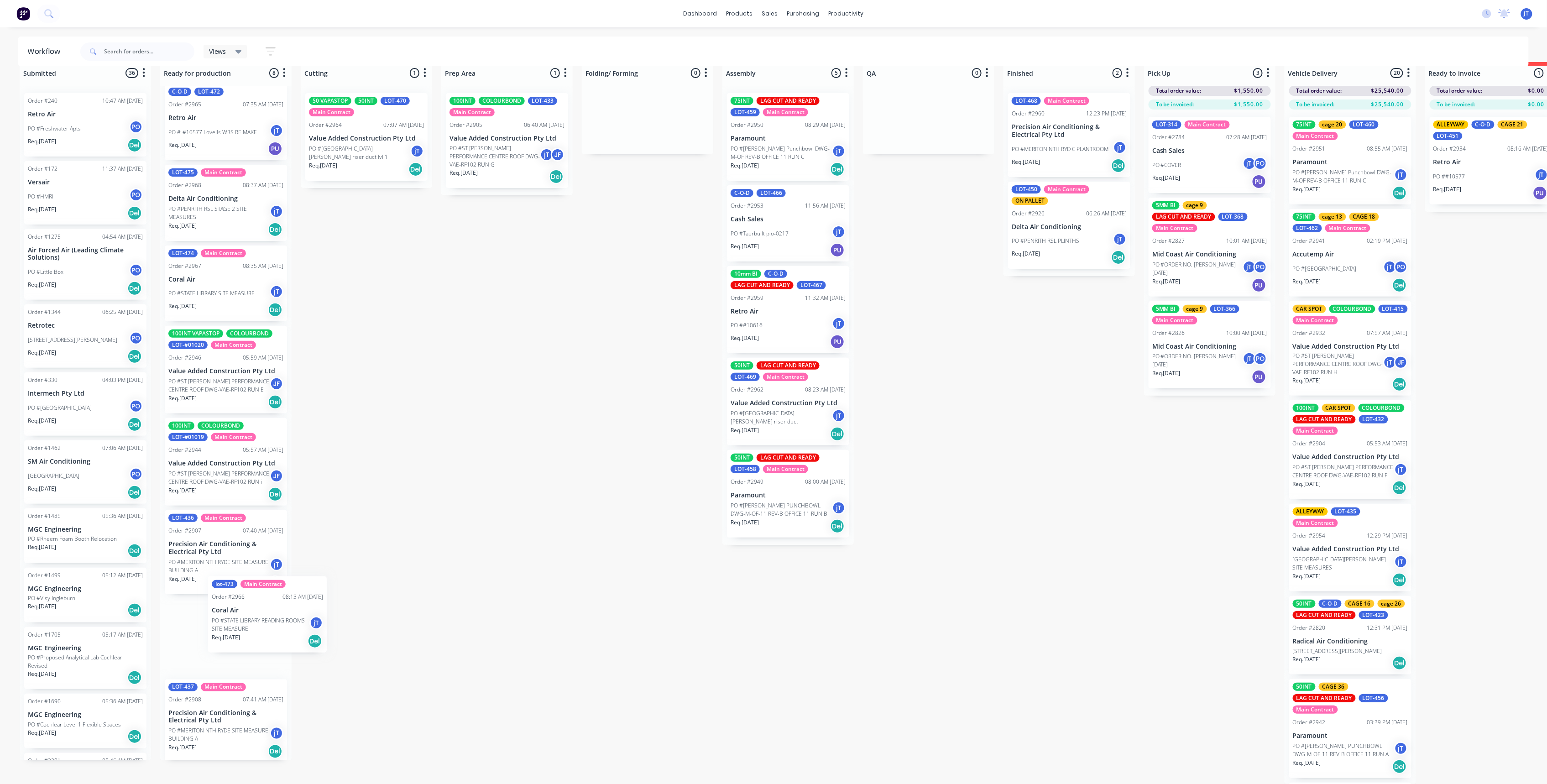
scroll to position [11, 0]
drag, startPoint x: 228, startPoint y: 394, endPoint x: 233, endPoint y: 620, distance: 226.1
click at [233, 620] on div "C-O-D LOT-472 Order #2965 07:35 AM [DATE] Retro Air PO #-#10577 Lovells WRS RE …" at bounding box center [226, 423] width 132 height 675
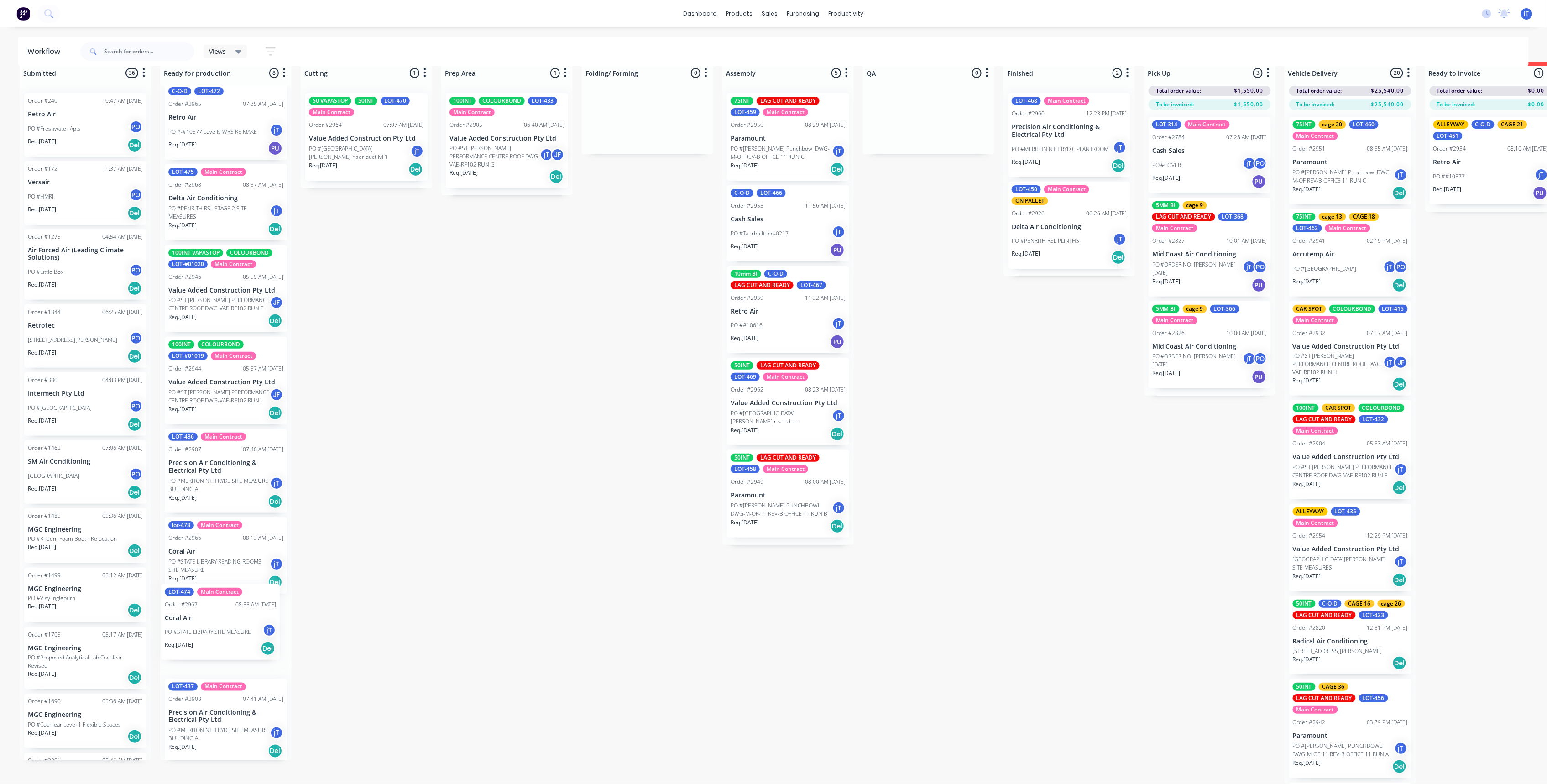
drag, startPoint x: 221, startPoint y: 286, endPoint x: 217, endPoint y: 637, distance: 351.0
click at [217, 637] on div "C-O-D LOT-472 Order #2965 07:35 AM [DATE] Retro Air PO #-#10577 Lovells WRS RE …" at bounding box center [226, 423] width 132 height 675
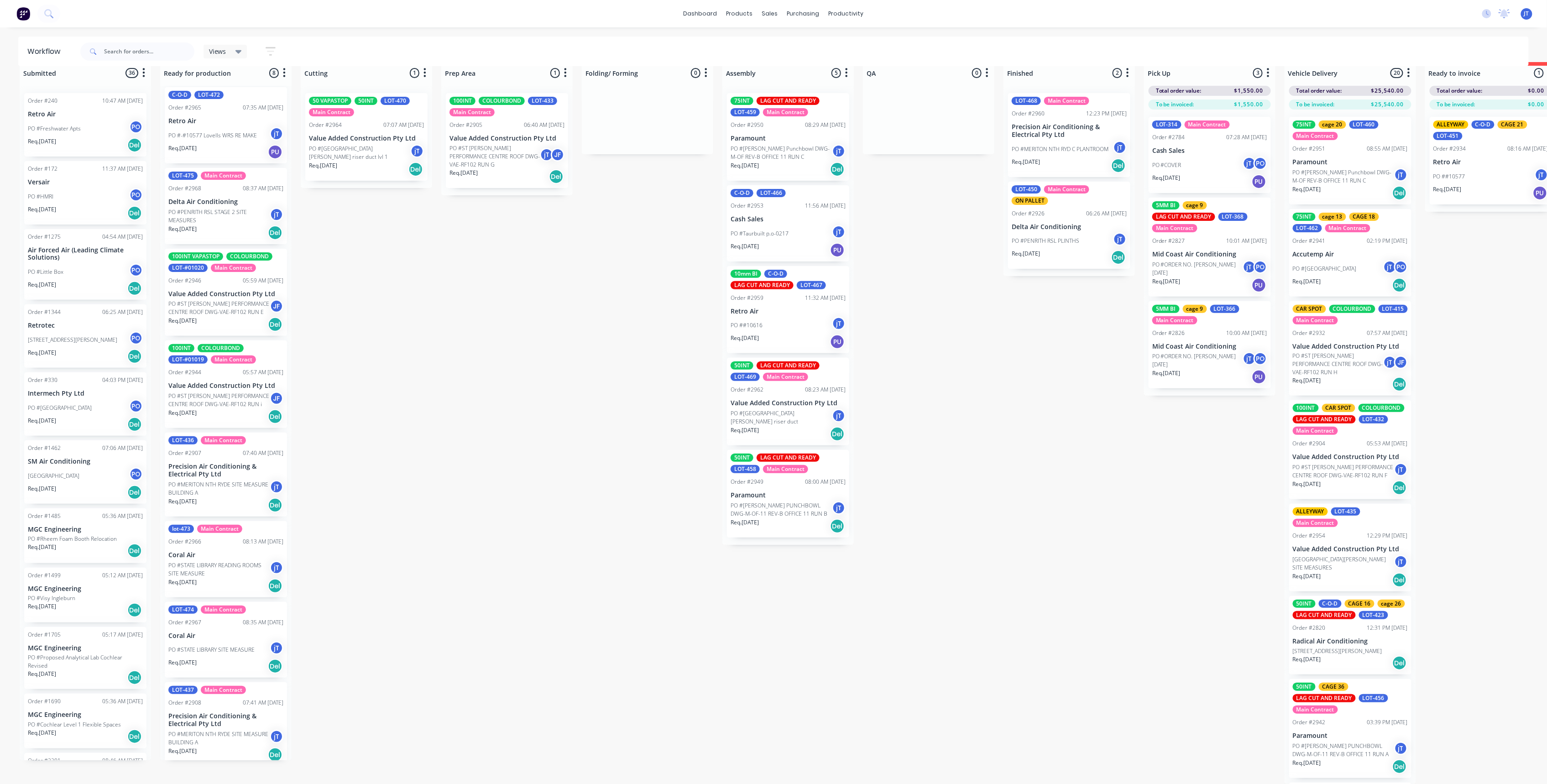
scroll to position [0, 0]
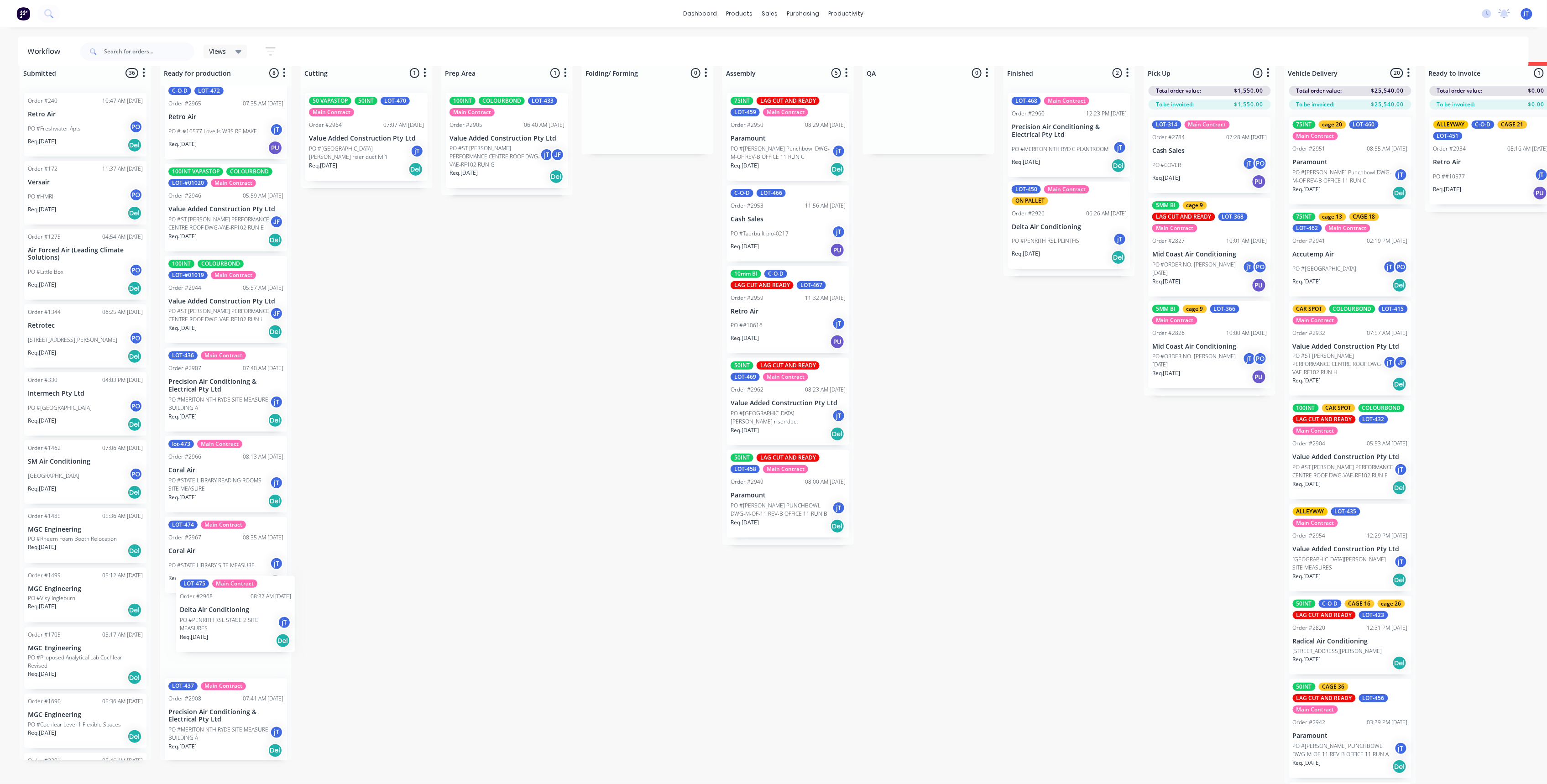
drag, startPoint x: 232, startPoint y: 227, endPoint x: 243, endPoint y: 641, distance: 414.1
click at [243, 641] on div "C-O-D LOT-472 Order #2965 07:35 AM [DATE] Retro Air PO #-#10577 Lovells WRS RE …" at bounding box center [226, 423] width 132 height 675
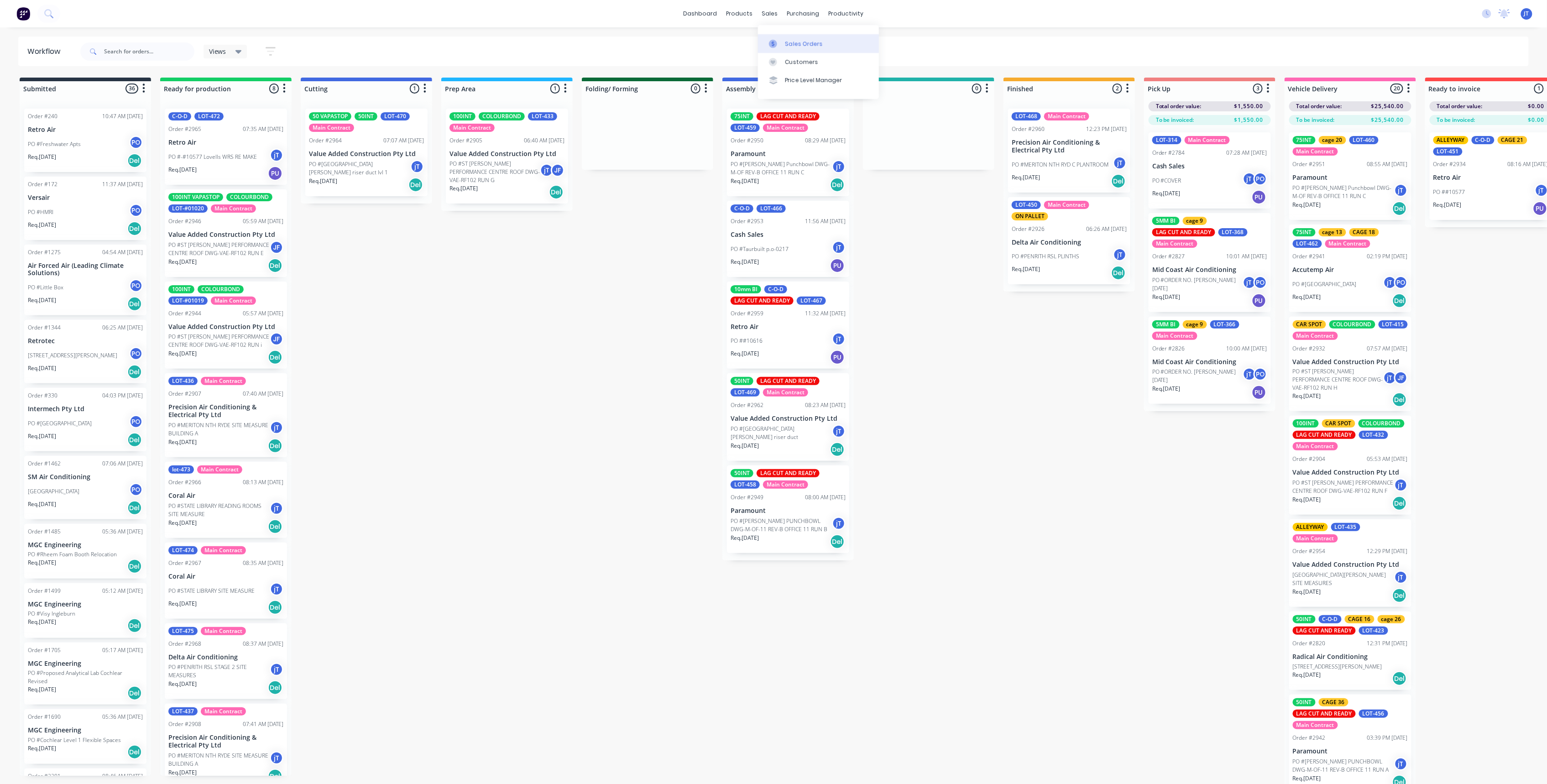
click at [806, 40] on div "Sales Orders" at bounding box center [804, 44] width 37 height 8
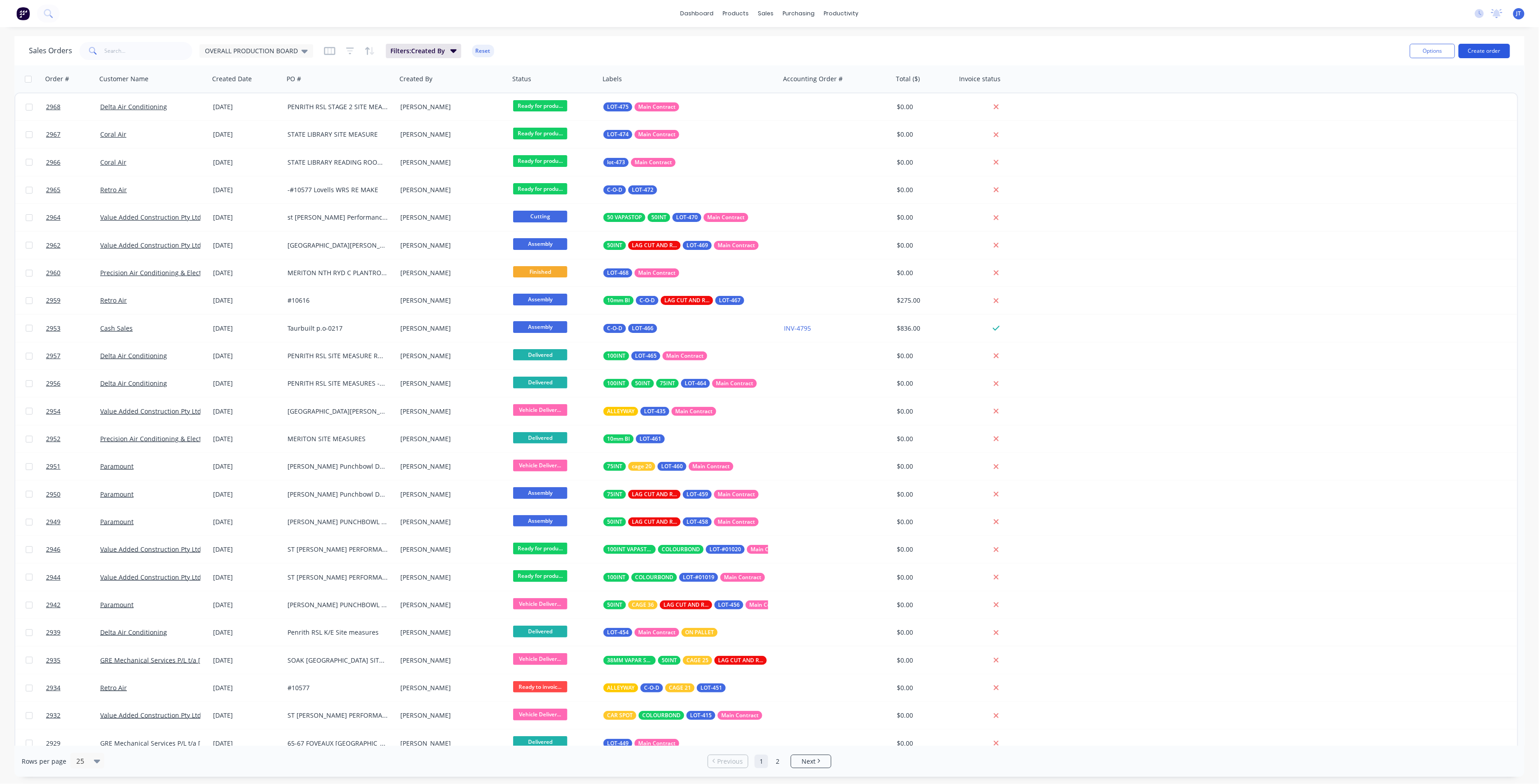
click at [1485, 58] on button "Create order" at bounding box center [1485, 51] width 51 height 14
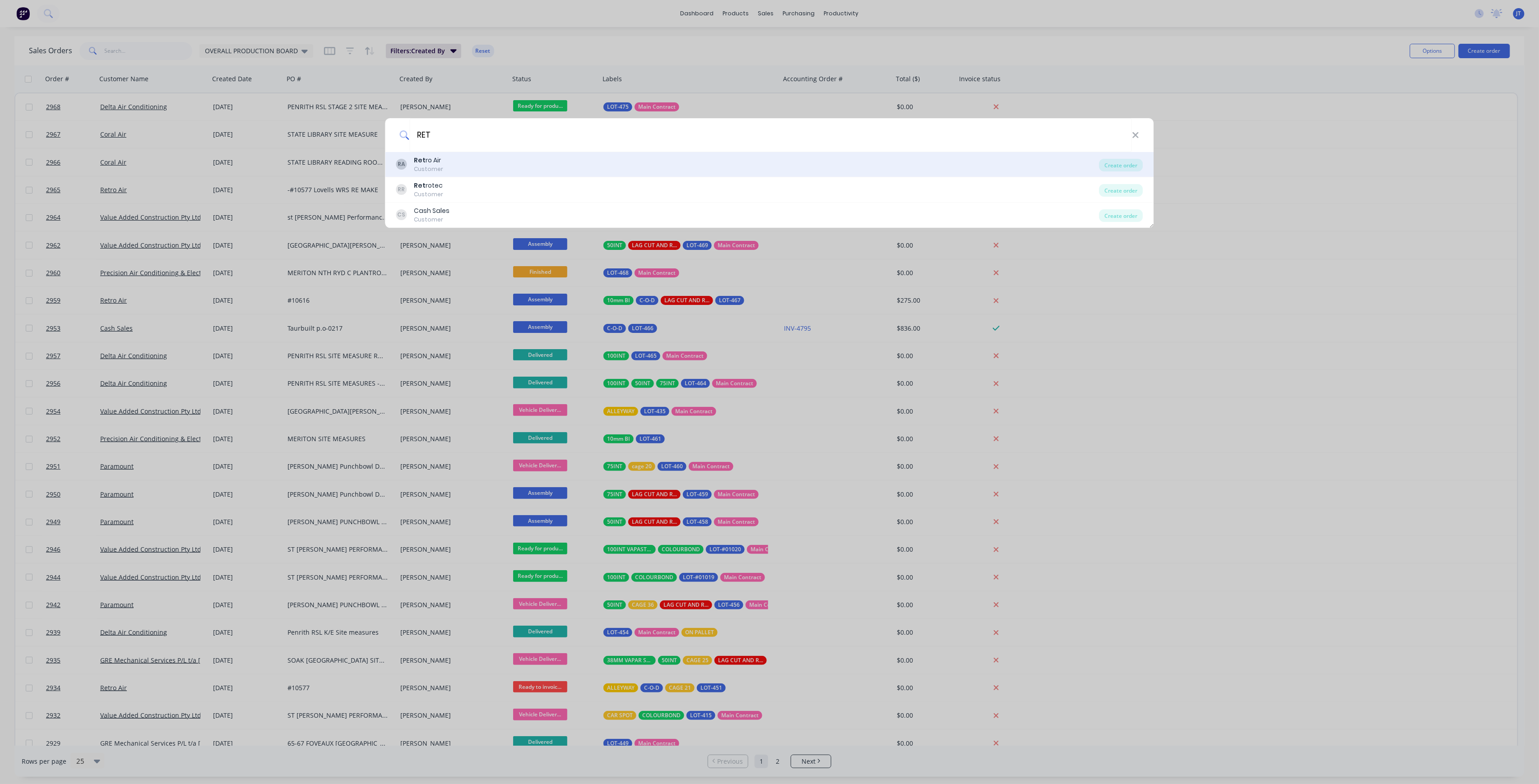
type input "RET"
click at [459, 159] on div "RA Ret ro Air Customer" at bounding box center [747, 164] width 703 height 17
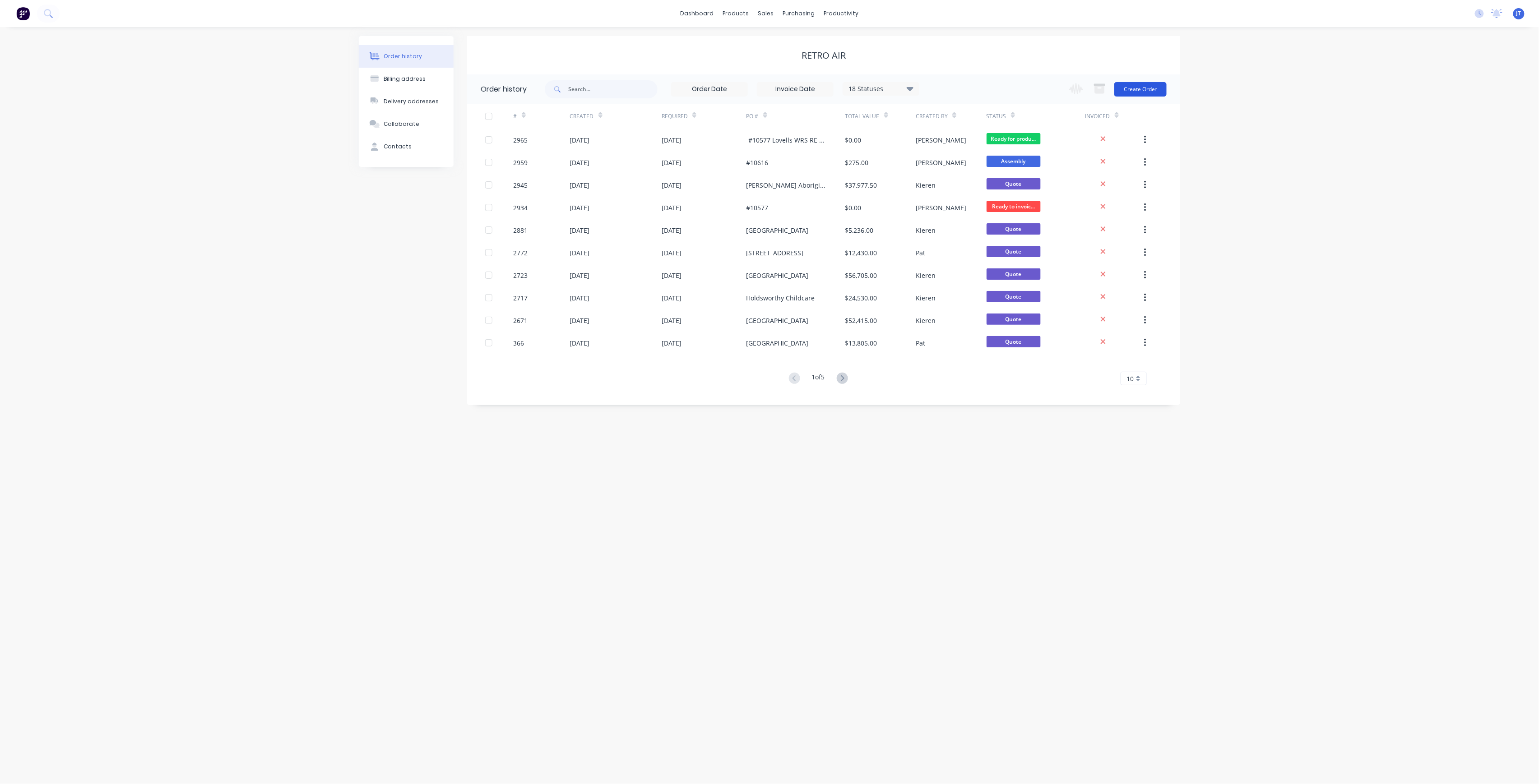
click at [1135, 88] on button "Create Order" at bounding box center [1141, 89] width 53 height 14
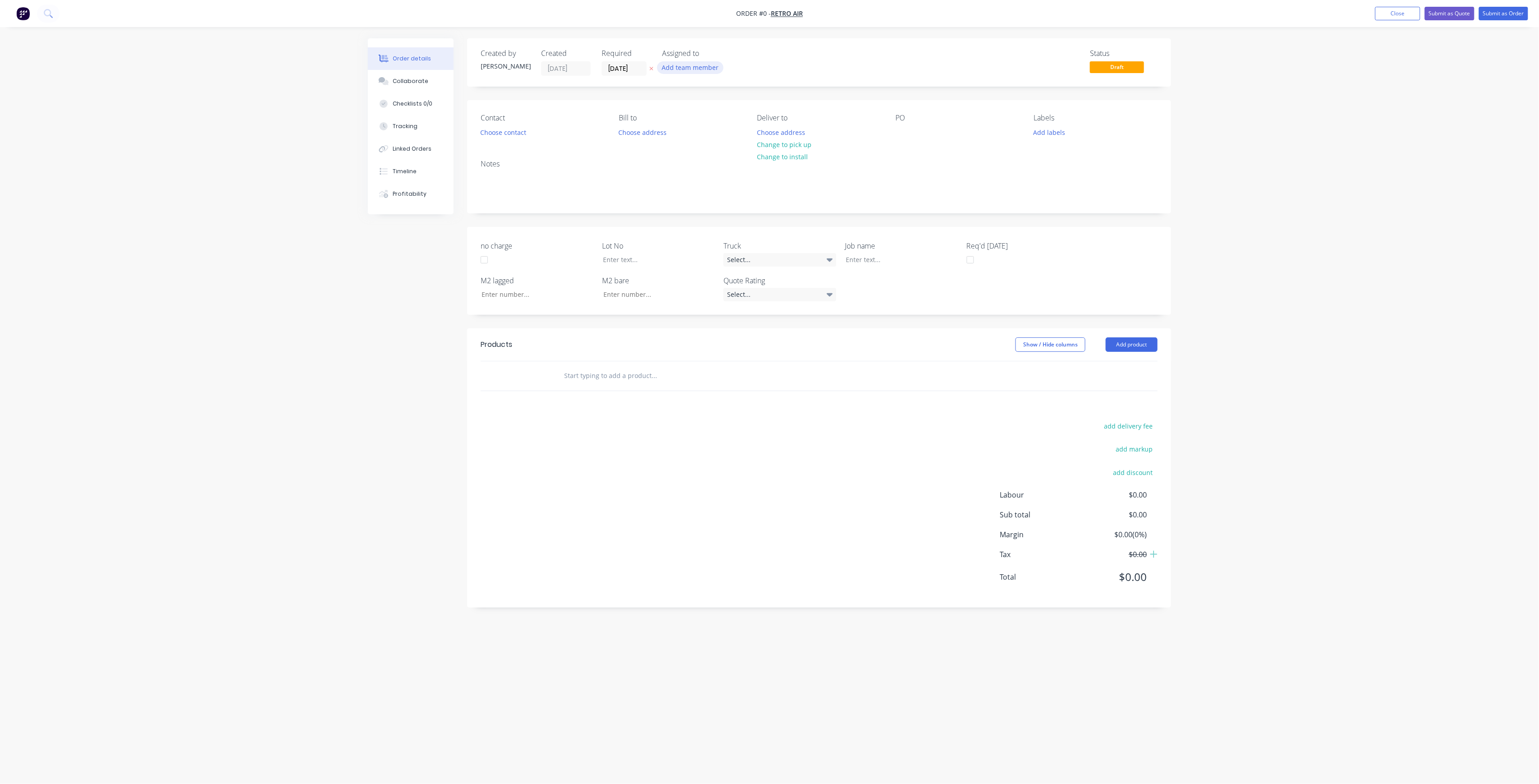
click at [703, 69] on button "Add team member" at bounding box center [690, 67] width 66 height 12
click at [695, 121] on div "[PERSON_NAME] (You)" at bounding box center [735, 118] width 90 height 10
click at [645, 71] on div "Order details Collaborate Checklists 0/0 Tracking Linked Orders Timeline Profit…" at bounding box center [770, 374] width 821 height 673
click at [637, 66] on input "[DATE]" at bounding box center [624, 68] width 44 height 14
click at [684, 184] on div "2" at bounding box center [686, 185] width 14 height 14
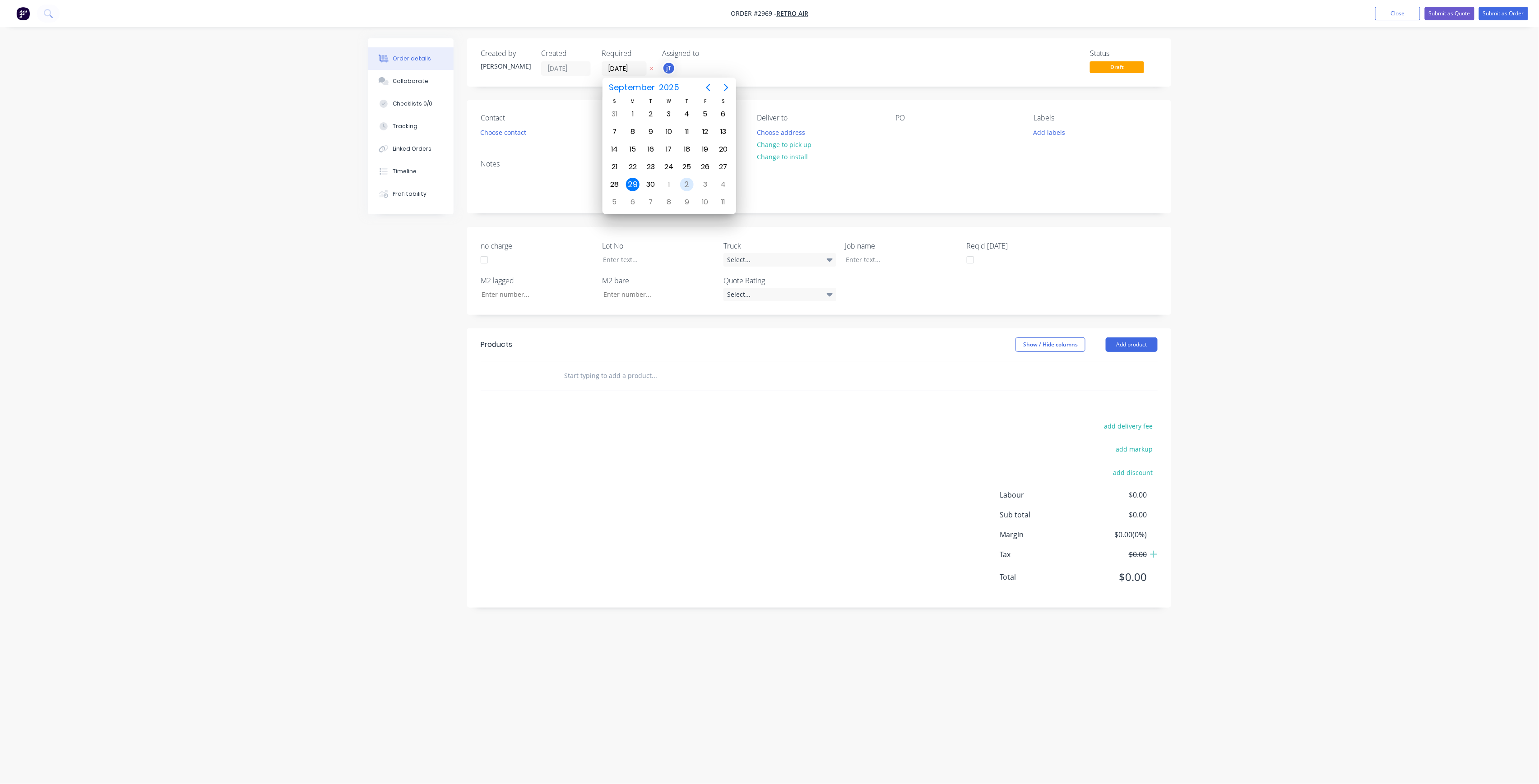
type input "[DATE]"
click at [521, 137] on button "Choose contact" at bounding box center [503, 132] width 56 height 12
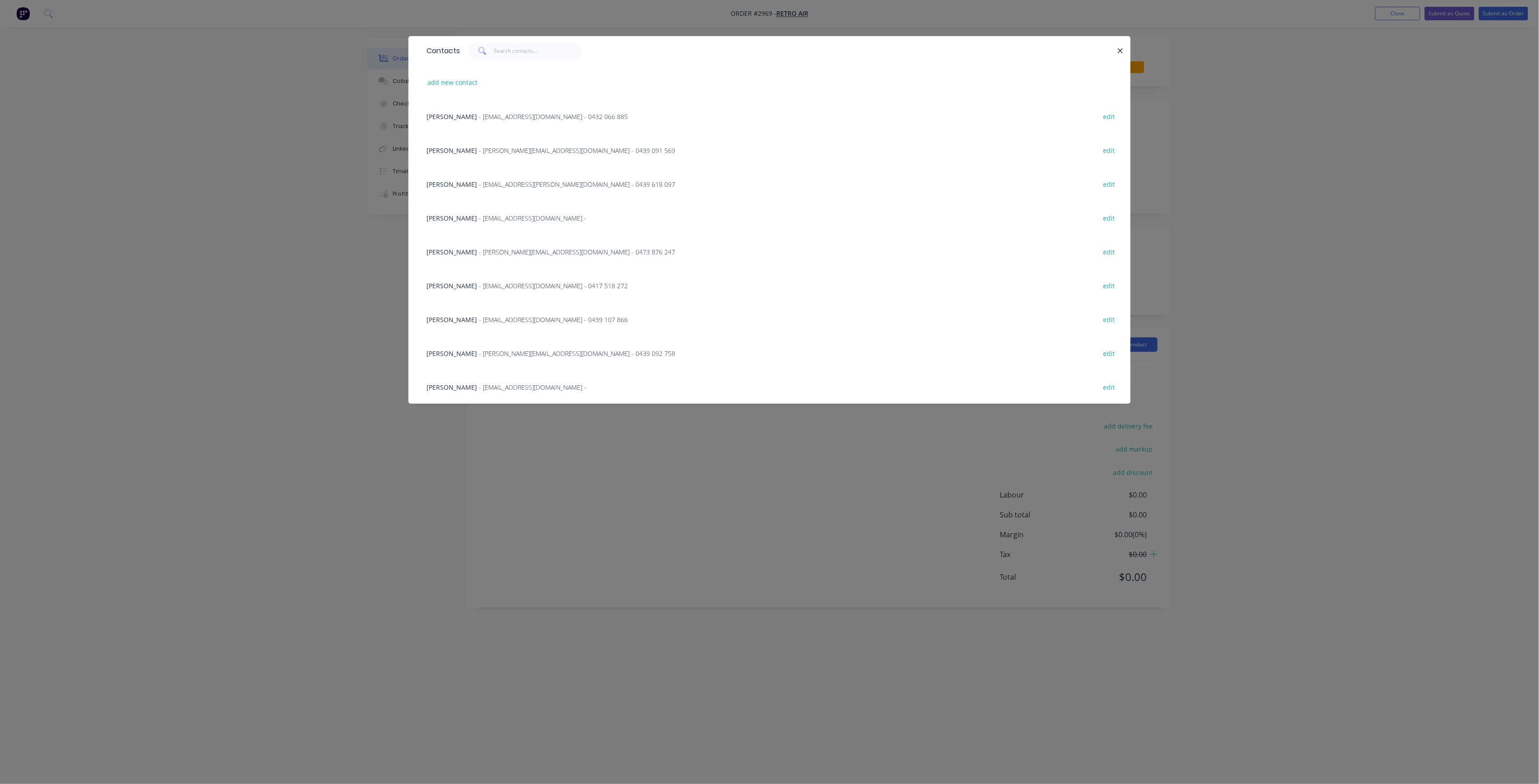
click at [505, 210] on div "Barrie Scarrah - [EMAIL_ADDRESS][DOMAIN_NAME] - edit" at bounding box center [769, 217] width 695 height 34
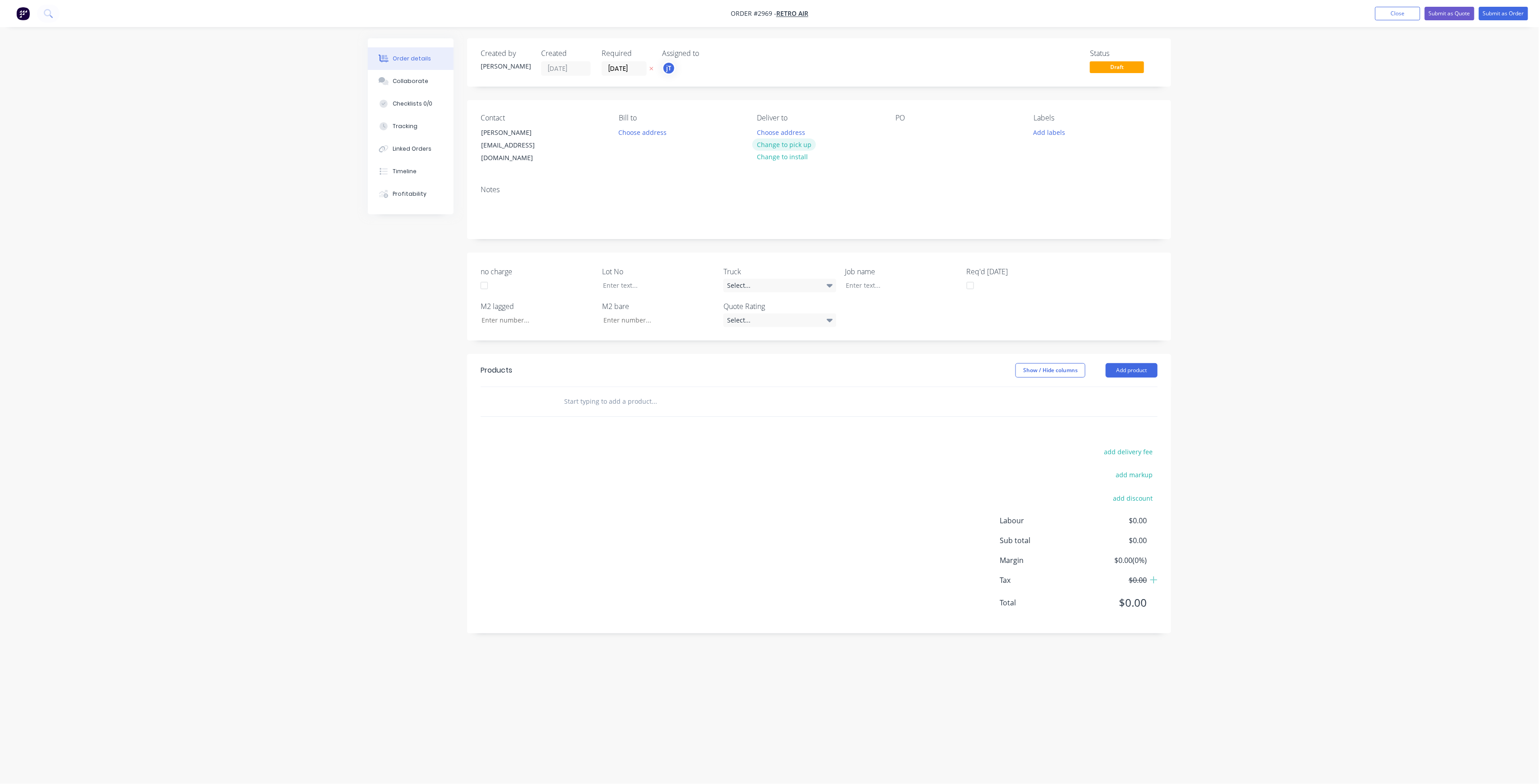
click at [799, 147] on button "Change to pick up" at bounding box center [784, 144] width 64 height 12
click at [896, 134] on div at bounding box center [903, 133] width 14 height 13
click at [610, 399] on input "text" at bounding box center [654, 401] width 180 height 18
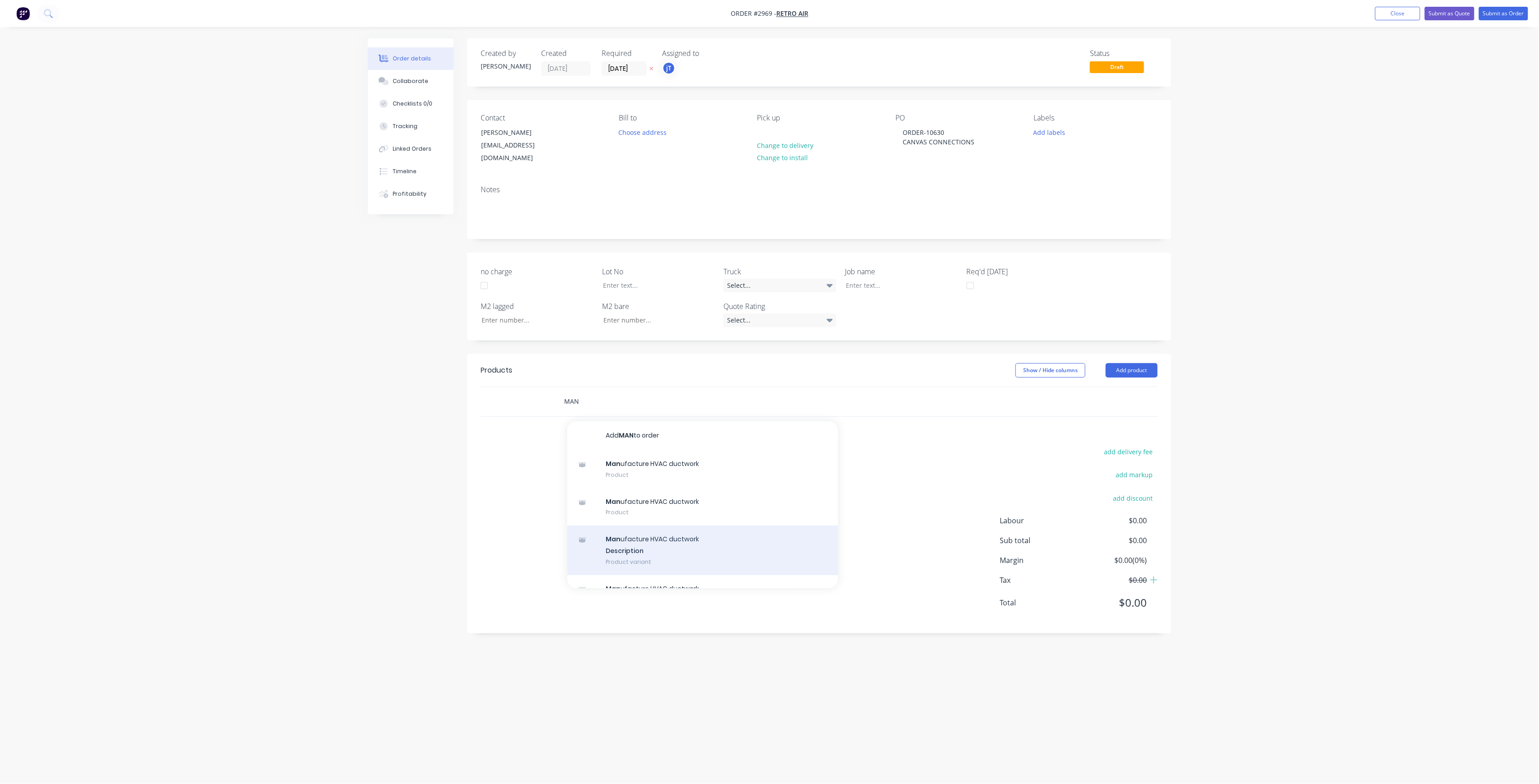
type input "MAN"
click at [643, 535] on div "Man ufacture HVAC ductwork Description Product variant" at bounding box center [703, 550] width 271 height 50
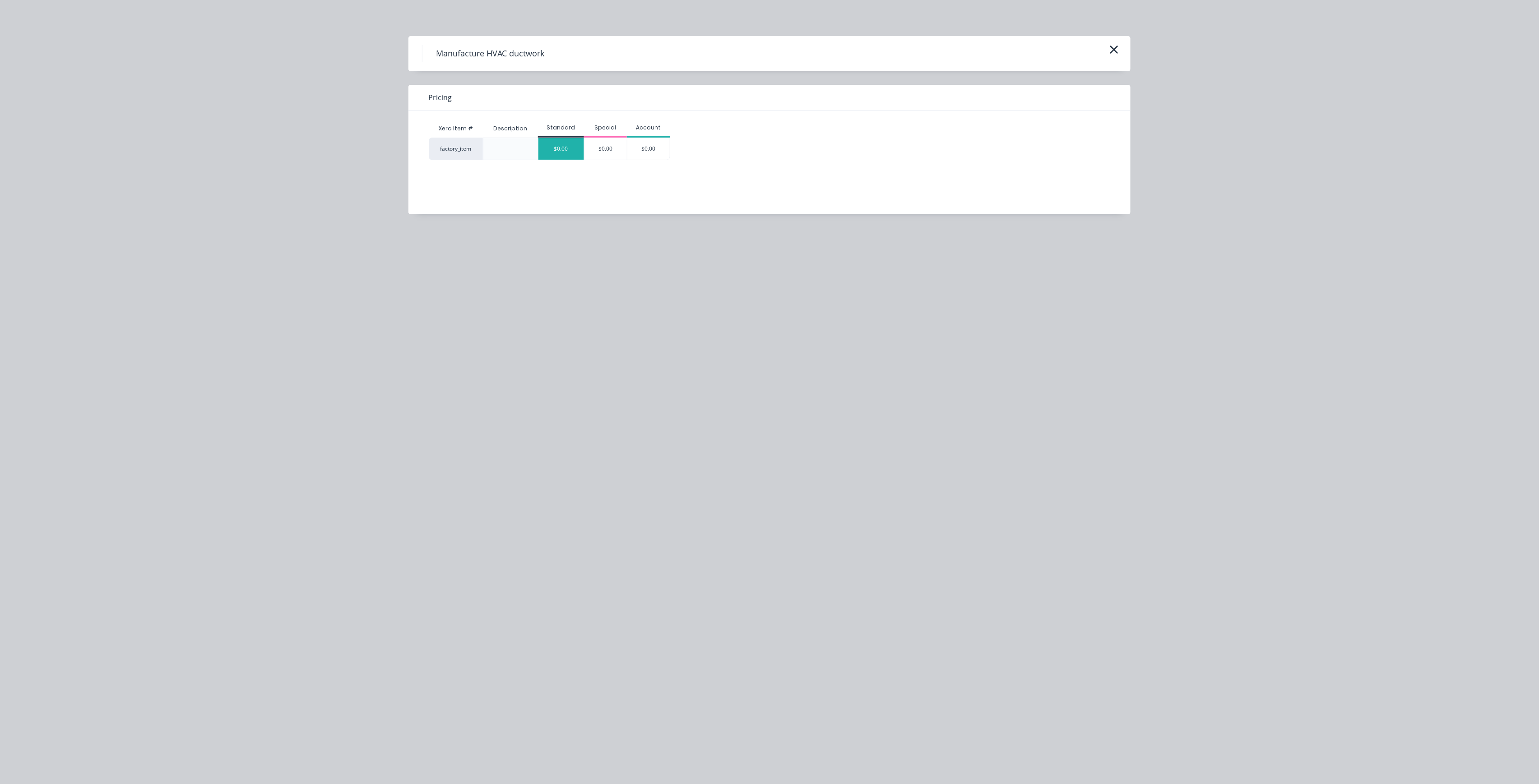
click at [564, 153] on div "$0.00" at bounding box center [561, 149] width 45 height 21
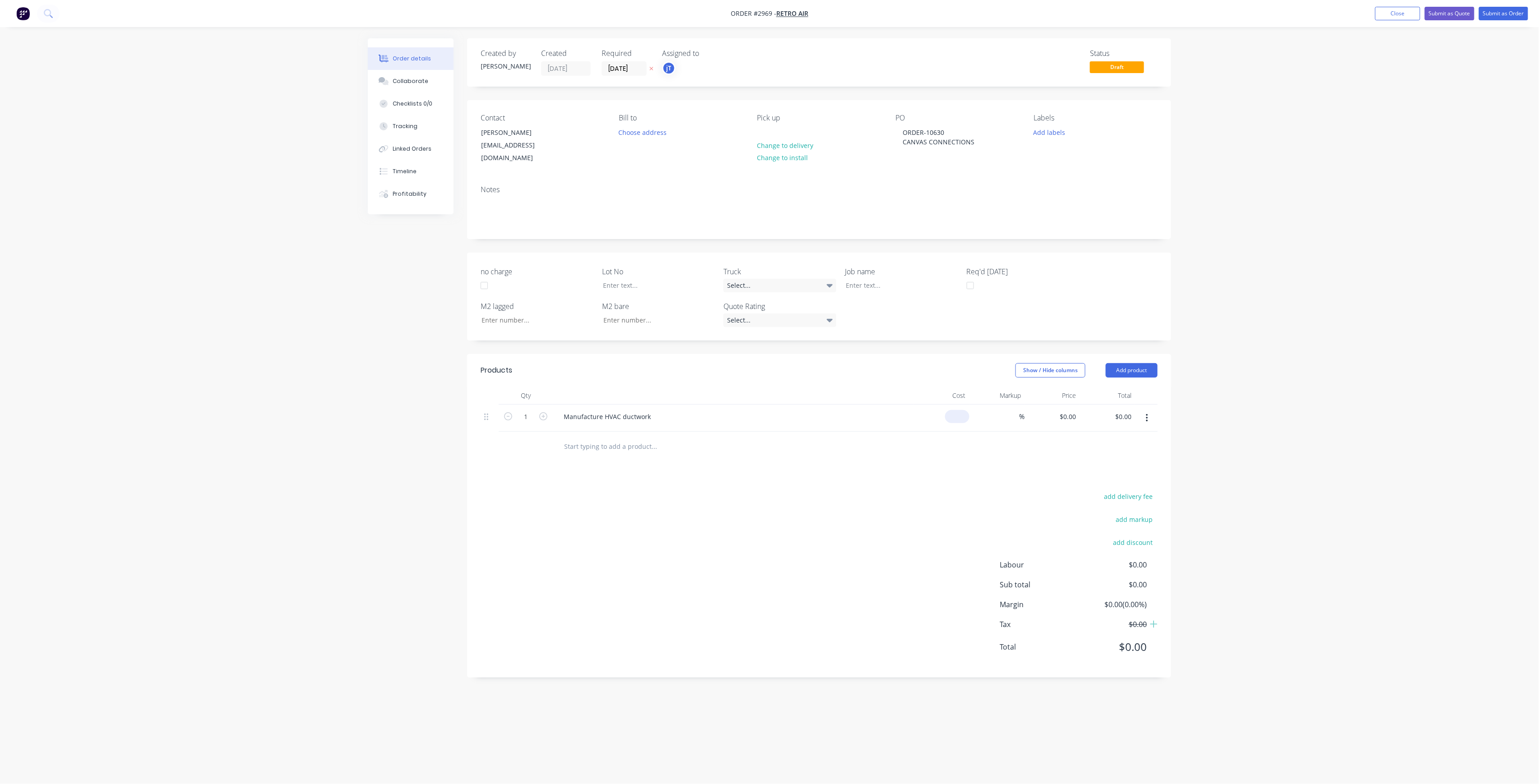
click at [961, 410] on input at bounding box center [959, 417] width 21 height 13
type input "$100.00"
click at [670, 279] on div at bounding box center [652, 285] width 113 height 13
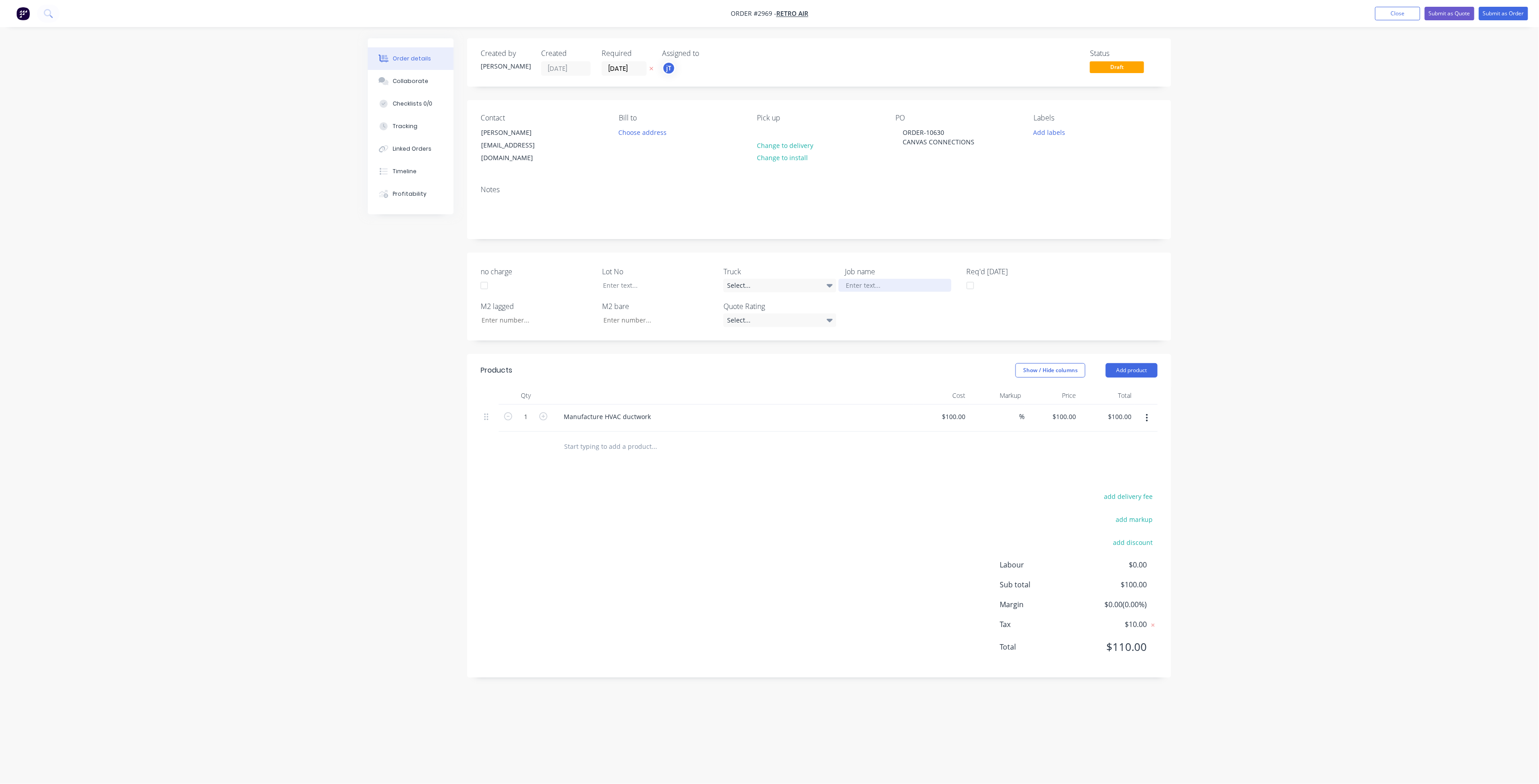
click at [887, 279] on div at bounding box center [895, 285] width 113 height 13
drag, startPoint x: 972, startPoint y: 137, endPoint x: 905, endPoint y: 138, distance: 67.0
click at [905, 138] on div "ORDER-10630 CANVAS CONNECTIONS" at bounding box center [939, 137] width 86 height 23
click at [977, 149] on div "PO ORDER-10630 CANVAS CONNECTIONS" at bounding box center [957, 139] width 124 height 51
drag, startPoint x: 973, startPoint y: 138, endPoint x: 896, endPoint y: 129, distance: 77.5
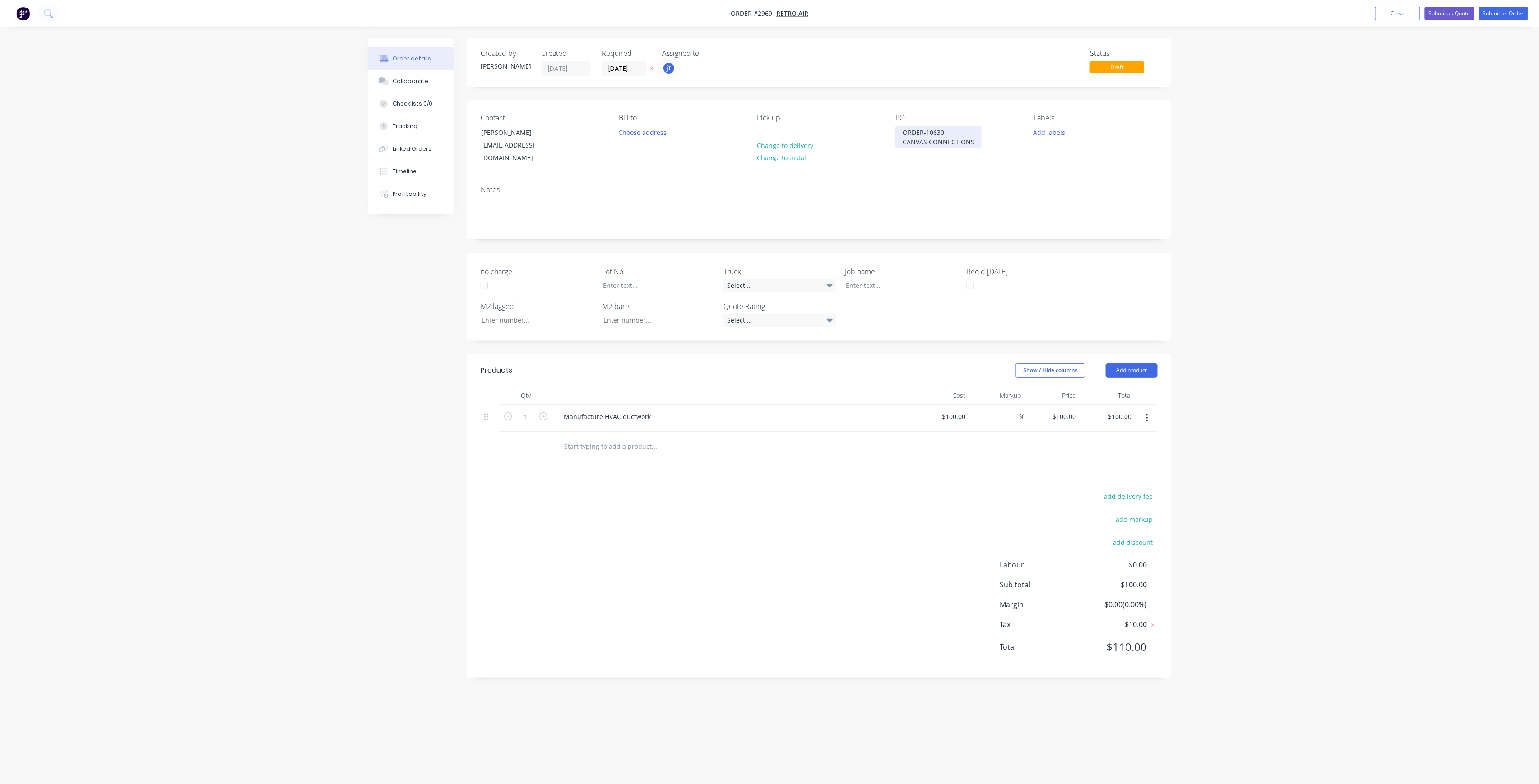
click at [896, 129] on div "ORDER-10630 CANVAS CONNECTIONS" at bounding box center [939, 137] width 86 height 23
copy div "ORDER-10630 CANVAS CONNECTIONS"
click at [890, 279] on div at bounding box center [895, 285] width 113 height 13
paste div
click at [1058, 136] on button "Add labels" at bounding box center [1049, 132] width 41 height 12
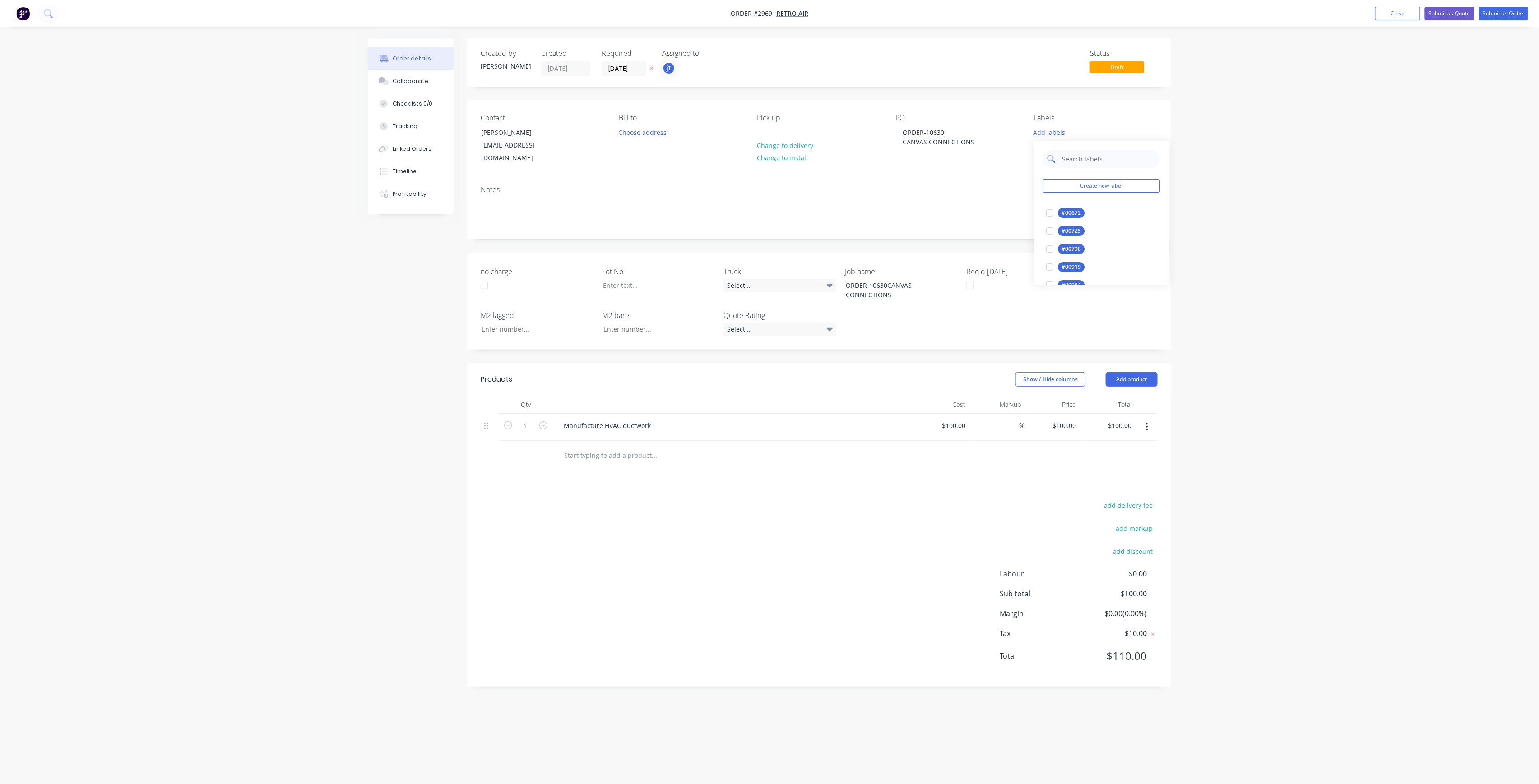
click at [1089, 163] on input "text" at bounding box center [1109, 159] width 94 height 18
click at [1069, 217] on div "LOT-476" at bounding box center [1072, 213] width 29 height 10
drag, startPoint x: 1099, startPoint y: 150, endPoint x: 1059, endPoint y: 172, distance: 45.7
click at [1059, 172] on div "LOT-476 Create new label LOT-476 edit" at bounding box center [1102, 182] width 136 height 90
type input "MAIN"
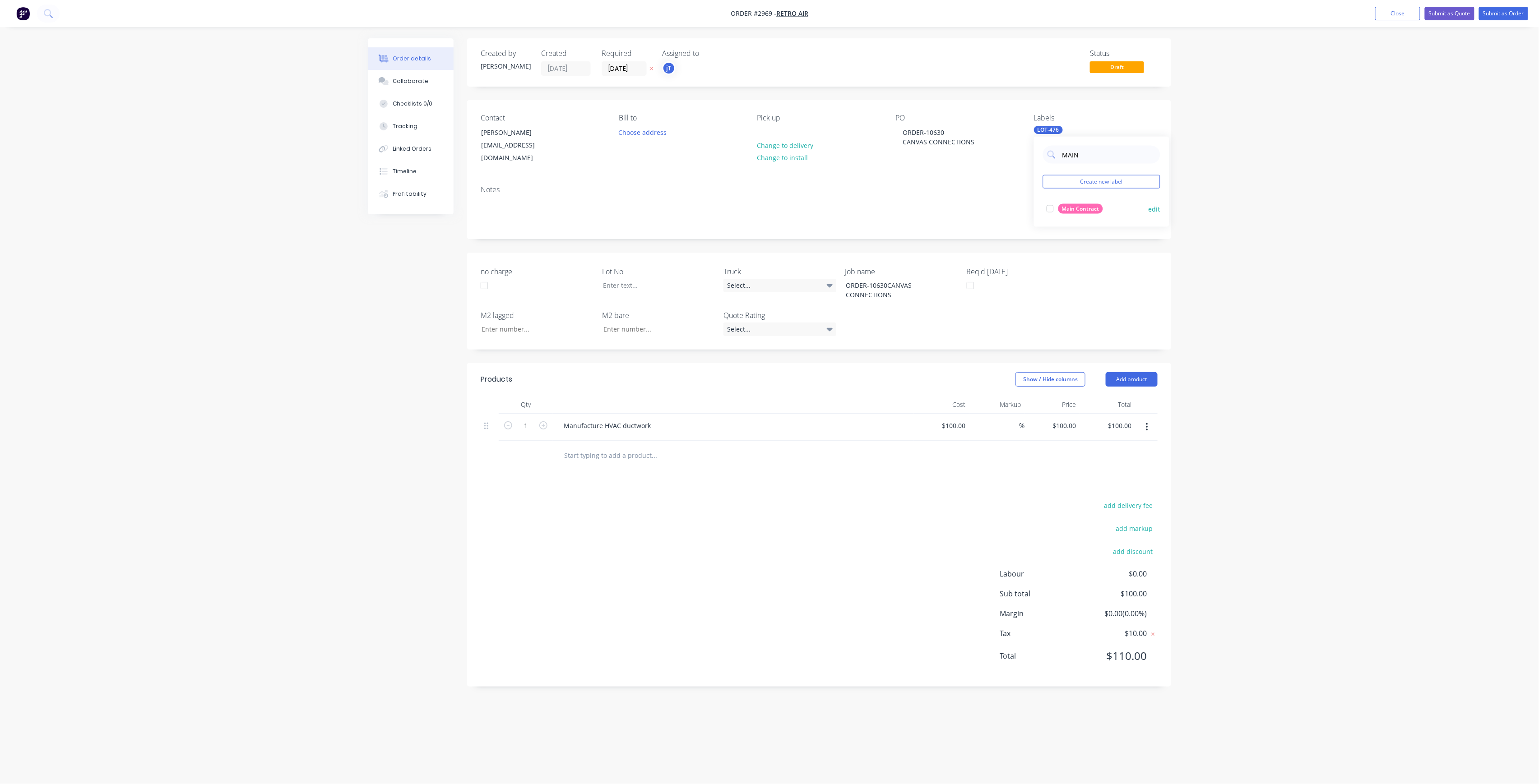
click at [1093, 208] on div "Main Contract" at bounding box center [1080, 208] width 45 height 10
click at [1398, 14] on button "Close" at bounding box center [1398, 13] width 45 height 14
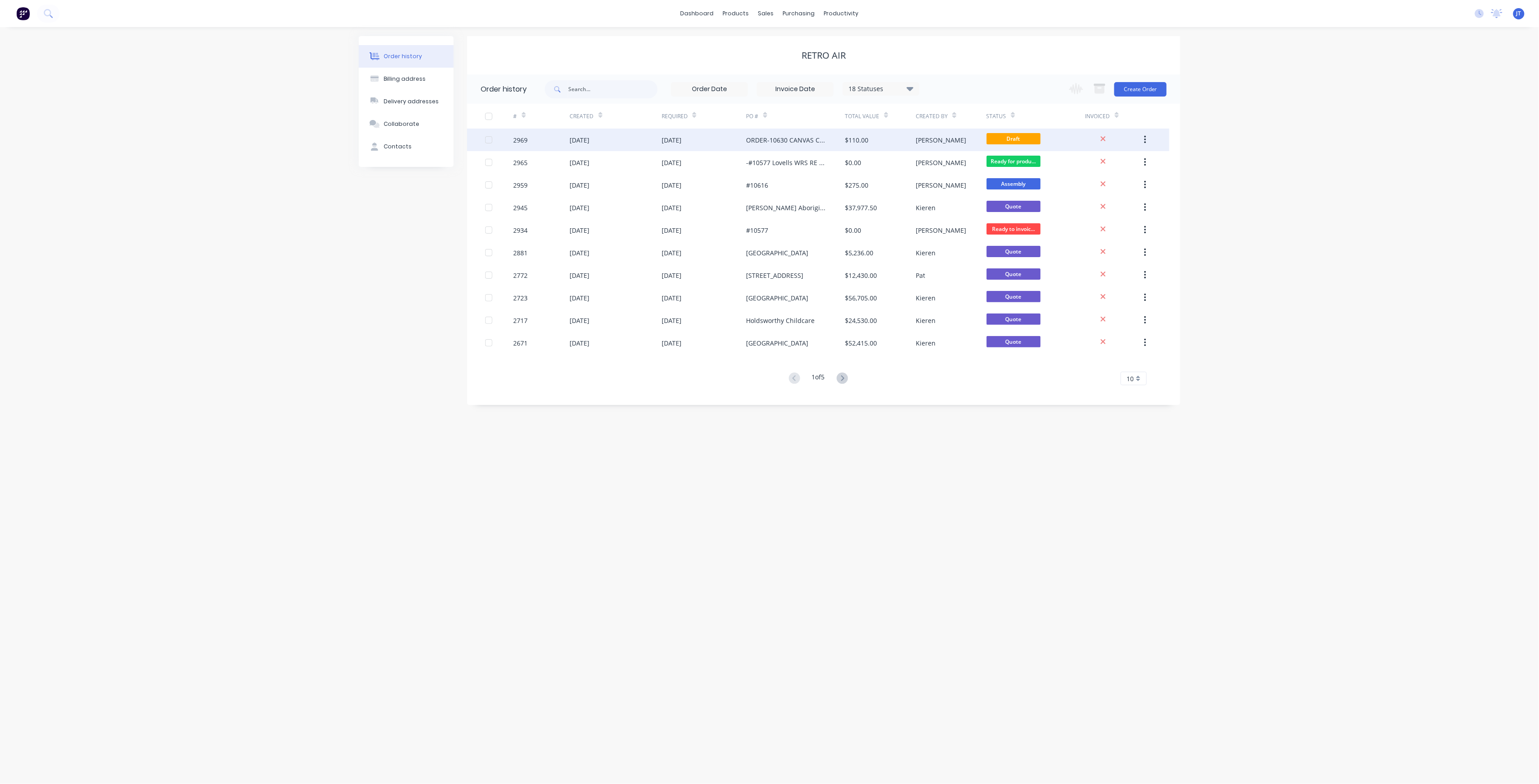
click at [1047, 143] on div "Draft" at bounding box center [1035, 140] width 99 height 23
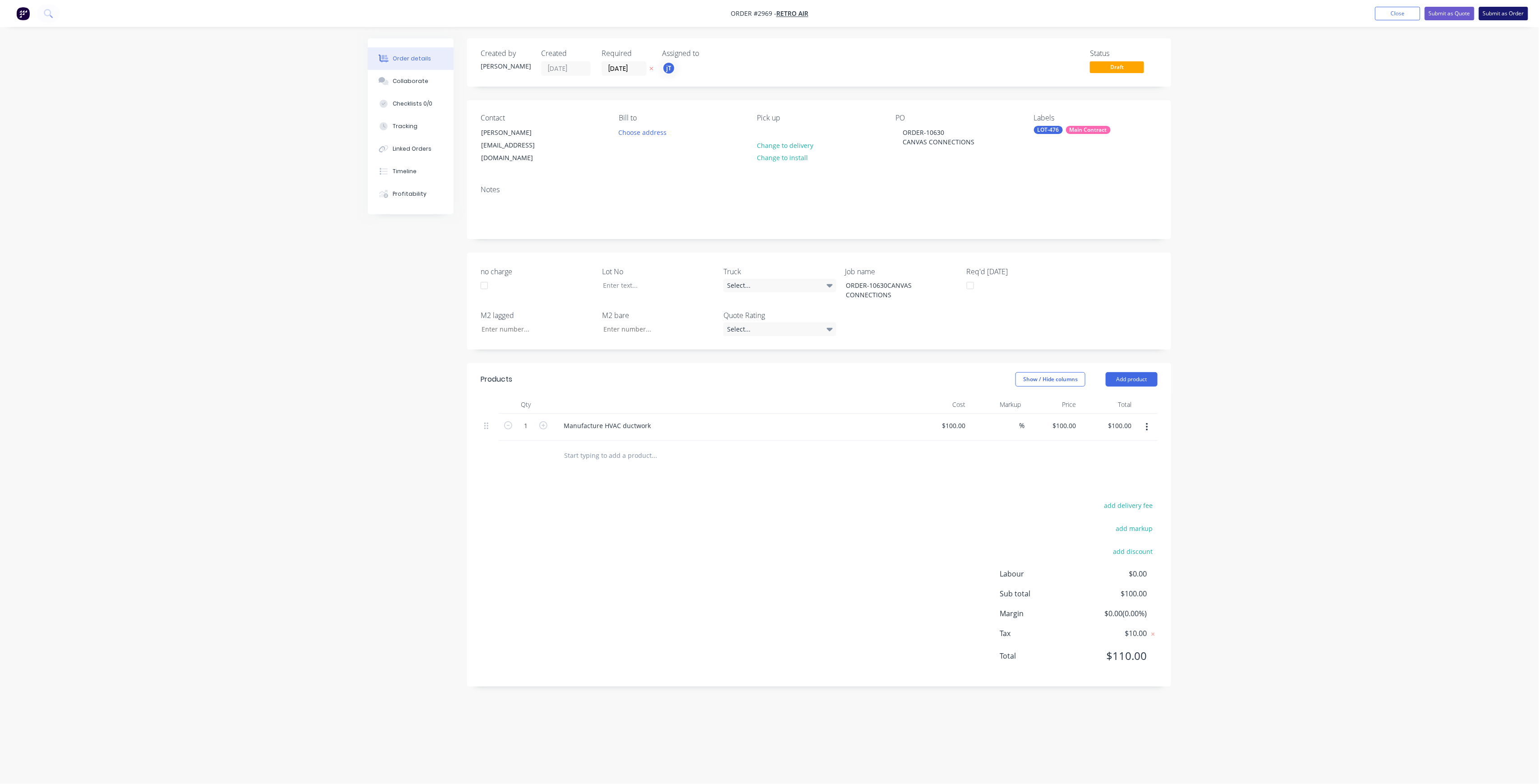
click at [1492, 12] on button "Submit as Order" at bounding box center [1504, 13] width 49 height 14
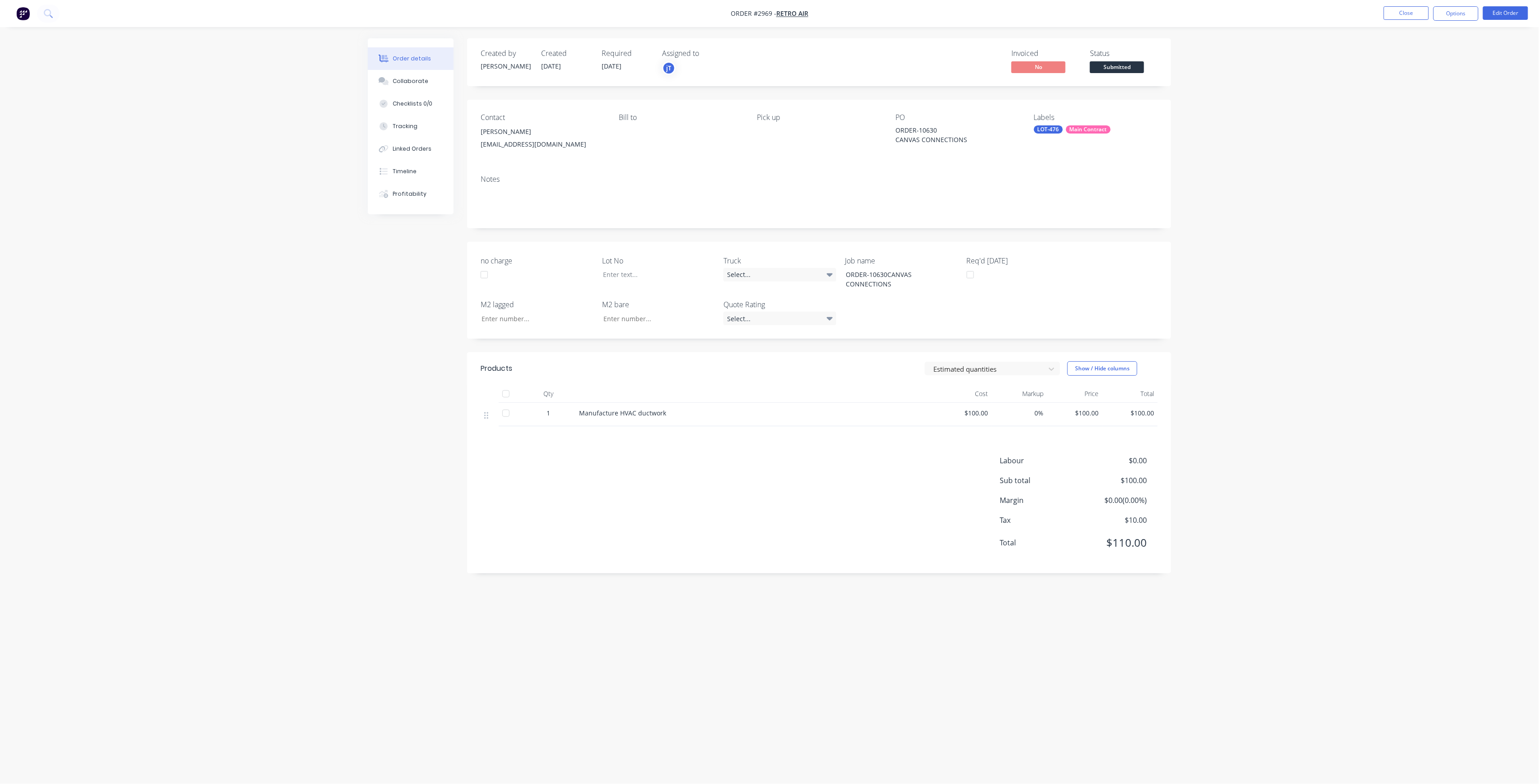
click at [1132, 67] on span "Submitted" at bounding box center [1117, 67] width 54 height 11
click at [1129, 78] on div "Created by [PERSON_NAME] Created [DATE] Required [DATE] Assigned to jT Invoiced…" at bounding box center [819, 62] width 704 height 48
click at [1132, 60] on div "Submitted" at bounding box center [1117, 52] width 33 height 17
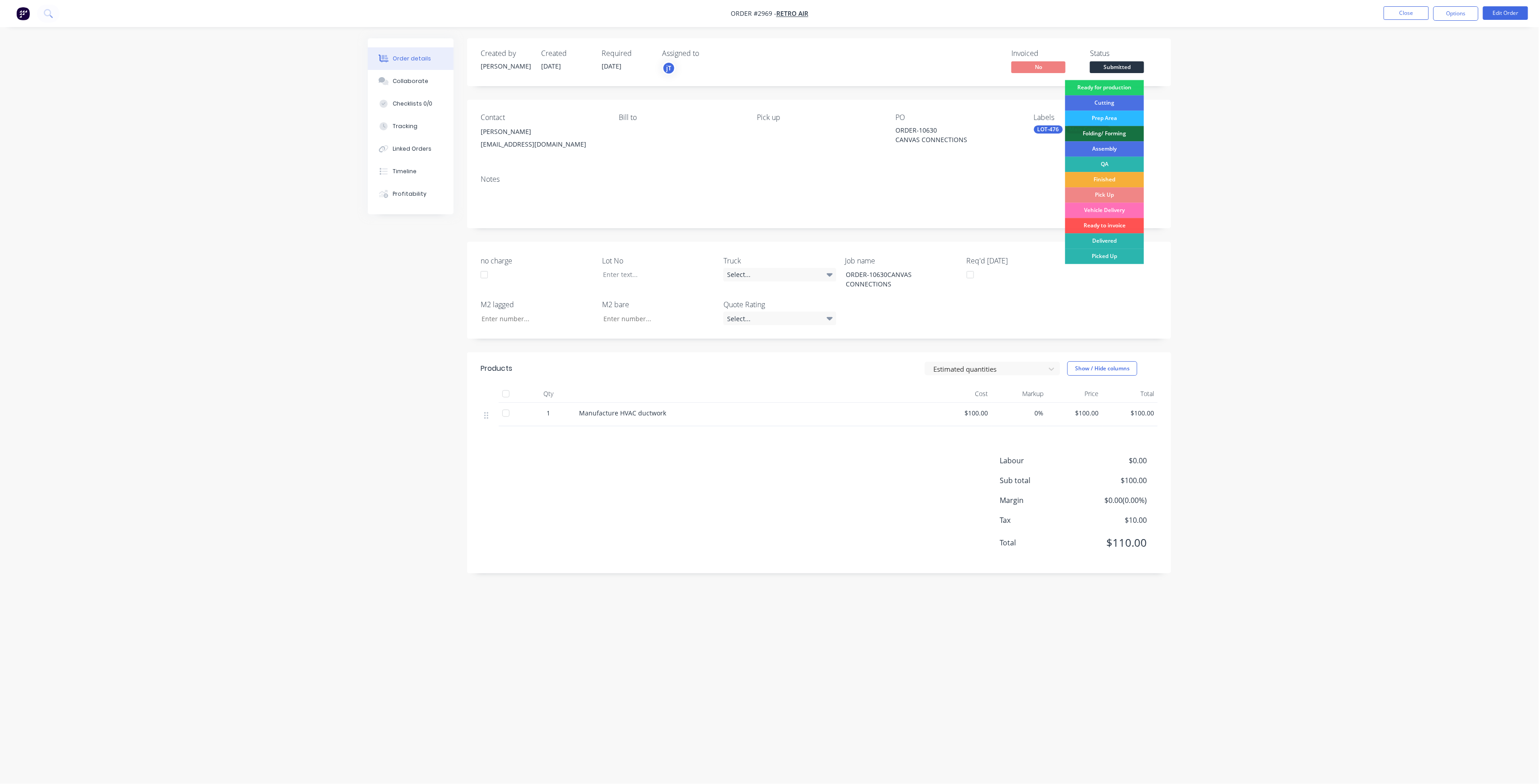
click at [1130, 78] on div "Created by [PERSON_NAME] Created [DATE] Required [DATE] Assigned to jT Invoiced…" at bounding box center [819, 62] width 704 height 48
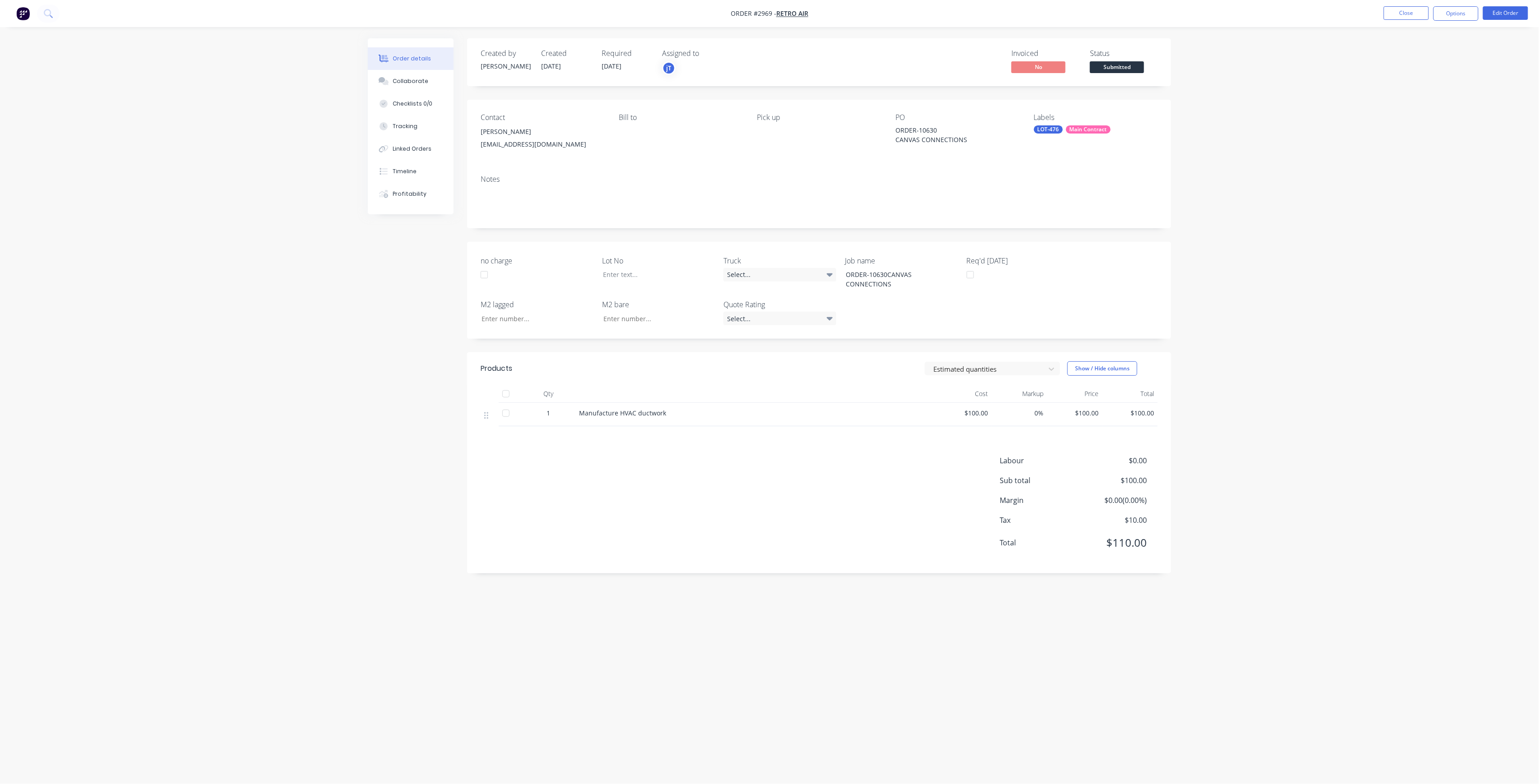
click at [1134, 69] on span "Submitted" at bounding box center [1117, 67] width 54 height 11
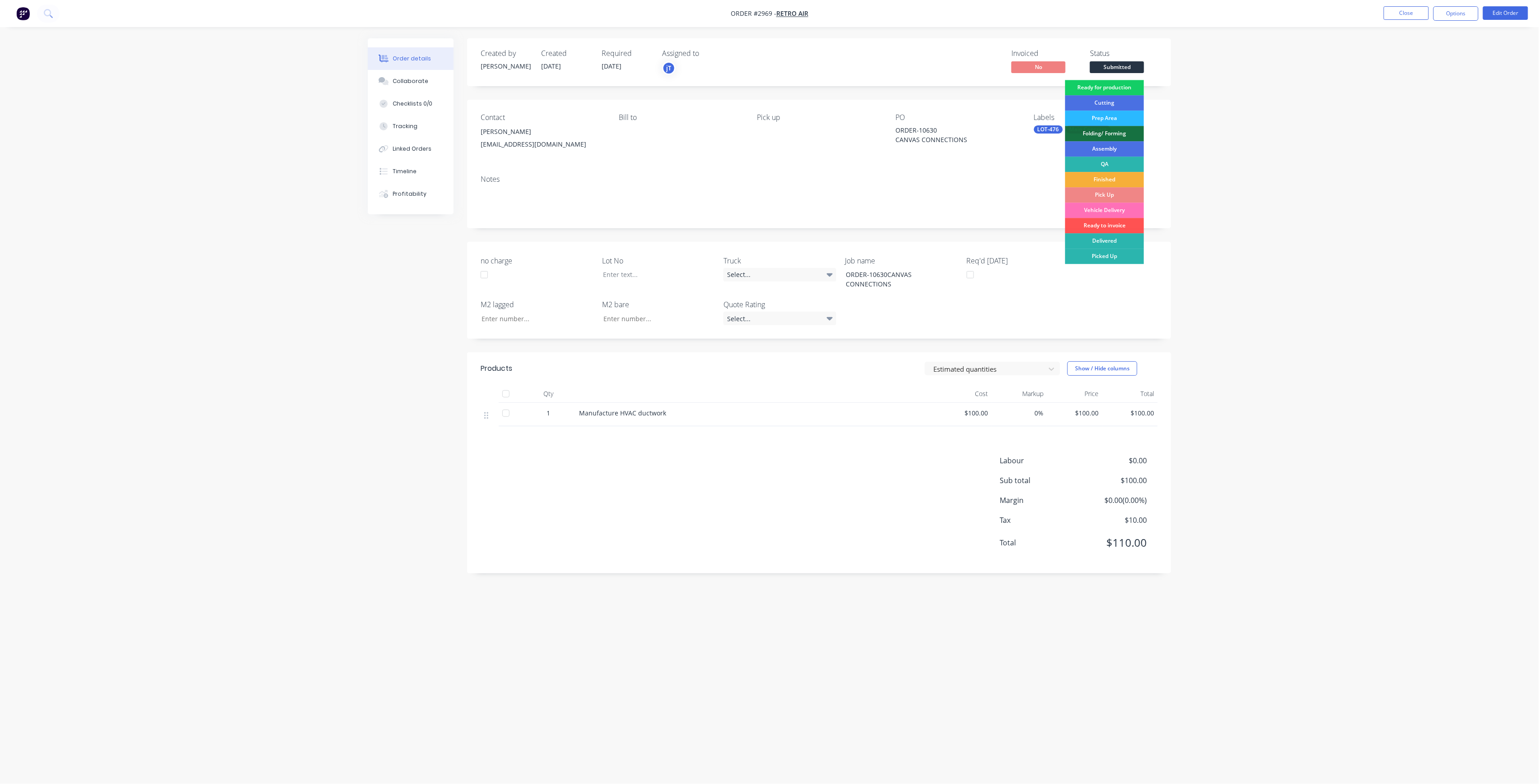
click at [1133, 88] on div "Ready for production" at bounding box center [1105, 88] width 79 height 16
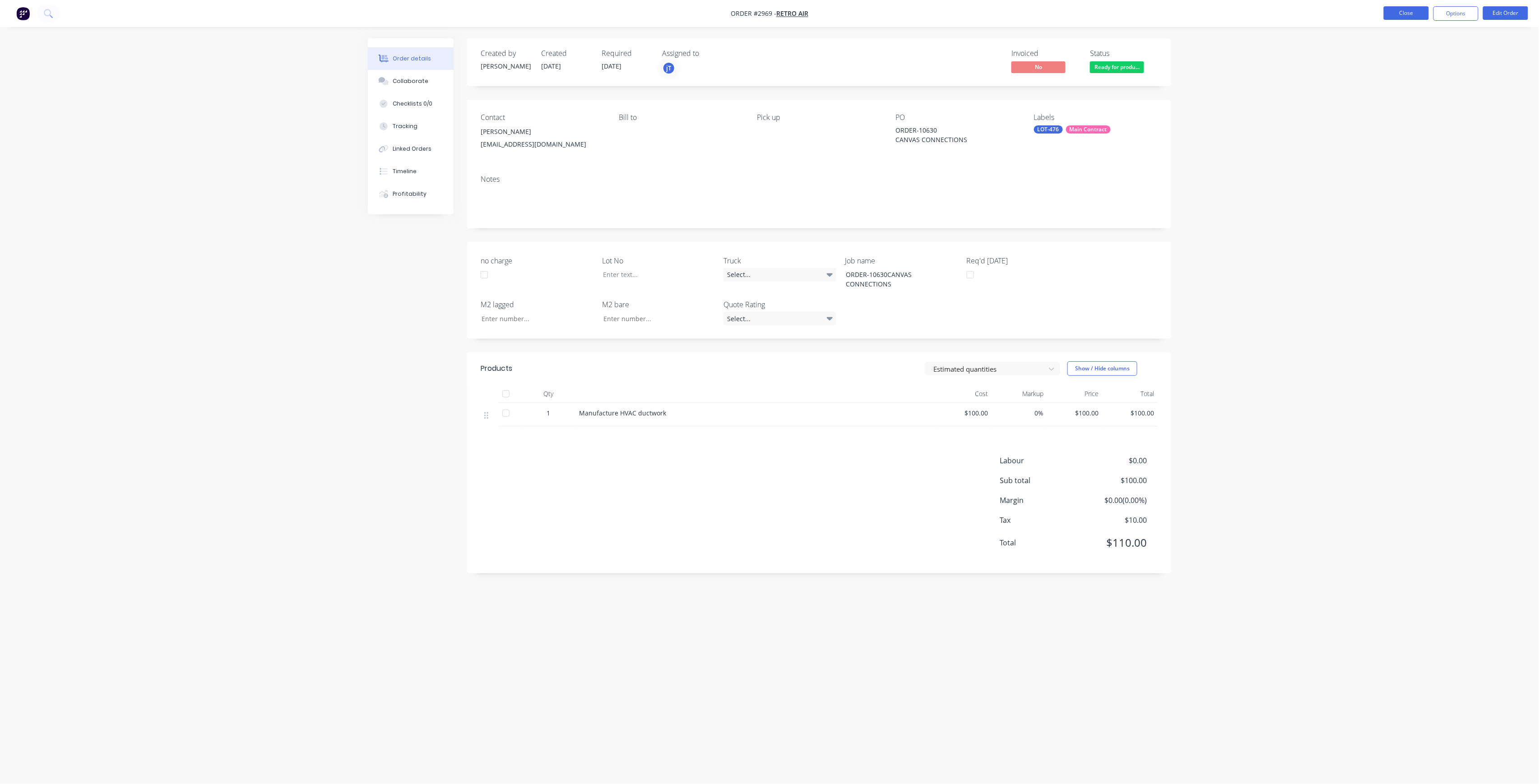
click at [1403, 18] on button "Close" at bounding box center [1406, 13] width 45 height 14
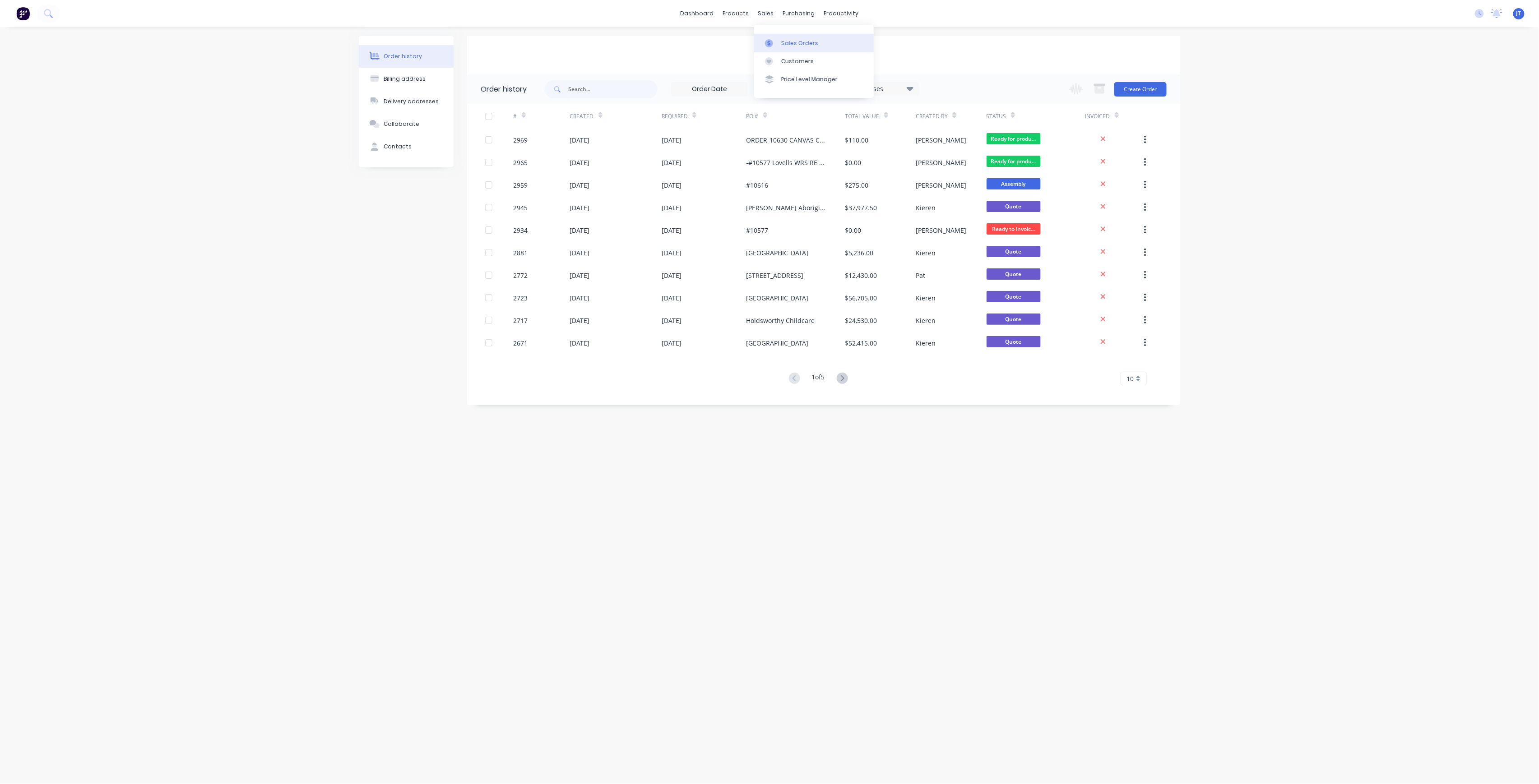
click at [813, 44] on div "Sales Orders" at bounding box center [800, 44] width 37 height 8
